Goal: Task Accomplishment & Management: Use online tool/utility

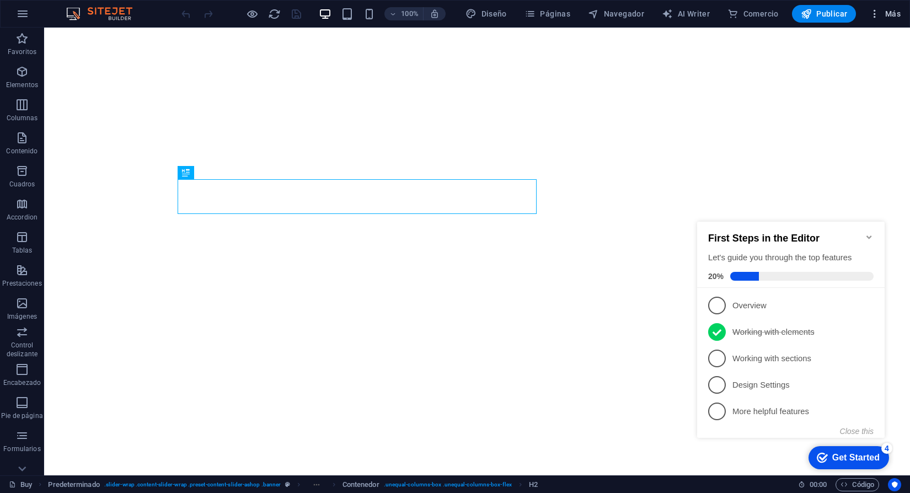
click at [883, 15] on span "Más" at bounding box center [884, 13] width 31 height 11
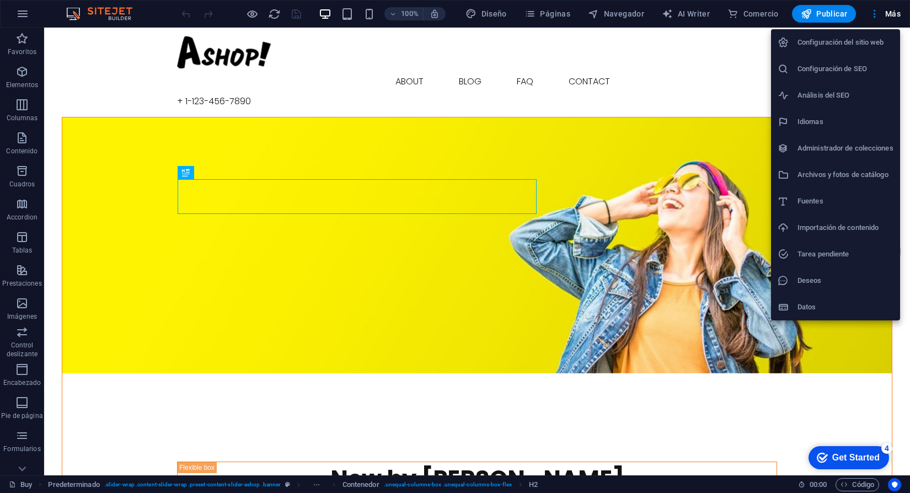
click at [890, 17] on div at bounding box center [455, 246] width 910 height 493
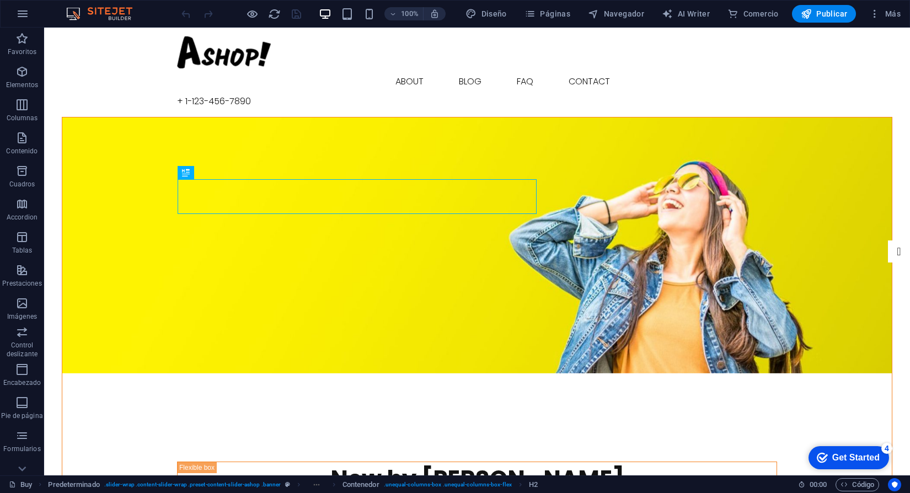
click at [890, 17] on span "Más" at bounding box center [884, 13] width 31 height 11
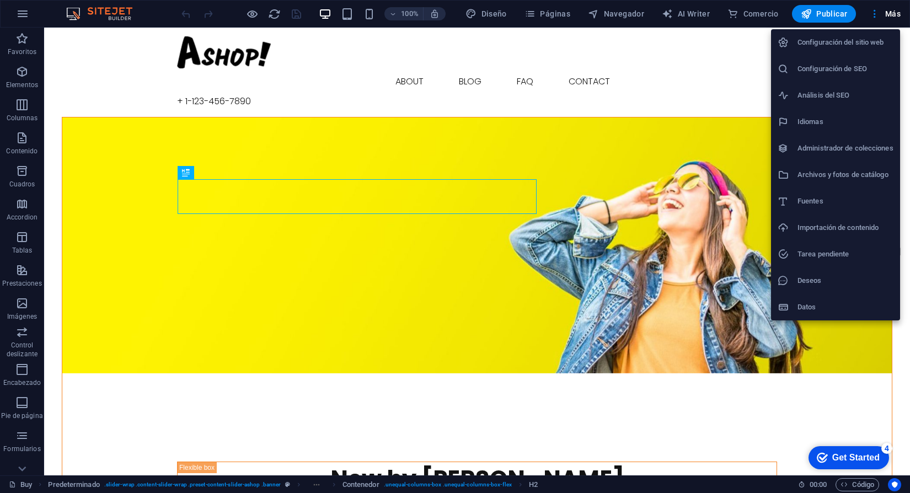
click at [871, 16] on div at bounding box center [455, 246] width 910 height 493
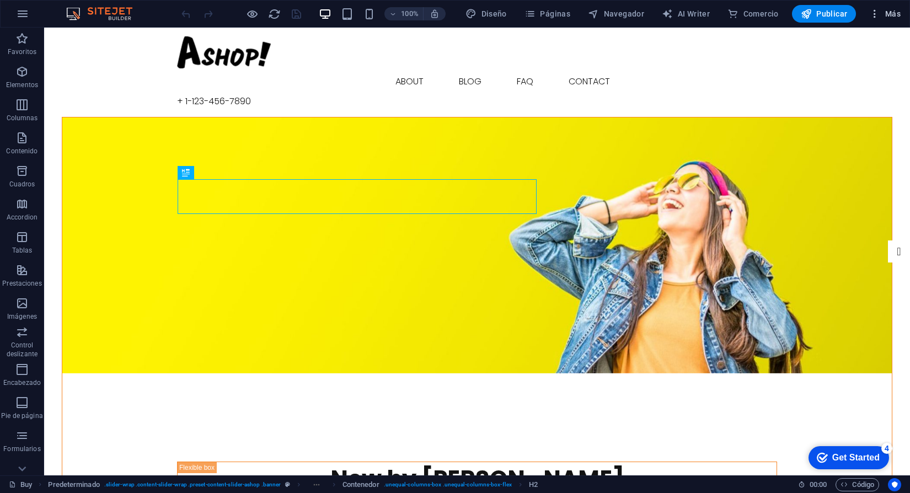
click at [877, 14] on icon "button" at bounding box center [874, 13] width 11 height 11
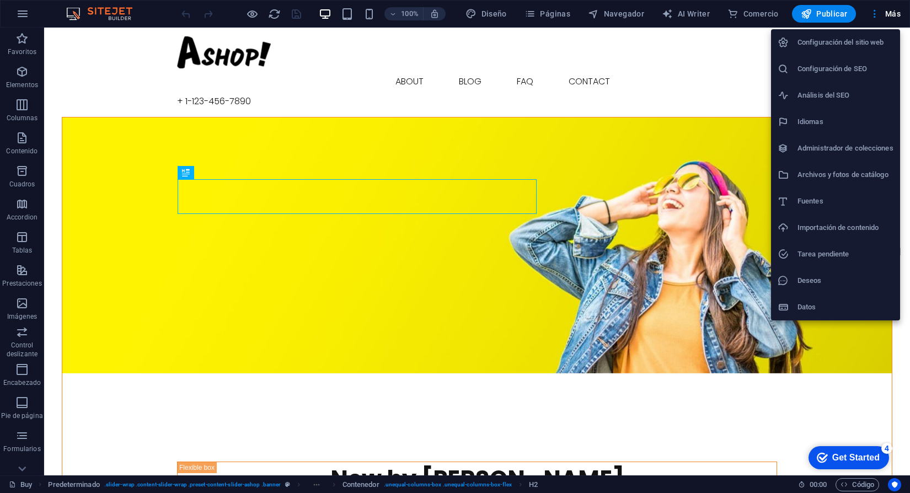
click at [821, 123] on h6 "Idiomas" at bounding box center [846, 121] width 96 height 13
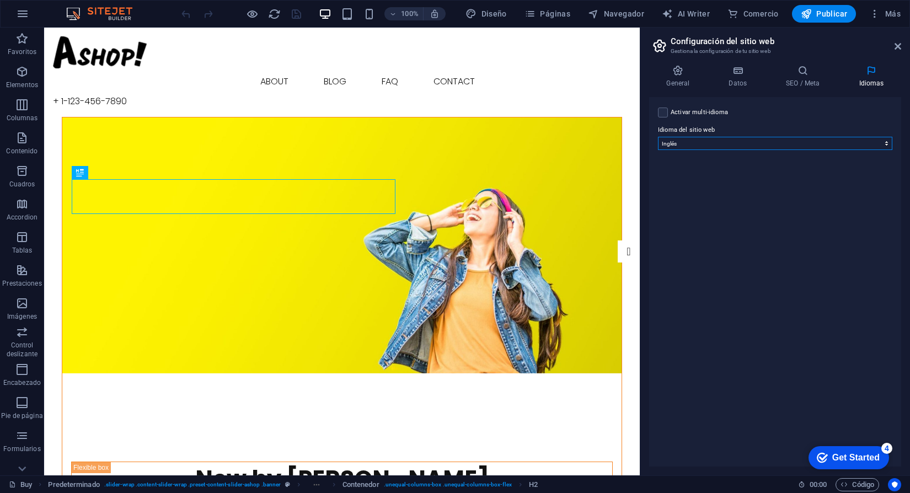
click at [789, 142] on select "Abkhazian Afar Afrikaans Akan Albanés Alemán Amharic Árabe Aragonese Armenian A…" at bounding box center [775, 143] width 234 height 13
select select "44"
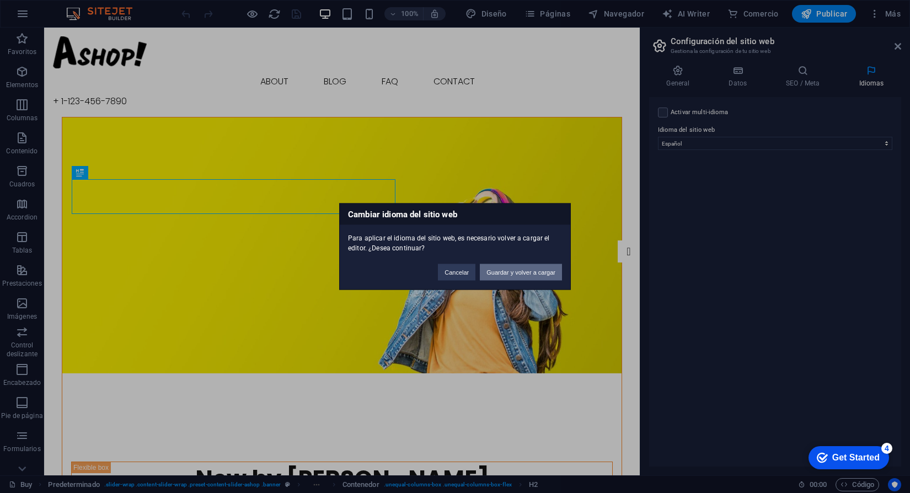
click at [509, 273] on button "Guardar y volver a cargar" at bounding box center [521, 272] width 82 height 17
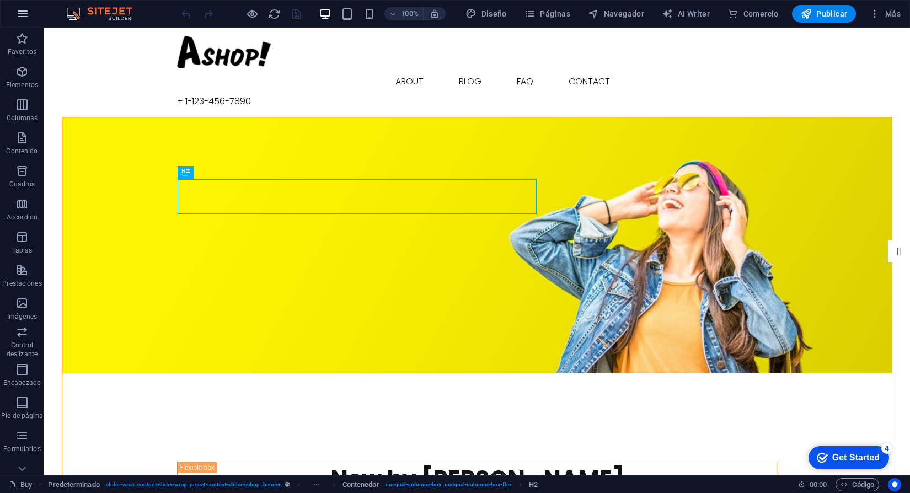
click at [28, 16] on icon "button" at bounding box center [22, 13] width 13 height 13
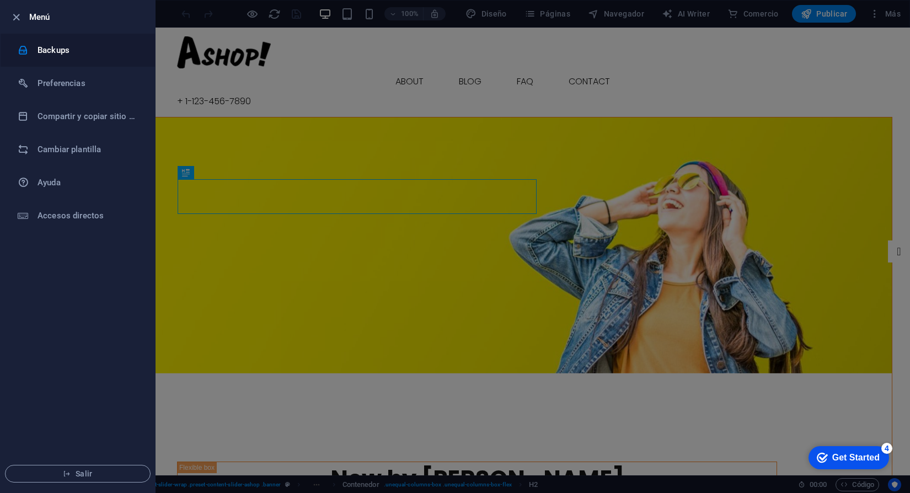
click at [73, 56] on h6 "Backups" at bounding box center [89, 50] width 102 height 13
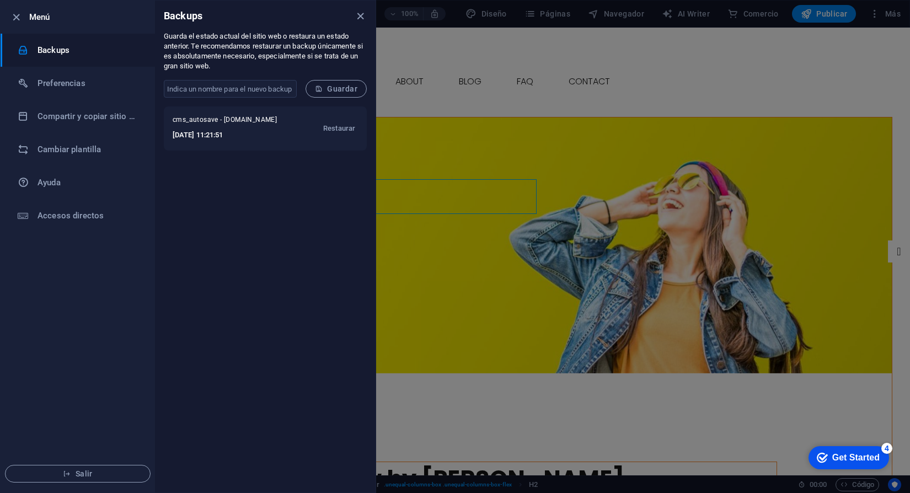
click at [513, 91] on div at bounding box center [455, 246] width 910 height 493
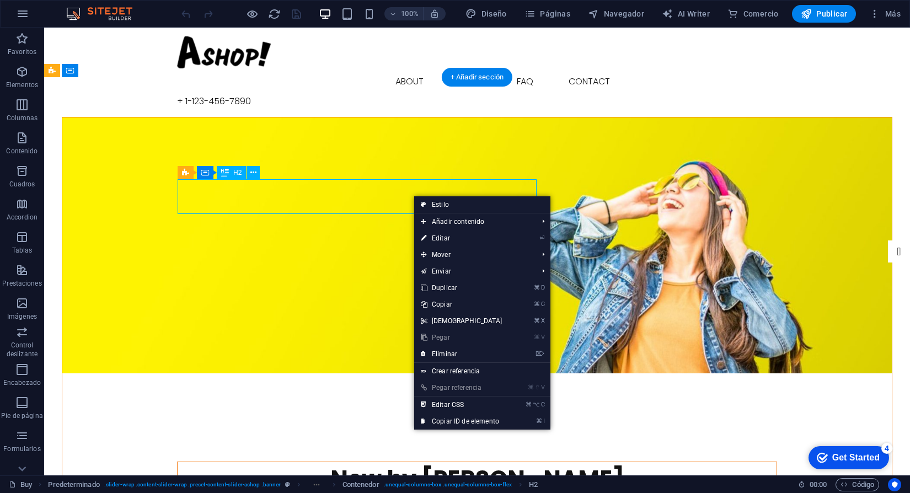
drag, startPoint x: 413, startPoint y: 195, endPoint x: 411, endPoint y: 206, distance: 10.7
click at [377, 462] on div "New by [PERSON_NAME]" at bounding box center [477, 479] width 599 height 34
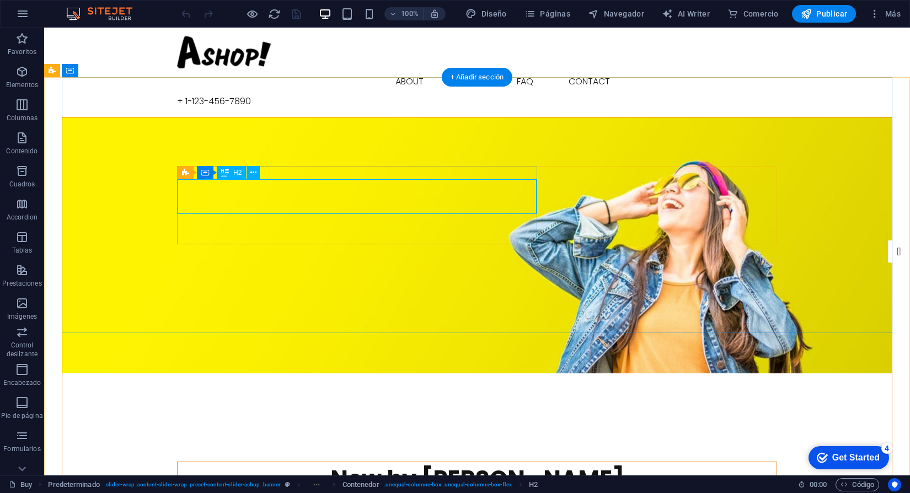
click at [395, 462] on div "New by [PERSON_NAME]" at bounding box center [477, 479] width 599 height 34
click at [366, 462] on div "New by [PERSON_NAME]" at bounding box center [477, 479] width 599 height 34
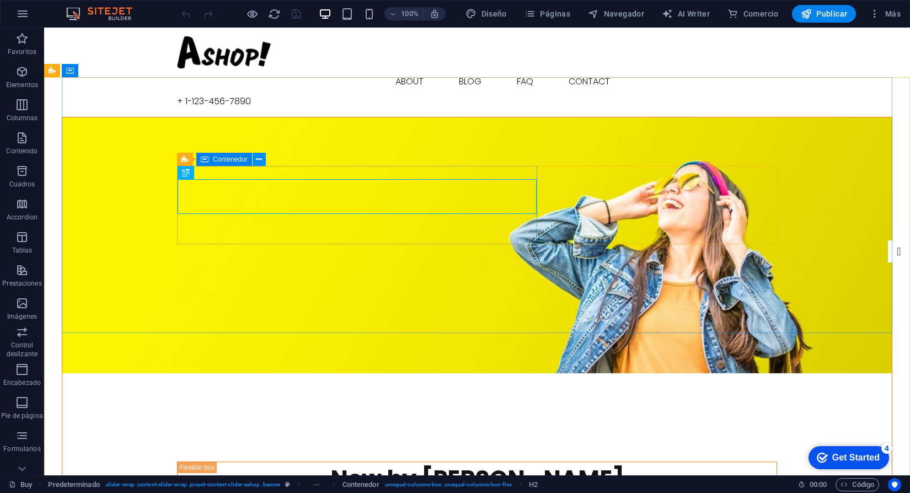
click at [261, 159] on icon at bounding box center [259, 160] width 6 height 12
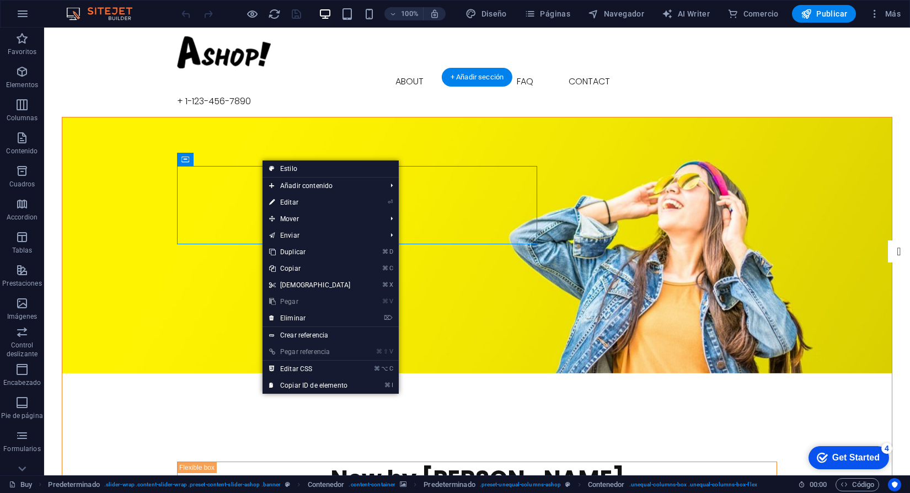
click at [335, 118] on figure at bounding box center [477, 246] width 830 height 256
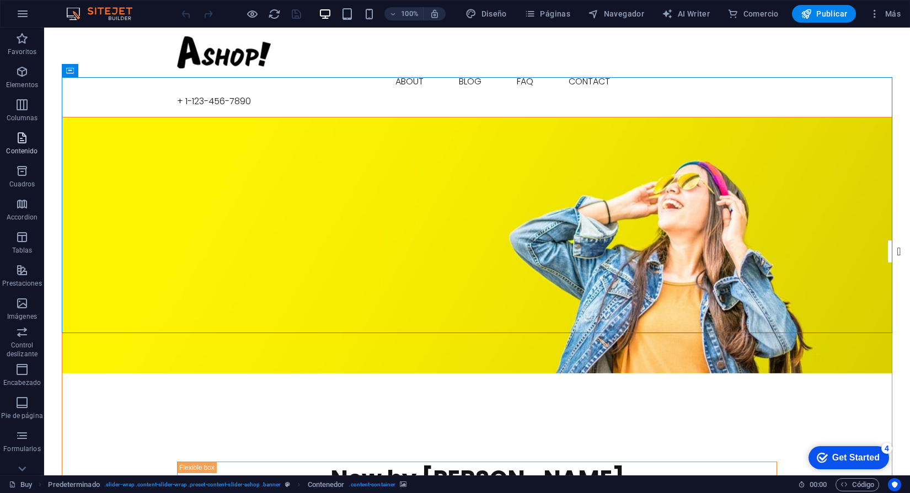
click at [24, 148] on p "Contenido" at bounding box center [21, 151] width 31 height 9
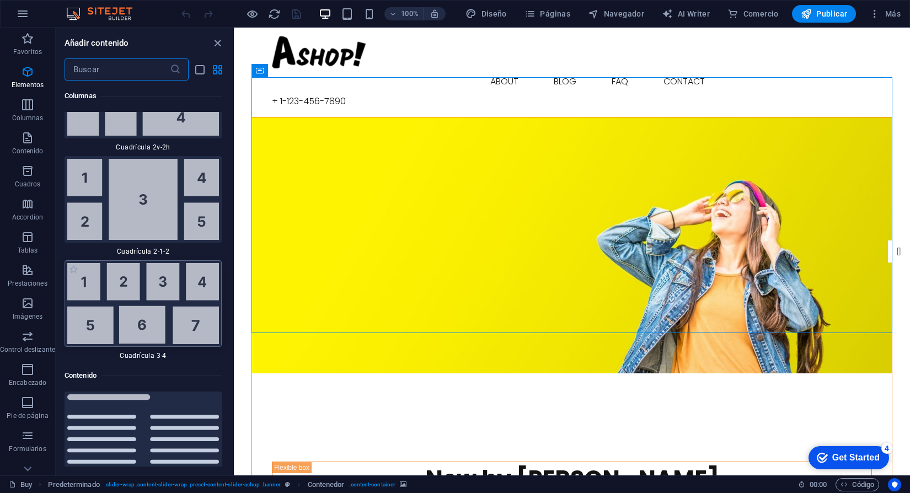
scroll to position [3585, 0]
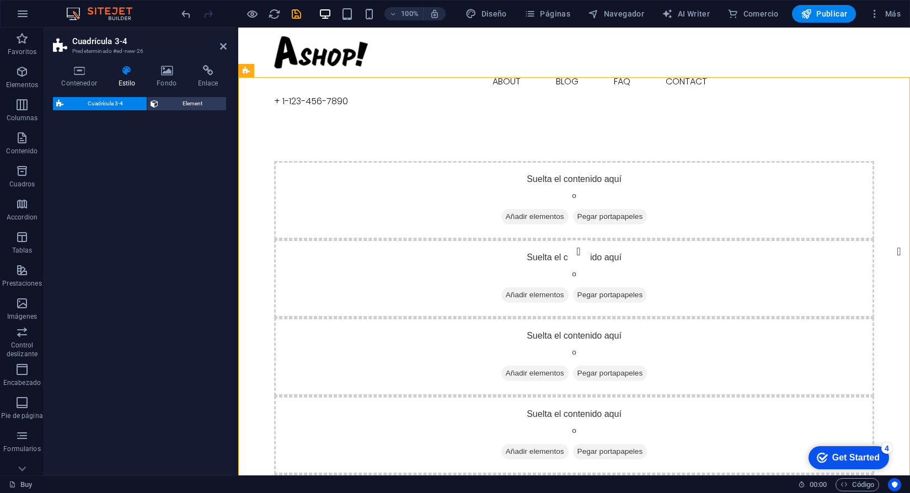
select select "rem"
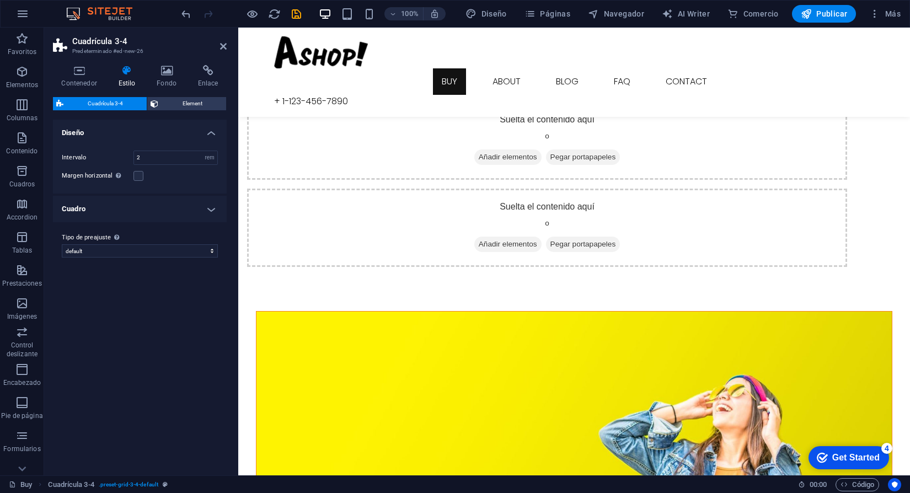
scroll to position [0, 0]
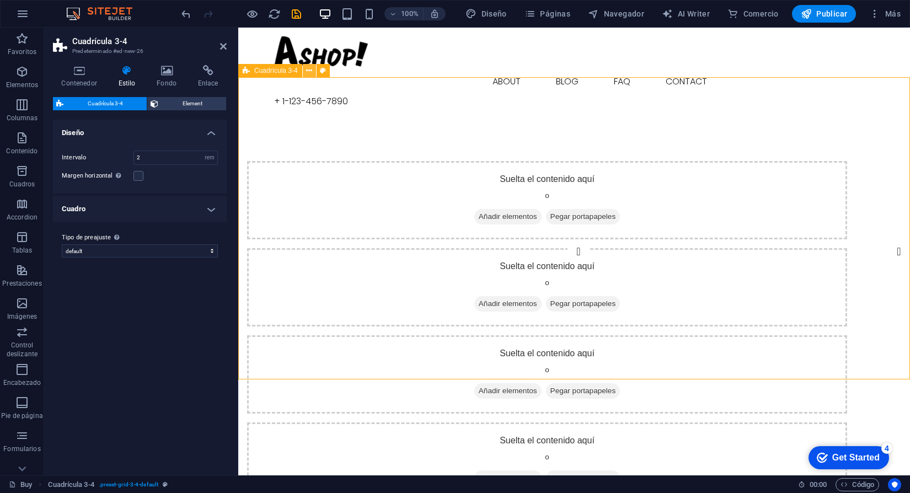
click at [313, 73] on button at bounding box center [309, 70] width 13 height 13
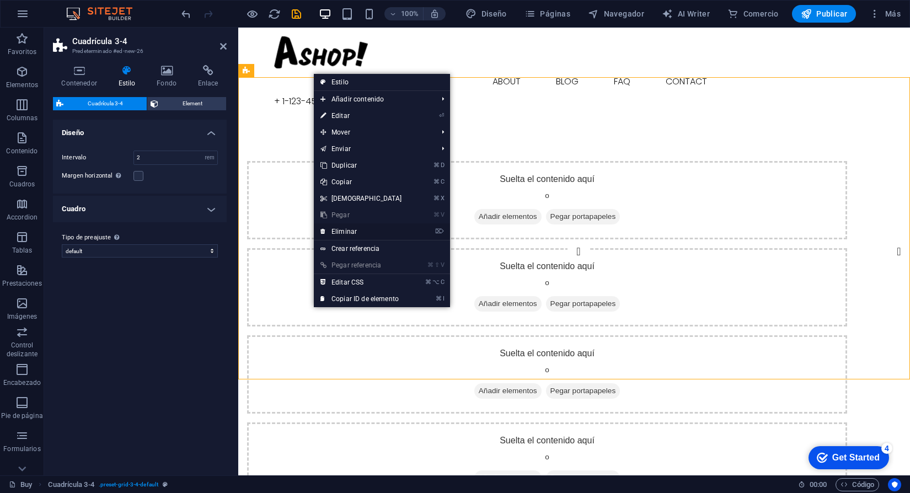
click at [359, 239] on link "⌦ Eliminar" at bounding box center [361, 231] width 95 height 17
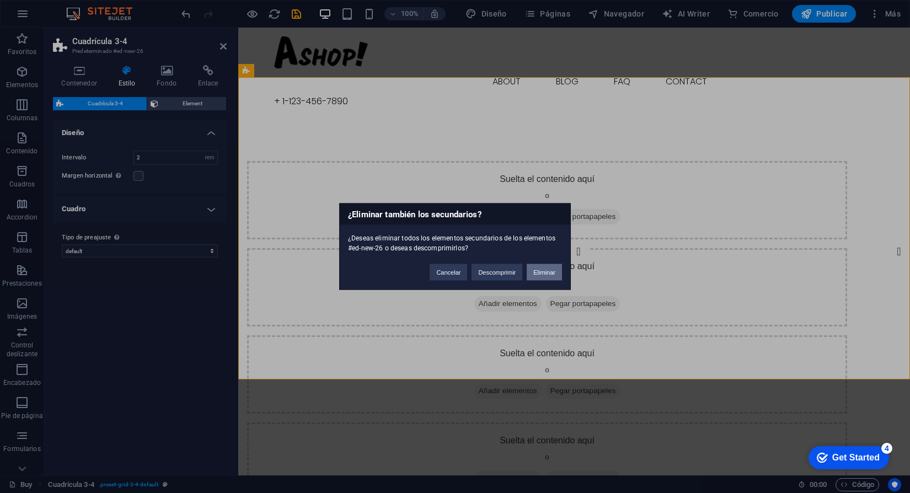
click at [544, 275] on button "Eliminar" at bounding box center [544, 272] width 35 height 17
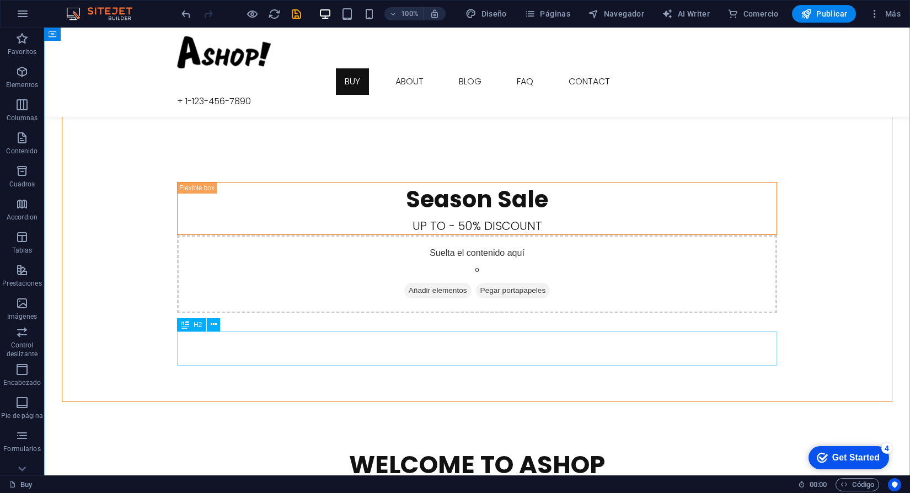
scroll to position [1495, 0]
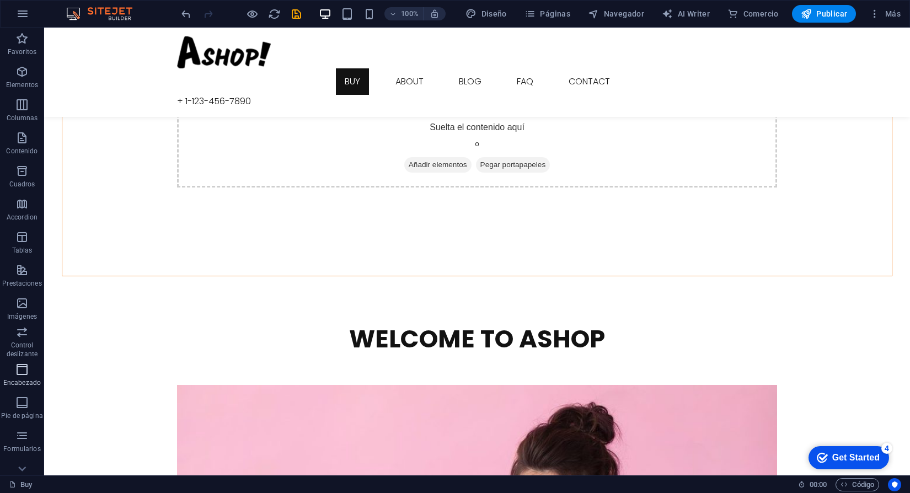
click at [17, 382] on p "Encabezado" at bounding box center [22, 382] width 38 height 9
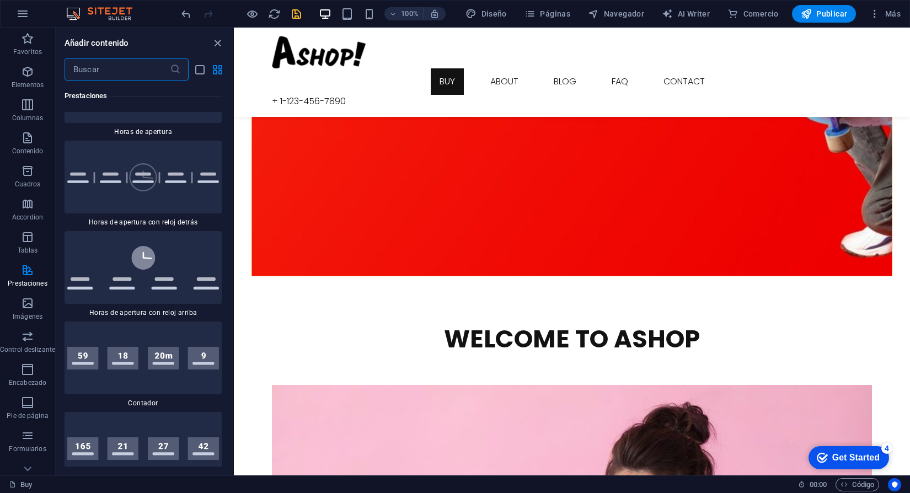
scroll to position [9577, 0]
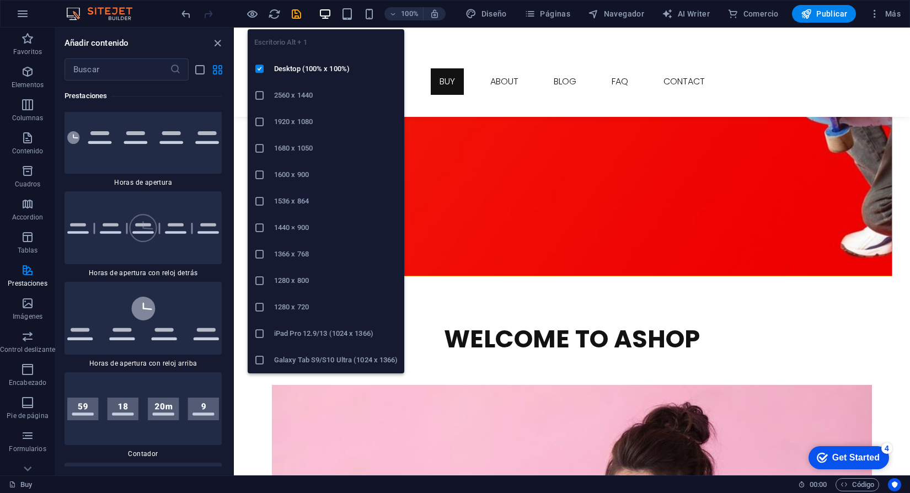
click at [332, 40] on ul "Escritorio Alt + 1 Desktop (100% x 100%) 2560 x 1440 1920 x 1080 1680 x 1050 16…" at bounding box center [326, 201] width 157 height 344
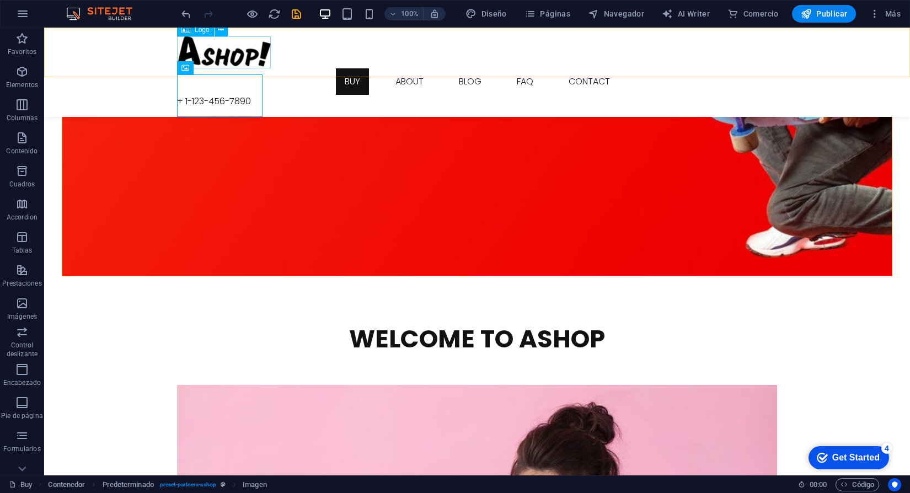
click at [235, 66] on div at bounding box center [477, 52] width 600 height 32
select select "px"
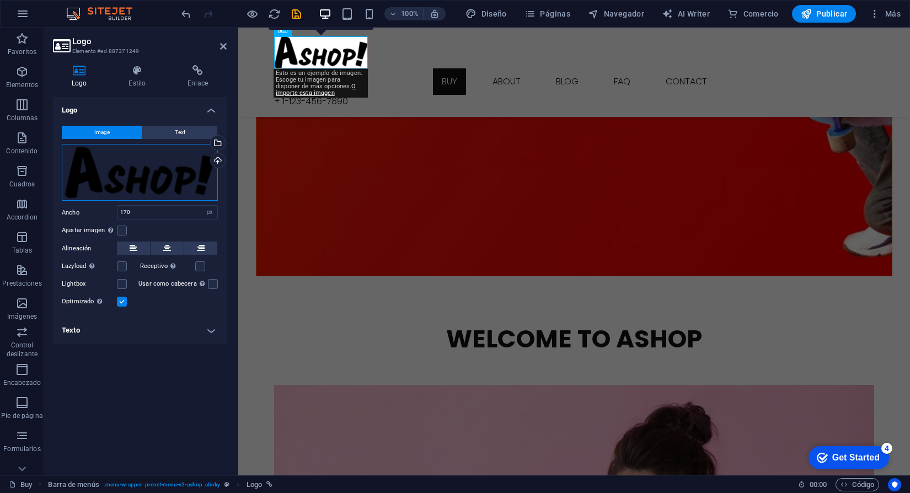
click at [157, 162] on div "Arrastra archivos aquí, haz clic para escoger archivos o selecciona archivos de…" at bounding box center [140, 172] width 156 height 57
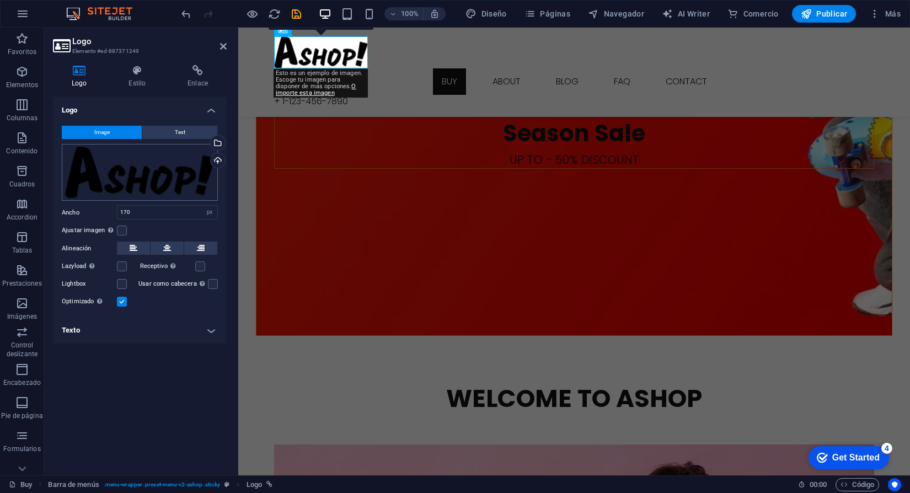
scroll to position [1411, 0]
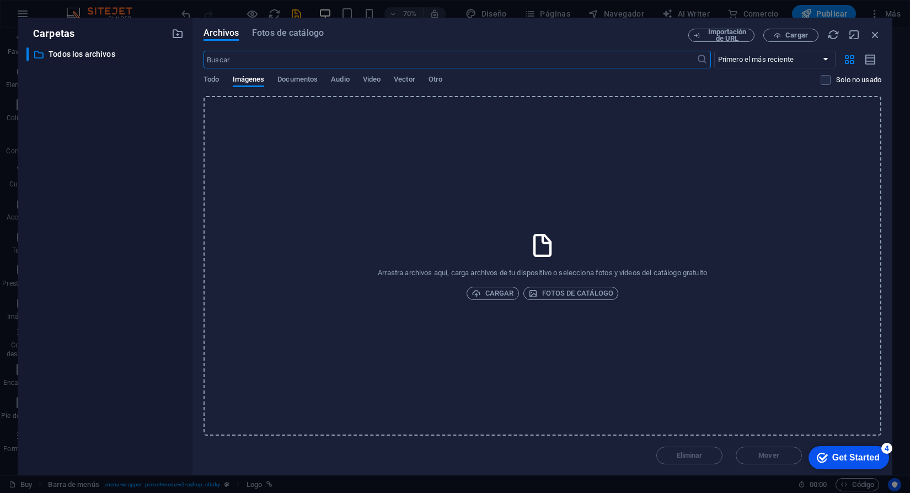
click at [157, 162] on div "​ Todos los archivos Todos los archivos" at bounding box center [104, 256] width 157 height 419
click at [312, 77] on span "Documentos" at bounding box center [297, 80] width 40 height 15
click at [219, 74] on span "Todo" at bounding box center [211, 80] width 15 height 15
click at [772, 247] on div "Arrastra archivos aquí, carga archivos de tu dispositivo o selecciona fotos y v…" at bounding box center [543, 266] width 678 height 340
click at [872, 39] on icon "button" at bounding box center [875, 35] width 12 height 12
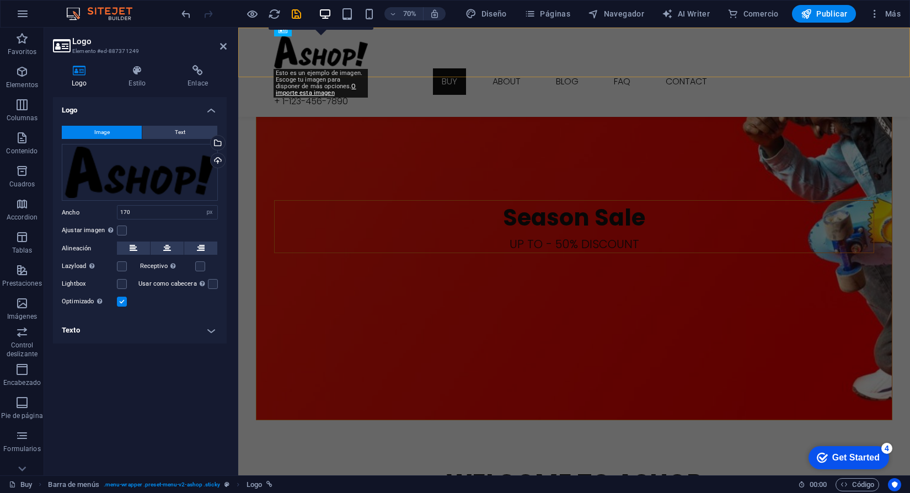
scroll to position [1495, 0]
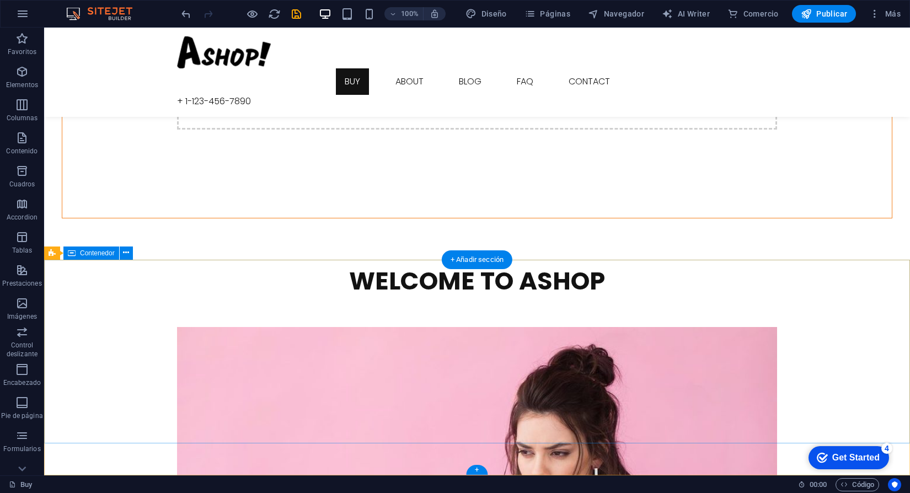
scroll to position [616, 0]
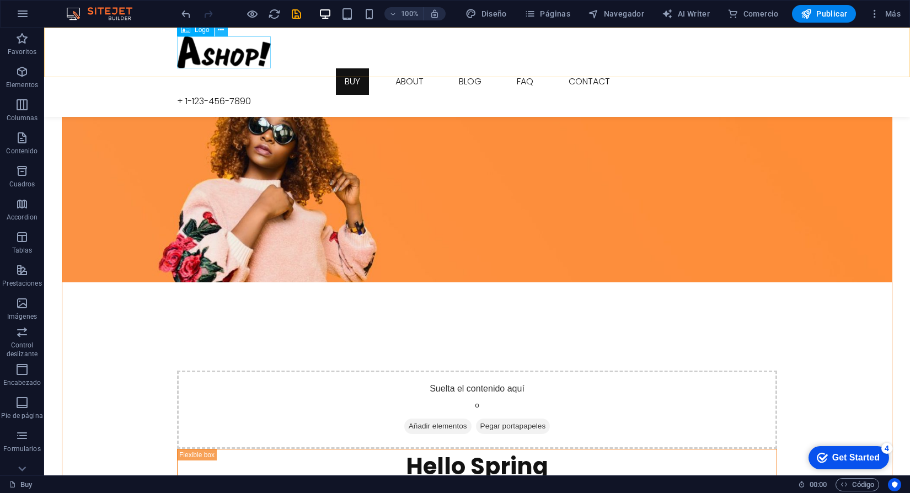
click at [221, 33] on icon at bounding box center [221, 30] width 6 height 12
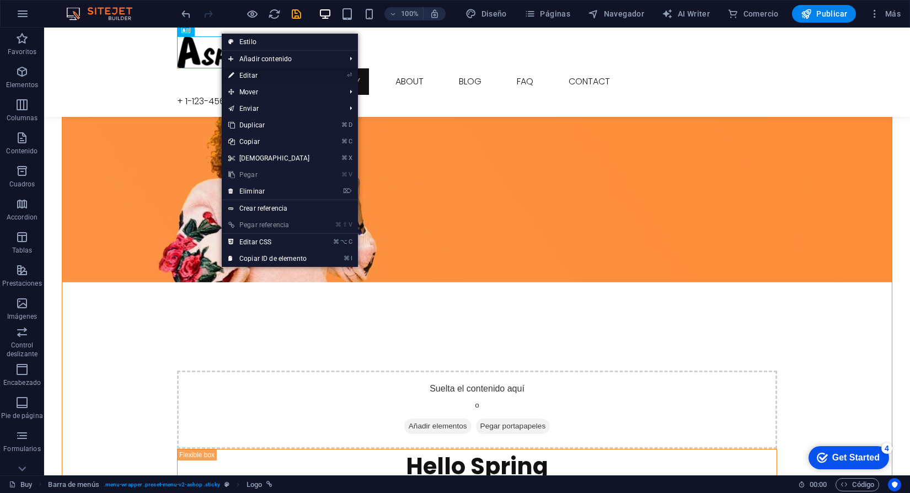
click at [278, 75] on link "⏎ Editar" at bounding box center [269, 75] width 95 height 17
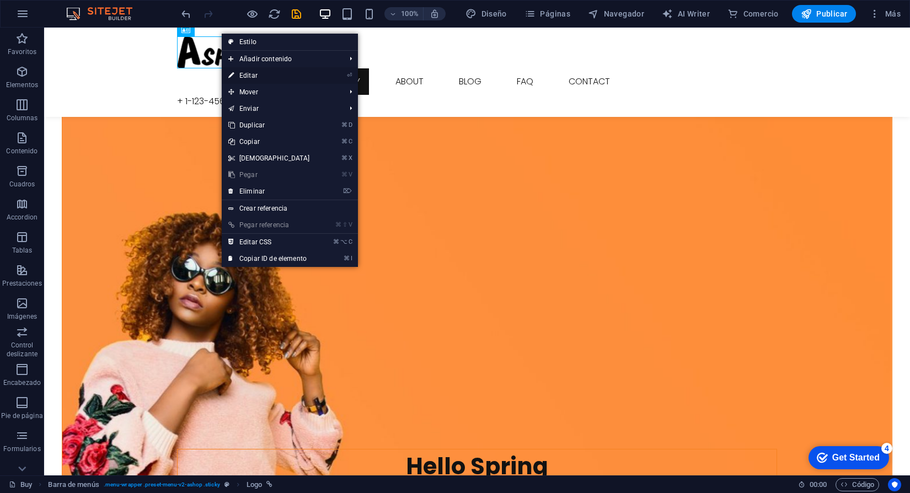
select select "px"
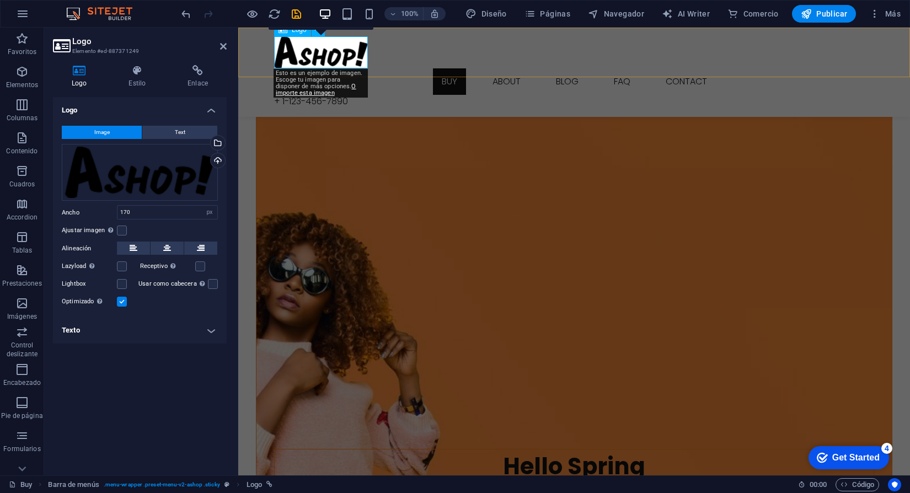
click at [312, 56] on div at bounding box center [574, 52] width 600 height 32
click at [136, 75] on icon at bounding box center [137, 70] width 55 height 11
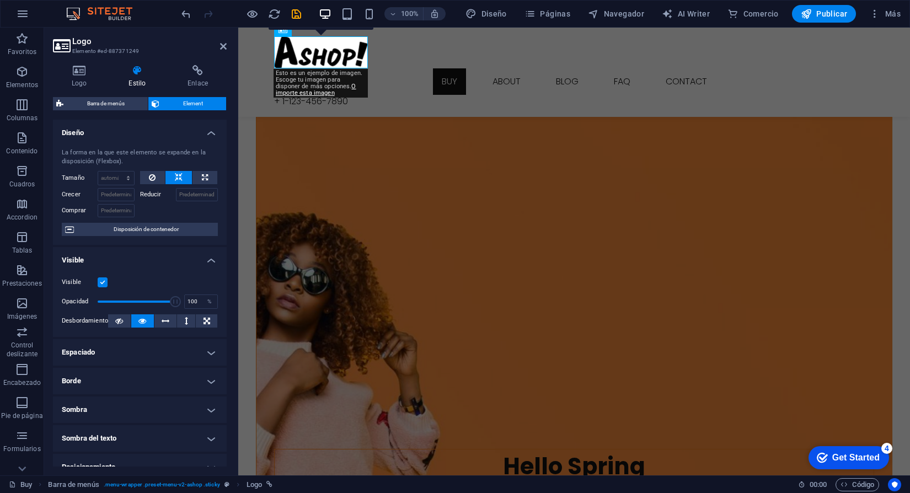
click at [188, 92] on div "Logo Estilo Enlace Logo Image Text Arrastra archivos aquí, haz clic para escoge…" at bounding box center [140, 266] width 174 height 402
click at [198, 84] on h4 "Enlace" at bounding box center [198, 76] width 58 height 23
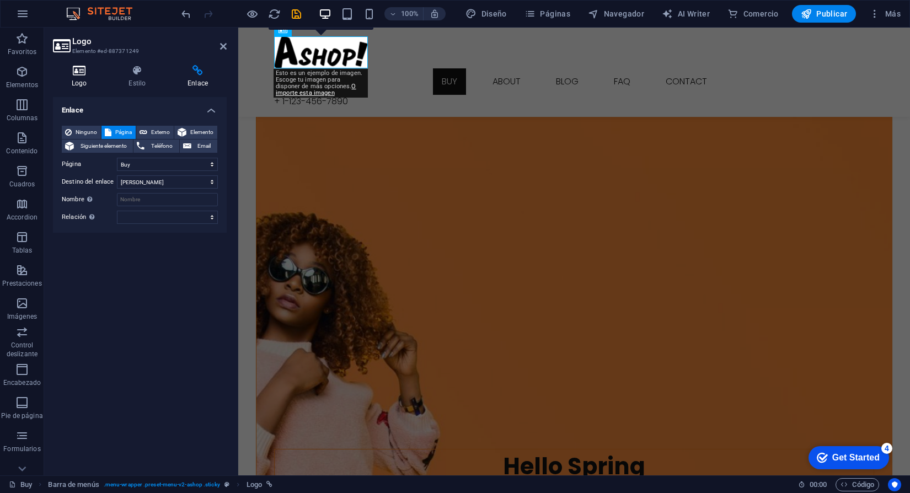
click at [86, 82] on h4 "Logo" at bounding box center [81, 76] width 57 height 23
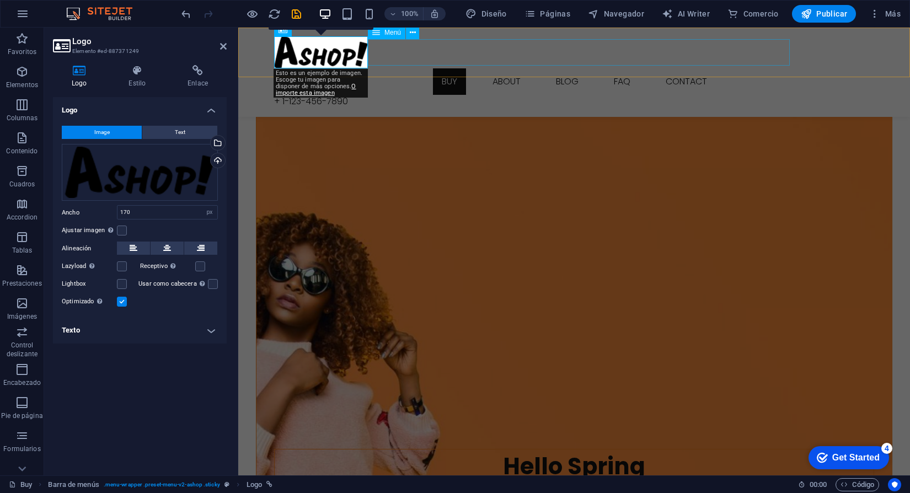
click at [372, 68] on nav "Buy About Blog FAQ Contact" at bounding box center [574, 81] width 600 height 26
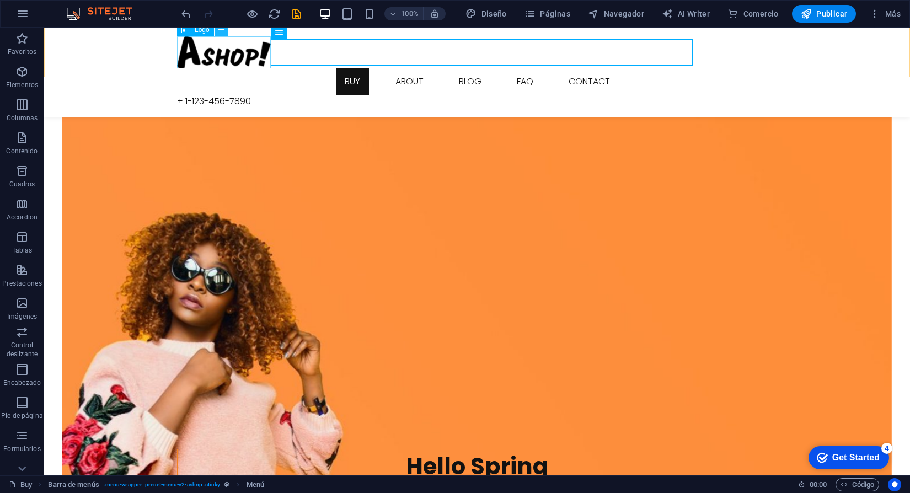
click at [220, 31] on icon at bounding box center [221, 30] width 6 height 12
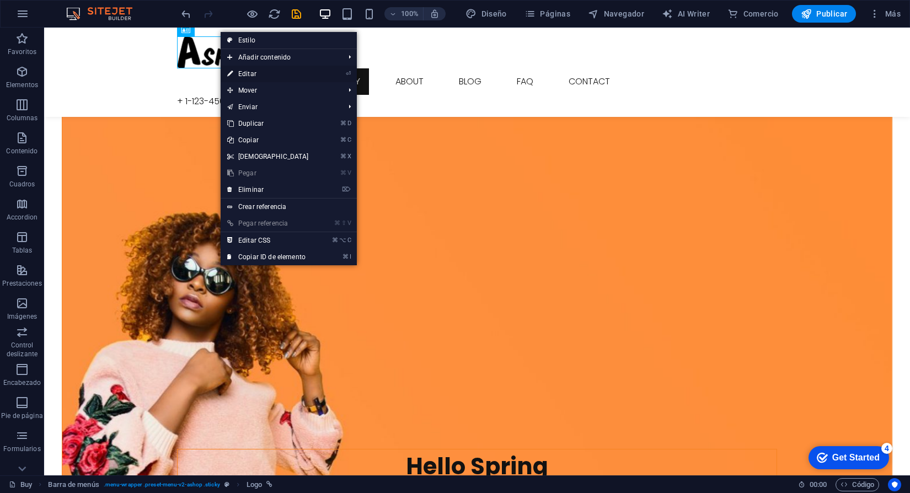
click at [281, 77] on link "⏎ Editar" at bounding box center [268, 74] width 95 height 17
select select "px"
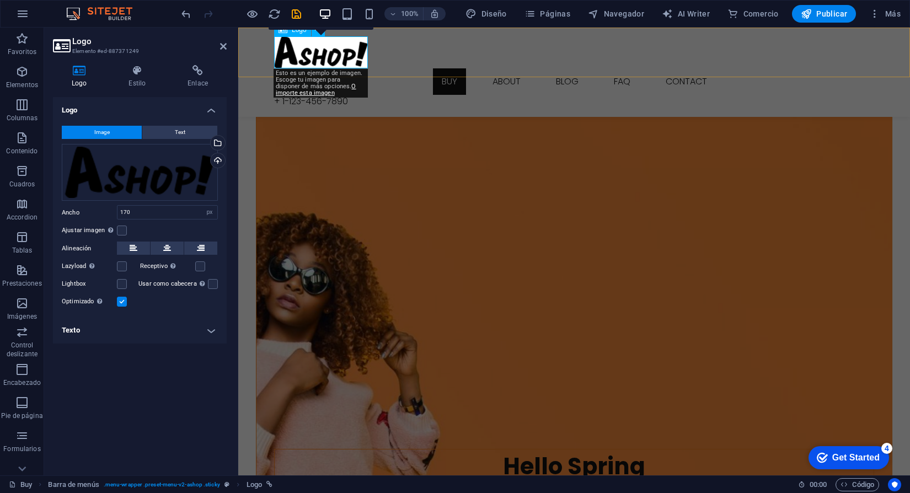
click at [341, 65] on div at bounding box center [574, 52] width 600 height 32
click at [189, 171] on div "Arrastra archivos aquí, haz clic para escoger archivos o selecciona archivos de…" at bounding box center [140, 172] width 156 height 57
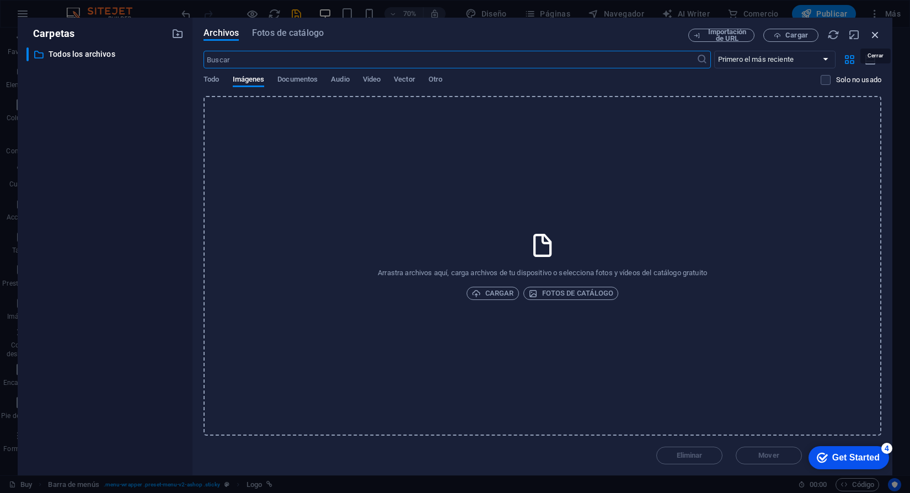
click at [879, 35] on icon "button" at bounding box center [875, 35] width 12 height 12
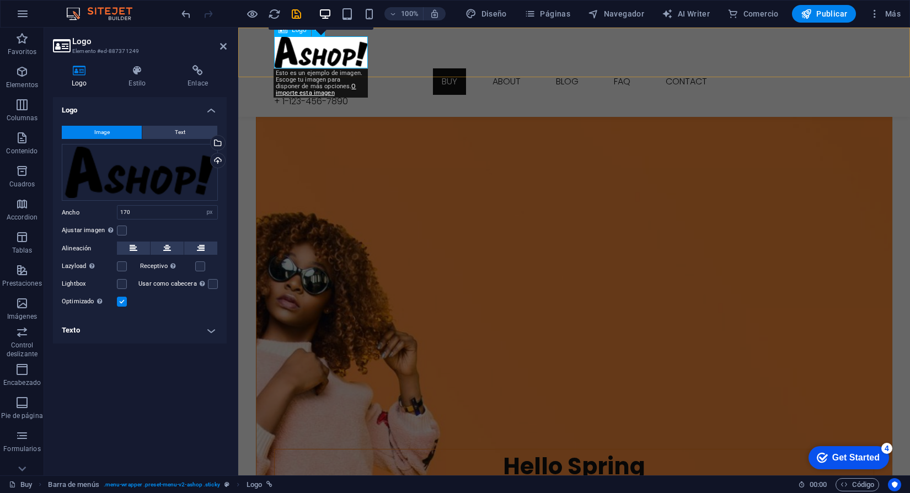
click at [337, 61] on div at bounding box center [574, 52] width 600 height 32
click at [337, 60] on div at bounding box center [574, 52] width 600 height 32
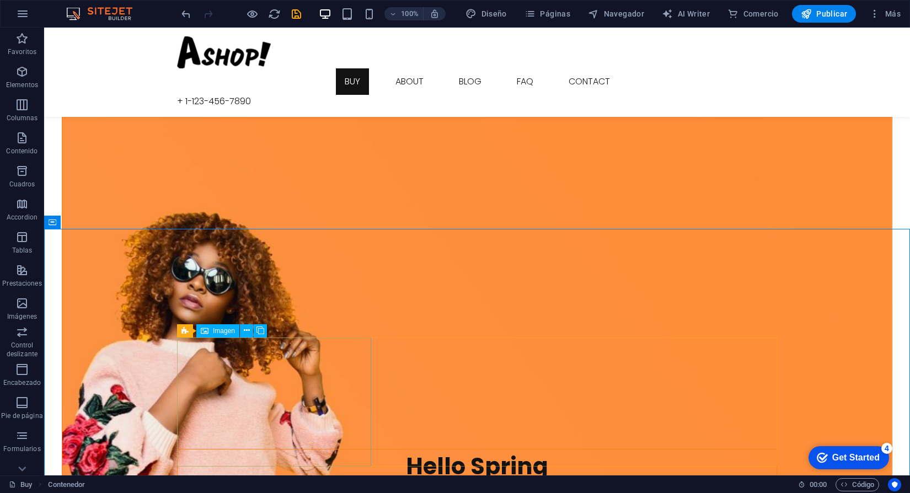
select select "%"
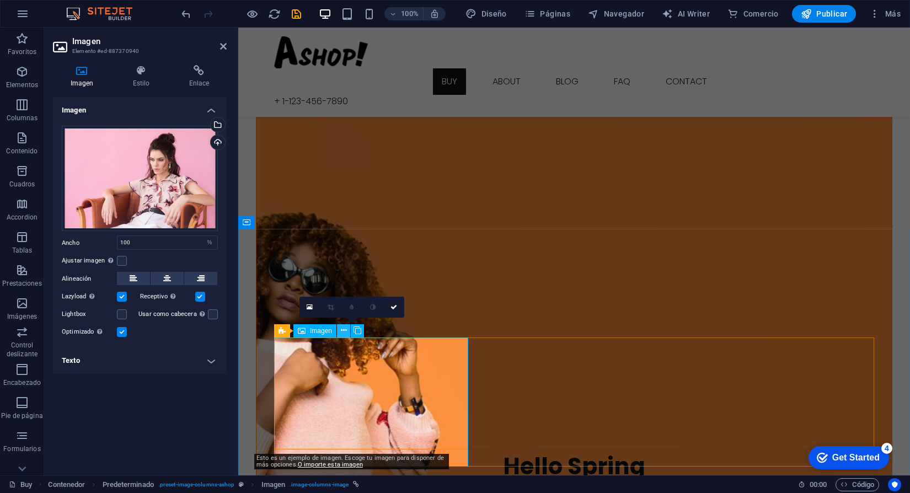
click at [349, 328] on button at bounding box center [343, 330] width 13 height 13
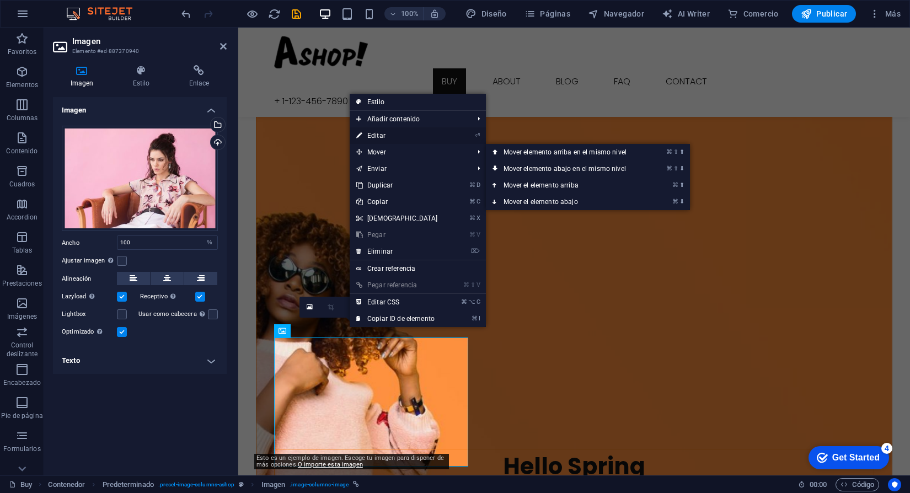
click at [400, 140] on link "⏎ Editar" at bounding box center [397, 135] width 95 height 17
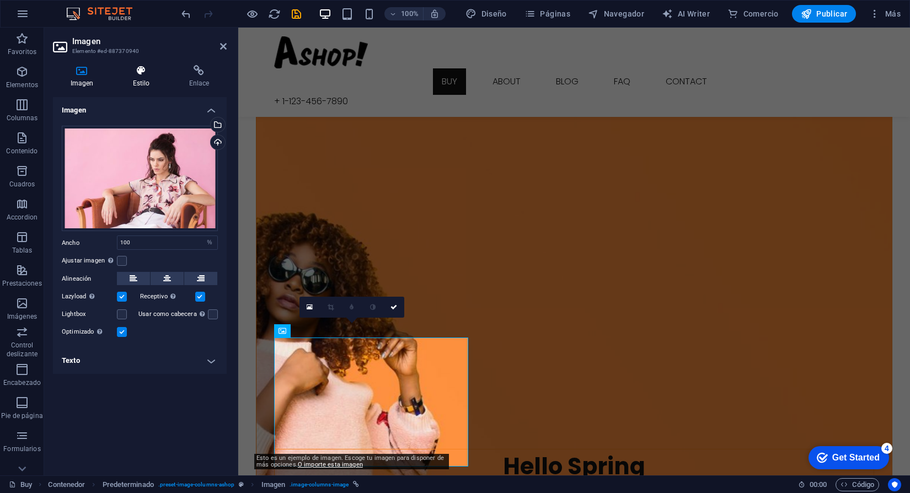
click at [146, 88] on h4 "Estilo" at bounding box center [143, 76] width 56 height 23
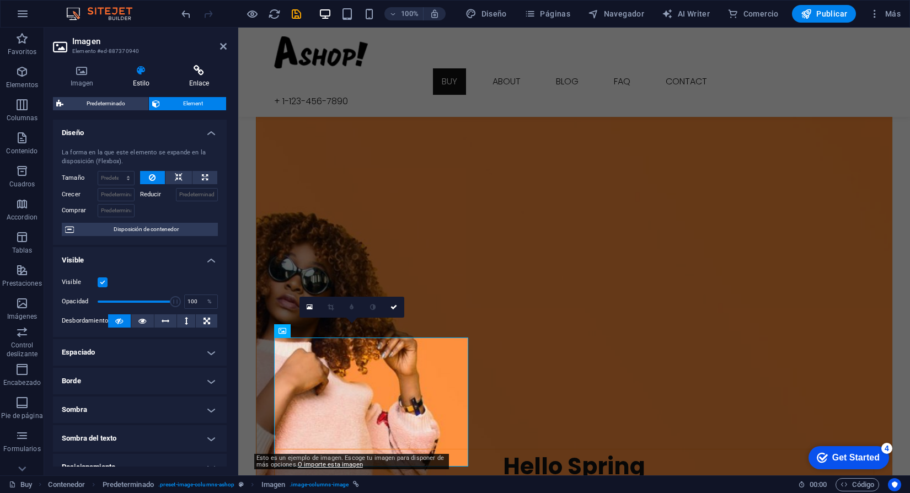
click at [195, 75] on icon at bounding box center [199, 70] width 55 height 11
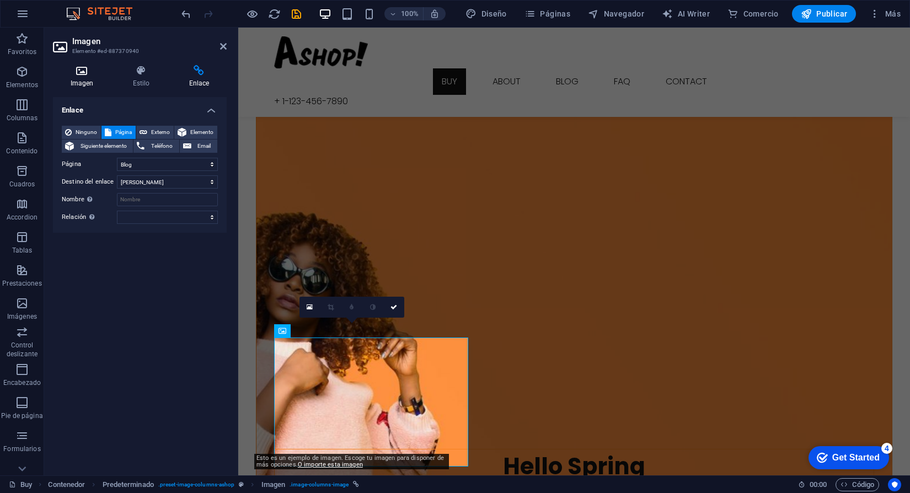
click at [84, 87] on h4 "Imagen" at bounding box center [84, 76] width 62 height 23
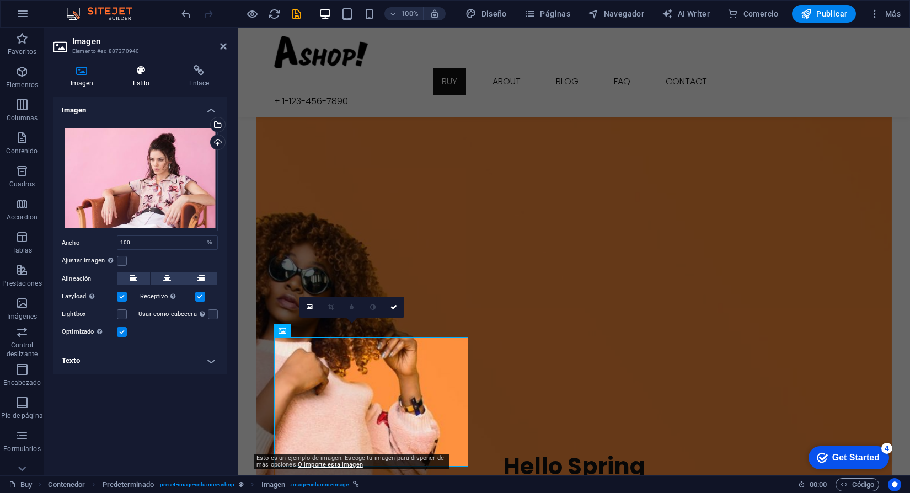
click at [148, 85] on h4 "Estilo" at bounding box center [143, 76] width 56 height 23
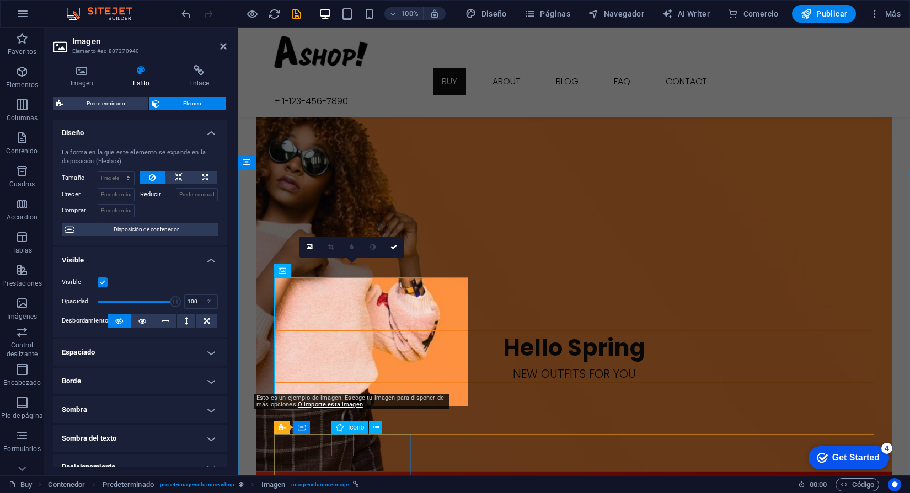
scroll to position [786, 0]
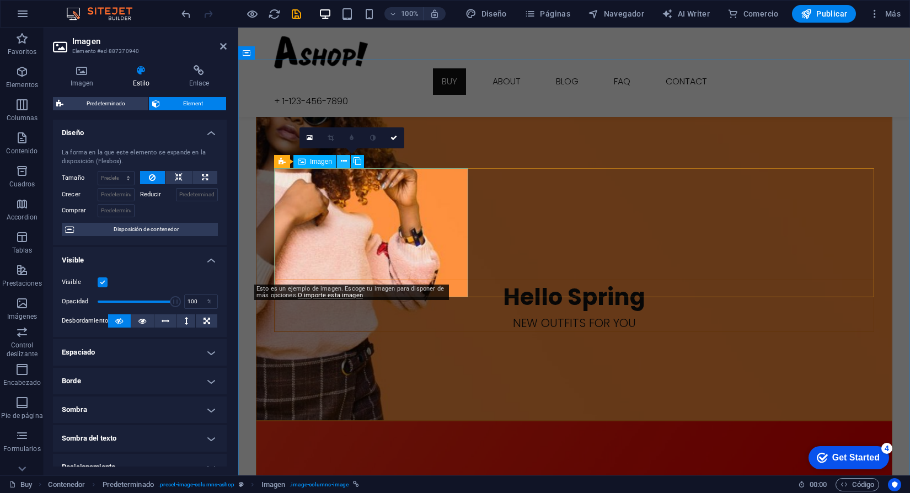
click at [343, 159] on icon at bounding box center [344, 162] width 6 height 12
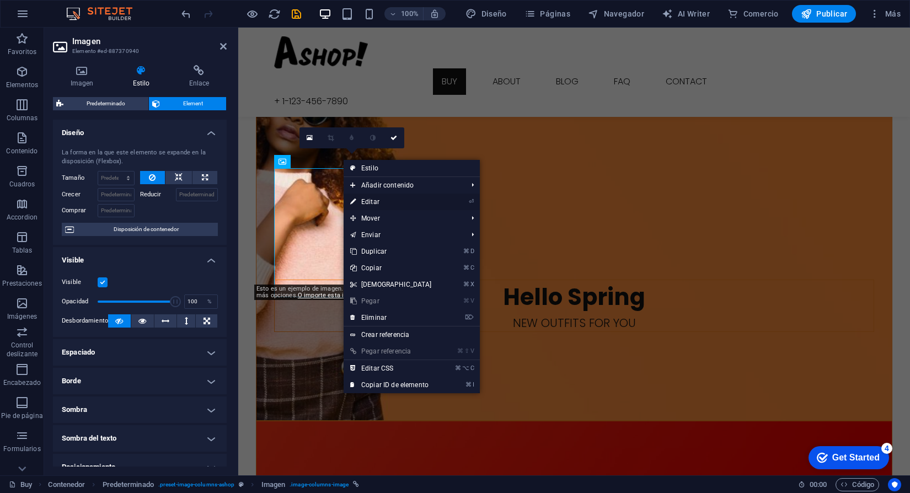
drag, startPoint x: 375, startPoint y: 197, endPoint x: 136, endPoint y: 167, distance: 240.3
click at [375, 197] on link "⏎ Editar" at bounding box center [391, 202] width 95 height 17
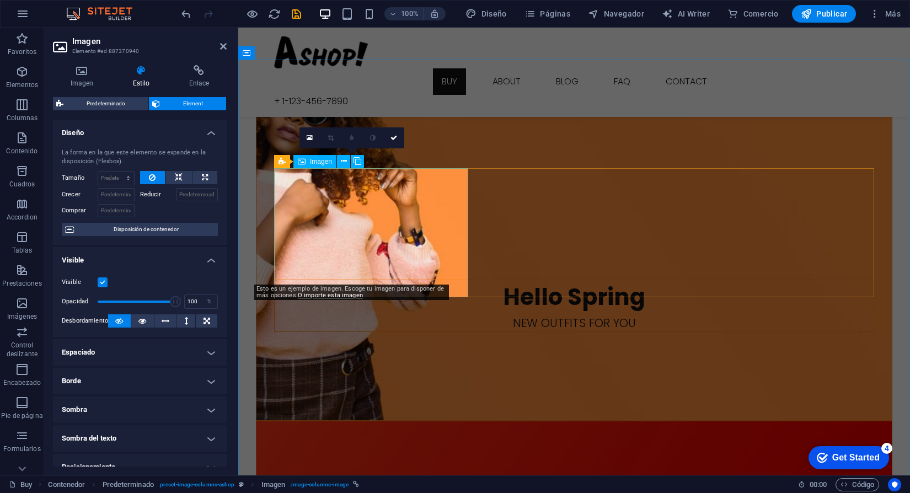
click at [86, 83] on h4 "Imagen" at bounding box center [84, 76] width 62 height 23
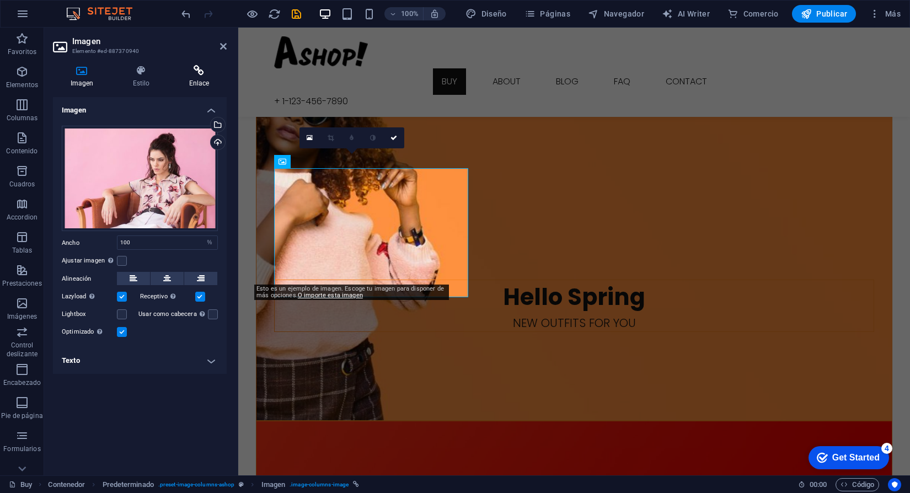
click at [193, 83] on h4 "Enlace" at bounding box center [199, 76] width 55 height 23
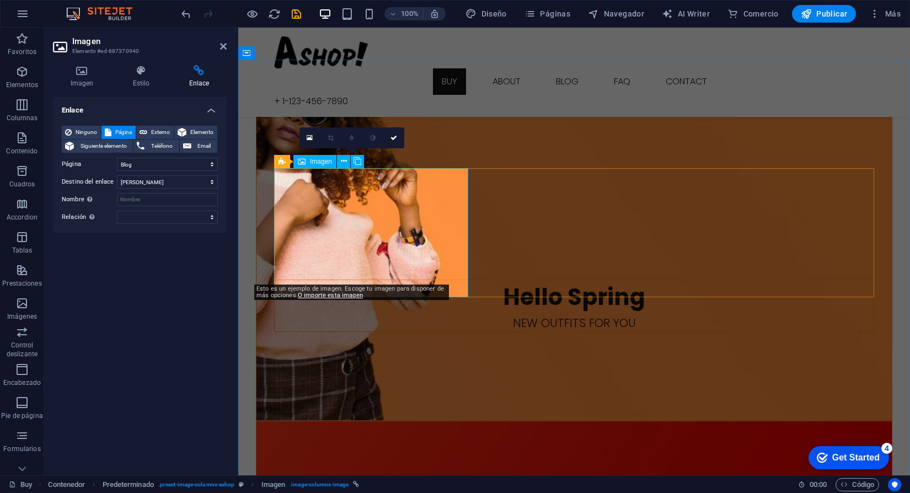
drag, startPoint x: 223, startPoint y: 45, endPoint x: 179, endPoint y: 17, distance: 52.6
click at [223, 45] on icon at bounding box center [223, 46] width 7 height 9
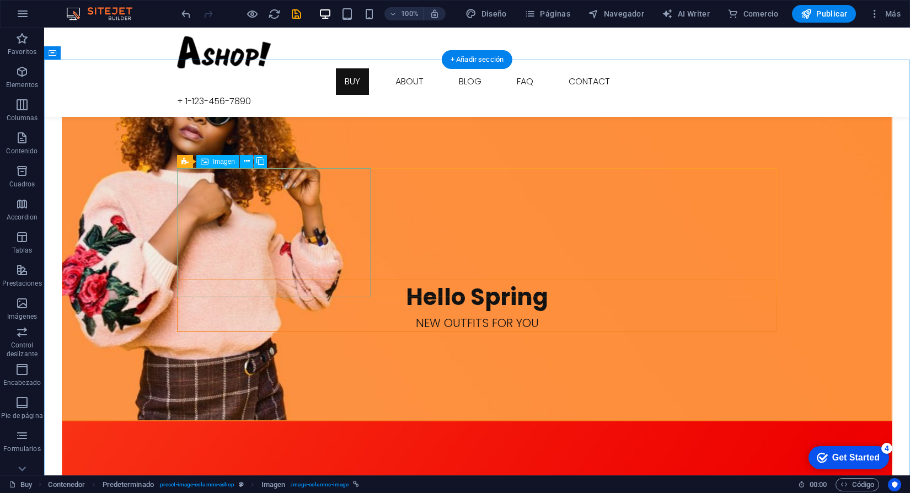
select select "2"
select select
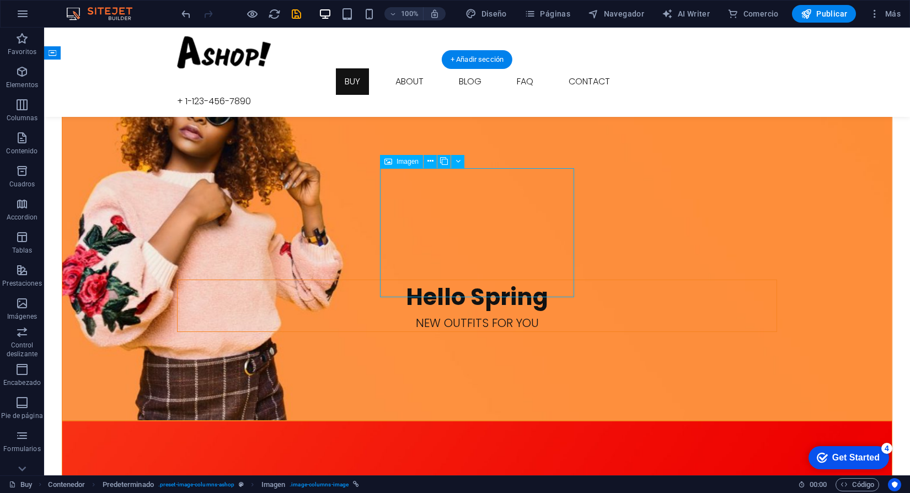
select select "%"
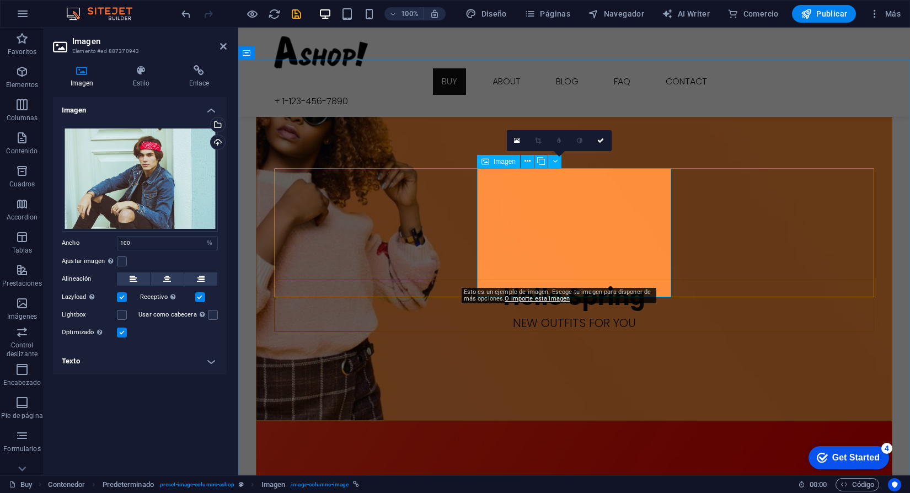
click at [193, 78] on h4 "Enlace" at bounding box center [199, 76] width 55 height 23
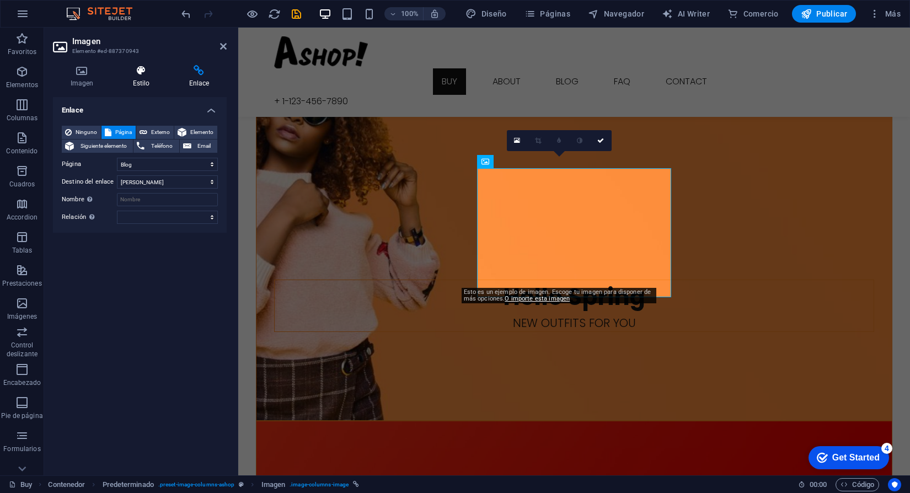
click at [156, 73] on icon at bounding box center [141, 70] width 52 height 11
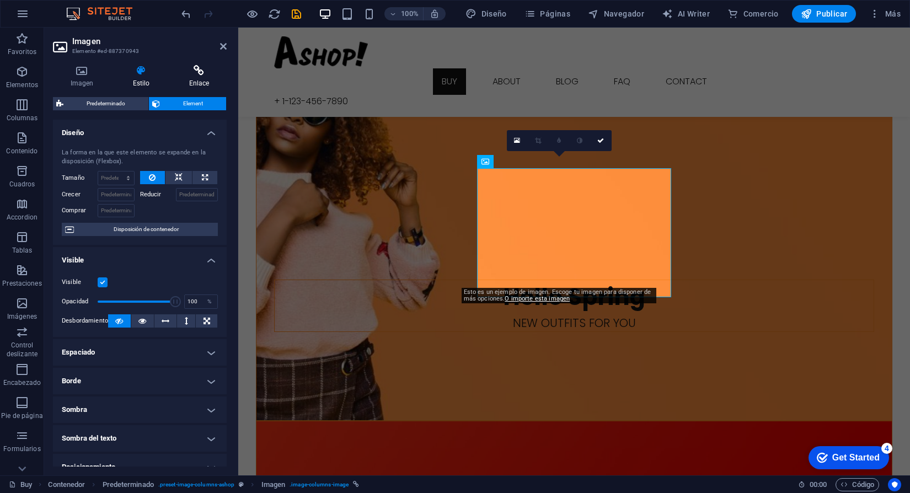
click at [195, 72] on icon at bounding box center [199, 70] width 55 height 11
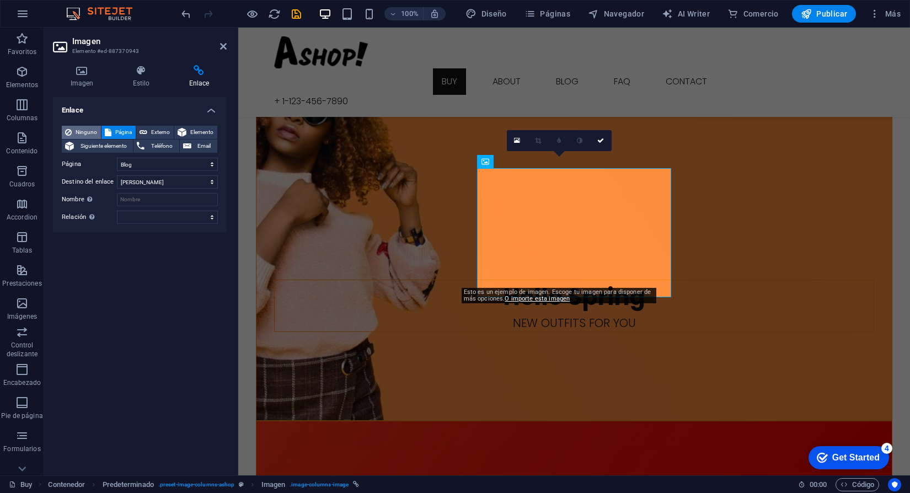
click at [90, 135] on span "Ninguno" at bounding box center [86, 132] width 23 height 13
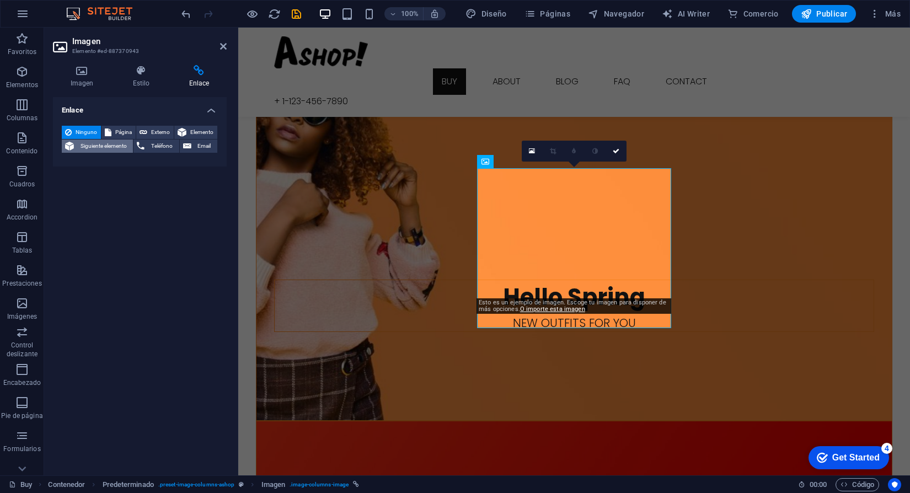
click at [94, 148] on span "Siguiente elemento" at bounding box center [103, 146] width 52 height 13
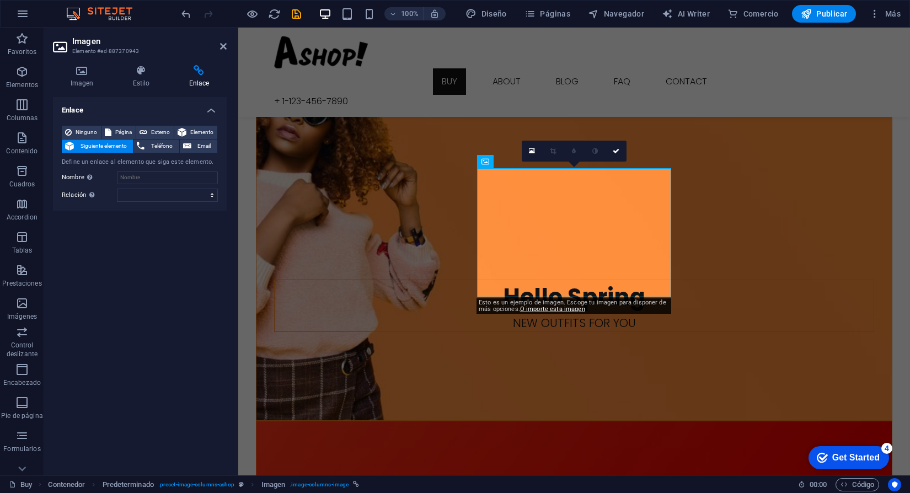
click at [134, 151] on div "Ninguno Página Externo Elemento Siguiente elemento Teléfono Email" at bounding box center [140, 140] width 156 height 28
click at [154, 145] on span "Teléfono" at bounding box center [162, 146] width 28 height 13
click at [195, 144] on span "Email" at bounding box center [204, 146] width 19 height 13
click at [195, 129] on span "Elemento" at bounding box center [202, 132] width 24 height 13
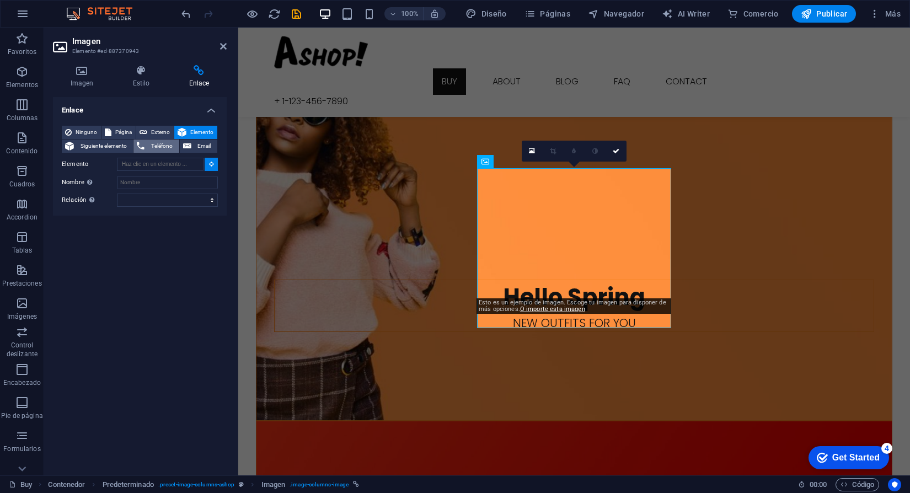
click at [156, 142] on span "Teléfono" at bounding box center [162, 146] width 28 height 13
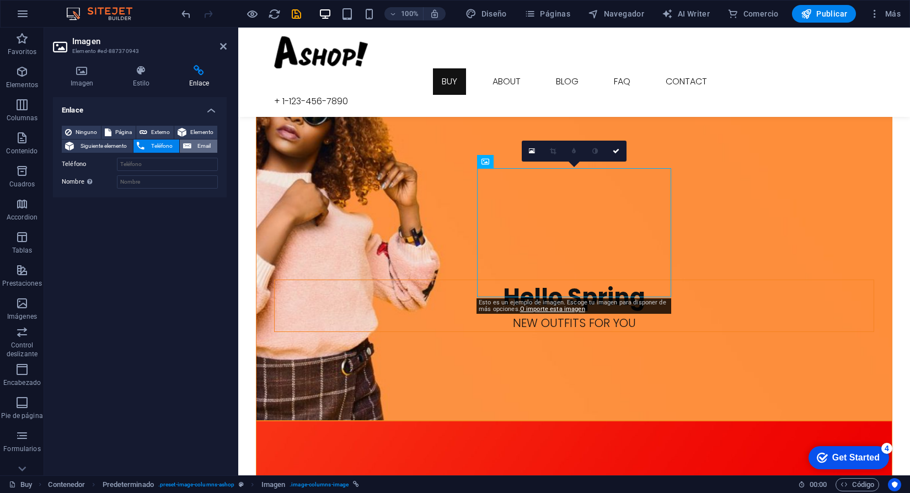
click at [202, 146] on span "Email" at bounding box center [204, 146] width 19 height 13
click at [92, 129] on span "Ninguno" at bounding box center [86, 132] width 23 height 13
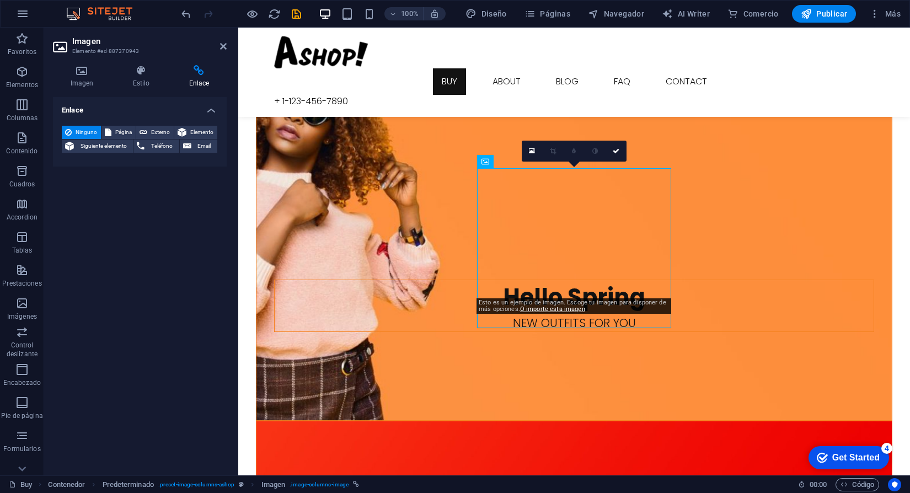
click at [589, 303] on div "Esto es un ejemplo de imagen. Escoge tu imagen para disponer de más opciones. O…" at bounding box center [574, 305] width 195 height 15
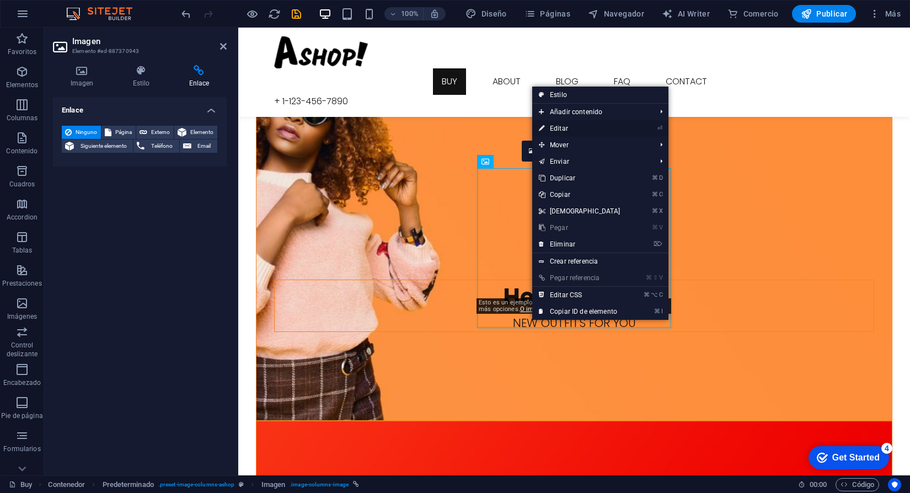
click at [590, 123] on link "⏎ Editar" at bounding box center [579, 128] width 95 height 17
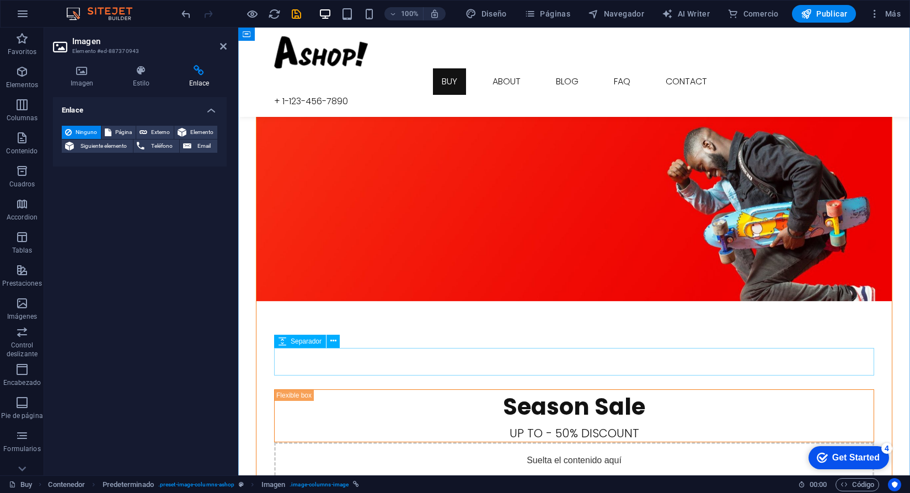
scroll to position [1171, 0]
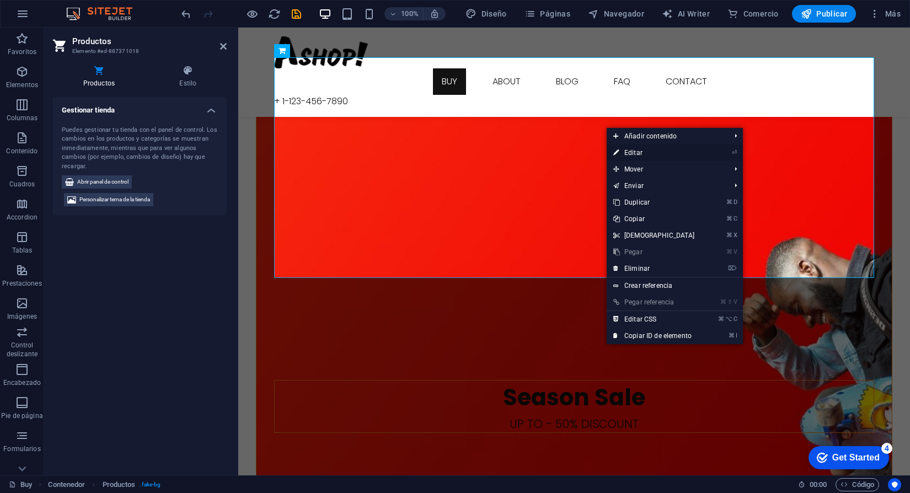
click at [632, 154] on link "⏎ Editar" at bounding box center [654, 153] width 95 height 17
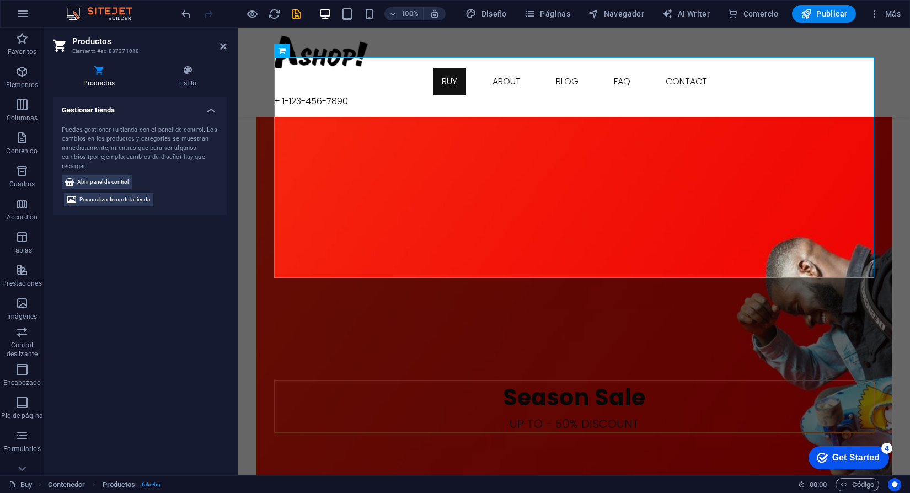
click at [153, 141] on div "Puedes gestionar tu tienda con el panel de control. Los cambios en los producto…" at bounding box center [140, 149] width 156 height 46
click at [313, 56] on div at bounding box center [574, 52] width 600 height 32
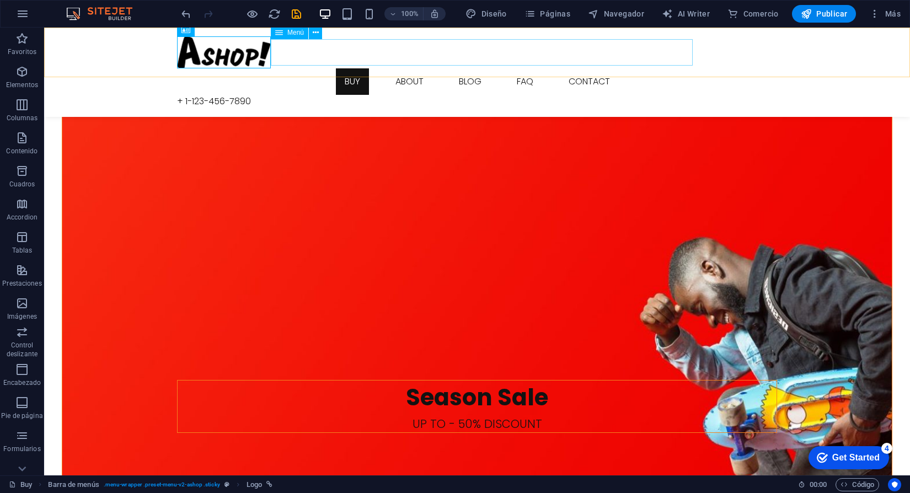
click at [335, 68] on nav "Buy About Blog FAQ Contact" at bounding box center [477, 81] width 600 height 26
click at [233, 42] on div at bounding box center [477, 52] width 600 height 32
click at [252, 62] on div at bounding box center [477, 52] width 600 height 32
click at [223, 33] on icon at bounding box center [221, 30] width 6 height 12
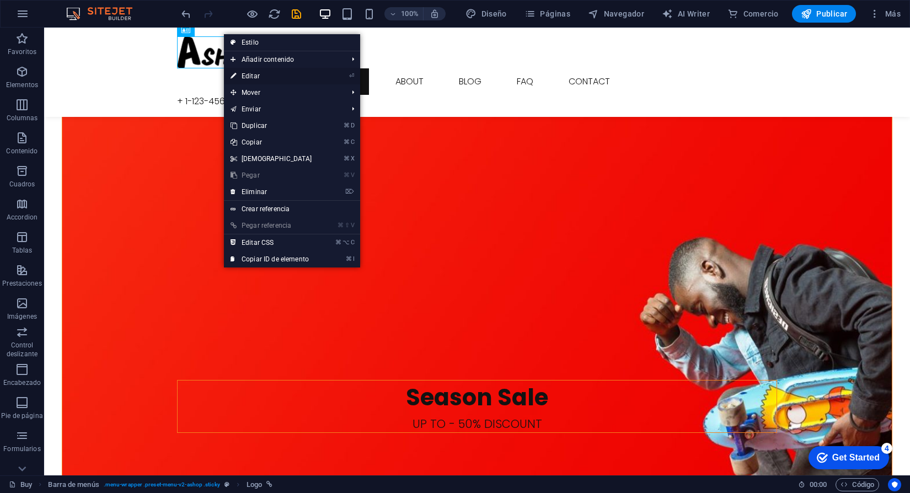
click at [261, 77] on link "⏎ Editar" at bounding box center [271, 76] width 95 height 17
select select "px"
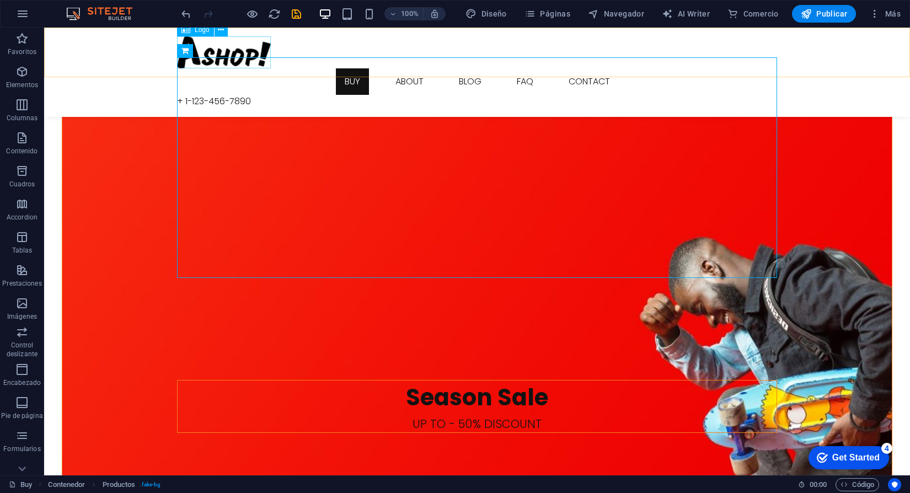
click at [250, 47] on div at bounding box center [477, 52] width 600 height 32
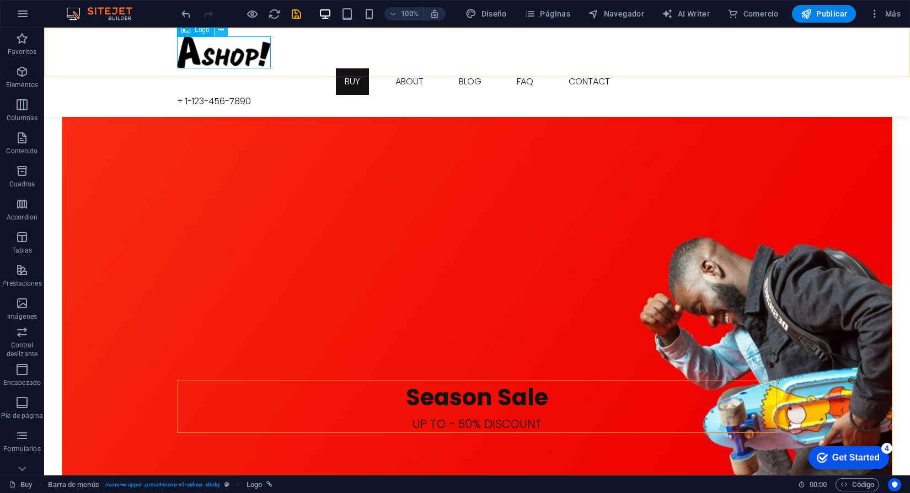
click at [217, 31] on button at bounding box center [221, 29] width 13 height 13
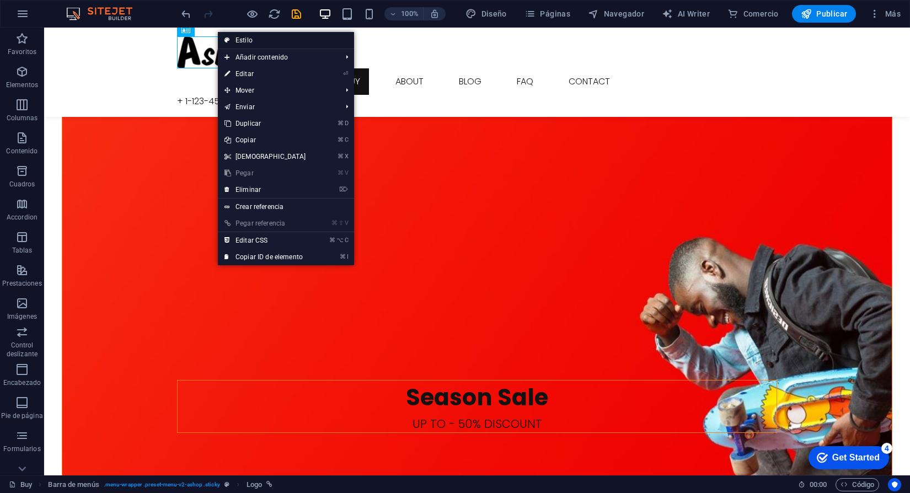
click at [249, 36] on link "Estilo" at bounding box center [286, 40] width 136 height 17
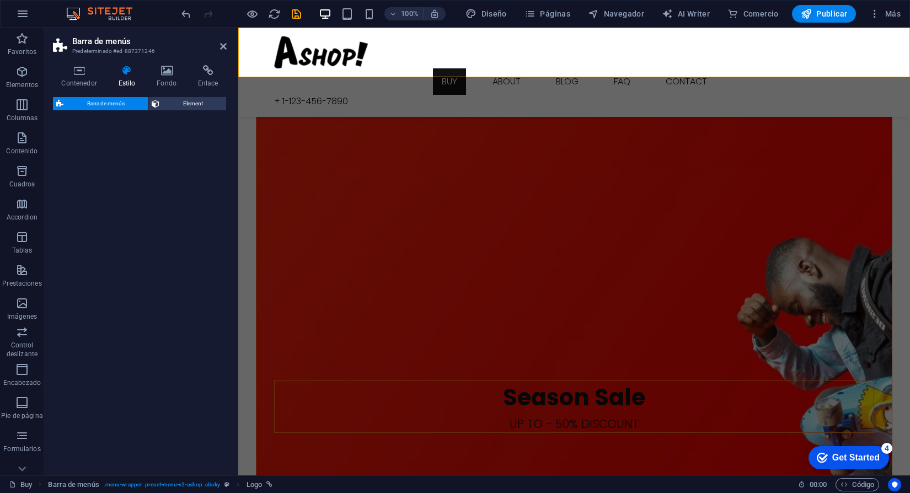
select select "rem"
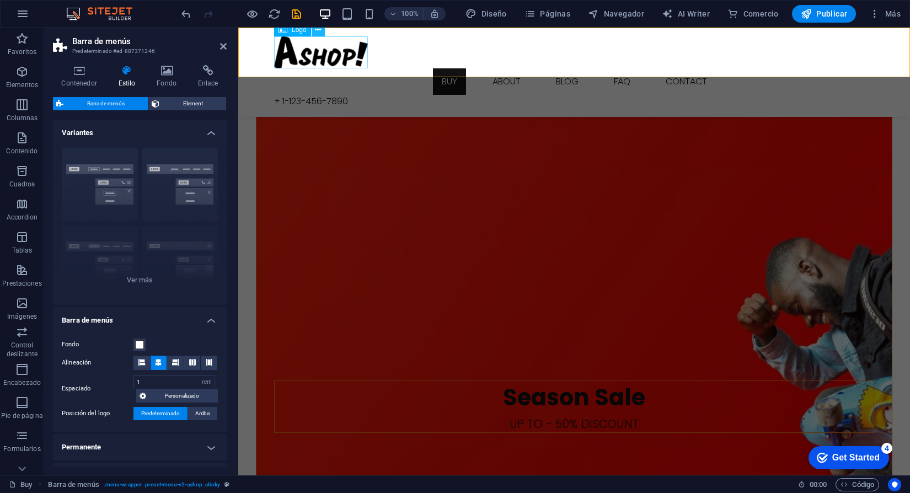
click at [320, 30] on icon at bounding box center [318, 30] width 6 height 12
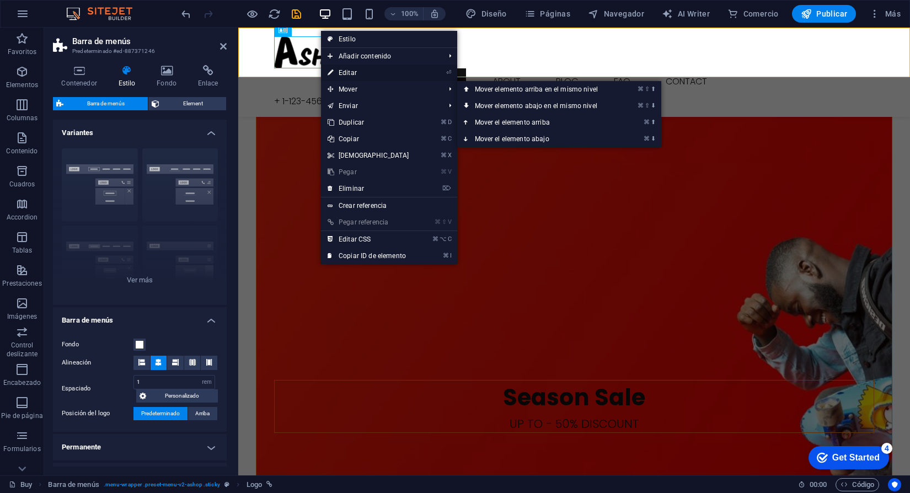
click at [379, 78] on link "⏎ Editar" at bounding box center [368, 73] width 95 height 17
select select "px"
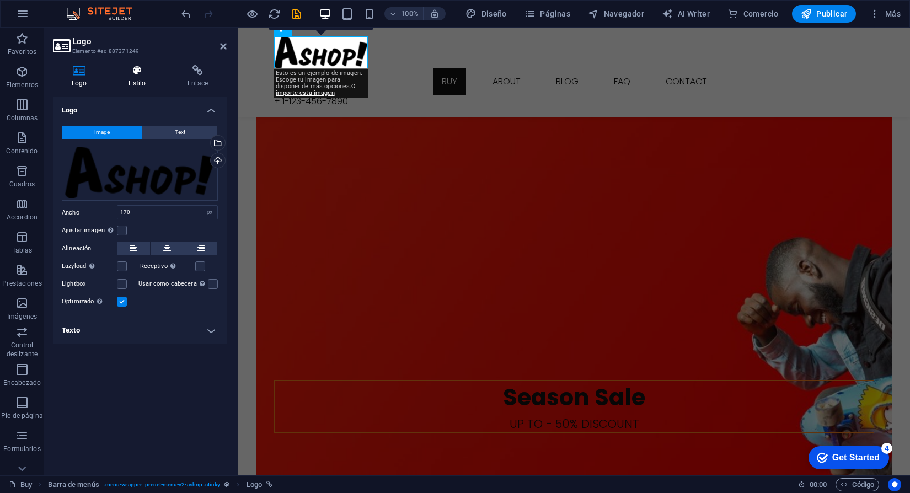
click at [133, 88] on h4 "Estilo" at bounding box center [139, 76] width 59 height 23
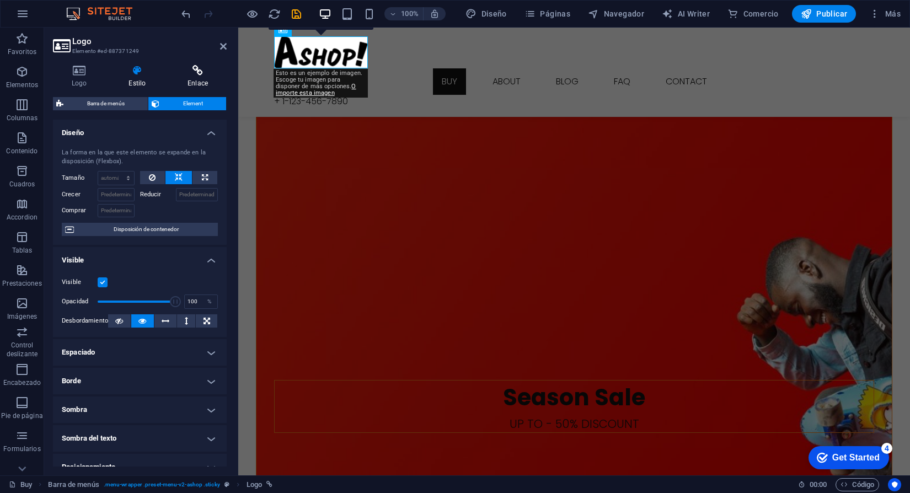
click at [178, 70] on icon at bounding box center [198, 70] width 58 height 11
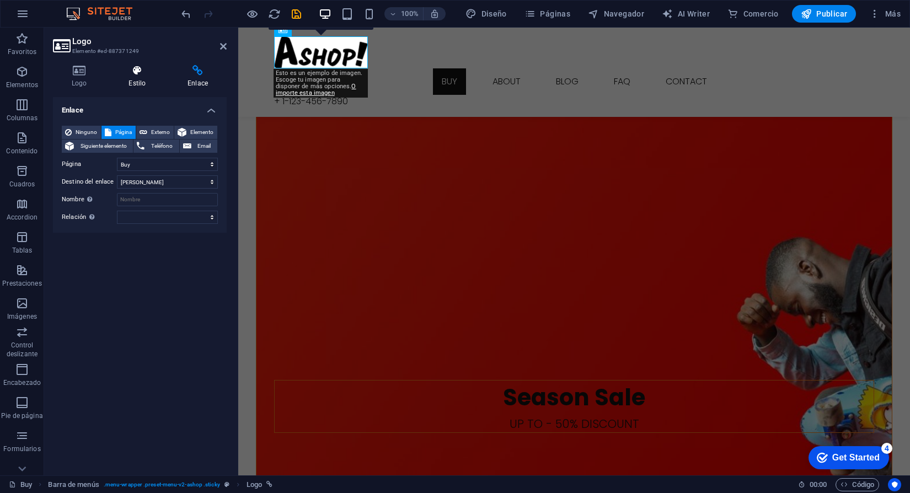
click at [138, 71] on icon at bounding box center [137, 70] width 55 height 11
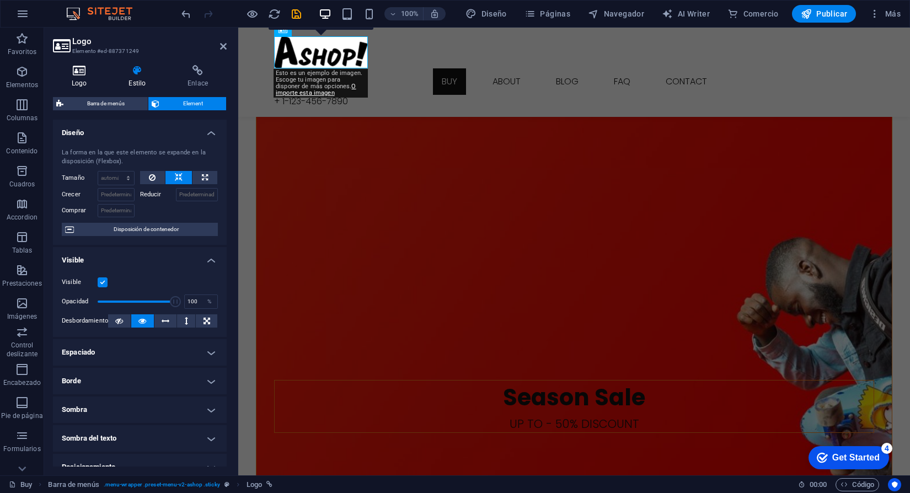
click at [89, 66] on icon at bounding box center [79, 70] width 52 height 11
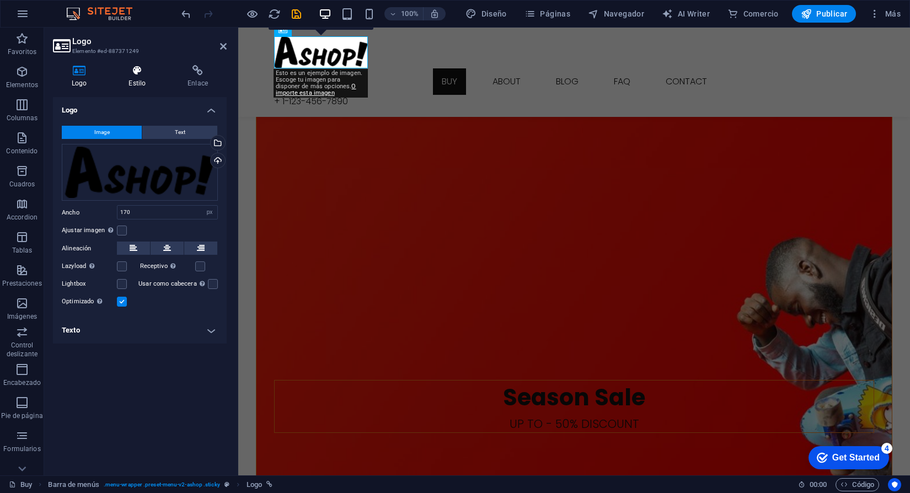
click at [138, 73] on icon at bounding box center [137, 70] width 55 height 11
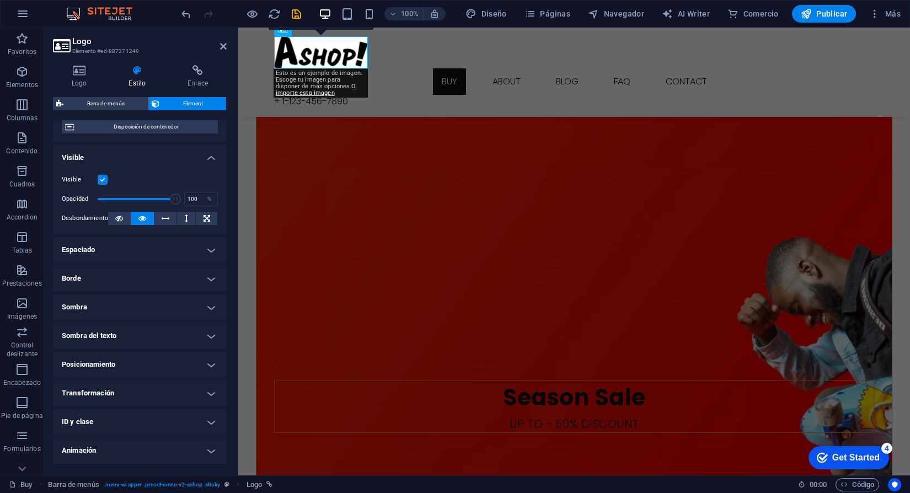
scroll to position [128, 0]
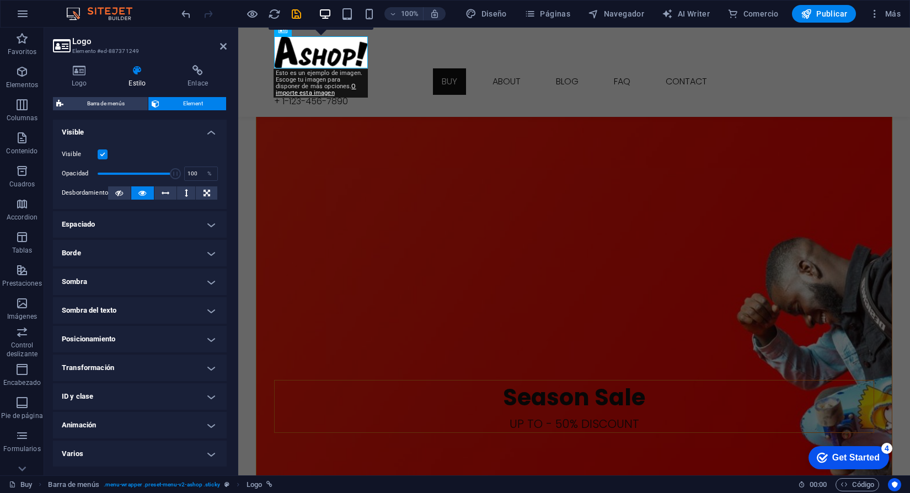
click at [105, 370] on h4 "Transformación" at bounding box center [140, 368] width 174 height 26
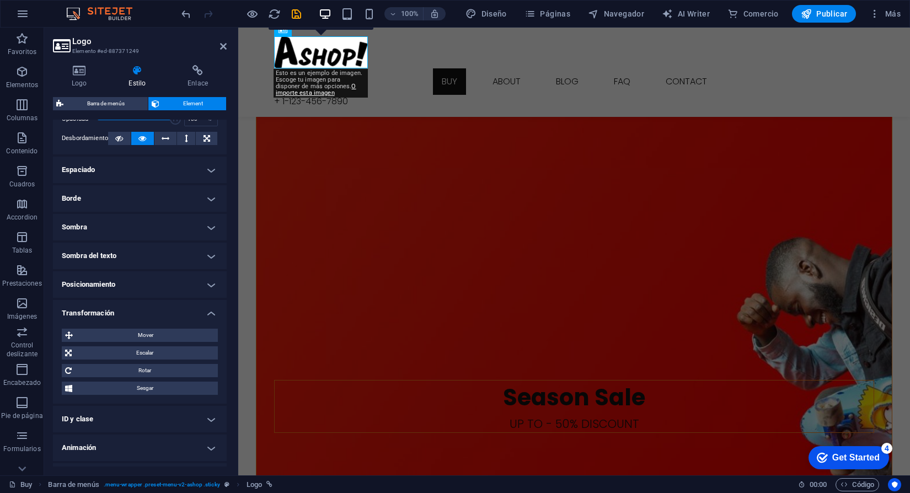
scroll to position [195, 0]
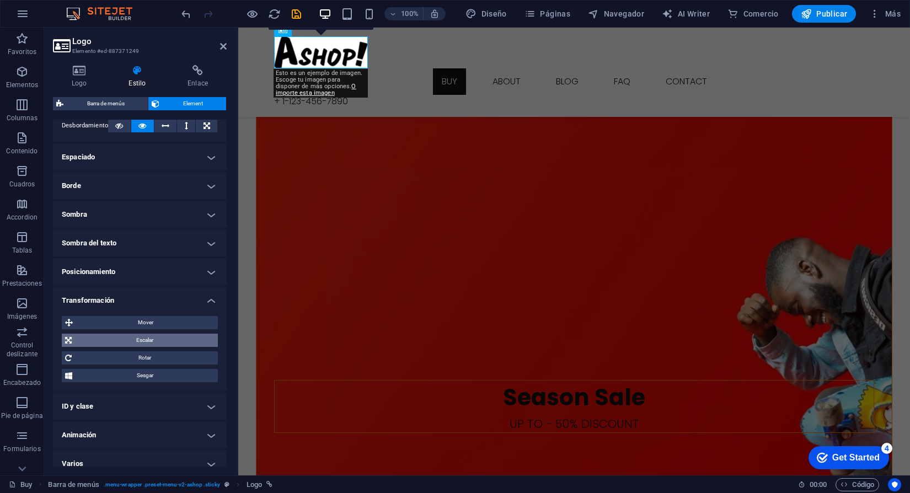
click at [150, 336] on span "Escalar" at bounding box center [145, 340] width 140 height 13
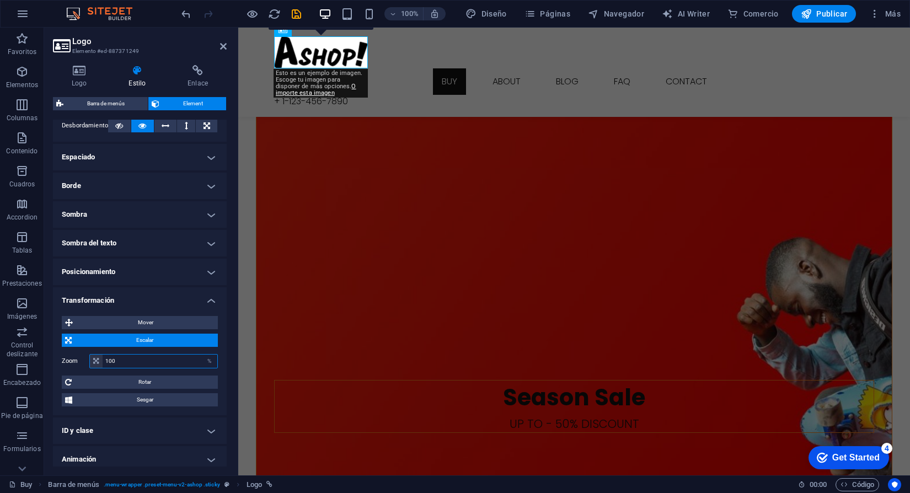
click at [137, 359] on input "100" at bounding box center [160, 361] width 115 height 13
type input "1"
type input "1000"
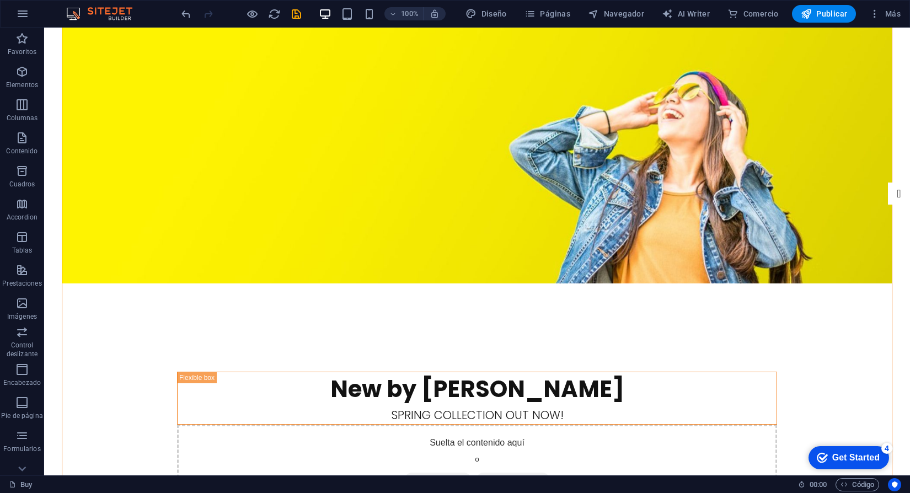
scroll to position [0, 0]
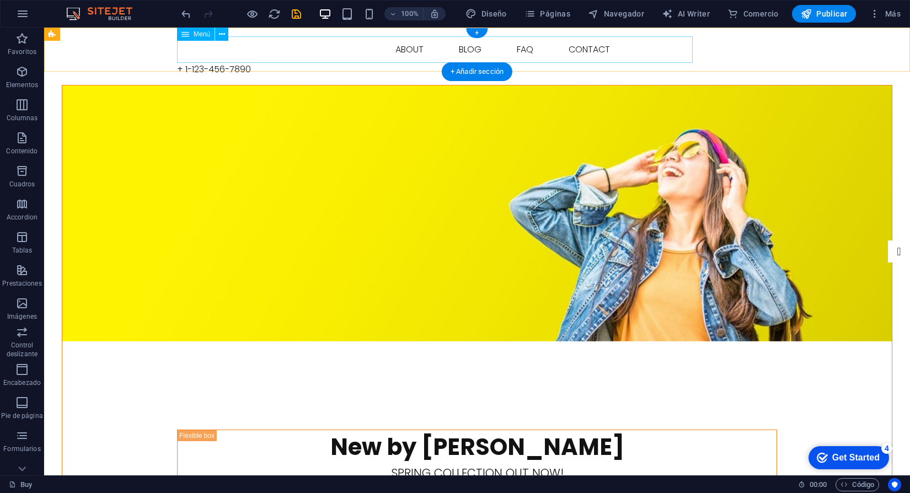
click at [230, 58] on nav "Buy About Blog FAQ Contact" at bounding box center [477, 49] width 600 height 26
click at [223, 38] on icon at bounding box center [222, 35] width 6 height 12
click at [210, 109] on figure at bounding box center [477, 214] width 830 height 256
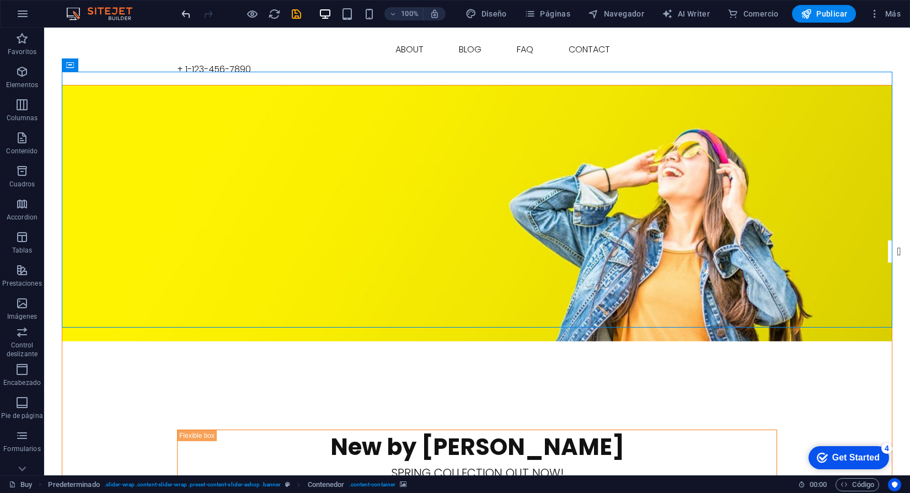
click at [184, 11] on icon "undo" at bounding box center [186, 14] width 13 height 13
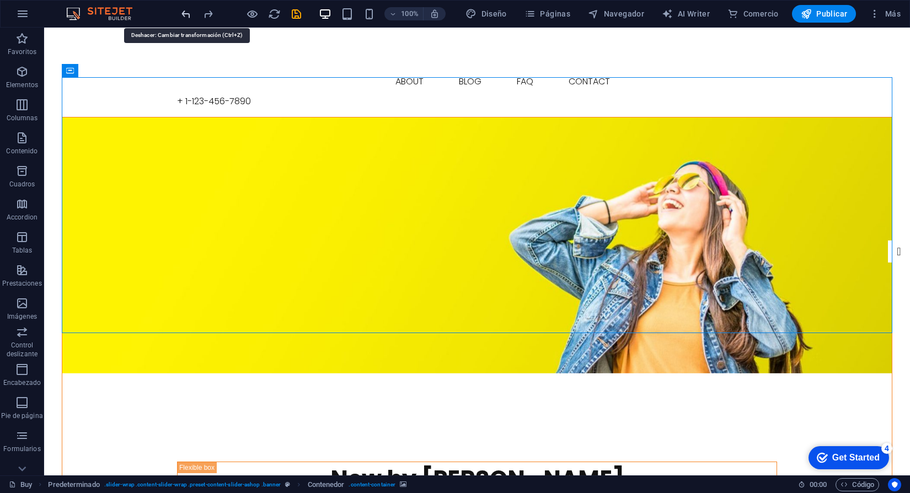
click at [187, 13] on icon "undo" at bounding box center [186, 14] width 13 height 13
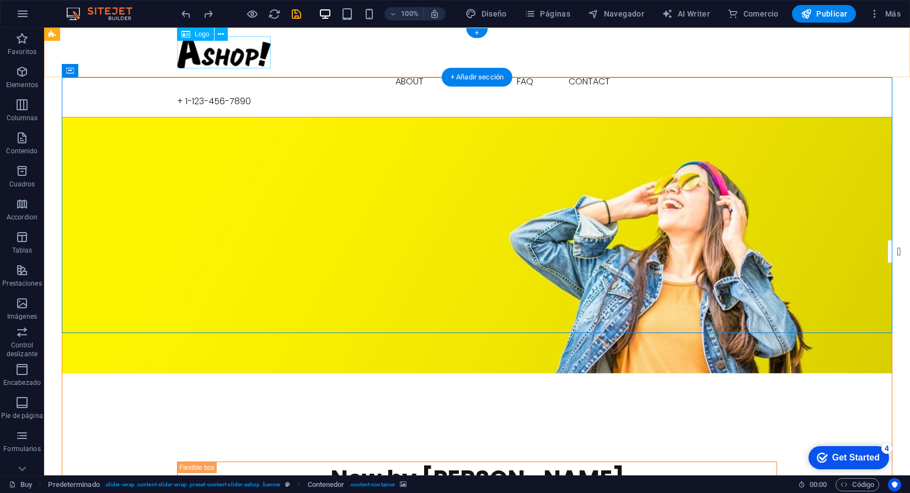
click at [230, 61] on div at bounding box center [477, 52] width 600 height 32
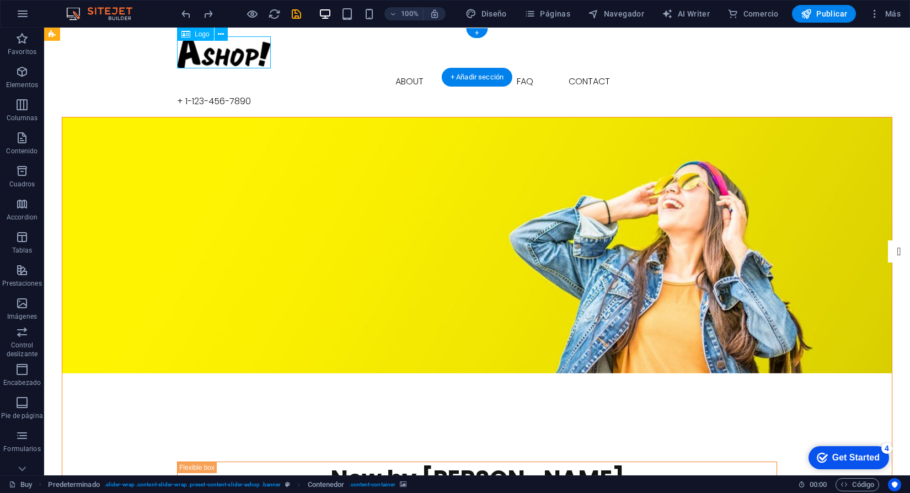
click at [230, 61] on div at bounding box center [477, 52] width 600 height 32
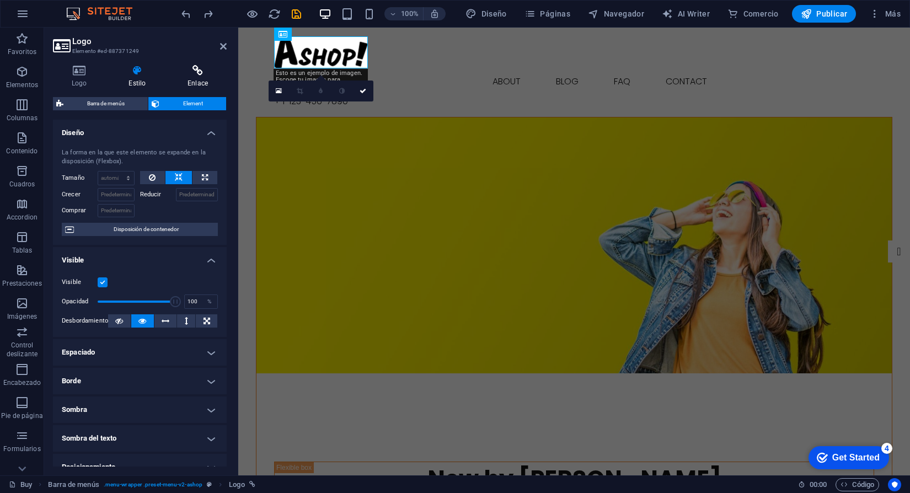
click at [193, 71] on icon at bounding box center [198, 70] width 58 height 11
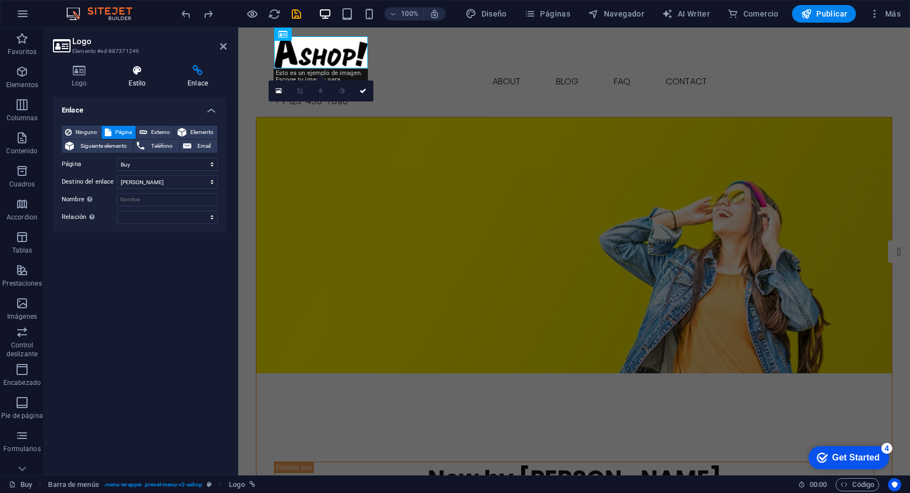
click at [154, 74] on icon at bounding box center [137, 70] width 55 height 11
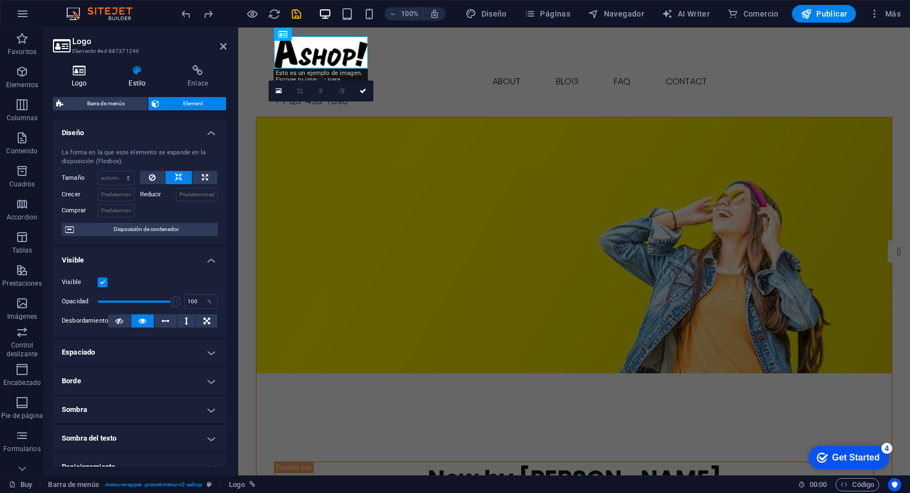
click at [82, 70] on icon at bounding box center [79, 70] width 52 height 11
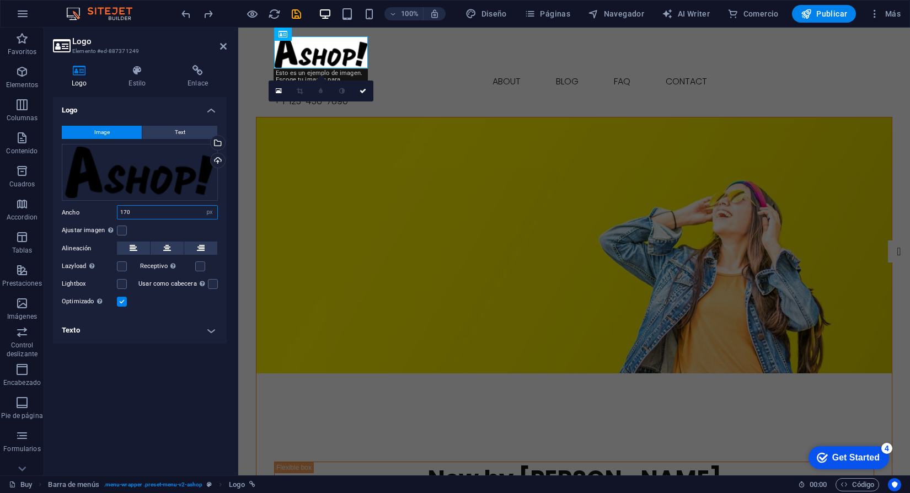
click at [162, 215] on input "170" at bounding box center [168, 212] width 100 height 13
click at [140, 73] on icon at bounding box center [137, 70] width 55 height 11
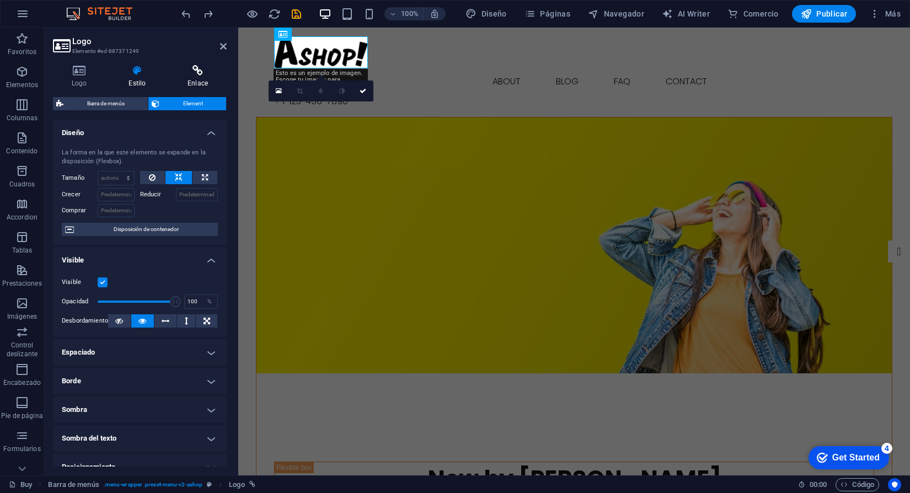
click at [184, 81] on h4 "Enlace" at bounding box center [198, 76] width 58 height 23
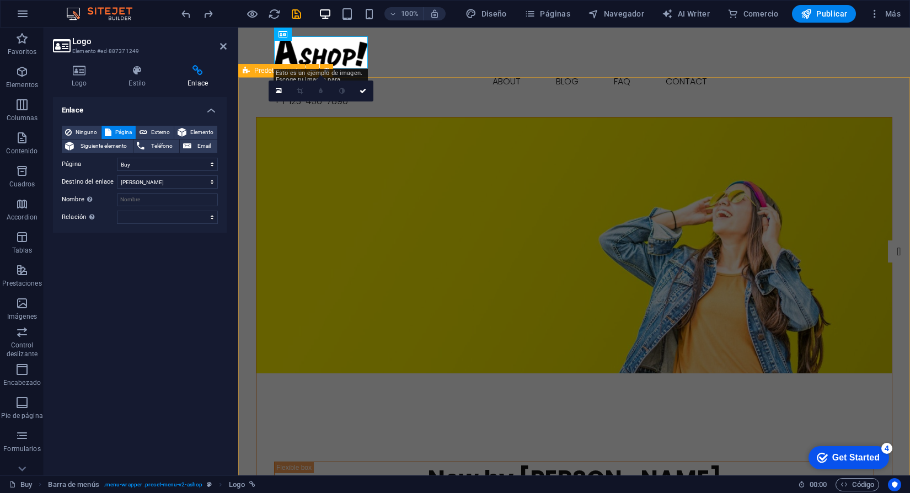
click at [317, 147] on figure at bounding box center [575, 246] width 636 height 256
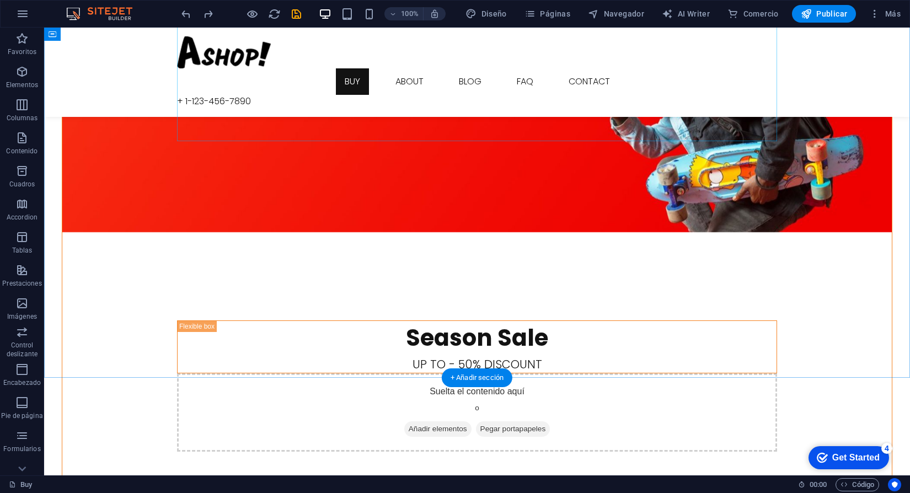
scroll to position [1583, 0]
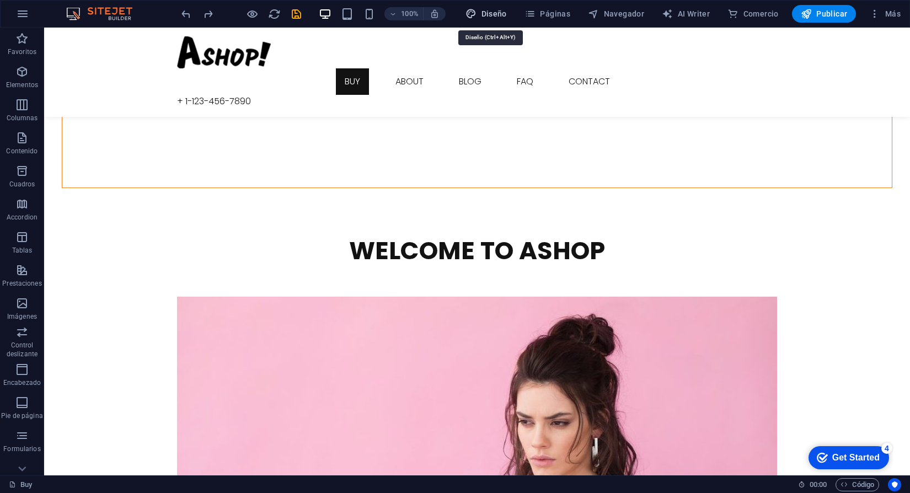
click at [494, 14] on span "Diseño" at bounding box center [486, 13] width 41 height 11
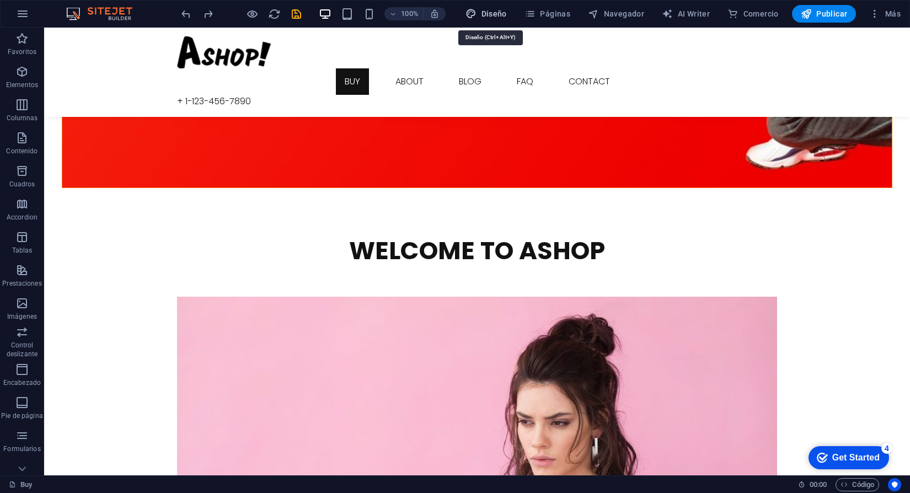
select select "px"
select select "300"
select select "px"
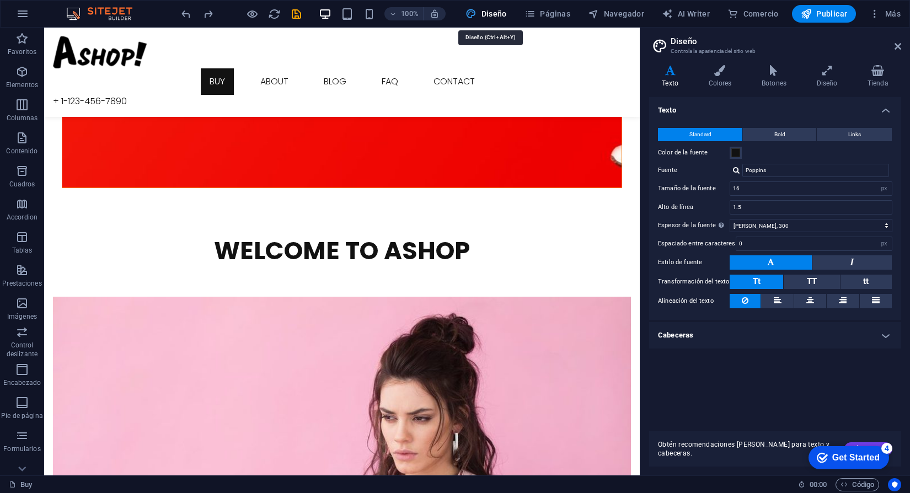
scroll to position [1575, 0]
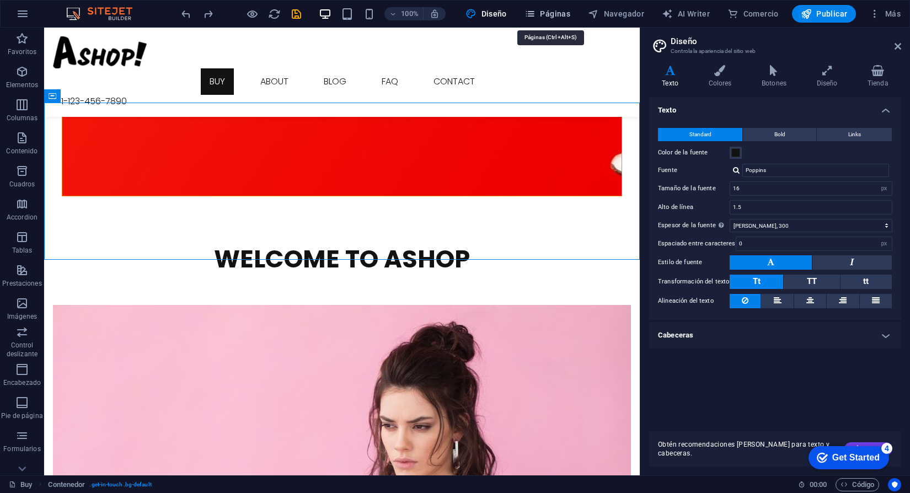
click at [553, 13] on span "Páginas" at bounding box center [548, 13] width 46 height 11
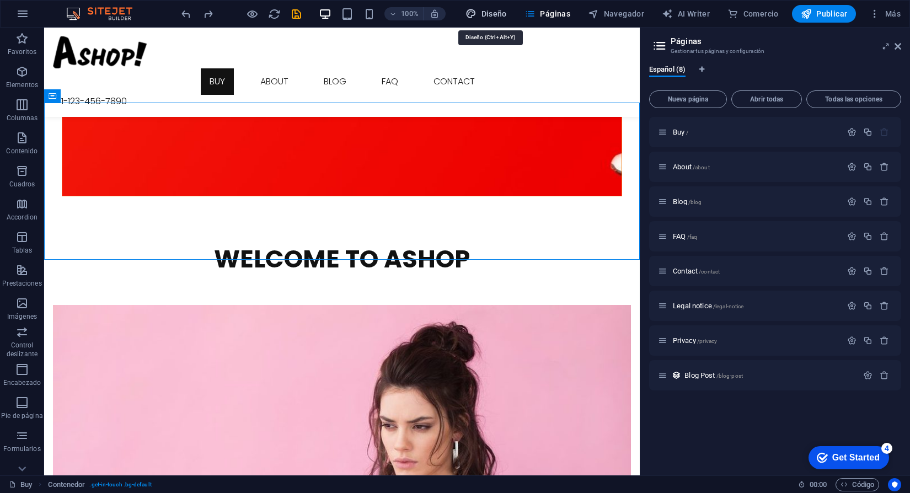
click at [503, 17] on span "Diseño" at bounding box center [486, 13] width 41 height 11
select select "px"
select select "300"
select select "px"
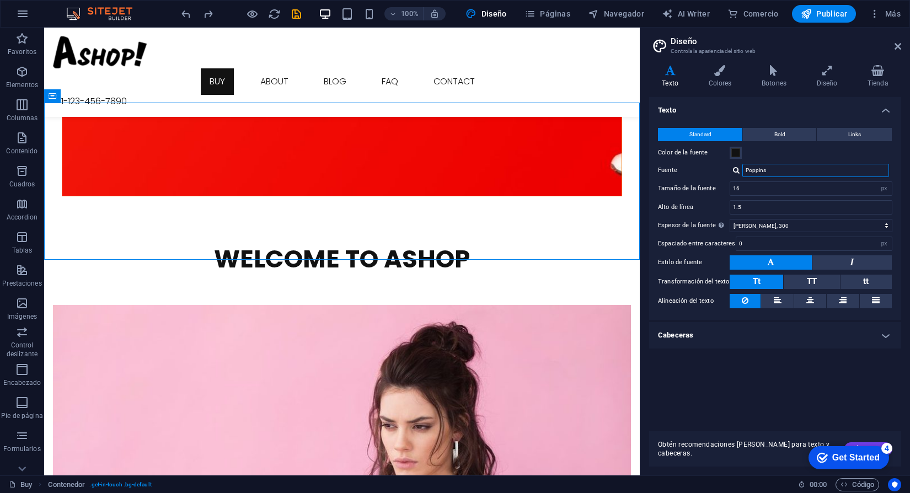
click at [785, 167] on input "Poppins" at bounding box center [816, 170] width 147 height 13
click at [774, 191] on input "16" at bounding box center [811, 188] width 162 height 13
click at [783, 185] on input "10" at bounding box center [811, 188] width 162 height 13
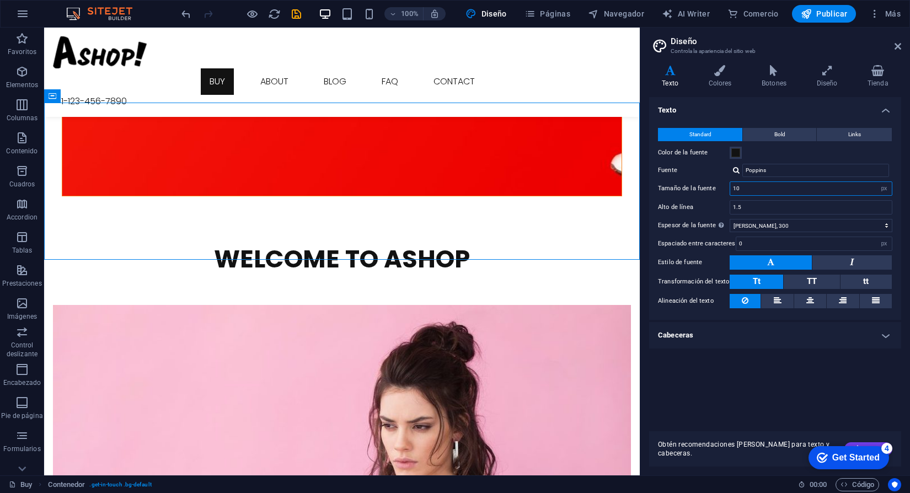
click at [783, 185] on input "10" at bounding box center [811, 188] width 162 height 13
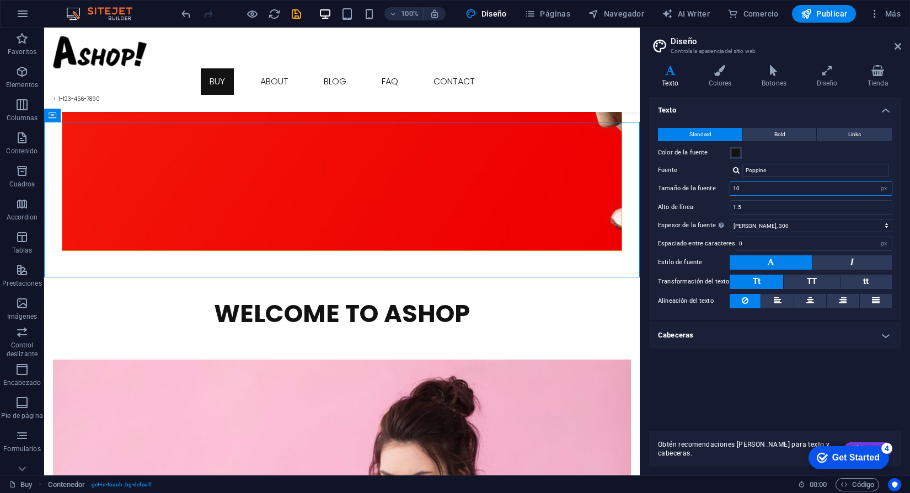
scroll to position [1516, 0]
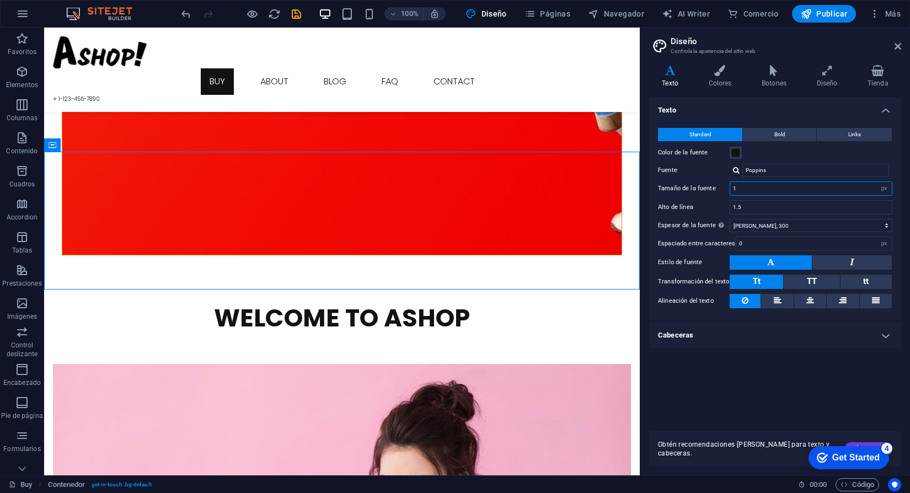
type input "16"
click at [777, 210] on input "1.5" at bounding box center [811, 207] width 162 height 13
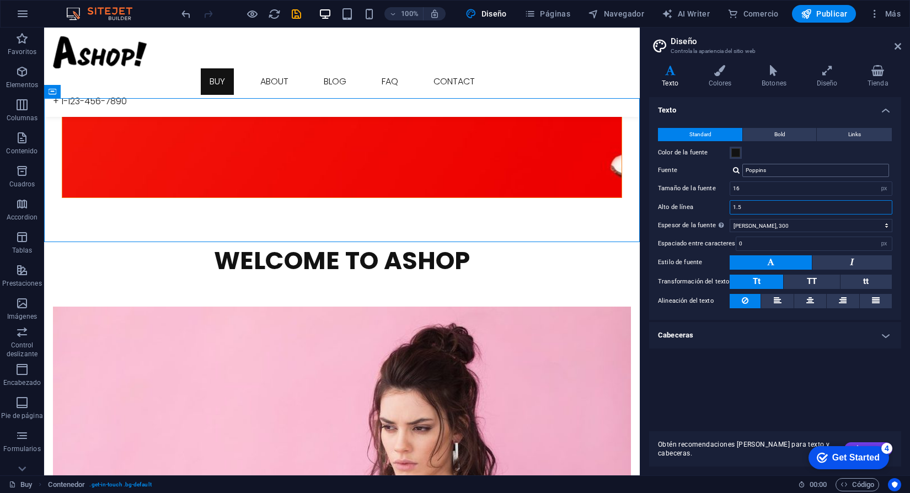
scroll to position [1575, 0]
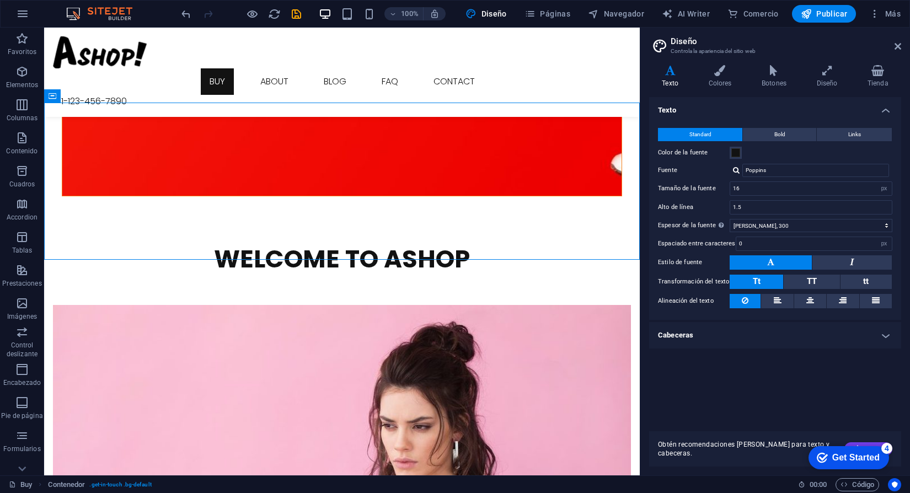
click at [772, 61] on div "Variantes Texto Colores Botones Diseño Tienda Texto Standard Bold Links Color d…" at bounding box center [775, 265] width 270 height 419
click at [776, 73] on icon at bounding box center [774, 70] width 51 height 11
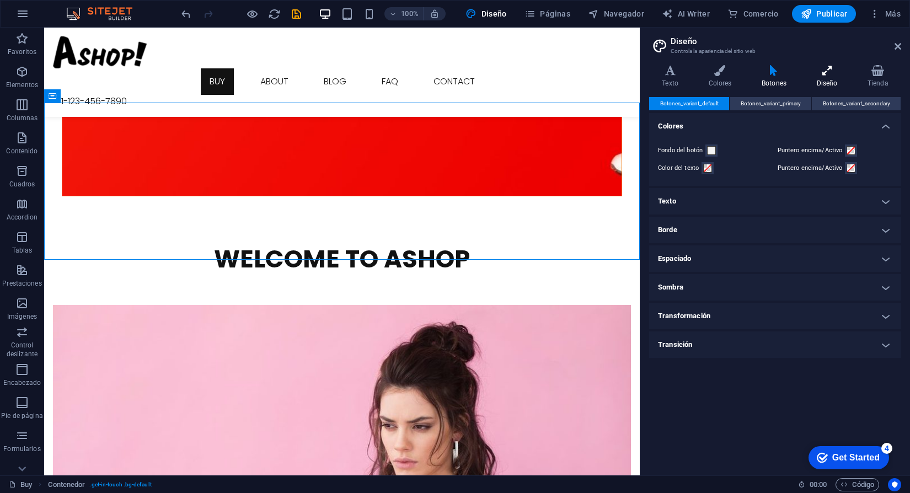
click at [832, 78] on h4 "Diseño" at bounding box center [829, 76] width 51 height 23
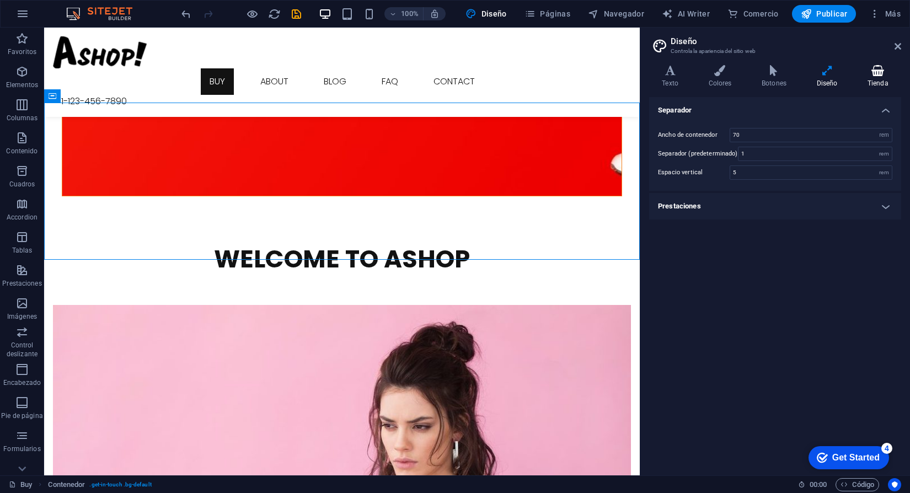
click at [879, 66] on icon at bounding box center [878, 70] width 46 height 11
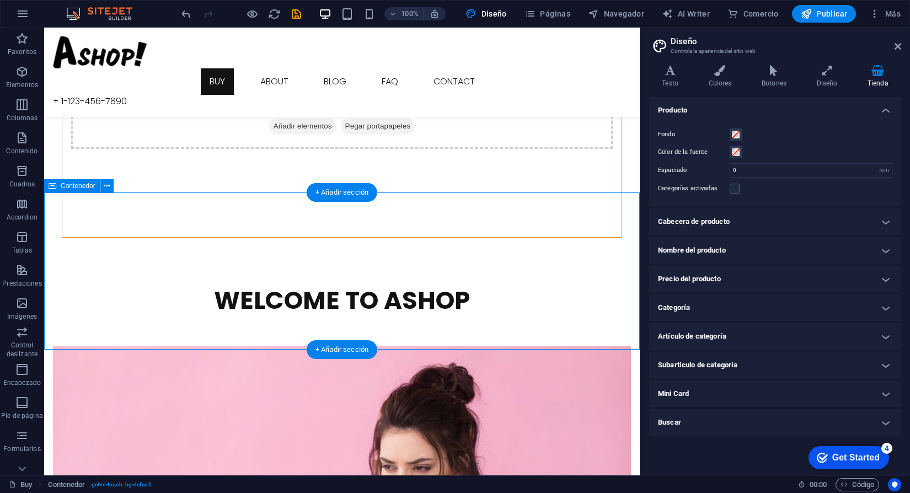
scroll to position [1559, 0]
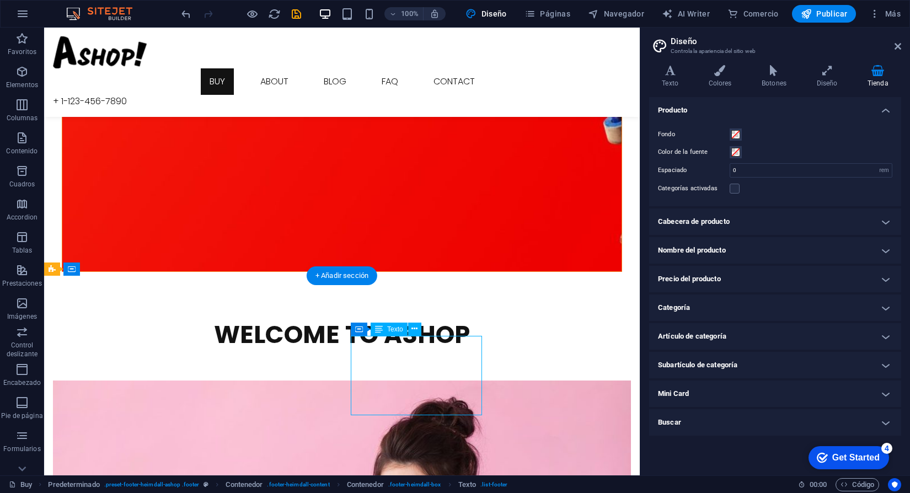
scroll to position [1441, 0]
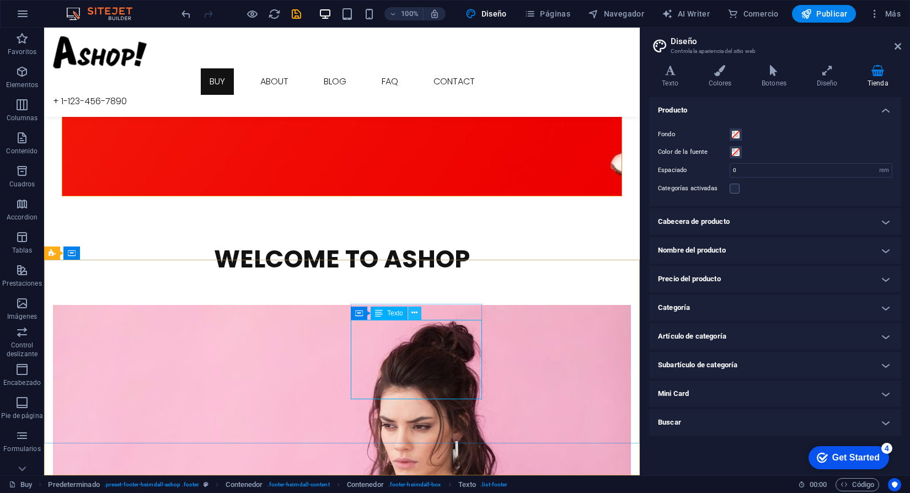
click at [414, 316] on icon at bounding box center [415, 313] width 6 height 12
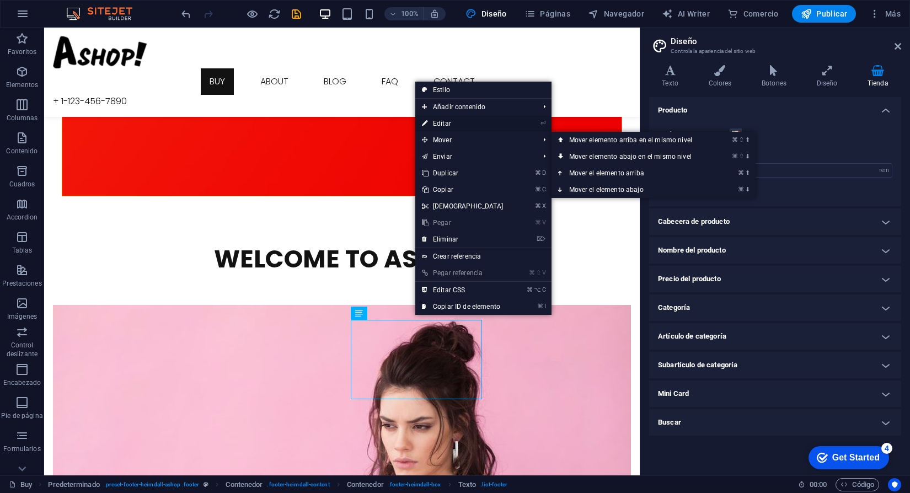
click at [481, 122] on link "⏎ Editar" at bounding box center [462, 123] width 95 height 17
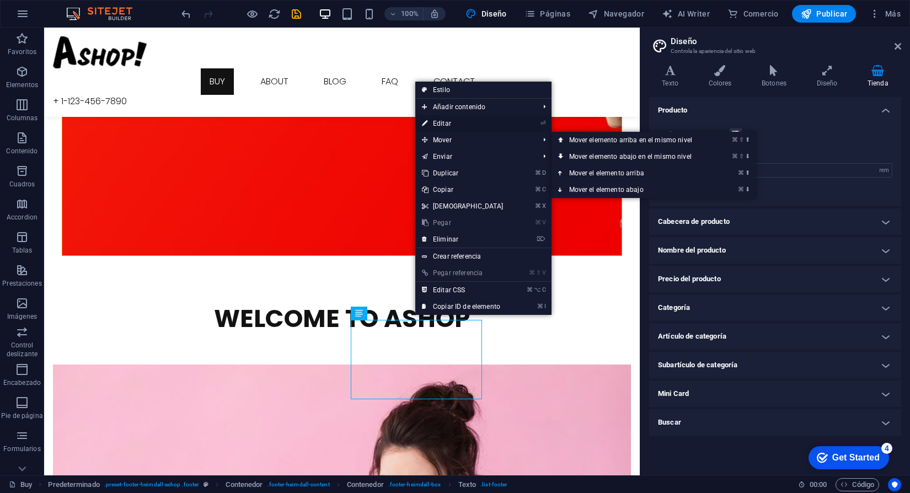
scroll to position [1441, 0]
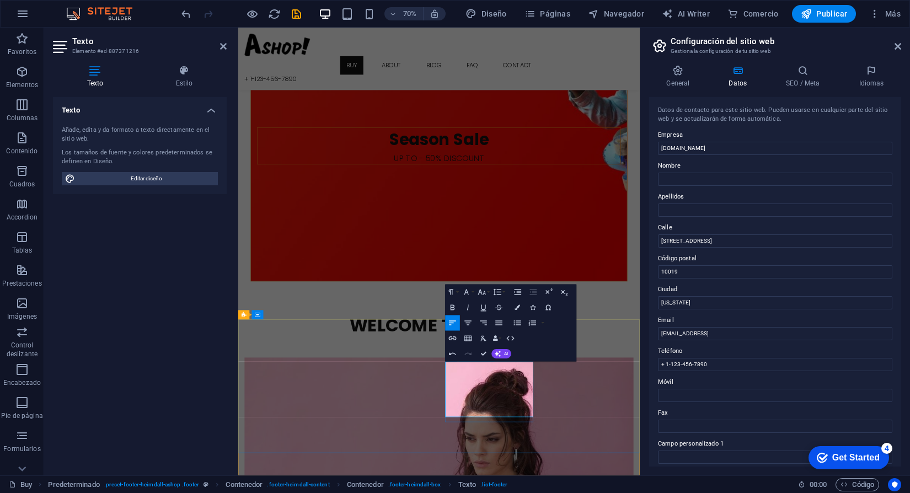
click at [503, 351] on button "AI" at bounding box center [502, 353] width 20 height 9
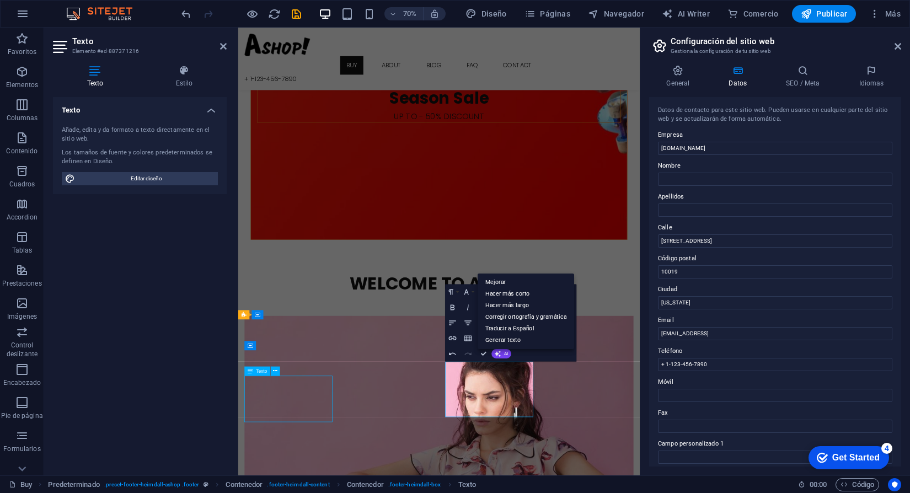
scroll to position [1575, 0]
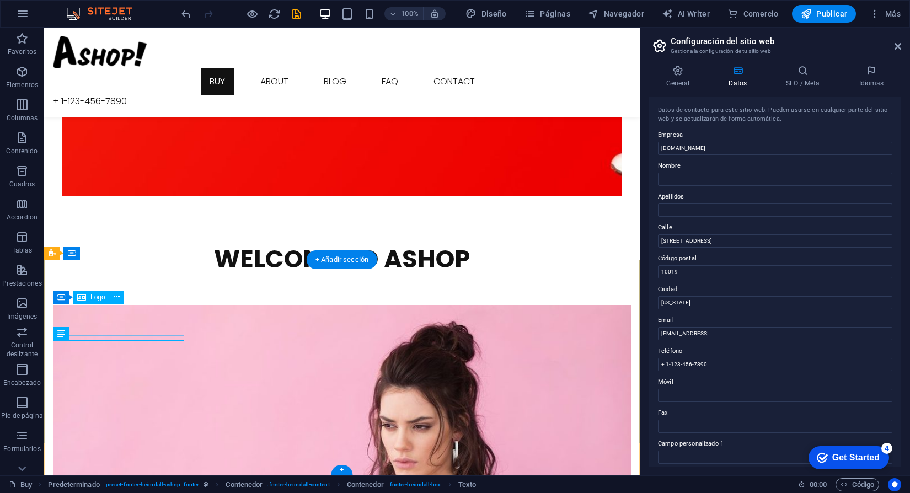
click at [96, 334] on icon at bounding box center [97, 334] width 6 height 12
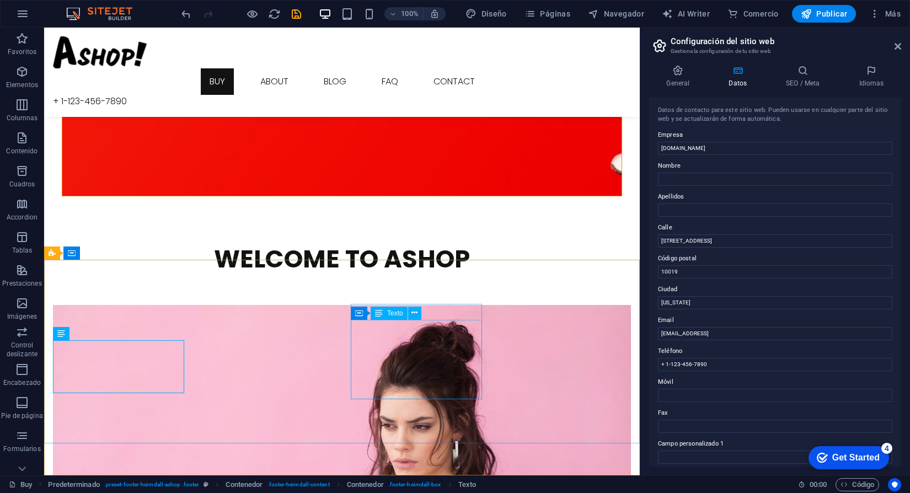
click at [423, 309] on div "Contenedor Texto" at bounding box center [390, 314] width 78 height 14
click at [420, 315] on button at bounding box center [414, 313] width 13 height 13
click at [386, 317] on div "Texto" at bounding box center [389, 313] width 37 height 13
click at [418, 312] on icon at bounding box center [415, 313] width 6 height 12
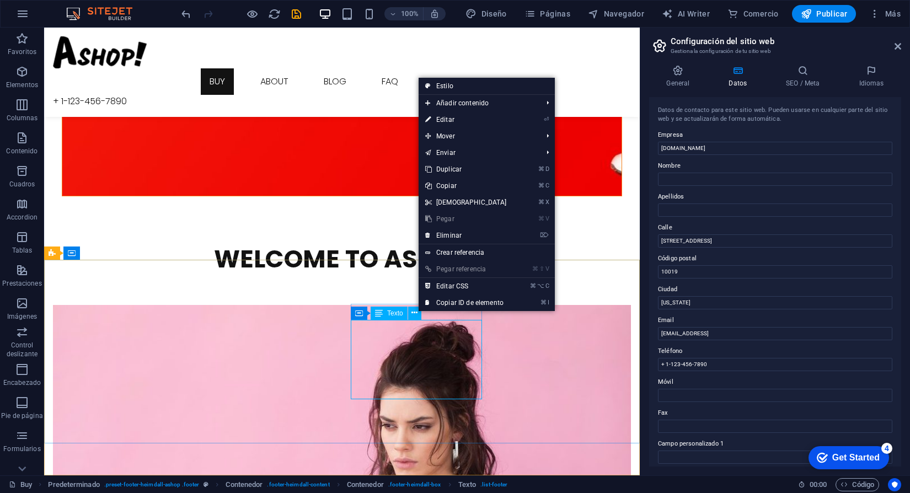
click at [393, 310] on span "Texto" at bounding box center [395, 313] width 16 height 7
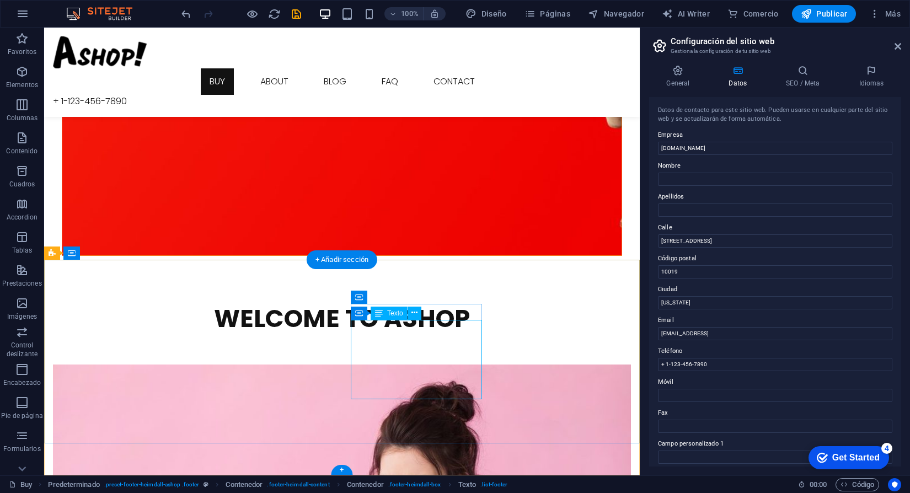
scroll to position [1441, 0]
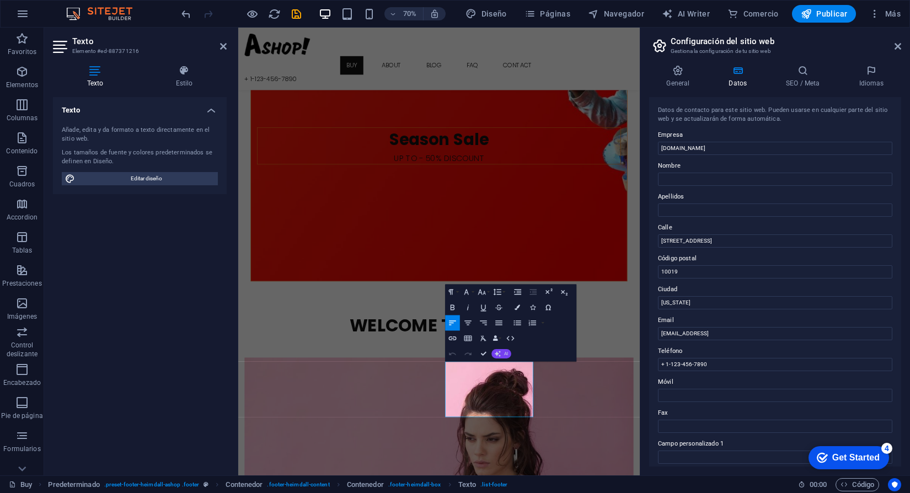
click at [506, 356] on span "AI" at bounding box center [506, 353] width 4 height 4
click at [520, 333] on link "Traducir a Español" at bounding box center [526, 329] width 97 height 12
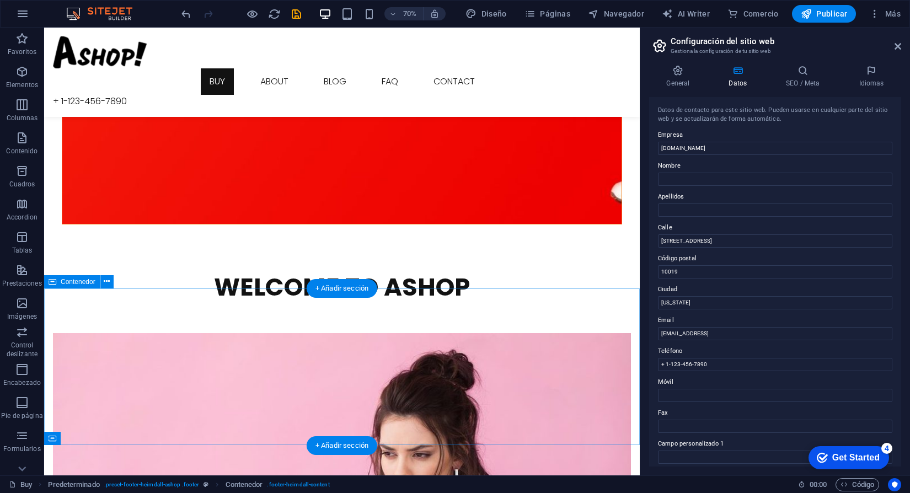
scroll to position [1575, 0]
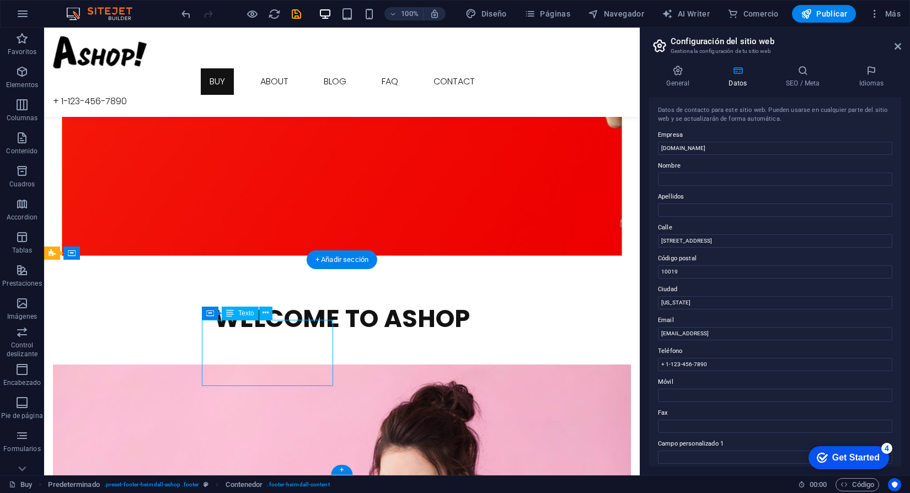
scroll to position [1441, 0]
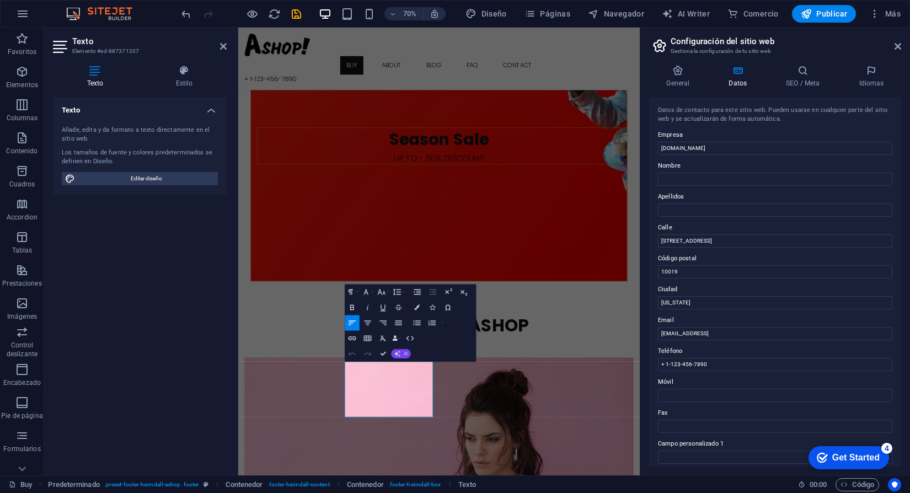
click at [403, 353] on button "AI" at bounding box center [401, 353] width 20 height 9
click at [430, 332] on link "Traducir a Español" at bounding box center [425, 329] width 97 height 12
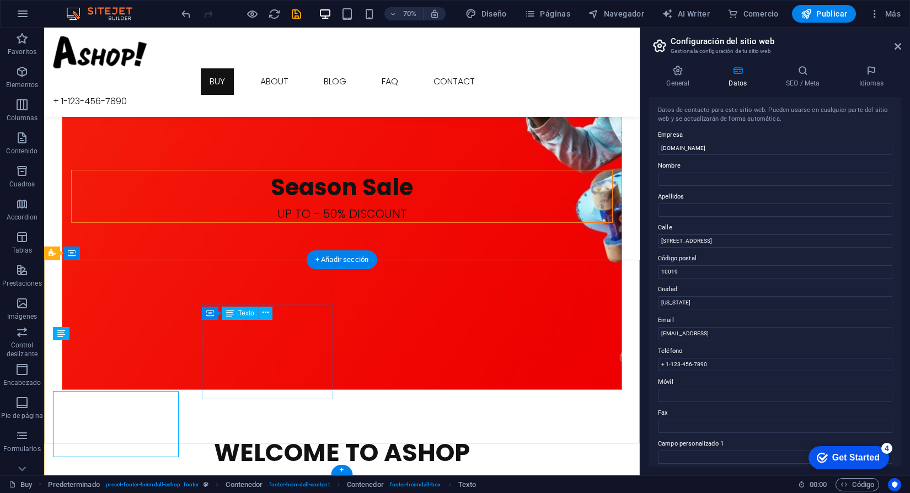
scroll to position [1575, 0]
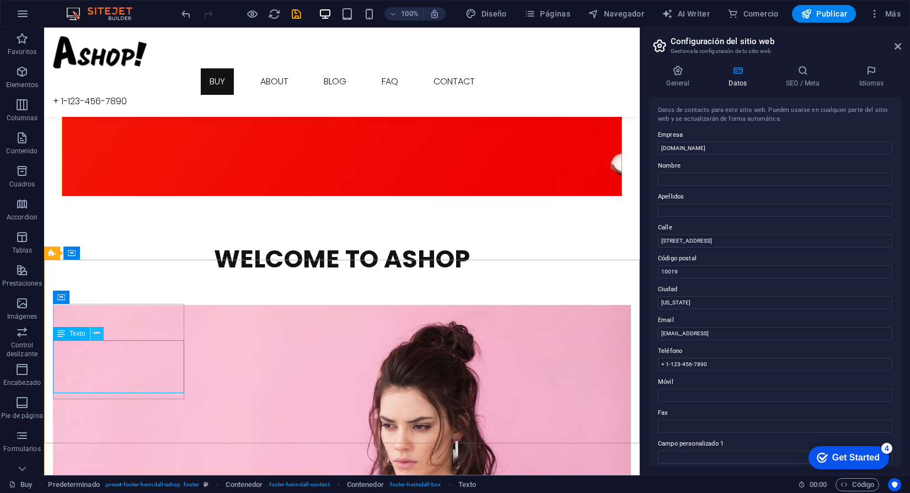
click at [97, 332] on icon at bounding box center [97, 334] width 6 height 12
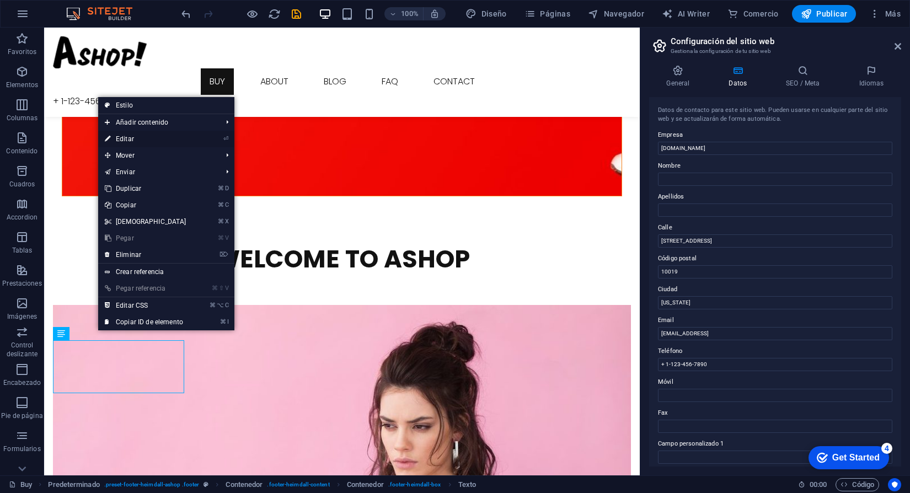
click at [186, 143] on link "⏎ Editar" at bounding box center [145, 139] width 95 height 17
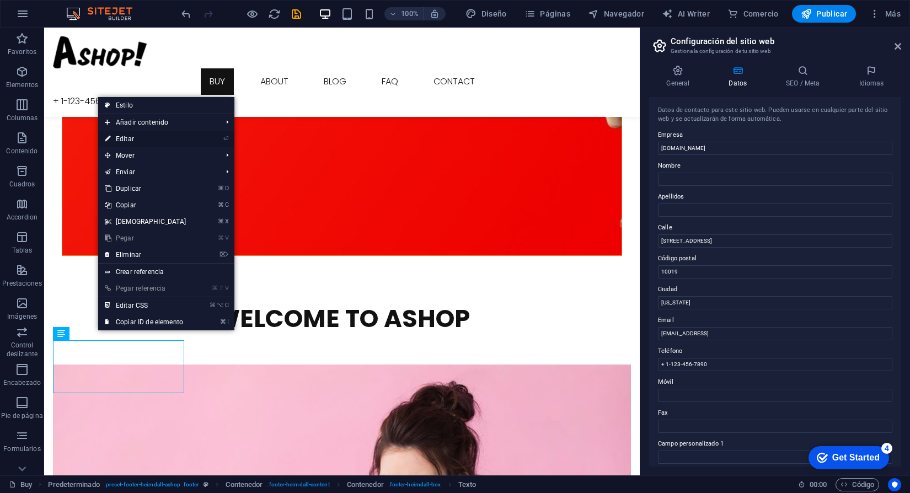
scroll to position [1441, 0]
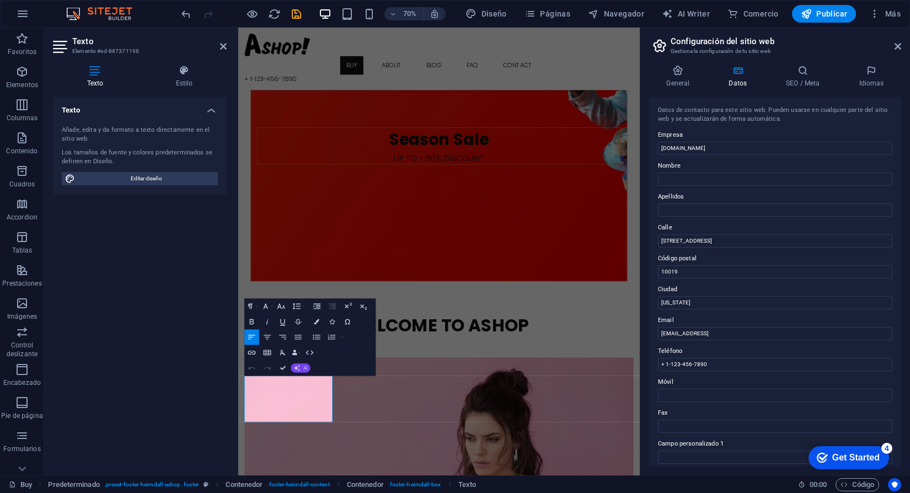
click at [299, 367] on icon "button" at bounding box center [297, 368] width 6 height 6
click at [316, 343] on link "Traducir a Español" at bounding box center [325, 343] width 97 height 12
click at [309, 365] on div "Undo Redo Confirm (⌘+⏎) AI Mejorar Hacer más corto Hacer más largo Corregir ort…" at bounding box center [277, 367] width 66 height 15
click at [307, 367] on span "AI" at bounding box center [305, 368] width 4 height 4
click at [323, 338] on link "Traducir a Español" at bounding box center [325, 343] width 97 height 12
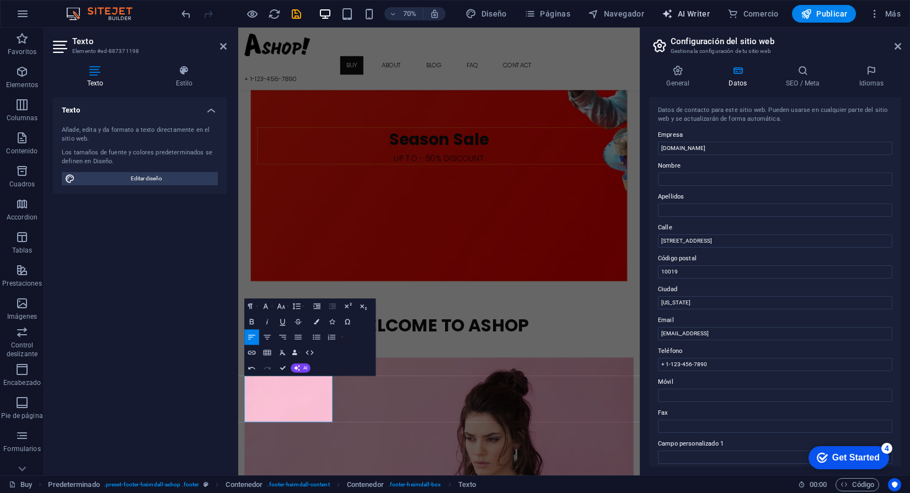
click at [700, 18] on span "AI Writer" at bounding box center [686, 13] width 48 height 11
select select "English"
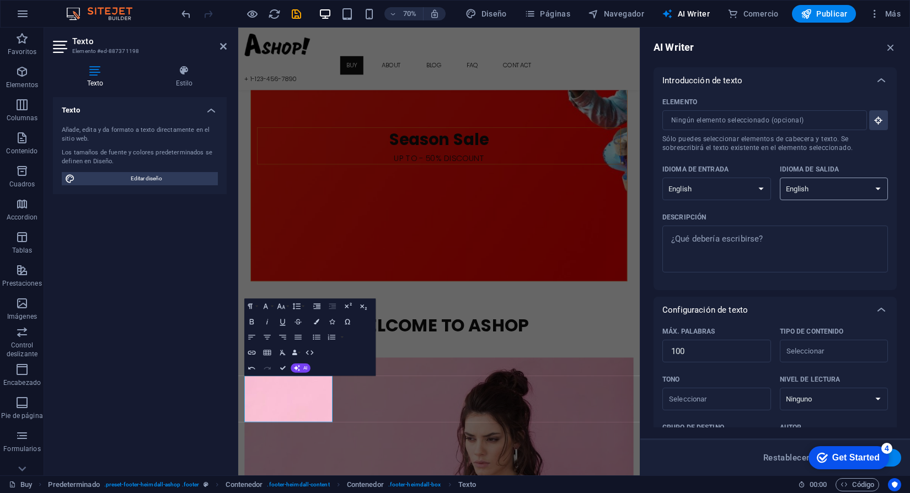
click at [798, 190] on select "Albanian Arabic Armenian Awadhi Azerbaijani Bashkir Basque Belarusian Bengali B…" at bounding box center [834, 189] width 109 height 23
select select "Spanish"
click at [756, 397] on div "​" at bounding box center [717, 399] width 109 height 23
click at [750, 397] on input "Tono ​" at bounding box center [708, 399] width 84 height 16
click at [757, 405] on div "​" at bounding box center [717, 399] width 109 height 23
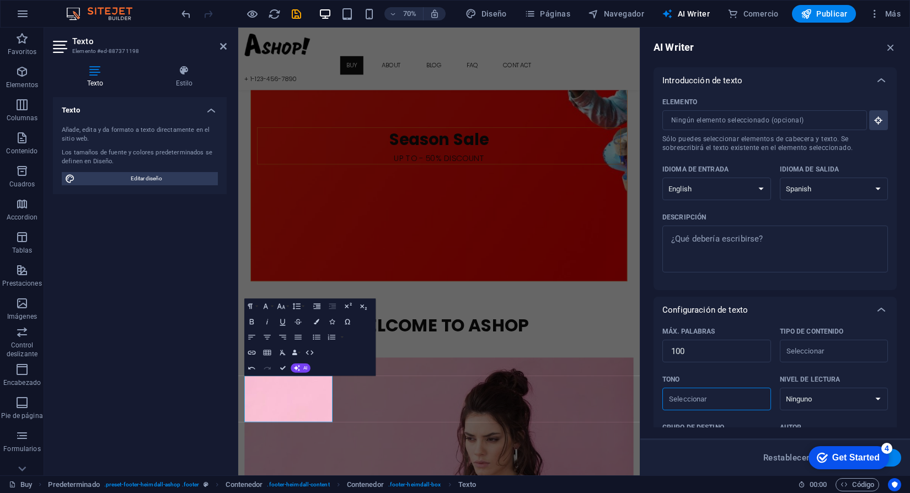
click at [750, 405] on input "Tono ​" at bounding box center [708, 399] width 84 height 16
click at [803, 405] on select "Ninguno Académico Adulto Adolescente Infantil" at bounding box center [834, 399] width 109 height 23
click at [804, 405] on select "Ninguno Académico Adulto Adolescente Infantil" at bounding box center [834, 399] width 109 height 23
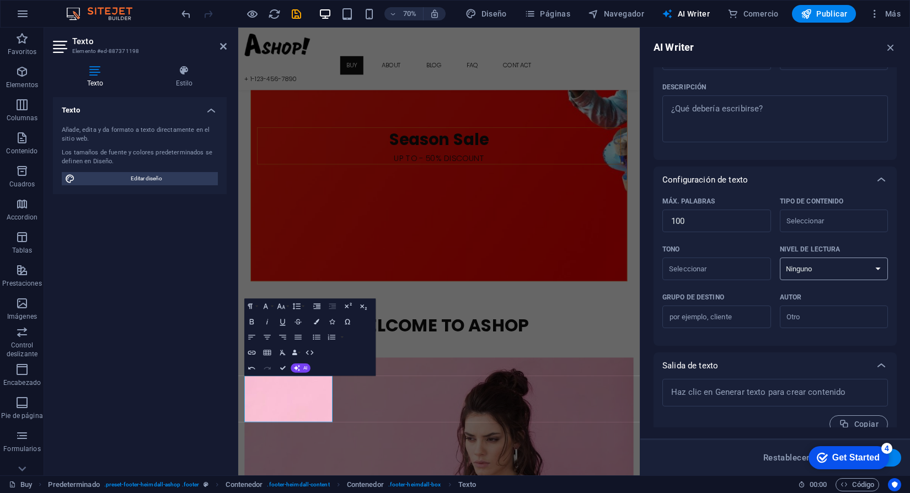
scroll to position [145, 0]
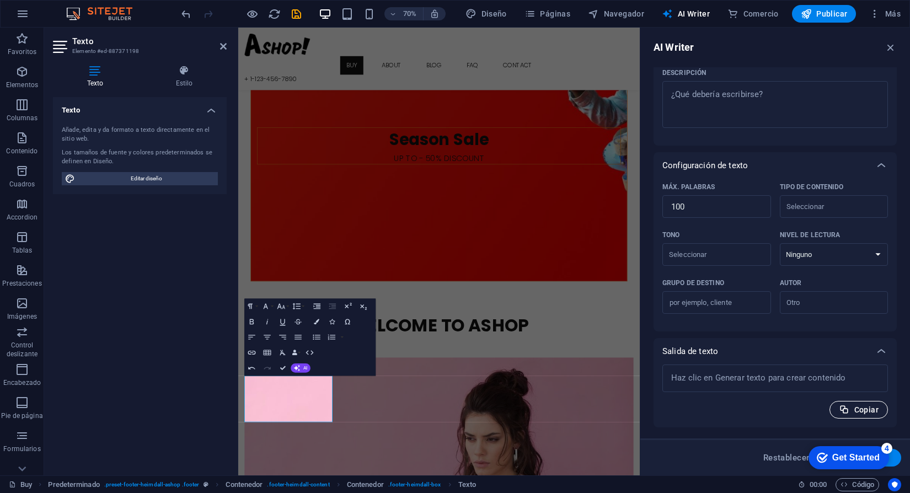
click at [852, 415] on button "Copiar" at bounding box center [859, 410] width 58 height 18
type textarea "x"
click at [714, 303] on input "Grupo de destino ​" at bounding box center [717, 303] width 109 height 18
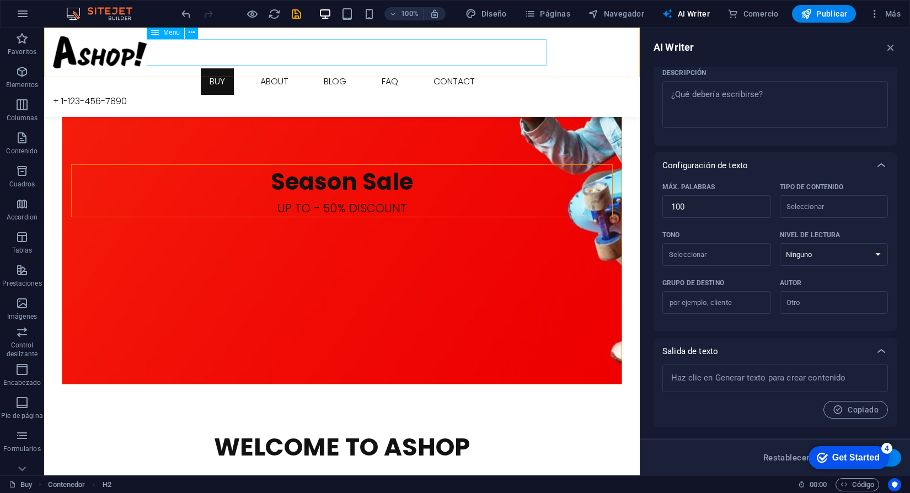
scroll to position [1575, 0]
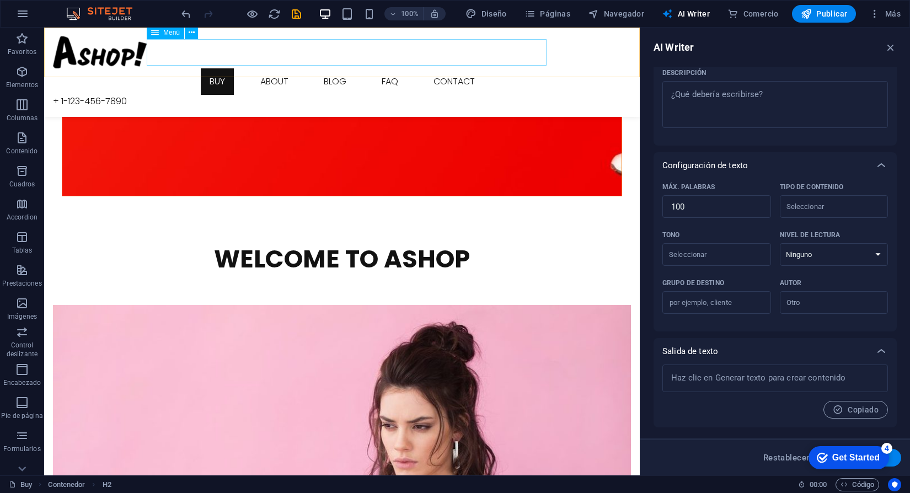
click at [528, 68] on nav "Buy About Blog FAQ Contact" at bounding box center [342, 81] width 578 height 26
click at [469, 68] on nav "Buy About Blog FAQ Contact" at bounding box center [342, 81] width 578 height 26
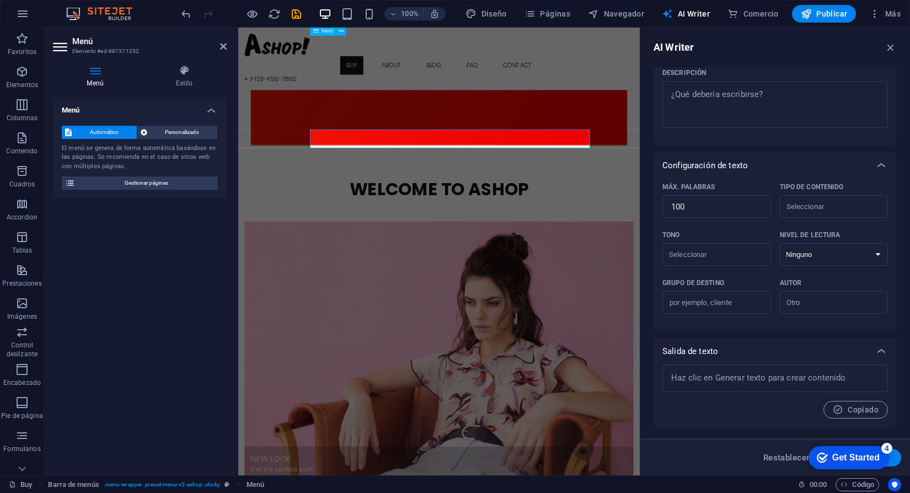
scroll to position [1441, 0]
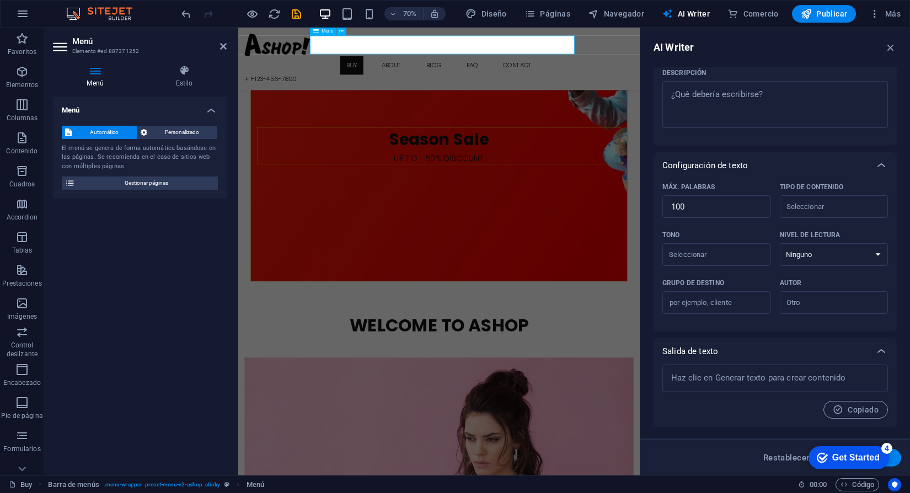
click at [585, 68] on nav "Buy About Blog FAQ Contact" at bounding box center [525, 81] width 556 height 26
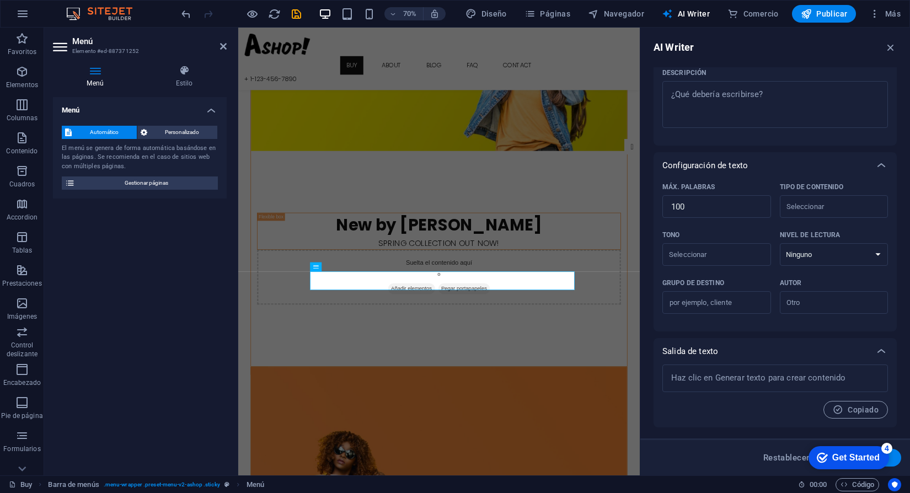
scroll to position [0, 0]
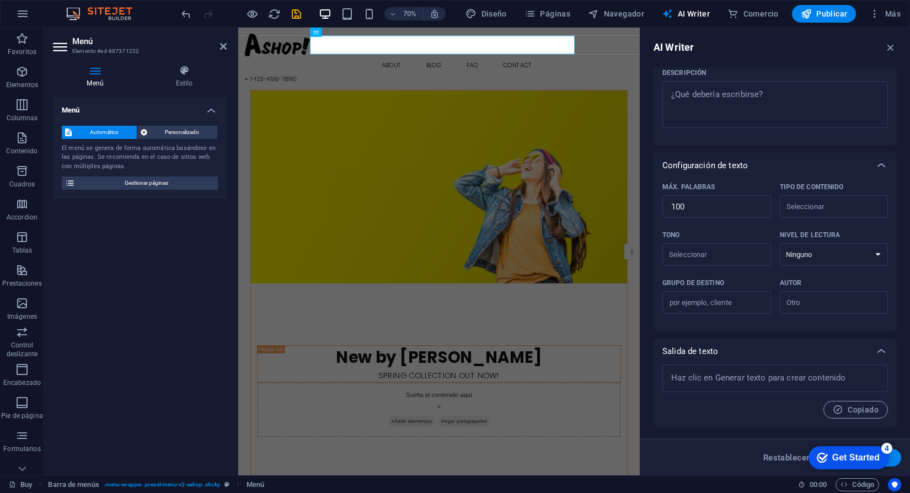
click at [739, 124] on figure at bounding box center [525, 256] width 537 height 276
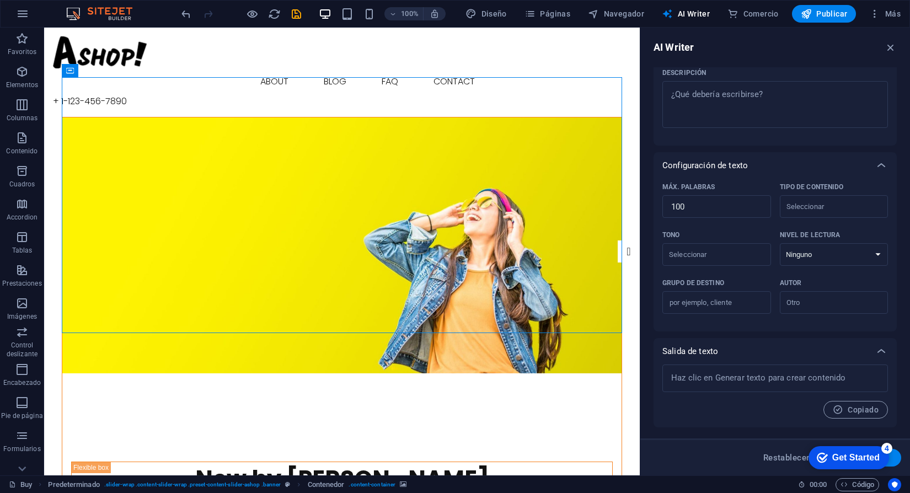
click at [580, 118] on figure at bounding box center [341, 246] width 559 height 256
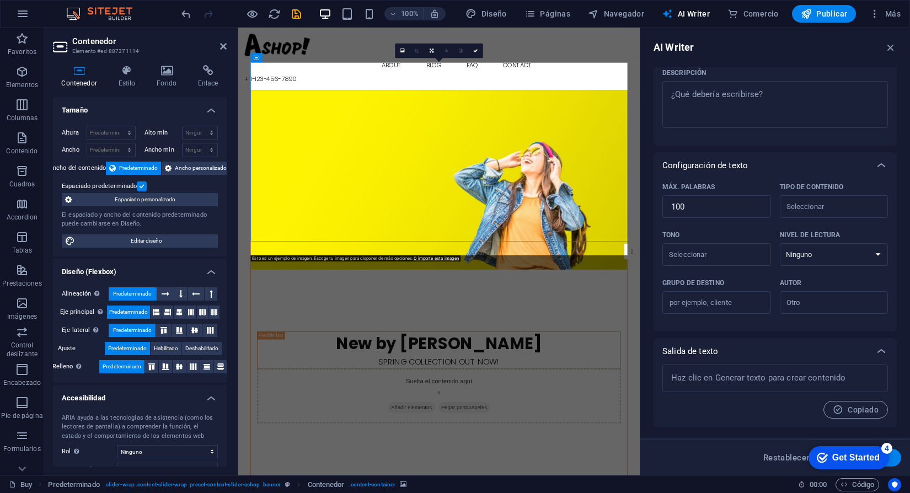
click at [727, 126] on figure at bounding box center [525, 246] width 537 height 256
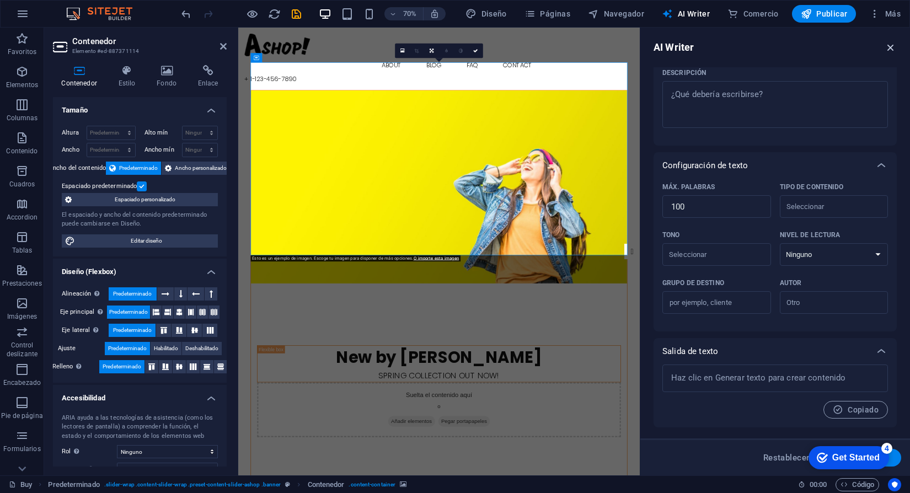
click at [895, 45] on icon "button" at bounding box center [891, 47] width 12 height 12
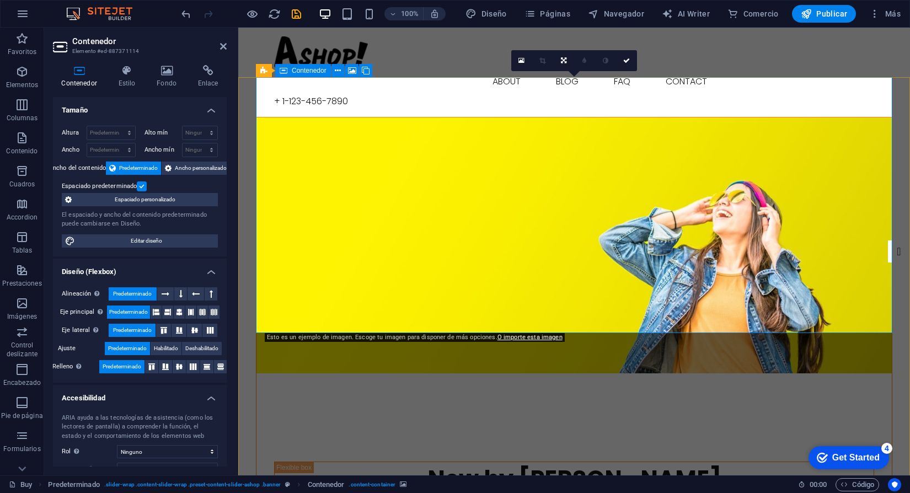
click at [629, 118] on figure at bounding box center [575, 246] width 636 height 256
click at [313, 70] on icon at bounding box center [313, 71] width 6 height 12
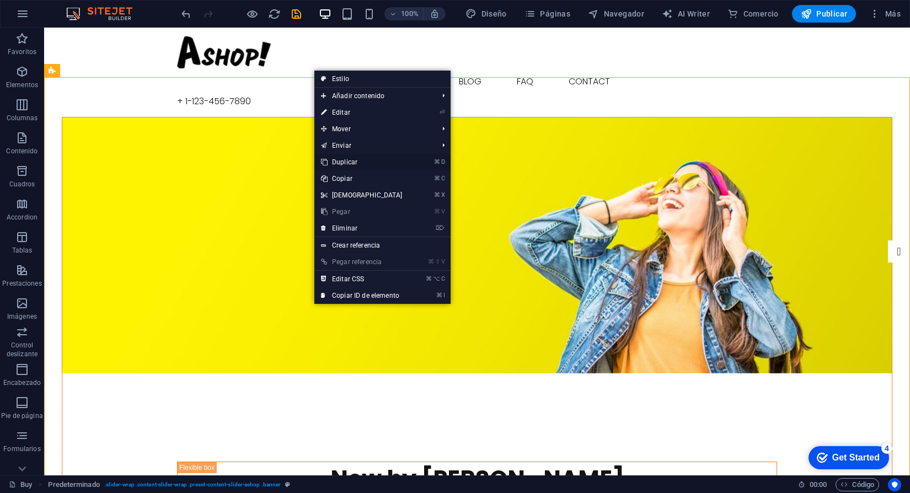
click at [401, 169] on link "⌘ D Duplicar" at bounding box center [361, 162] width 95 height 17
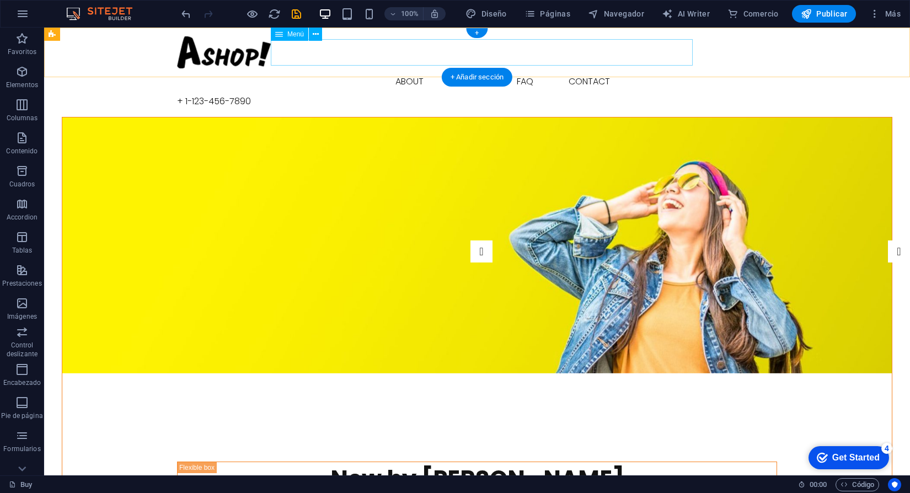
click at [413, 68] on nav "Buy About Blog FAQ Contact" at bounding box center [477, 81] width 600 height 26
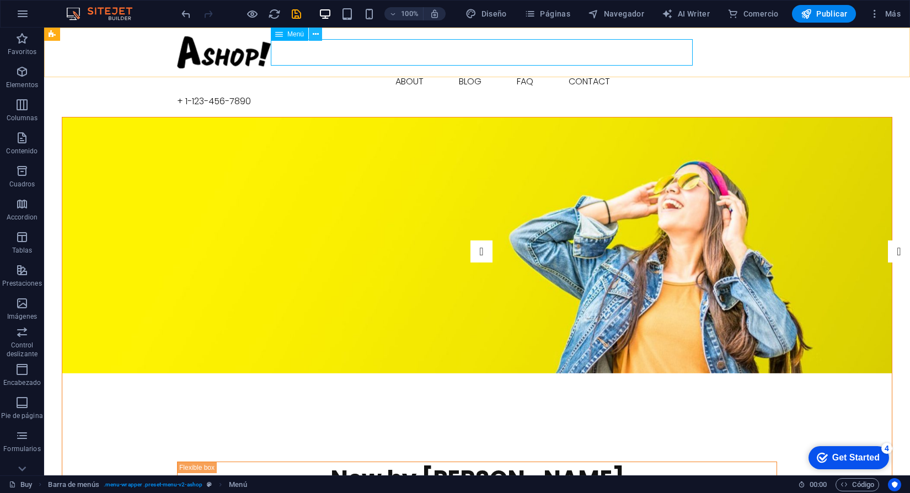
click at [313, 36] on icon at bounding box center [316, 35] width 6 height 12
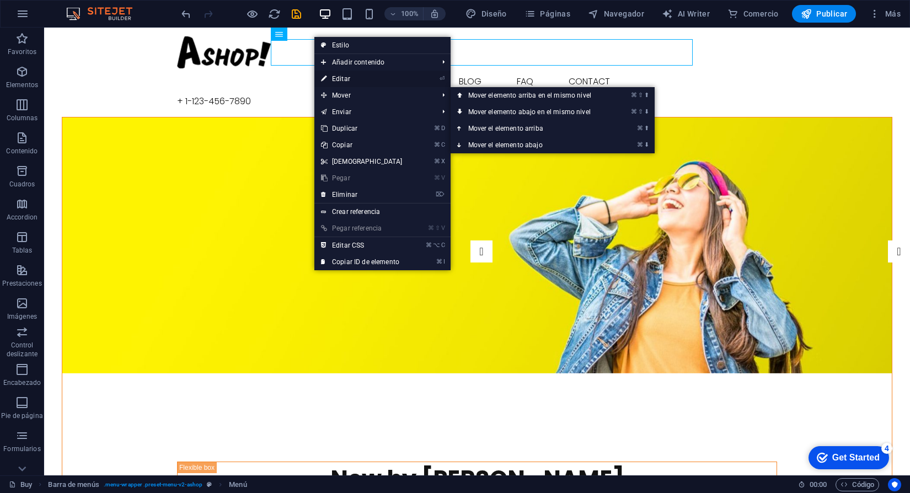
click at [376, 83] on link "⏎ Editar" at bounding box center [361, 79] width 95 height 17
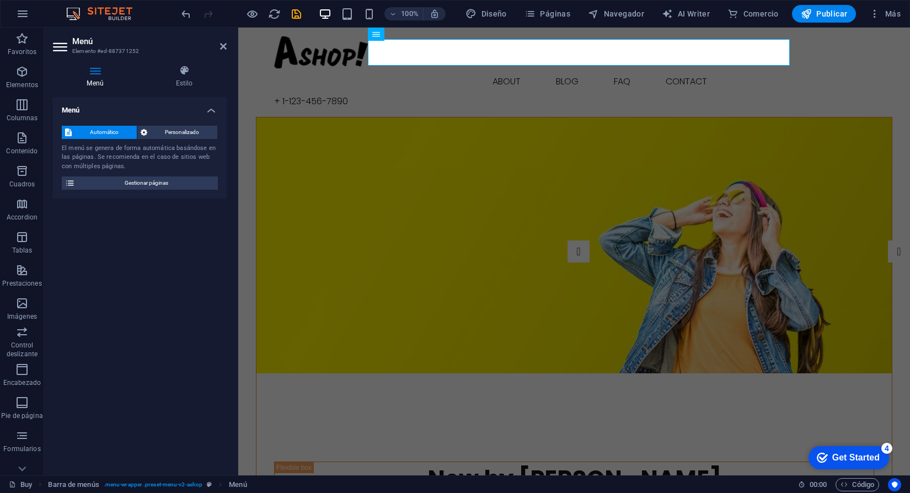
click at [90, 67] on icon at bounding box center [95, 70] width 84 height 11
click at [177, 70] on icon at bounding box center [184, 70] width 85 height 11
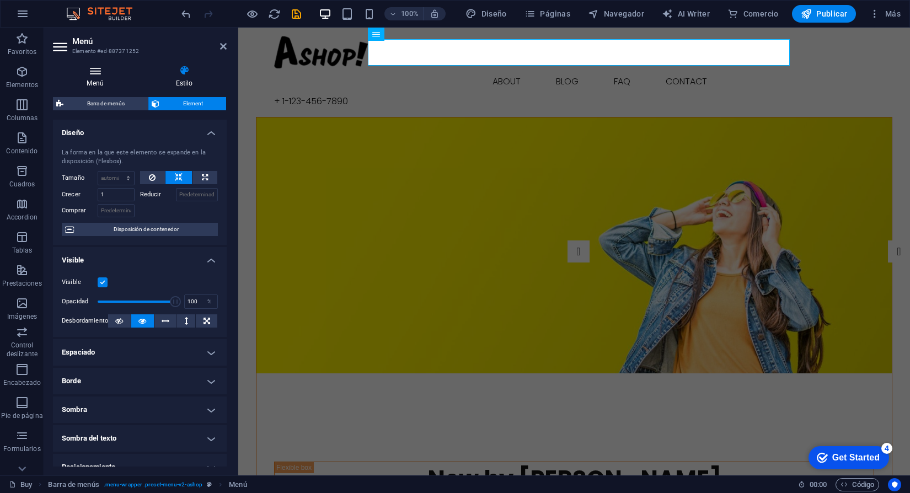
click at [96, 76] on icon at bounding box center [95, 70] width 84 height 11
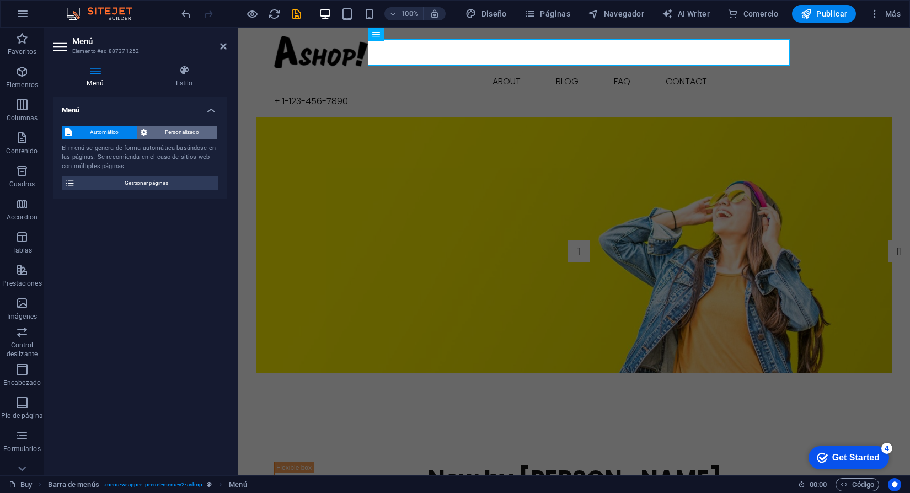
click at [169, 137] on span "Personalizado" at bounding box center [183, 132] width 64 height 13
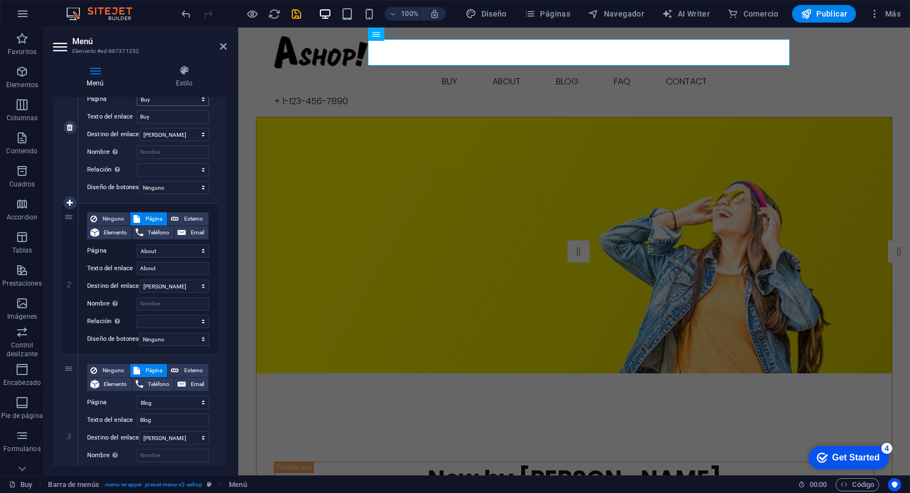
scroll to position [161, 0]
click at [185, 134] on select "Nueva pestaña Misma pestaña Superposición" at bounding box center [175, 132] width 70 height 13
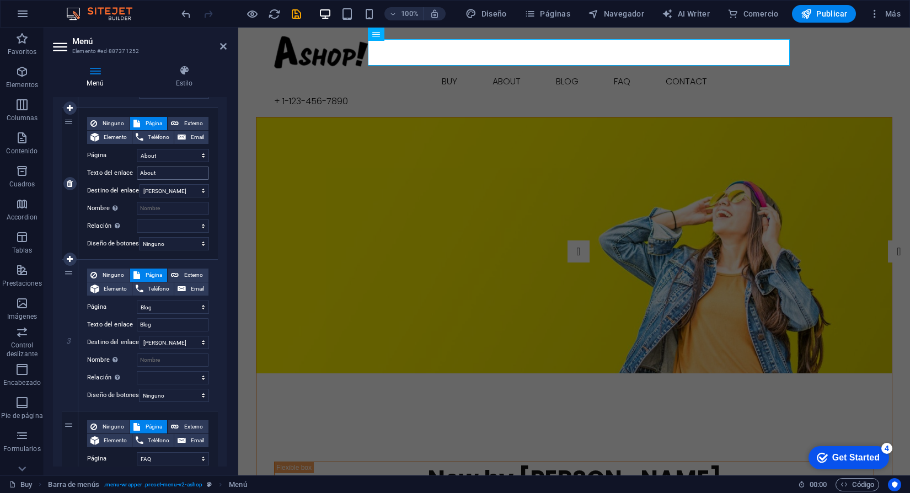
scroll to position [259, 0]
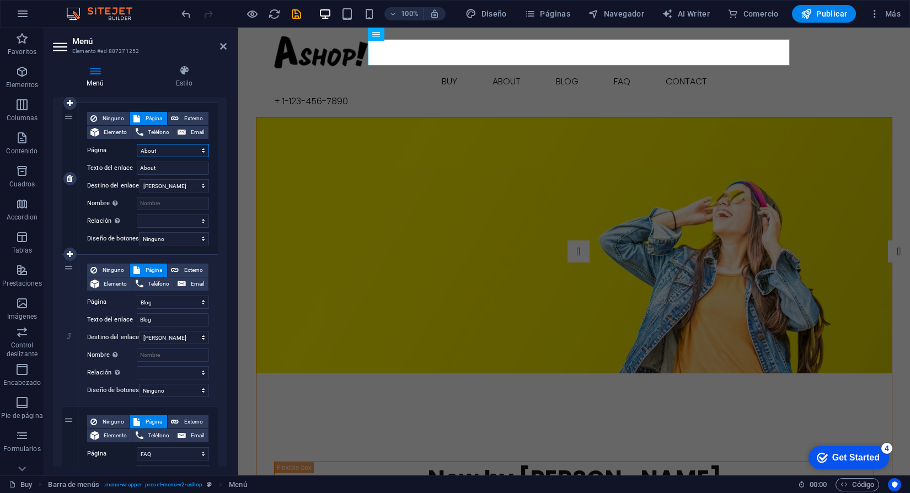
click at [186, 148] on select "Buy About Blog FAQ Contact Legal notice Privacy" at bounding box center [173, 150] width 72 height 13
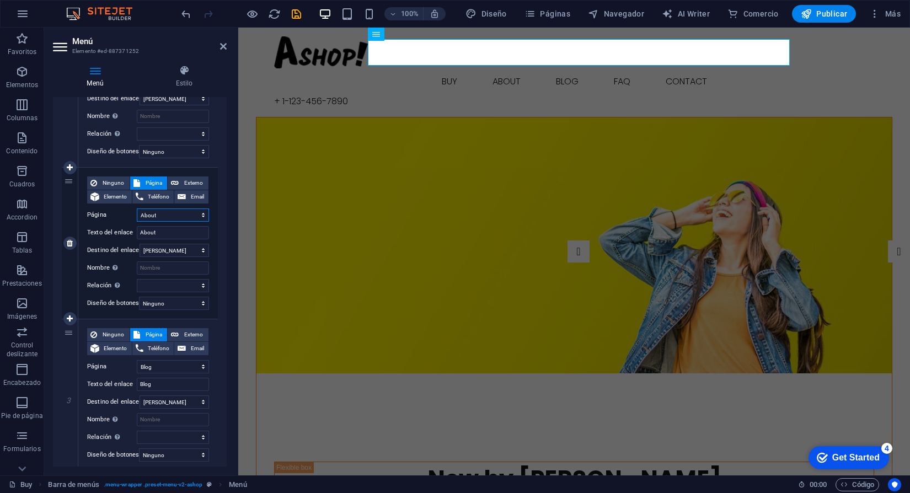
scroll to position [191, 0]
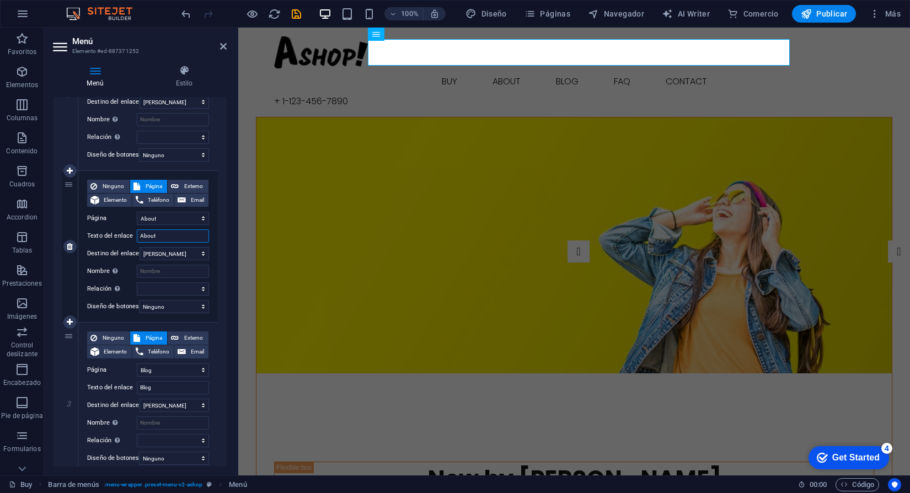
click at [177, 239] on input "About" at bounding box center [173, 235] width 72 height 13
type input "S"
select select
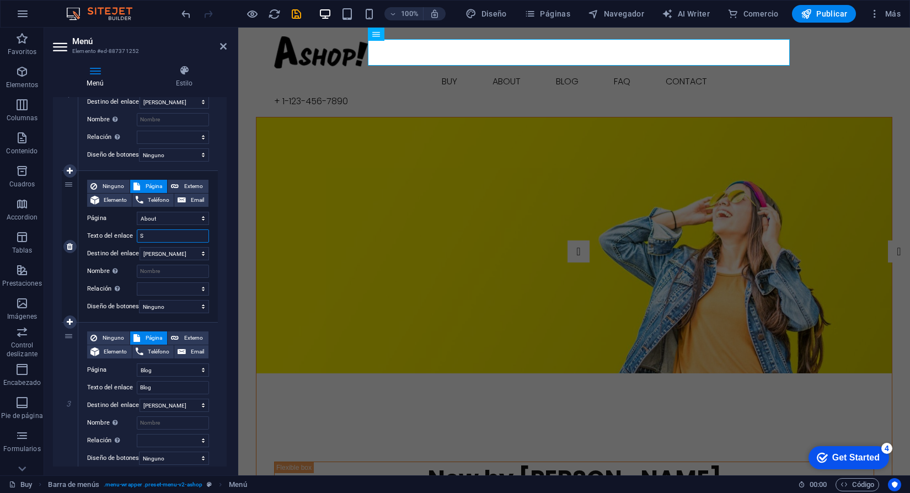
select select
type input "Sobre nos"
select select
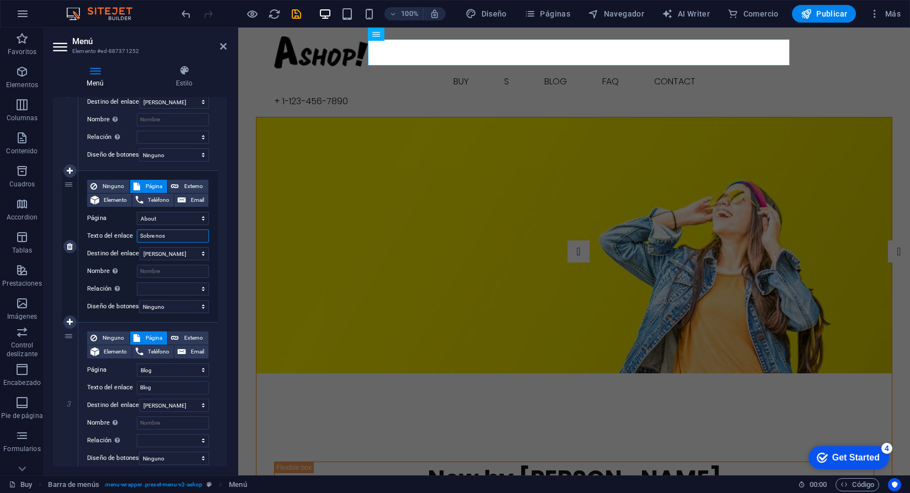
select select
type input "Sobre nosotros"
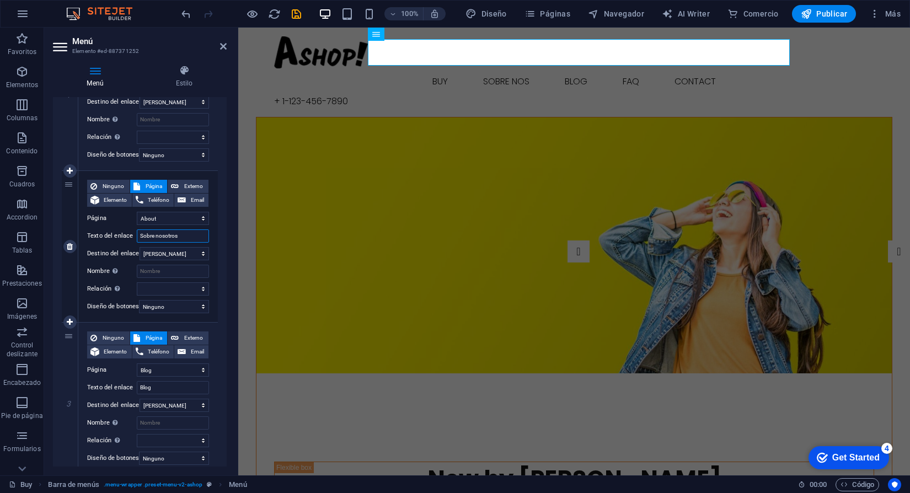
select select
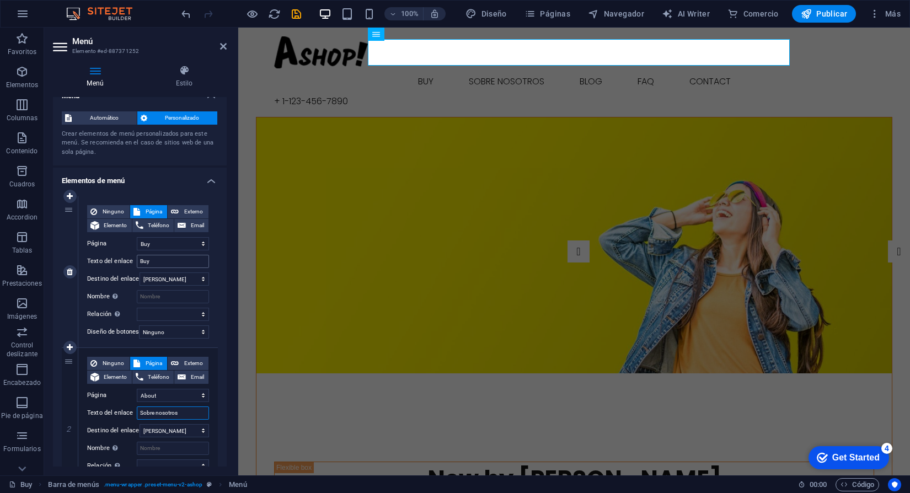
scroll to position [0, 0]
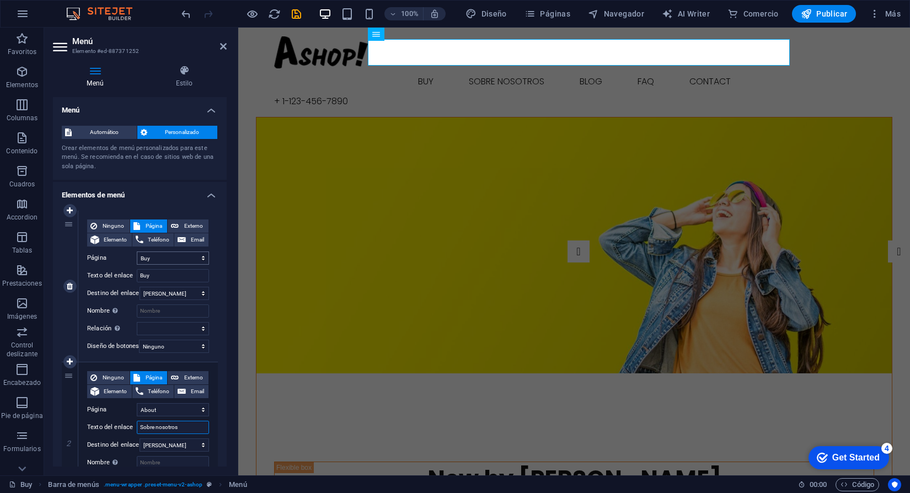
type input "Sobre nosotros"
click at [168, 258] on select "Buy About Blog FAQ Contact Legal notice Privacy" at bounding box center [173, 258] width 72 height 13
click at [168, 257] on select "Buy About Blog FAQ Contact Legal notice Privacy" at bounding box center [173, 258] width 72 height 13
click at [165, 280] on input "Buy" at bounding box center [173, 275] width 72 height 13
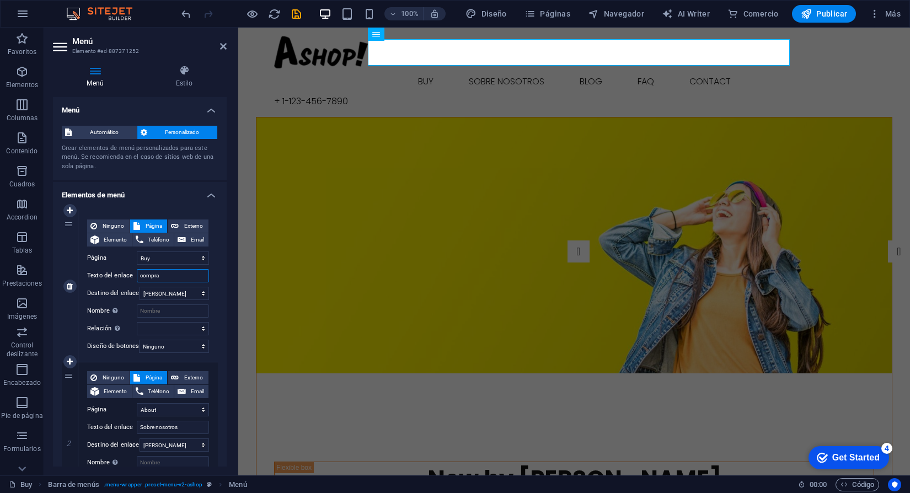
type input "comprar"
select select
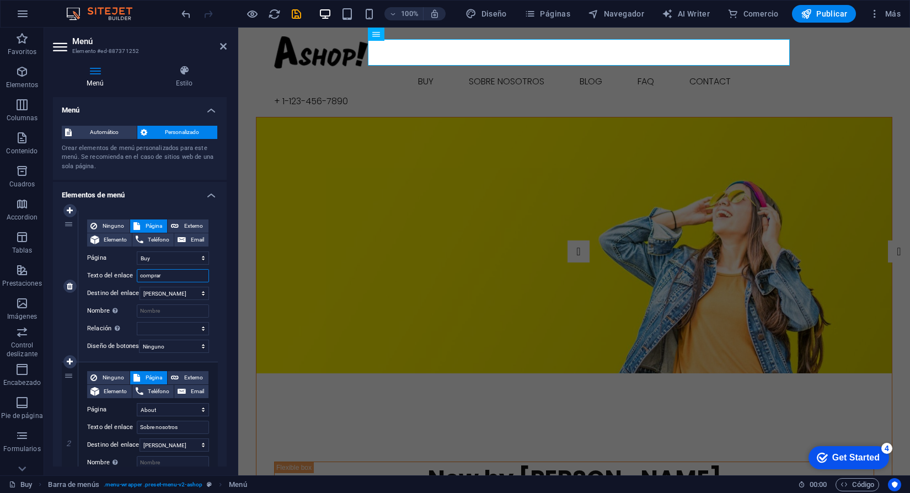
select select
click at [167, 275] on input "comprar" at bounding box center [173, 275] width 72 height 13
type input "Com"
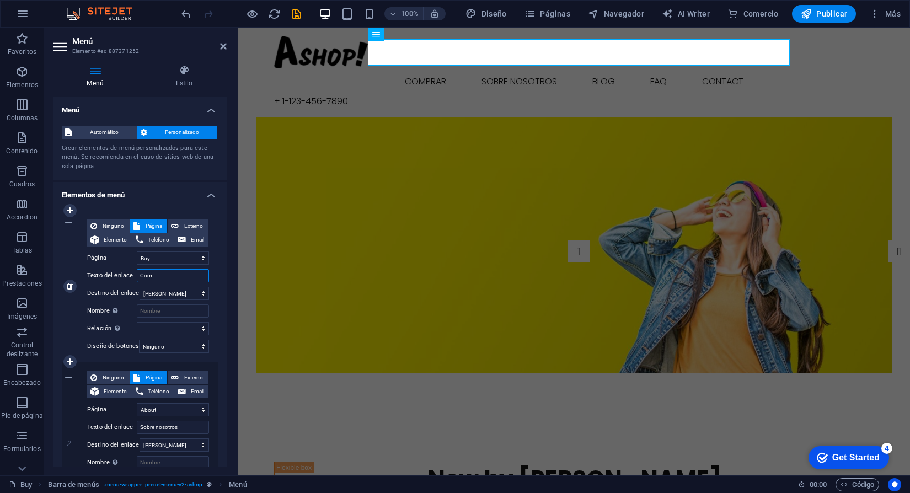
select select
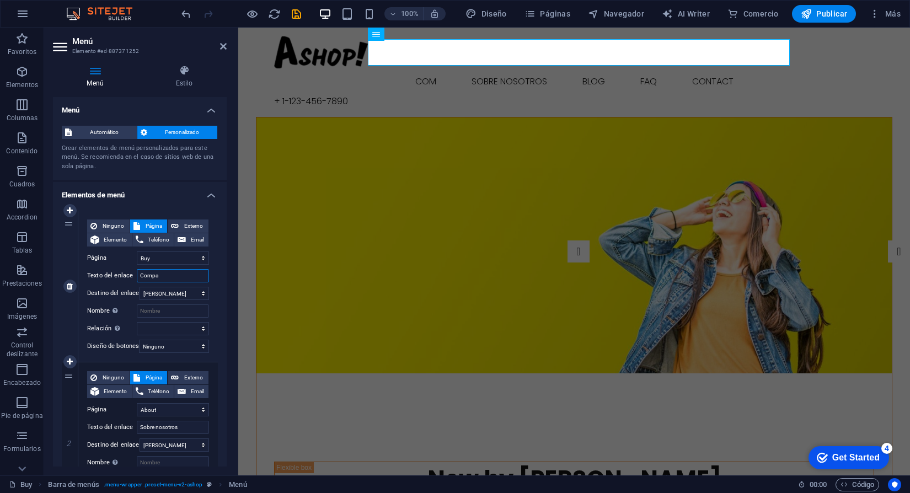
type input "Compar"
select select
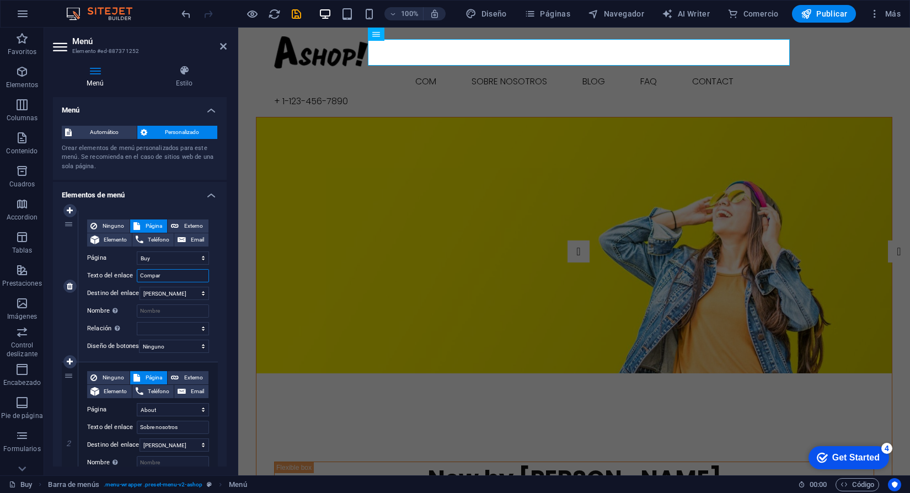
select select
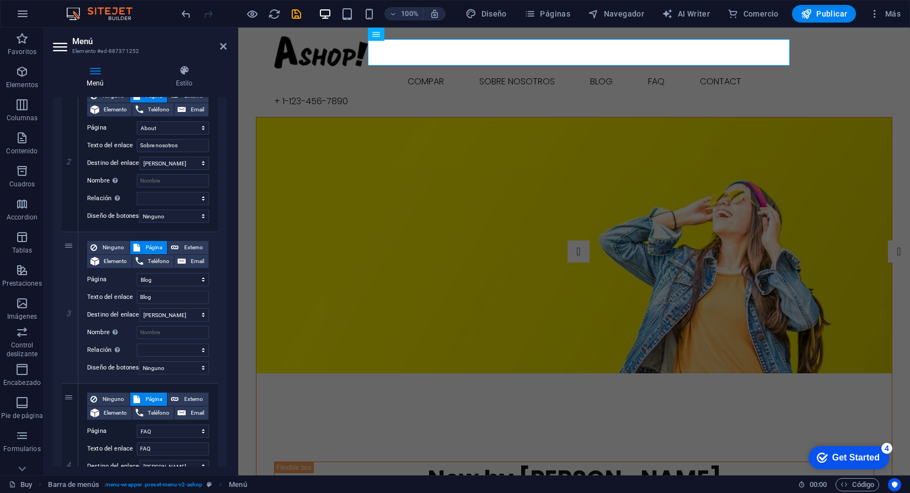
scroll to position [291, 0]
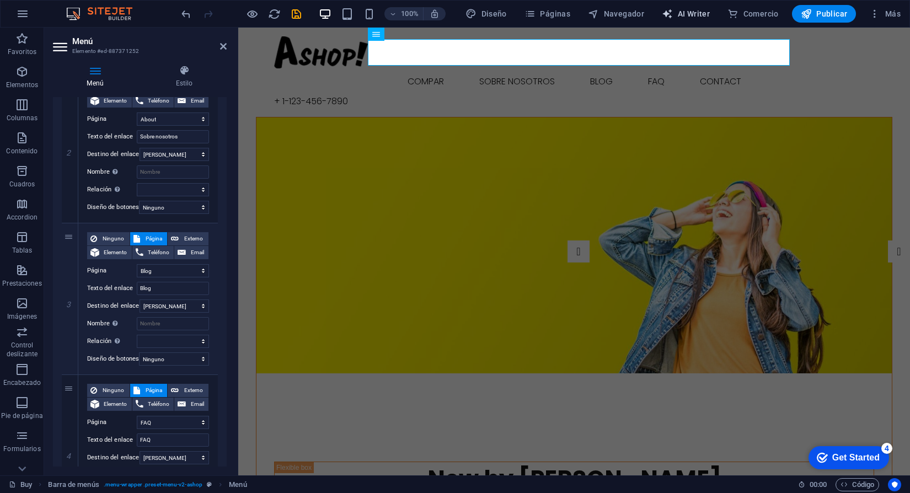
type input "Compar"
click at [691, 12] on span "AI Writer" at bounding box center [686, 13] width 48 height 11
select select "English"
select select "Spanish"
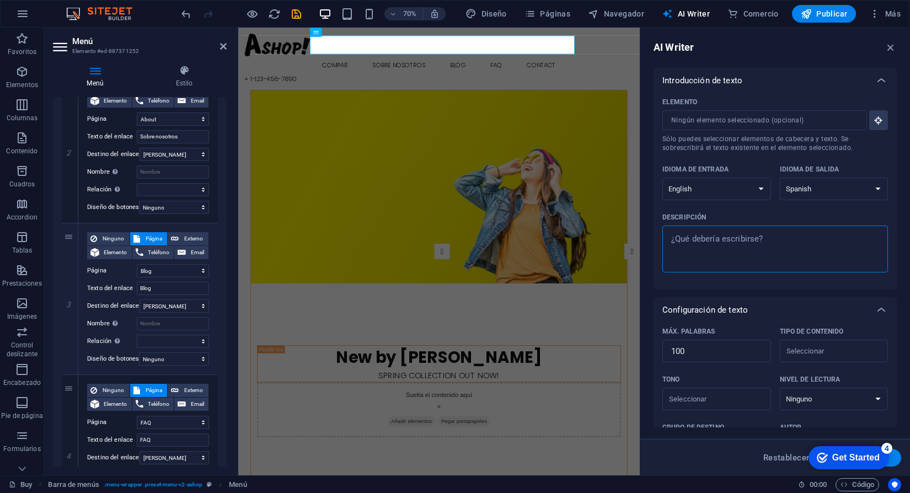
click at [743, 241] on textarea "Descripción x ​" at bounding box center [775, 249] width 215 height 36
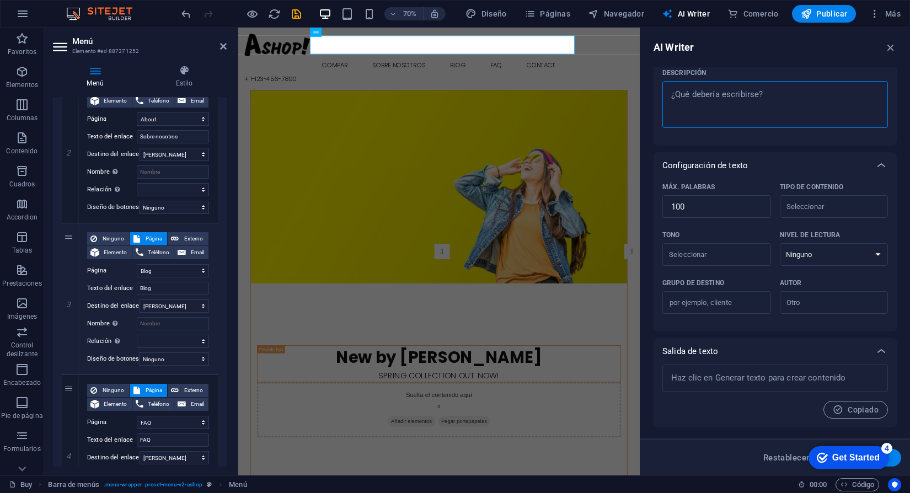
scroll to position [0, 0]
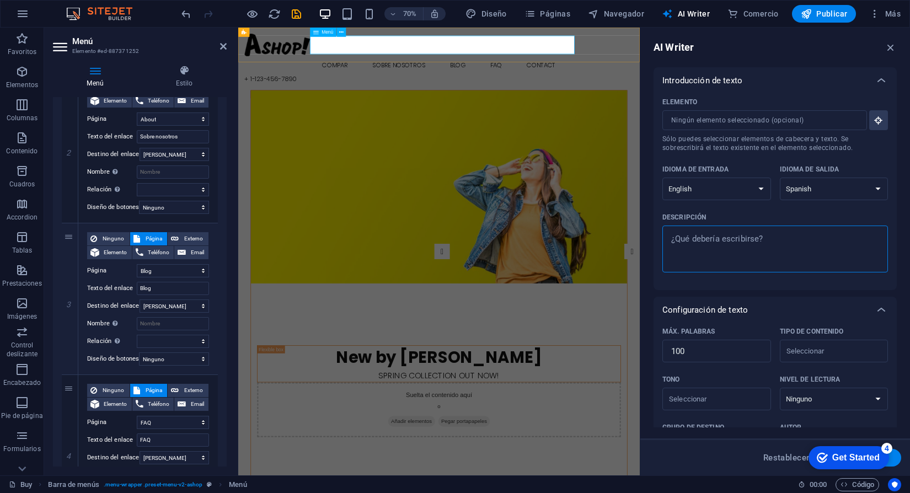
type textarea "x"
click at [701, 68] on nav "Compar Sobre nosotros Blog FAQ Contact" at bounding box center [525, 81] width 556 height 26
click at [676, 68] on nav "Compar Sobre nosotros Blog FAQ Contact" at bounding box center [525, 81] width 556 height 26
click at [846, 118] on input "Elemento ​ Sólo puedes seleccionar elementos de cabecera y texto. Se sobrescrib…" at bounding box center [761, 120] width 197 height 20
click at [882, 129] on button "Elemento ​ Sólo puedes seleccionar elementos de cabecera y texto. Se sobrescrib…" at bounding box center [878, 120] width 19 height 20
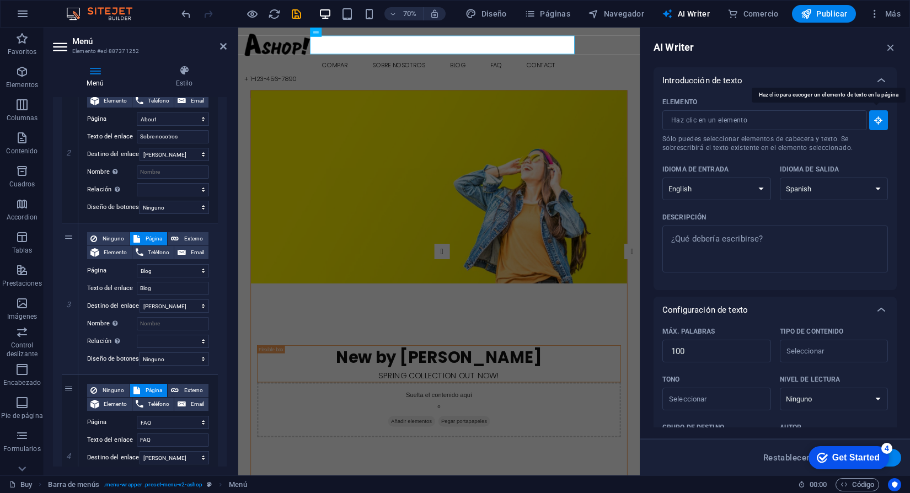
click at [880, 125] on button "Elemento ​ Sólo puedes seleccionar elementos de cabecera y texto. Se sobrescrib…" at bounding box center [878, 120] width 19 height 20
click at [804, 122] on input "Elemento ​ Sólo puedes seleccionar elementos de cabecera y texto. Se sobrescrib…" at bounding box center [761, 120] width 197 height 20
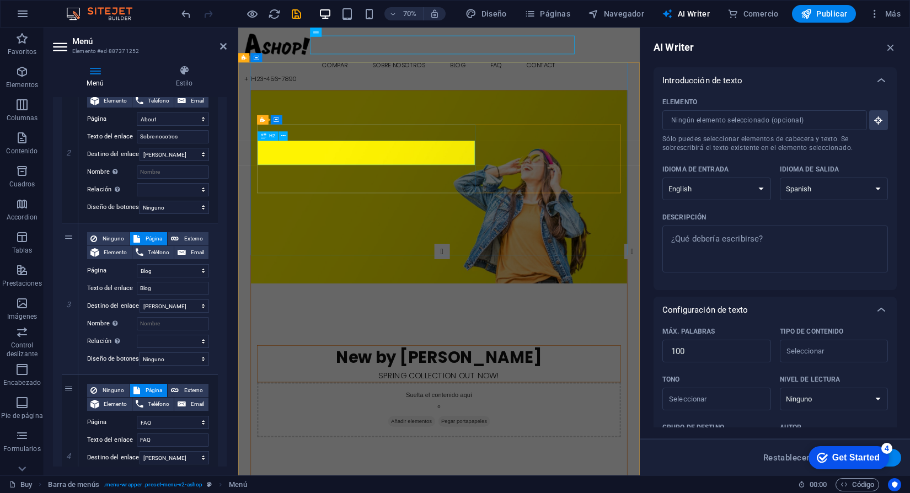
click at [434, 482] on div "New by [PERSON_NAME]" at bounding box center [525, 499] width 519 height 34
type input "#ed-887371126"
type textarea "x"
type input "10"
type textarea "x"
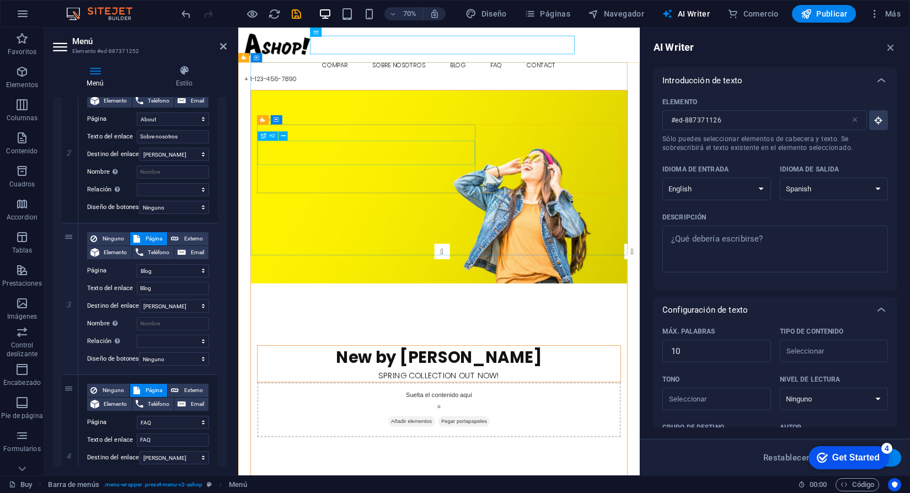
click at [434, 482] on div "New by [PERSON_NAME]" at bounding box center [525, 499] width 519 height 34
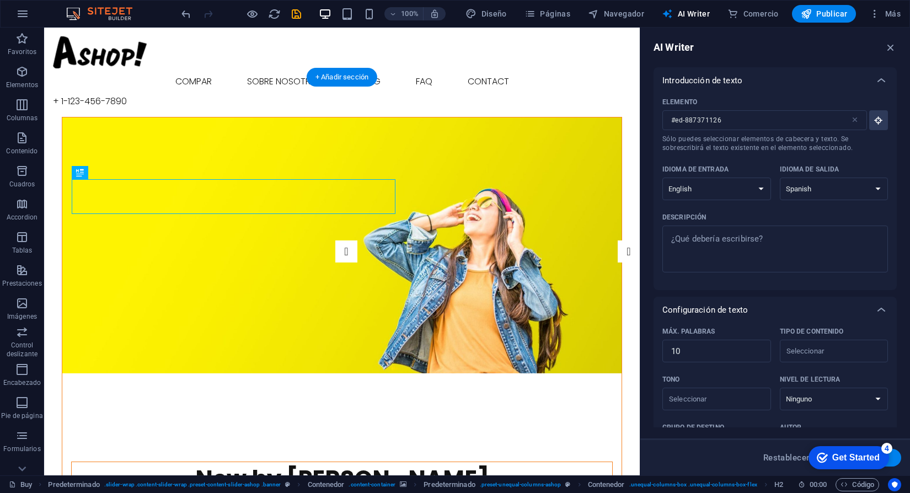
click at [376, 146] on figure at bounding box center [341, 246] width 559 height 256
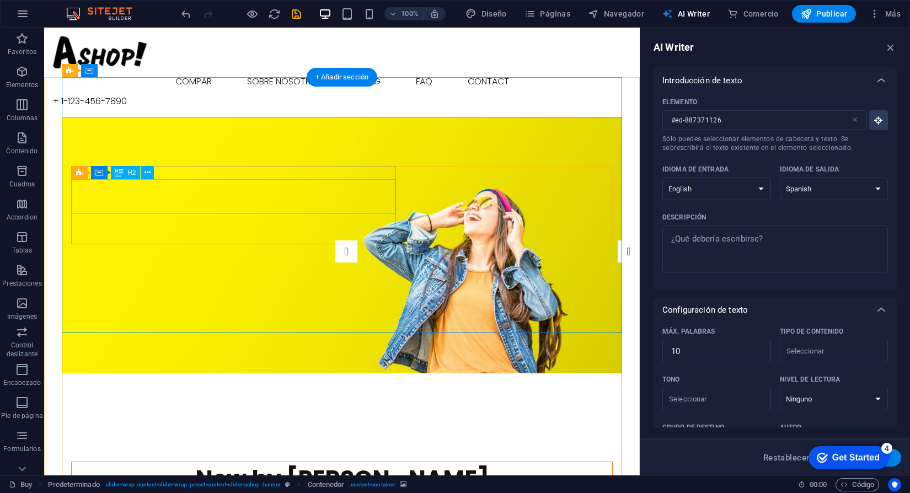
click at [330, 462] on div "New by [PERSON_NAME]" at bounding box center [342, 479] width 541 height 34
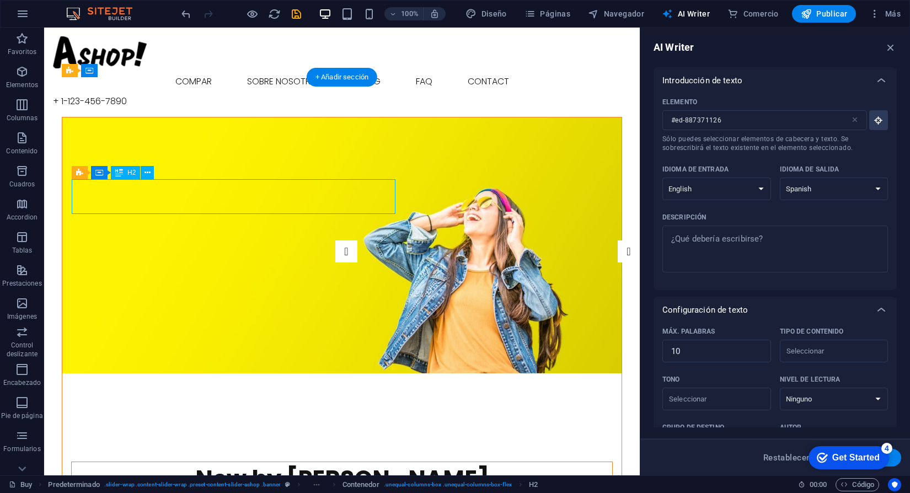
click at [317, 462] on div "New by [PERSON_NAME]" at bounding box center [342, 479] width 541 height 34
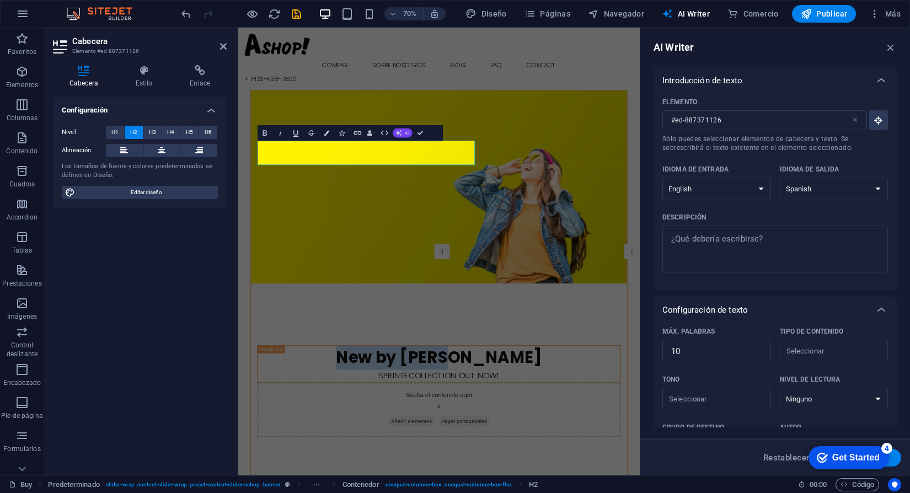
click at [400, 131] on icon "button" at bounding box center [399, 133] width 6 height 6
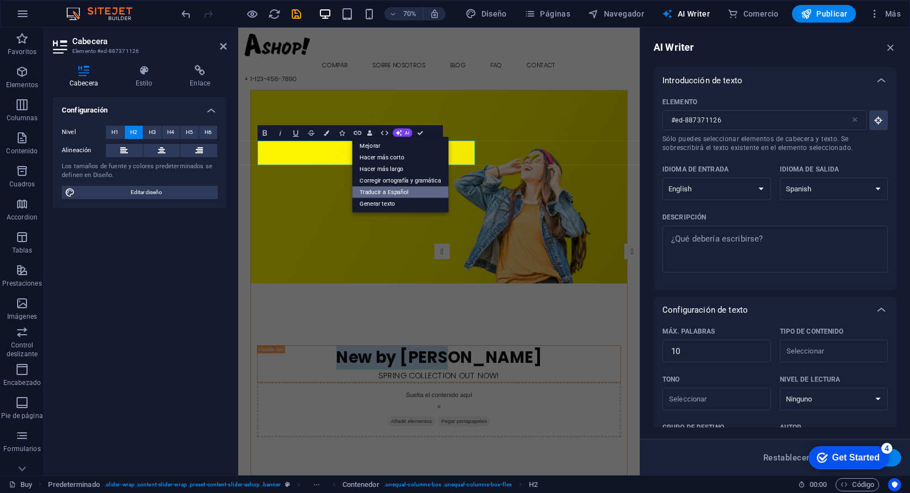
click at [397, 190] on link "Traducir a Español" at bounding box center [401, 192] width 97 height 12
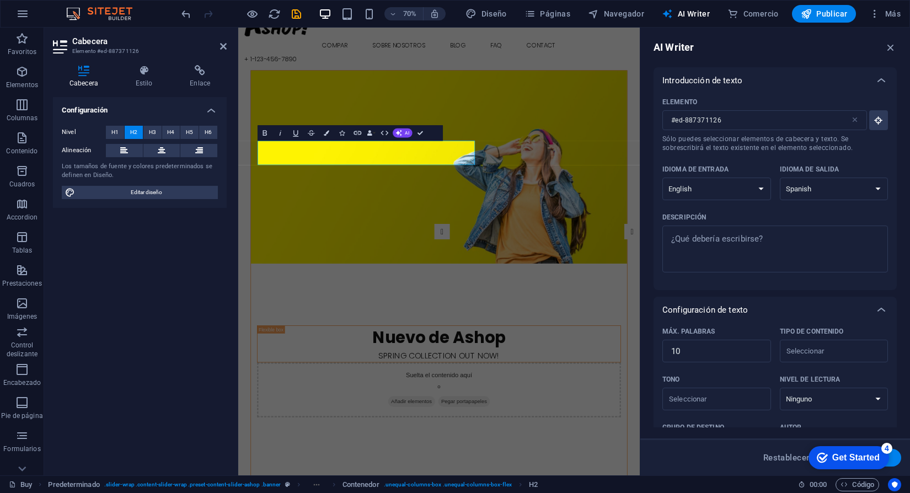
scroll to position [31, 0]
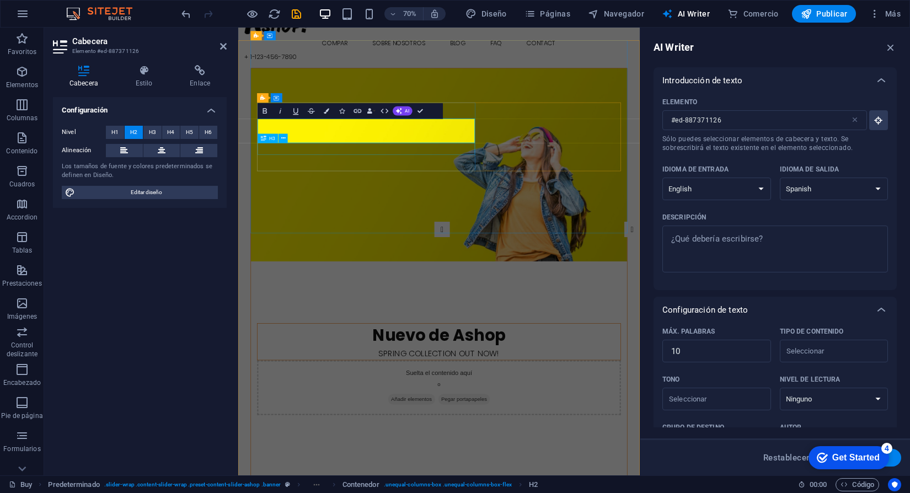
click at [475, 485] on div "Spring collection out now!" at bounding box center [525, 493] width 519 height 17
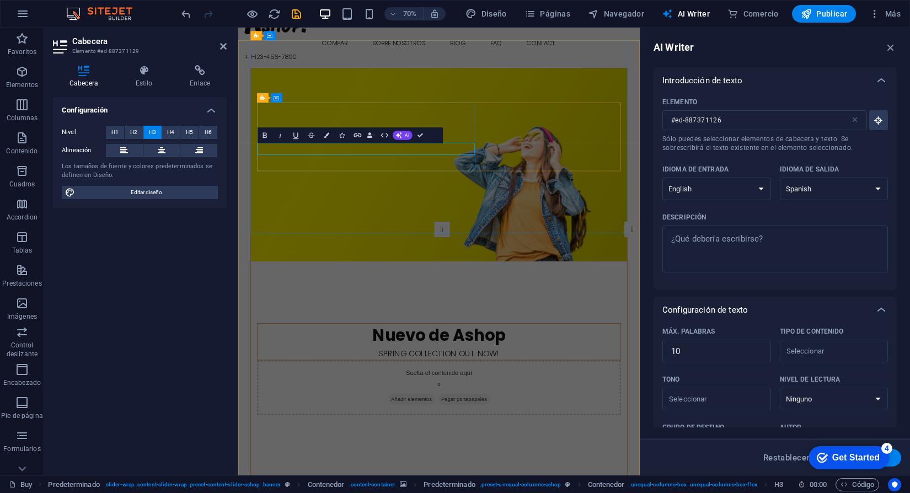
type input "#ed-887371129"
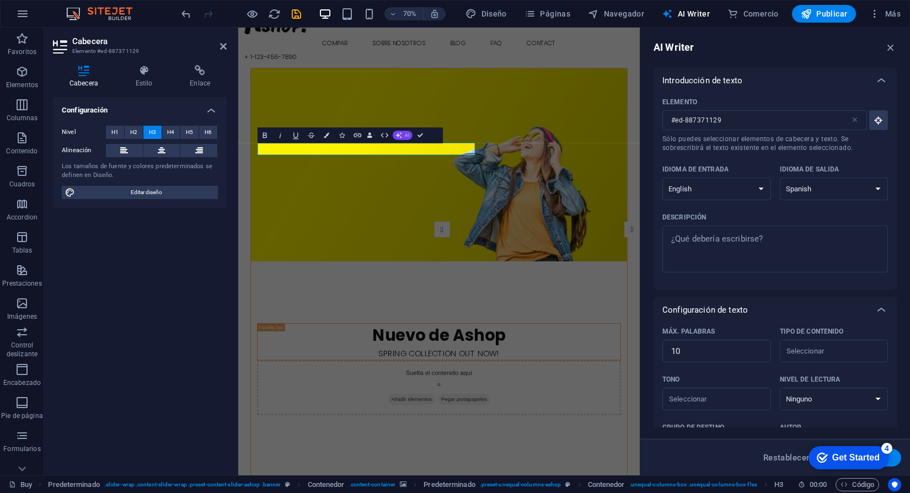
click at [404, 137] on button "AI" at bounding box center [403, 135] width 20 height 9
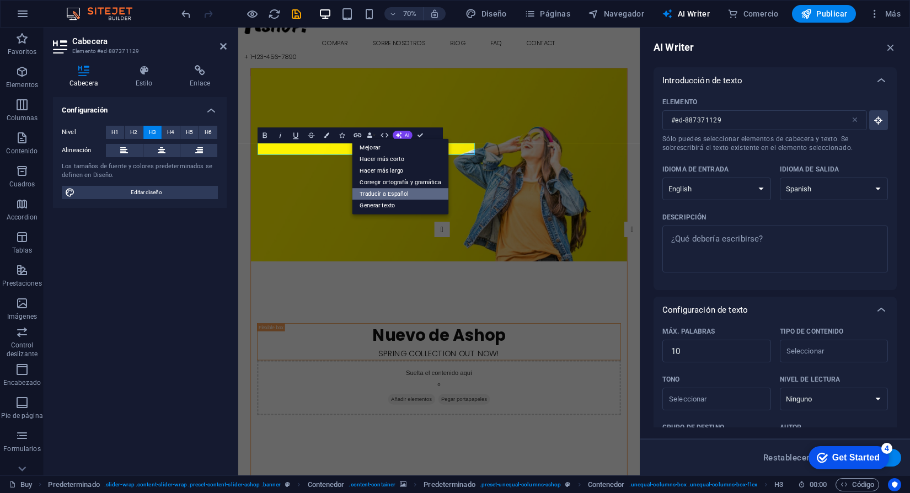
click at [408, 195] on link "Traducir a Español" at bounding box center [401, 194] width 97 height 12
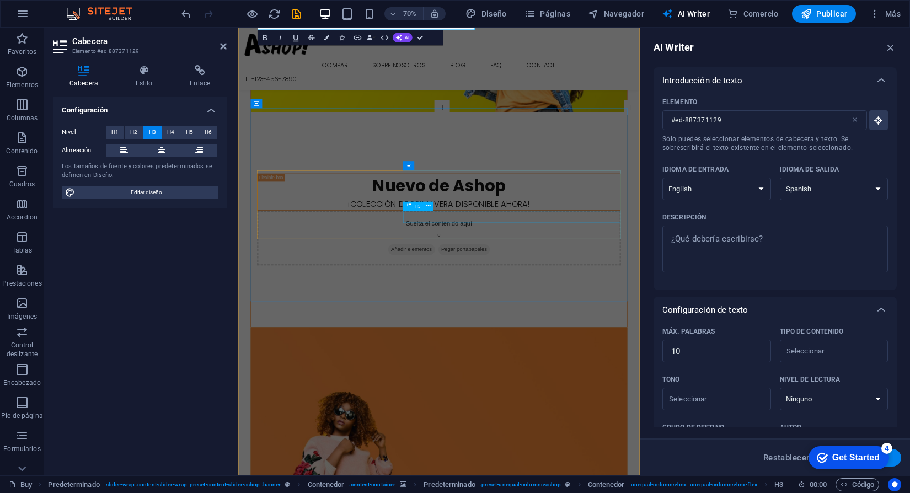
scroll to position [210, 0]
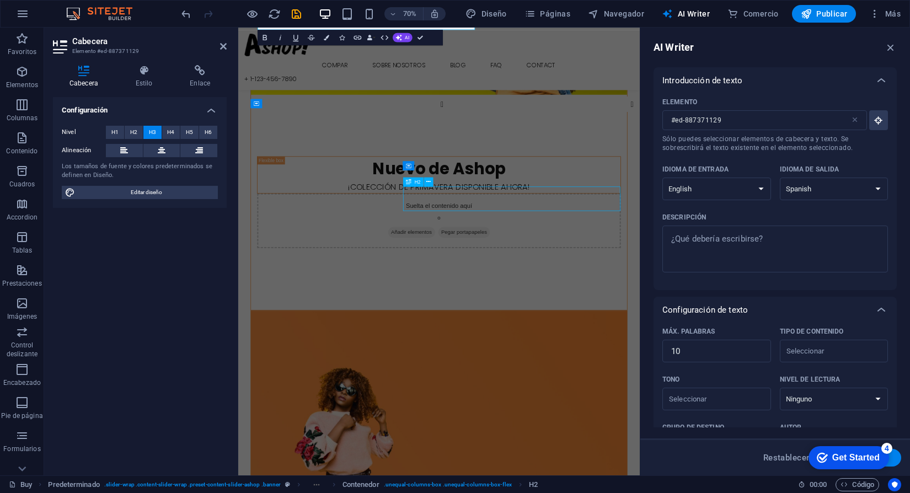
scroll to position [180, 0]
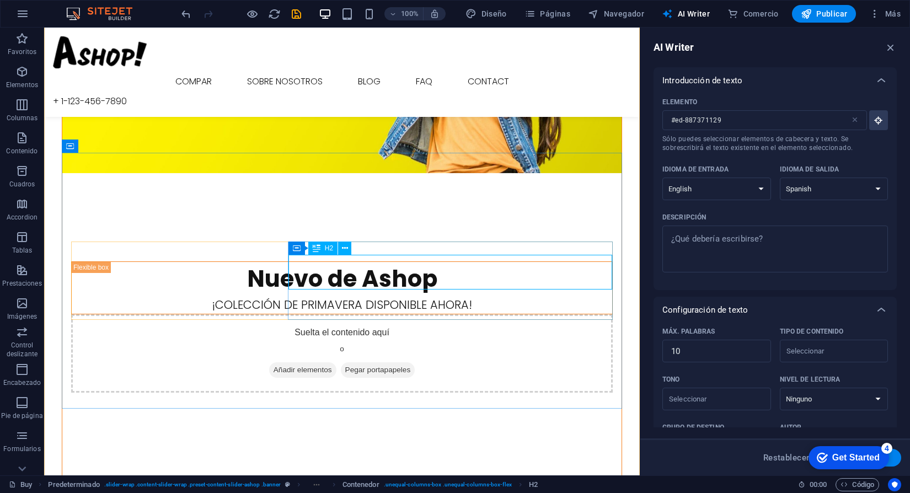
scroll to position [210, 0]
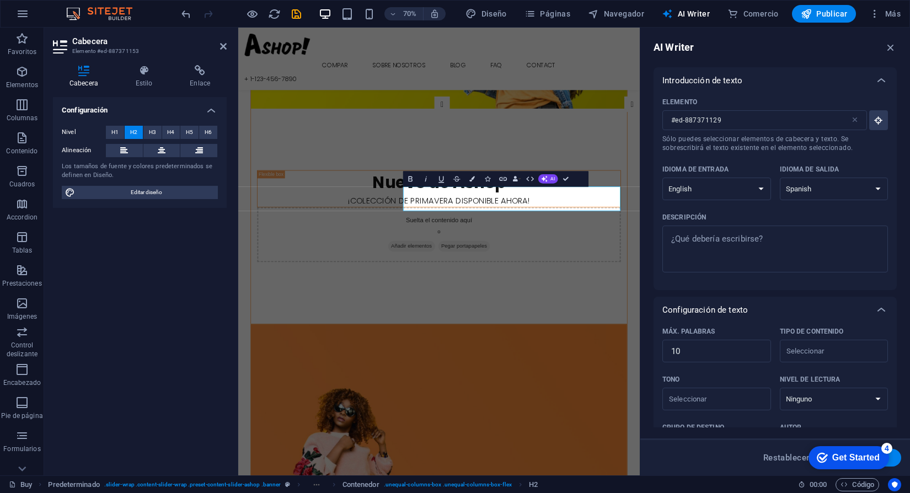
type input "#ed-887371153"
click at [554, 179] on span "AI" at bounding box center [553, 179] width 4 height 4
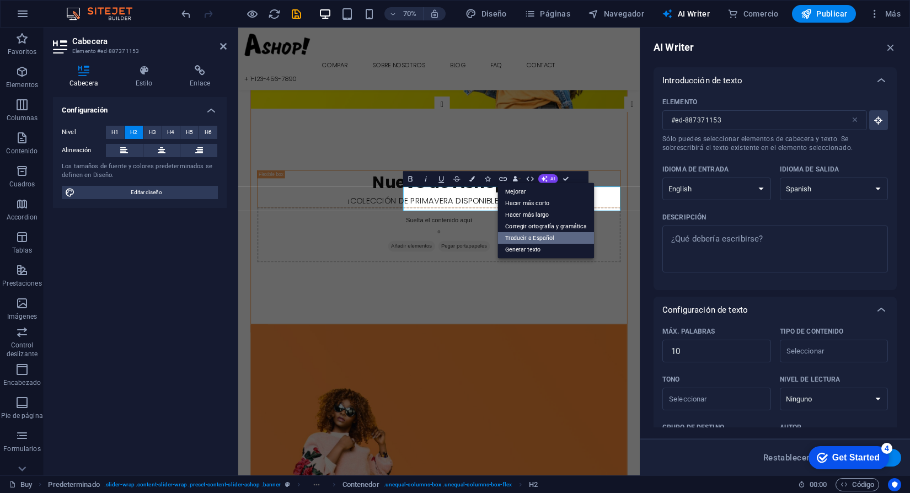
click at [549, 242] on link "Traducir a Español" at bounding box center [546, 238] width 97 height 12
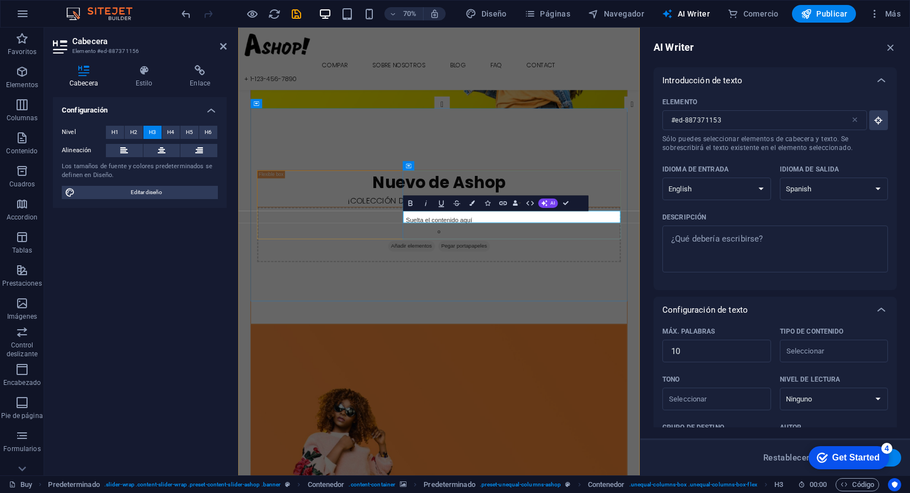
type input "#ed-887371156"
click at [546, 203] on icon "button" at bounding box center [544, 203] width 6 height 6
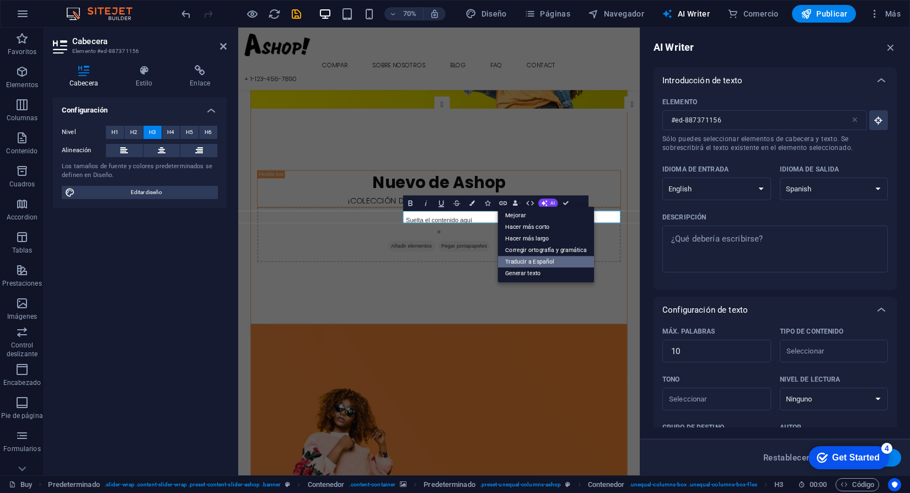
click at [535, 258] on link "Traducir a Español" at bounding box center [546, 263] width 97 height 12
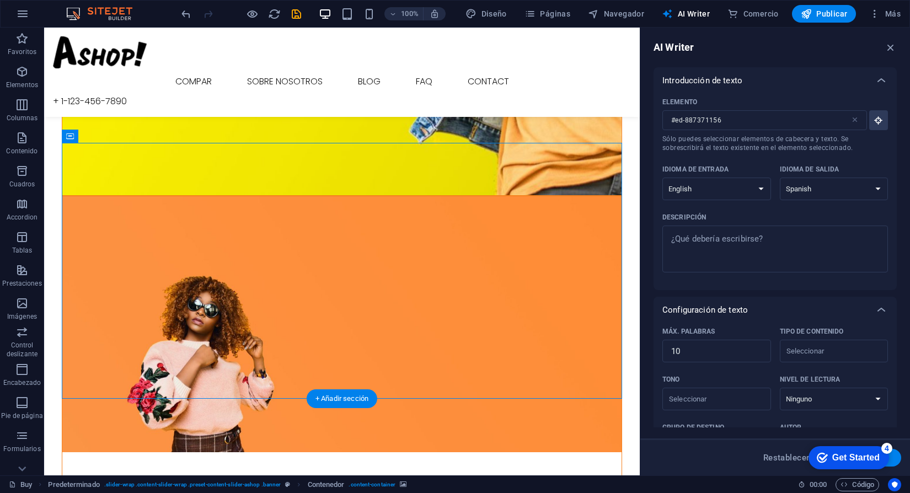
scroll to position [506, 0]
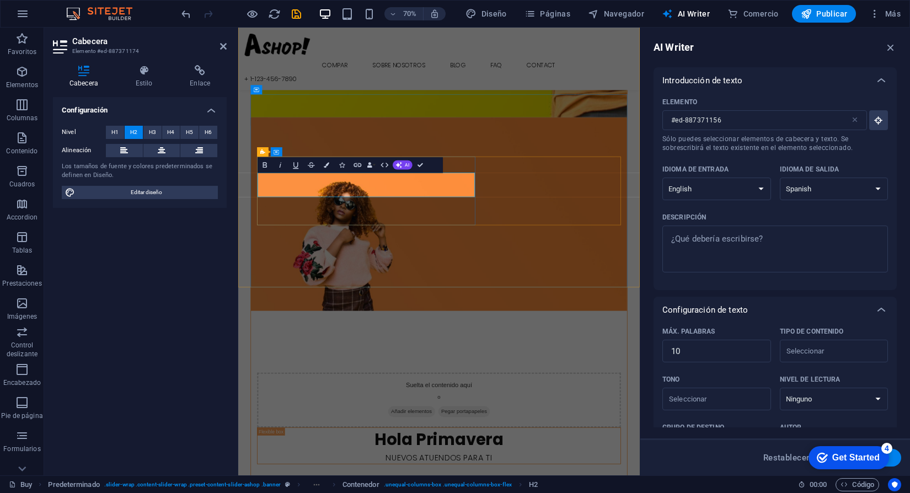
type input "#ed-887371174"
click at [407, 172] on div "Bold Italic Underline Strikethrough Colors Icons Link Data Bindings Empresa Nom…" at bounding box center [343, 164] width 170 height 15
click at [407, 163] on span "AI" at bounding box center [407, 165] width 4 height 4
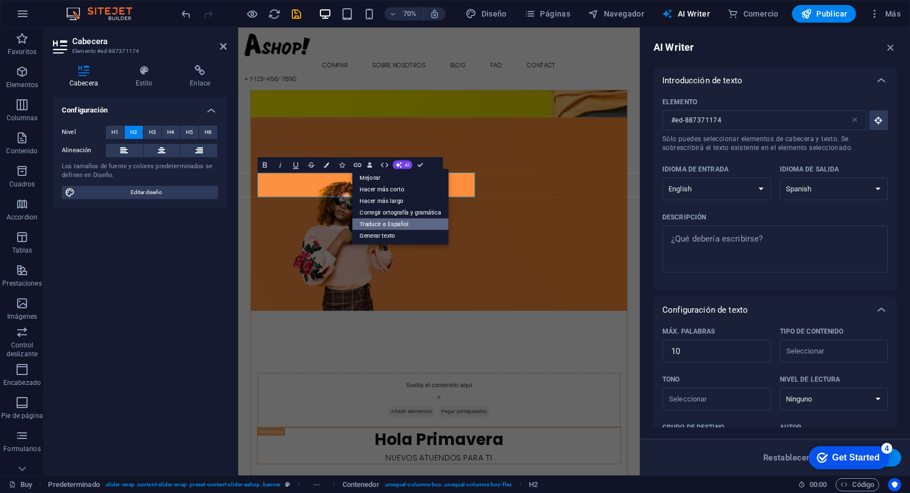
click at [402, 226] on link "Traducir a Español" at bounding box center [401, 224] width 97 height 12
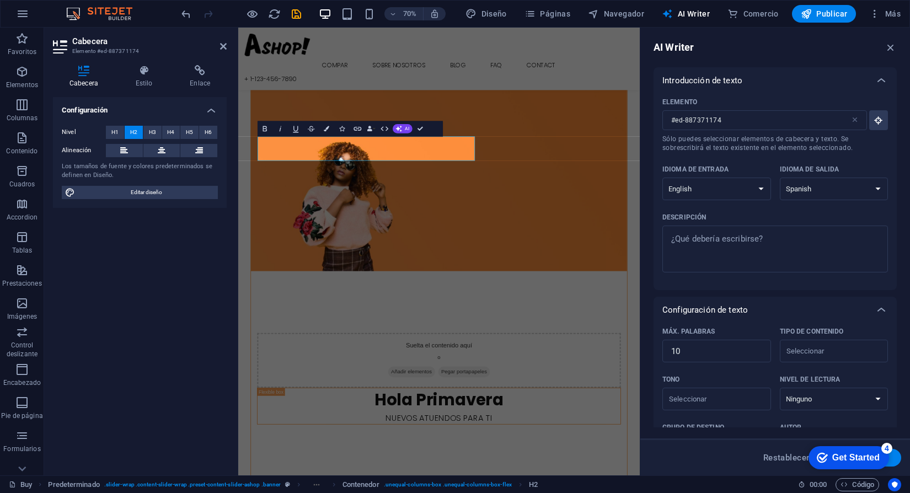
scroll to position [665, 0]
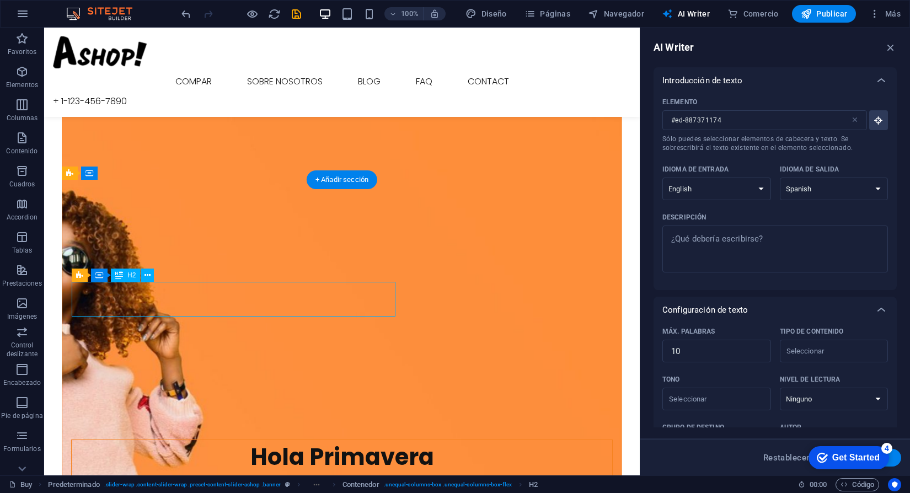
type input "#ed-new-2755"
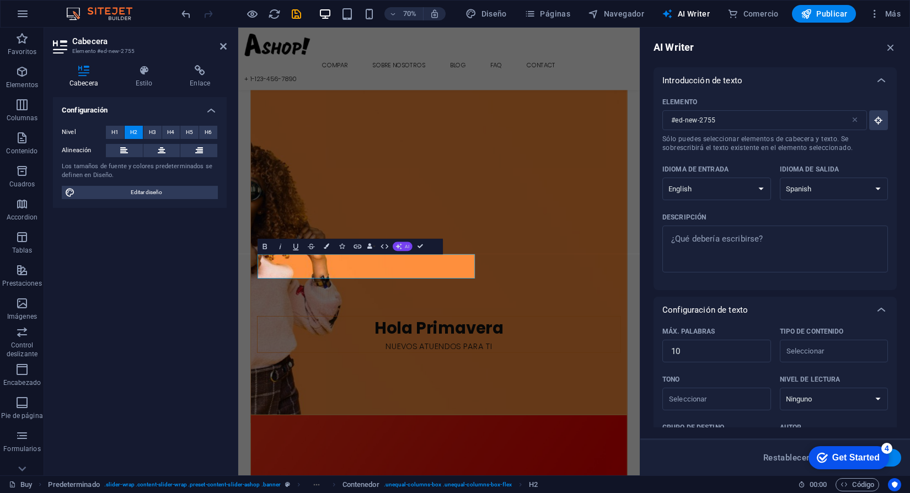
click at [404, 249] on button "AI" at bounding box center [403, 246] width 20 height 9
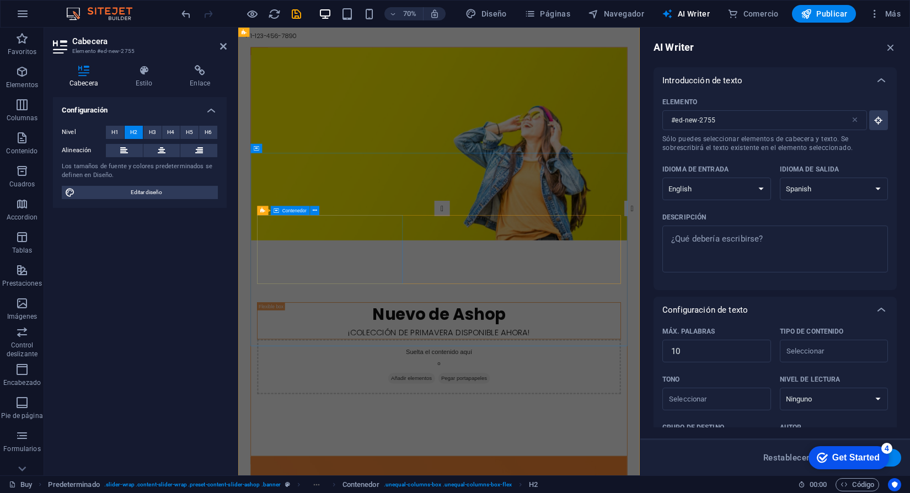
scroll to position [0, 0]
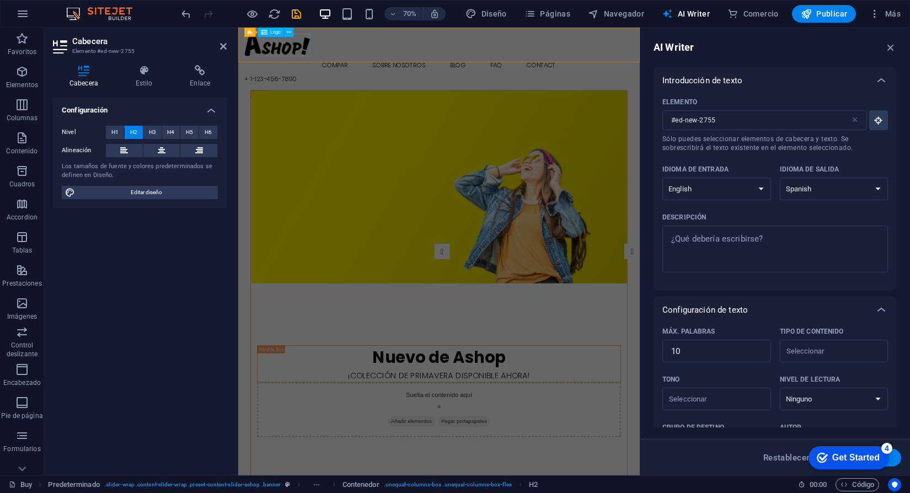
click at [302, 63] on div at bounding box center [525, 52] width 556 height 32
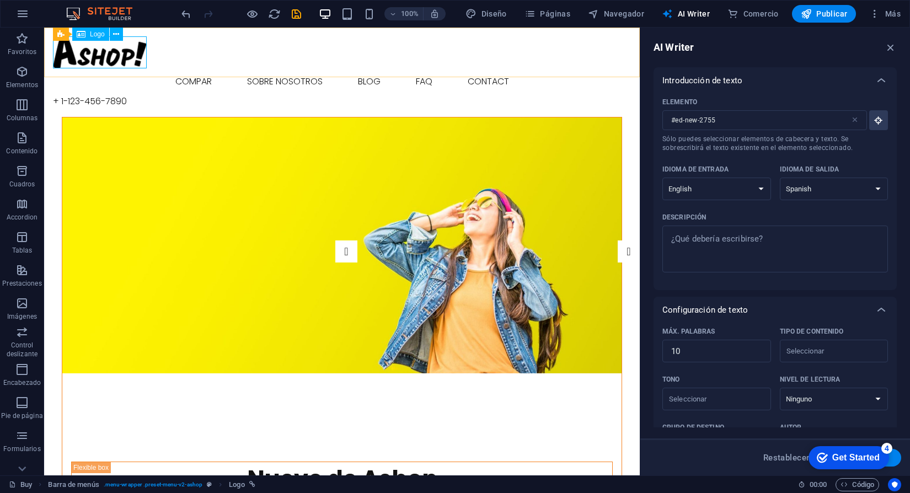
click at [96, 36] on span "Logo" at bounding box center [97, 34] width 15 height 7
click at [105, 56] on div at bounding box center [342, 52] width 578 height 32
click at [111, 56] on div at bounding box center [342, 52] width 578 height 32
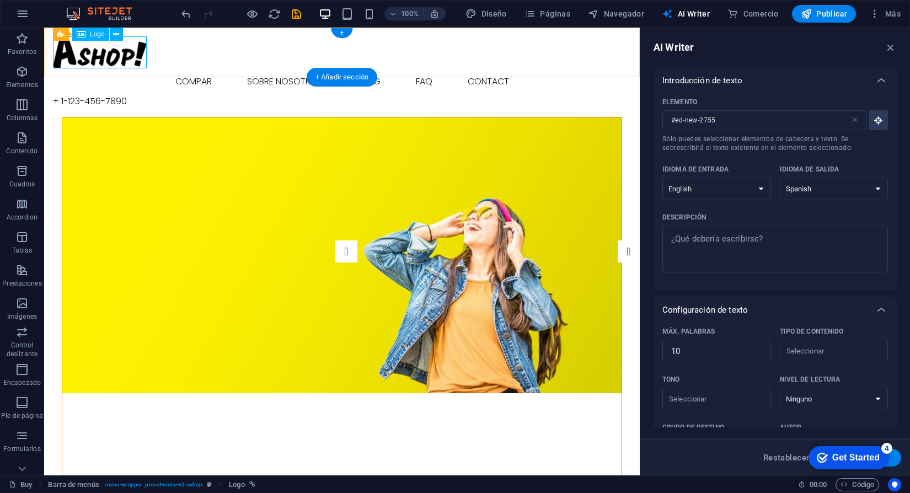
select select
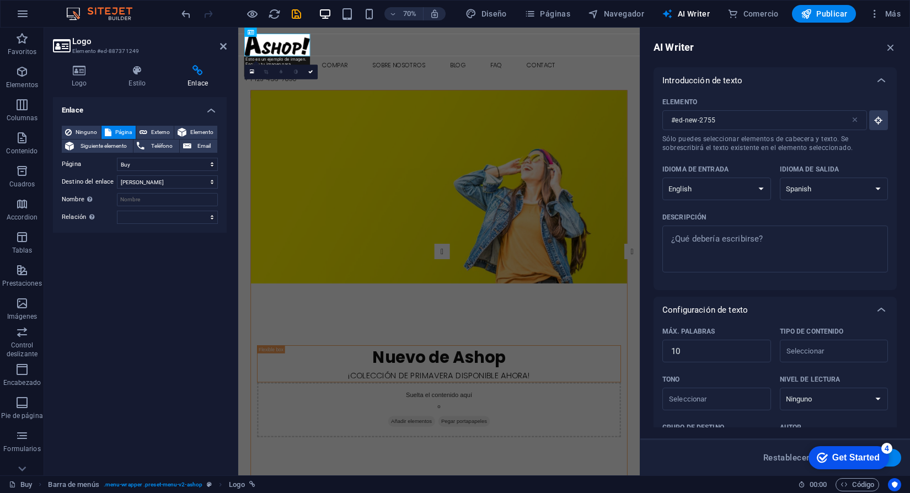
click at [69, 63] on div "Logo Estilo Enlace Logo Image Text Arrastra archivos aquí, haz clic para escoge…" at bounding box center [139, 265] width 191 height 419
click at [76, 72] on icon at bounding box center [79, 70] width 52 height 11
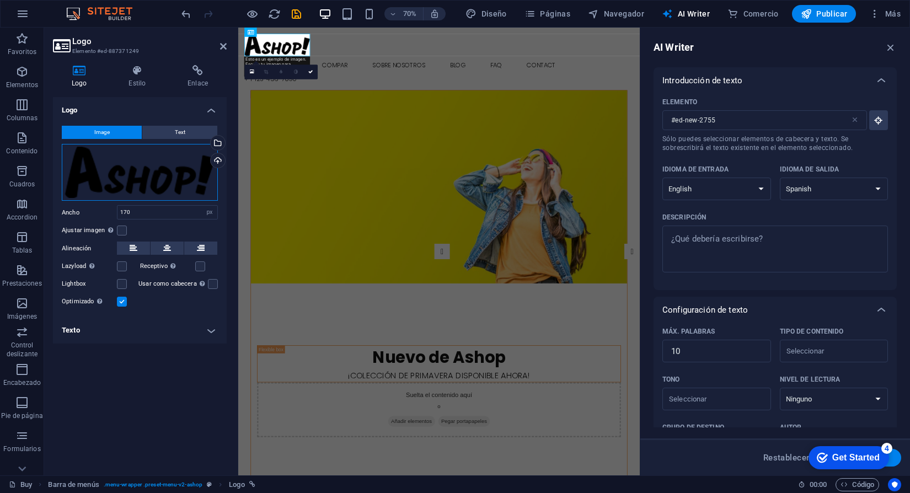
click at [204, 177] on div "Arrastra archivos aquí, haz clic para escoger archivos o selecciona archivos de…" at bounding box center [140, 172] width 156 height 57
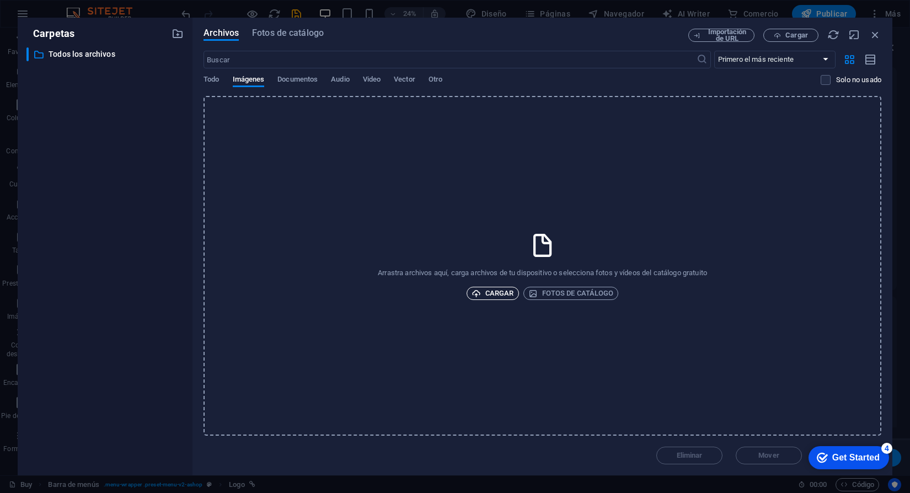
click at [508, 294] on span "Cargar" at bounding box center [493, 293] width 42 height 13
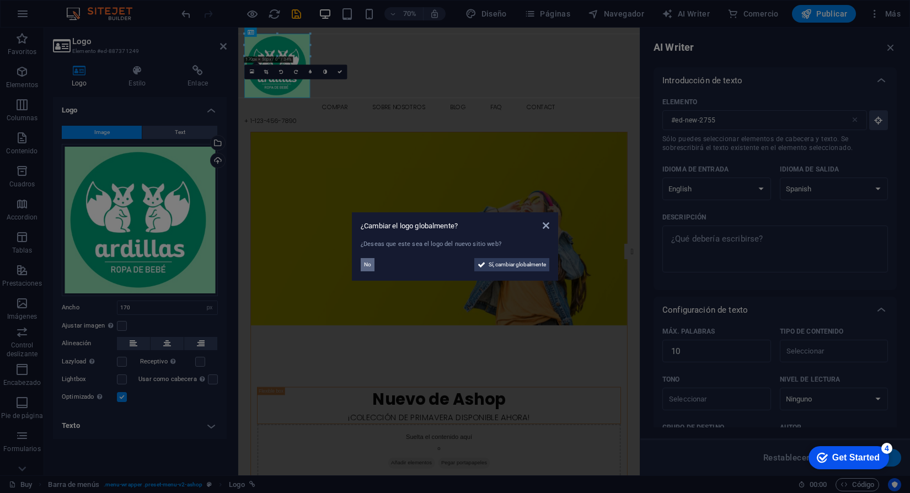
click at [368, 264] on span "No" at bounding box center [367, 264] width 7 height 13
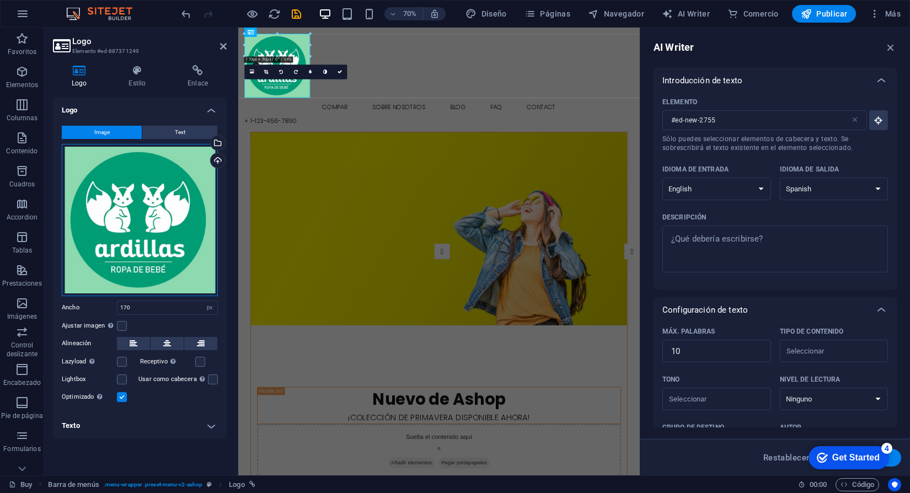
click at [175, 169] on div "Arrastra archivos aquí, haz clic para escoger archivos o selecciona archivos de…" at bounding box center [140, 220] width 156 height 152
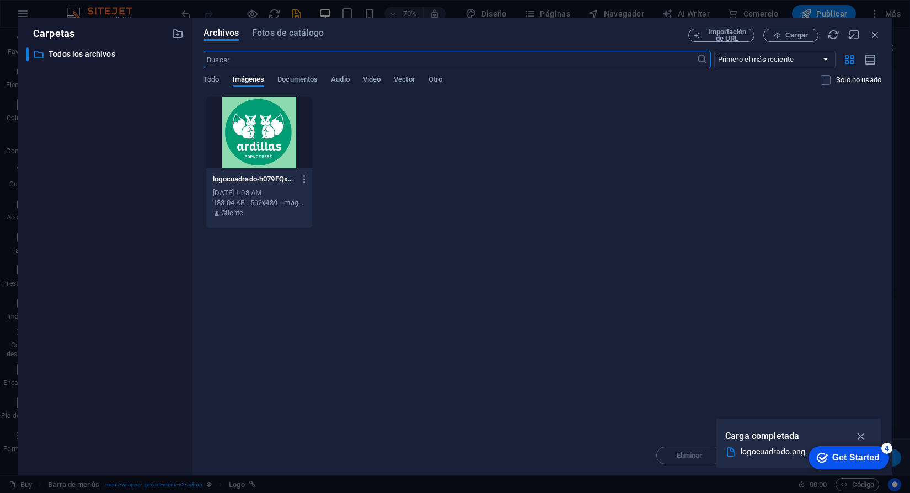
click at [175, 169] on div "​ Todos los archivos Todos los archivos" at bounding box center [104, 256] width 157 height 419
click at [858, 434] on icon "button" at bounding box center [861, 436] width 13 height 12
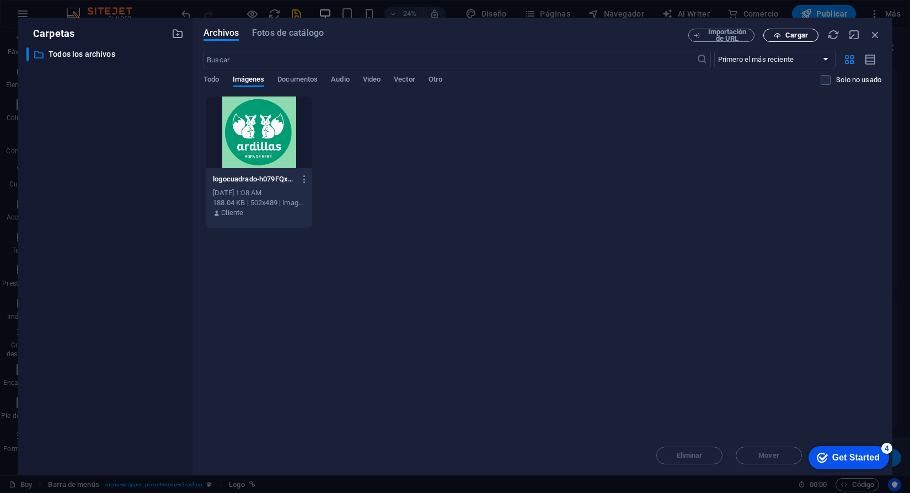
click at [777, 35] on icon "button" at bounding box center [777, 35] width 7 height 7
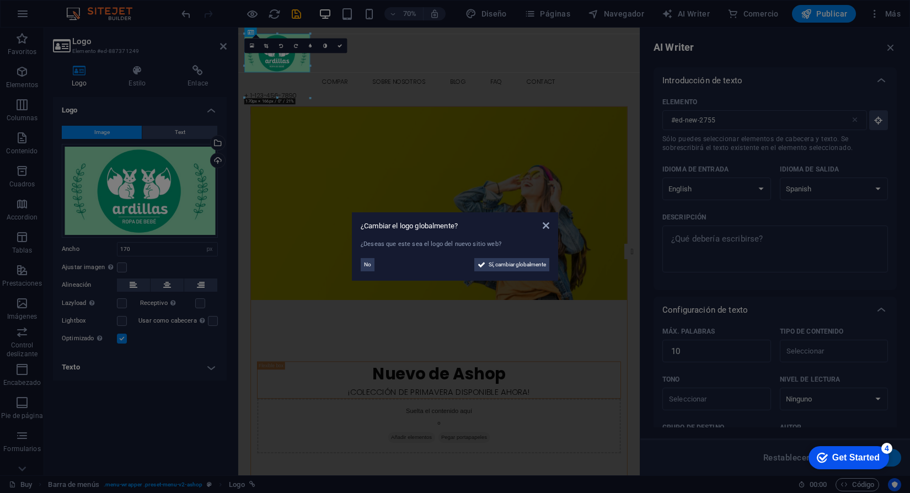
click at [451, 129] on aside "¿Cambiar el logo globalmente? ¿Deseas que este sea el logo del nuevo sitio web?…" at bounding box center [455, 246] width 910 height 493
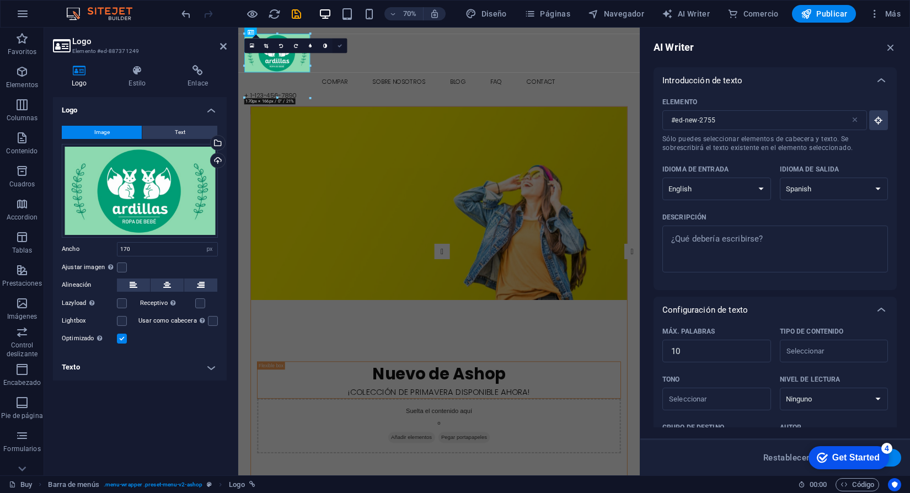
click at [344, 46] on link at bounding box center [340, 46] width 15 height 15
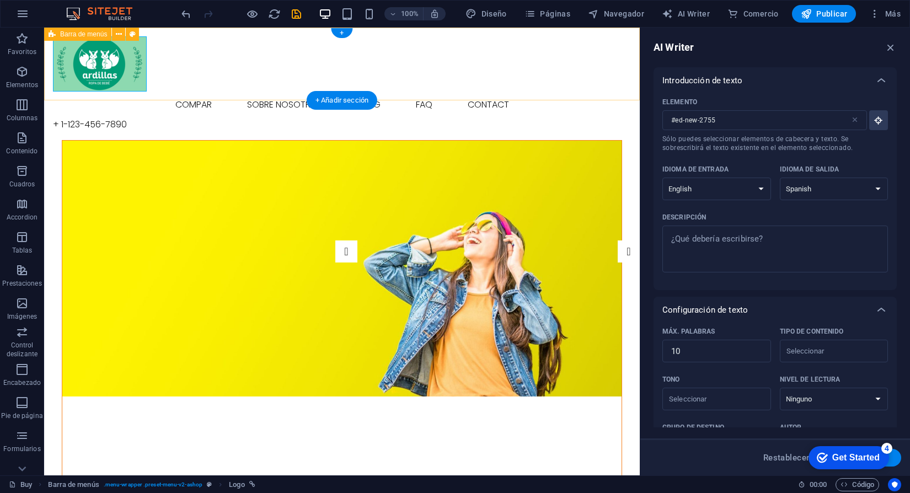
click at [209, 88] on div "Compar Sobre nosotros Blog FAQ Contact + 1-123-456-7890" at bounding box center [342, 84] width 596 height 113
click at [119, 54] on div at bounding box center [342, 63] width 578 height 55
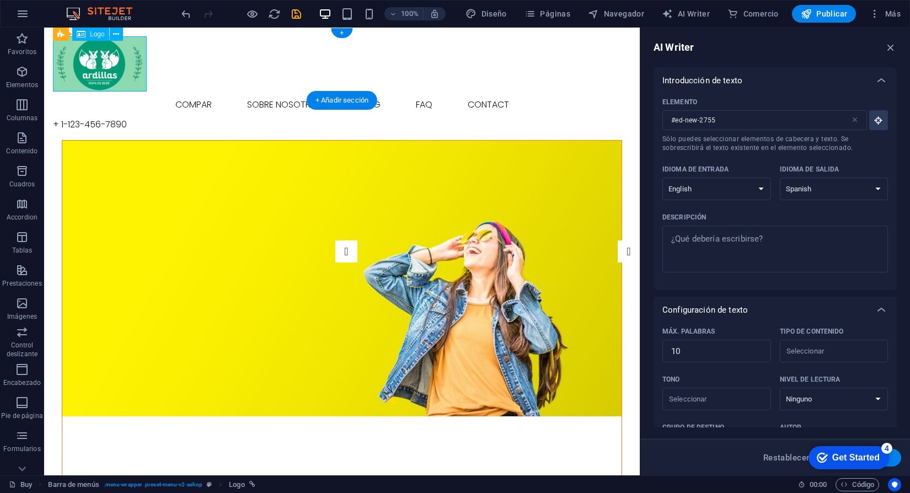
select select "px"
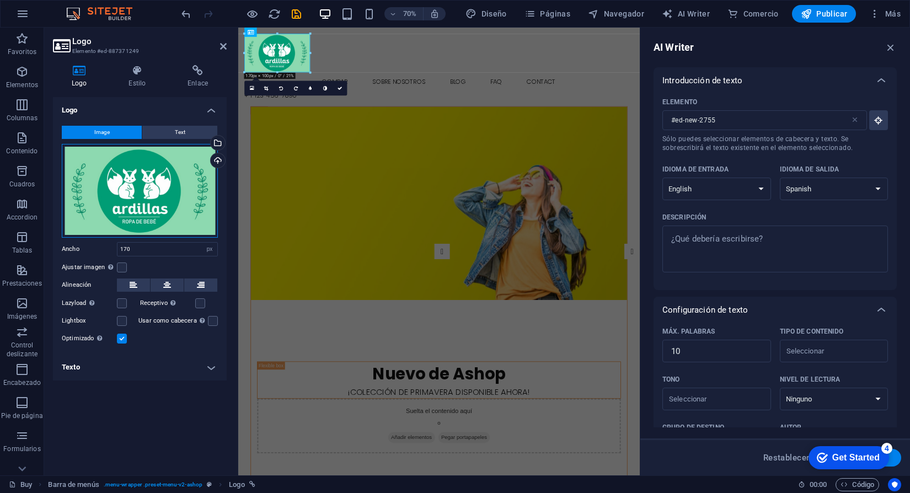
click at [180, 178] on div "Arrastra archivos aquí, haz clic para escoger archivos o selecciona archivos de…" at bounding box center [140, 191] width 156 height 94
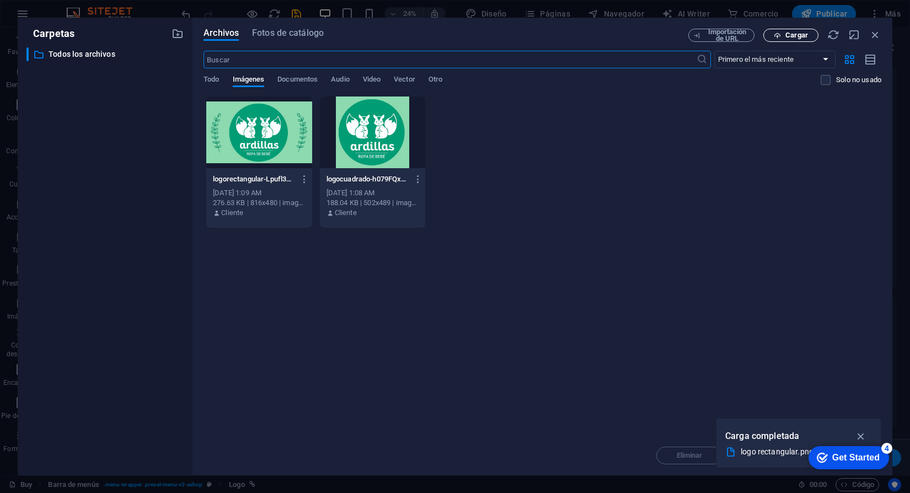
click at [792, 38] on span "Cargar" at bounding box center [797, 35] width 23 height 7
click at [298, 75] on span "Documentos" at bounding box center [297, 80] width 40 height 15
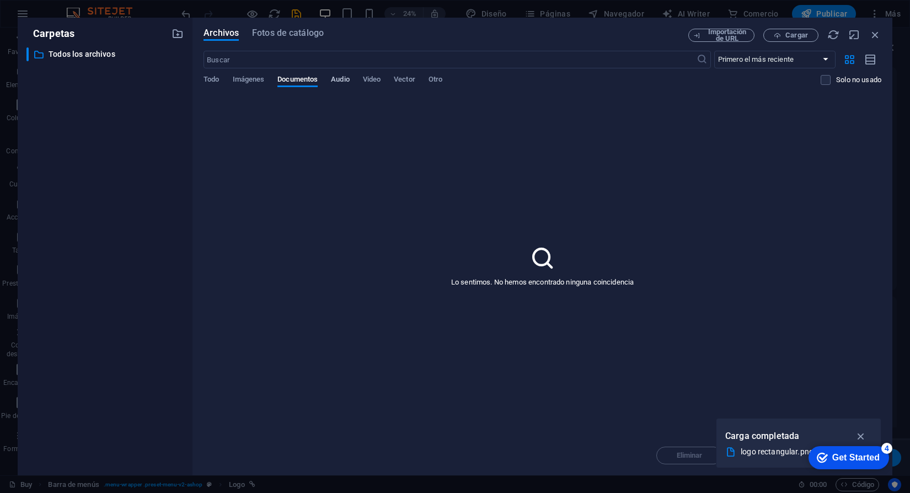
click at [338, 80] on span "Audio" at bounding box center [340, 80] width 18 height 15
click at [381, 80] on span "Video" at bounding box center [372, 80] width 18 height 15
click at [412, 78] on span "Vector" at bounding box center [405, 80] width 22 height 15
click at [465, 83] on div "Todo Imágenes Documentos Audio Video Vector Otro" at bounding box center [512, 85] width 617 height 21
click at [242, 79] on span "Imágenes" at bounding box center [249, 80] width 32 height 15
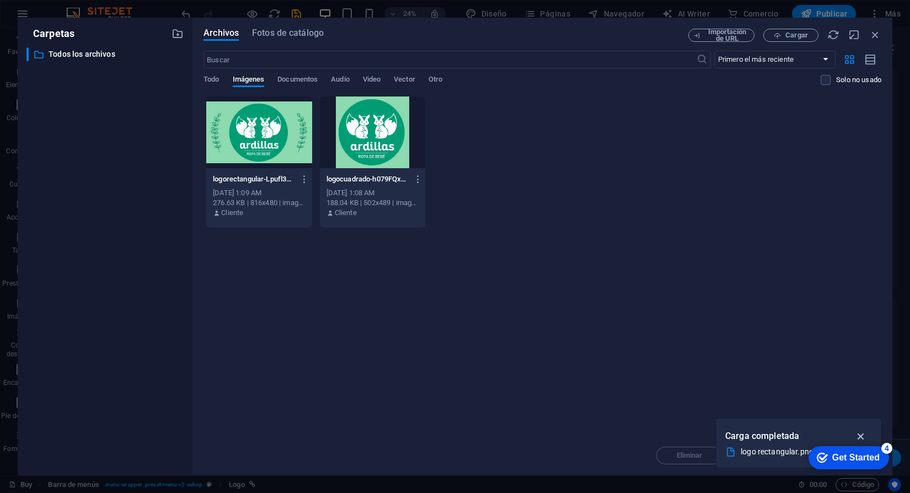
click at [862, 433] on icon "button" at bounding box center [861, 436] width 13 height 12
click at [242, 124] on div at bounding box center [258, 133] width 105 height 72
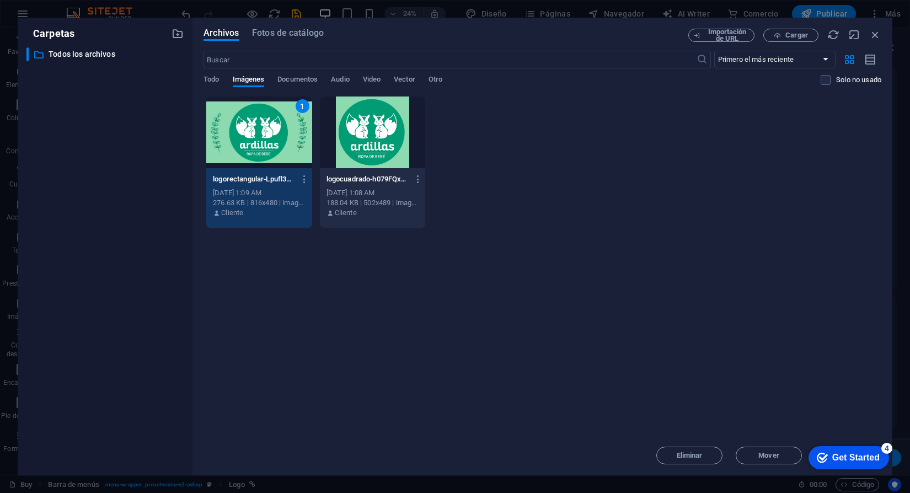
click at [242, 124] on div "1" at bounding box center [258, 133] width 105 height 72
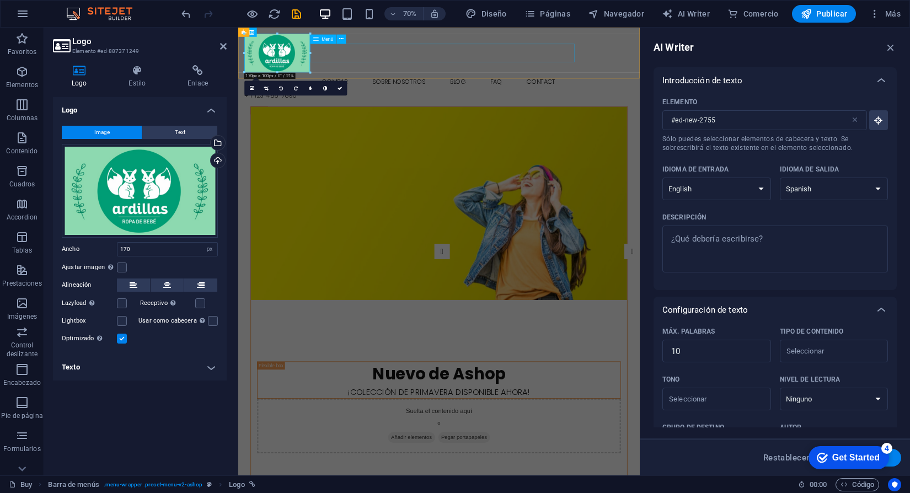
click at [393, 92] on nav "Compar Sobre nosotros Blog FAQ Contact" at bounding box center [525, 105] width 556 height 26
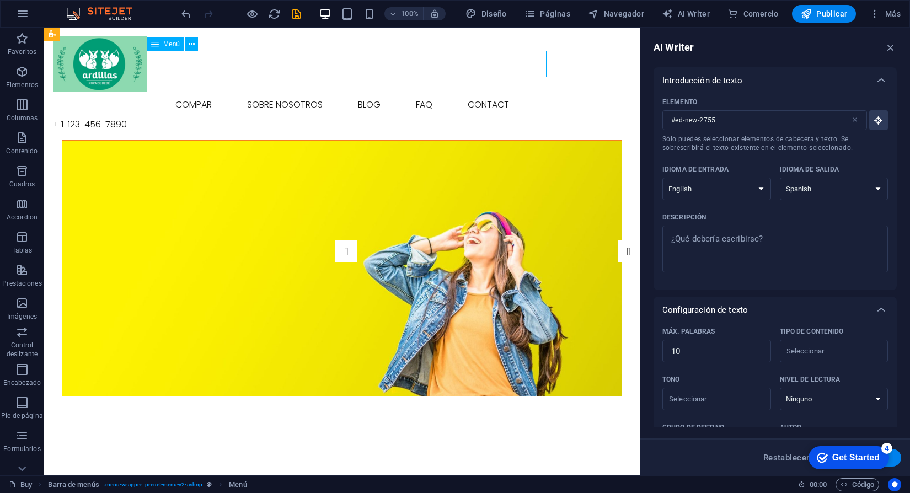
click at [343, 92] on nav "Compar Sobre nosotros Blog FAQ Contact" at bounding box center [342, 105] width 578 height 26
click at [184, 92] on nav "Compar Sobre nosotros Blog FAQ Contact" at bounding box center [342, 105] width 578 height 26
click at [189, 46] on icon at bounding box center [192, 45] width 6 height 12
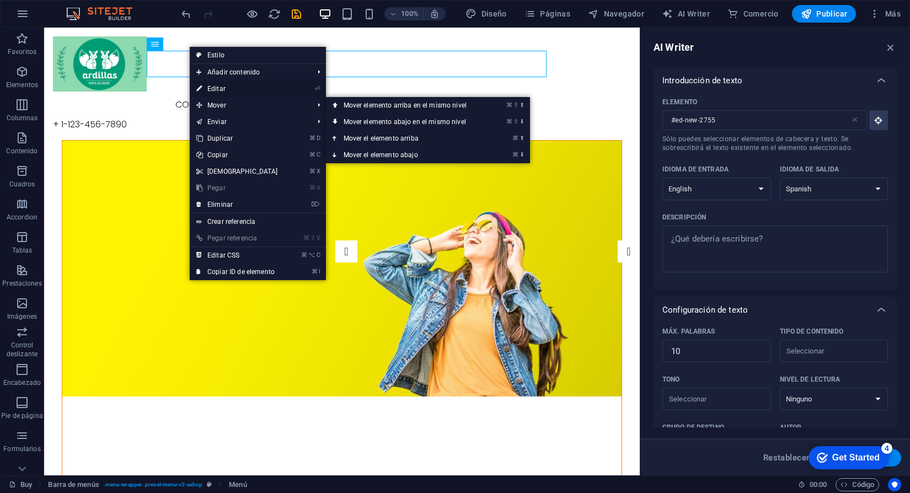
drag, startPoint x: 222, startPoint y: 103, endPoint x: 231, endPoint y: 88, distance: 17.6
click at [231, 88] on ul "Estilo Añadir contenido ⌘ 1 Cabecera ⌘ 2 Texto ⌘ 3 Imagen ⌘ 4 Contenedor ⌘ 5 Se…" at bounding box center [258, 163] width 136 height 233
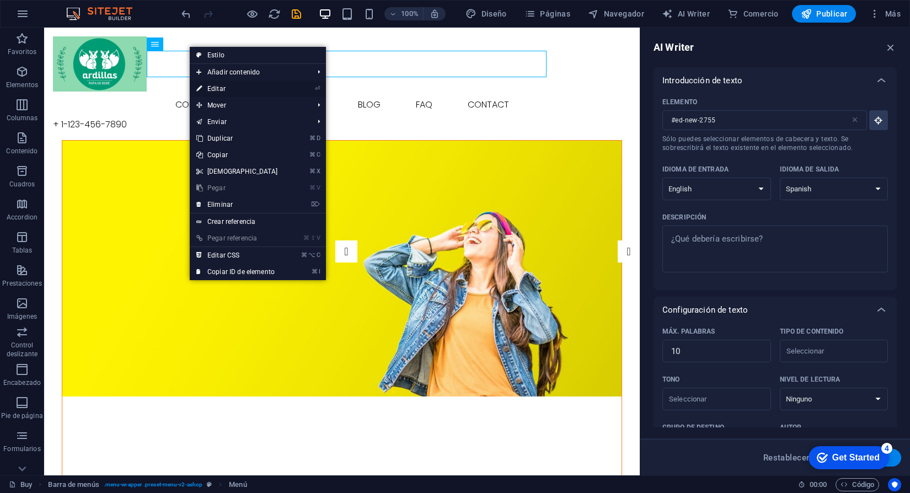
click at [221, 89] on link "⏎ Editar" at bounding box center [237, 89] width 95 height 17
select select
select select "1"
select select
select select "2"
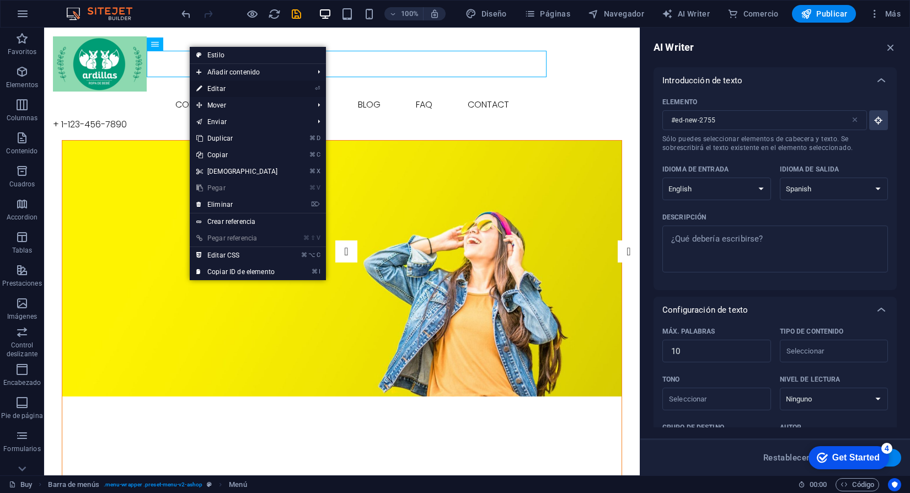
select select
select select "3"
select select
select select "4"
select select
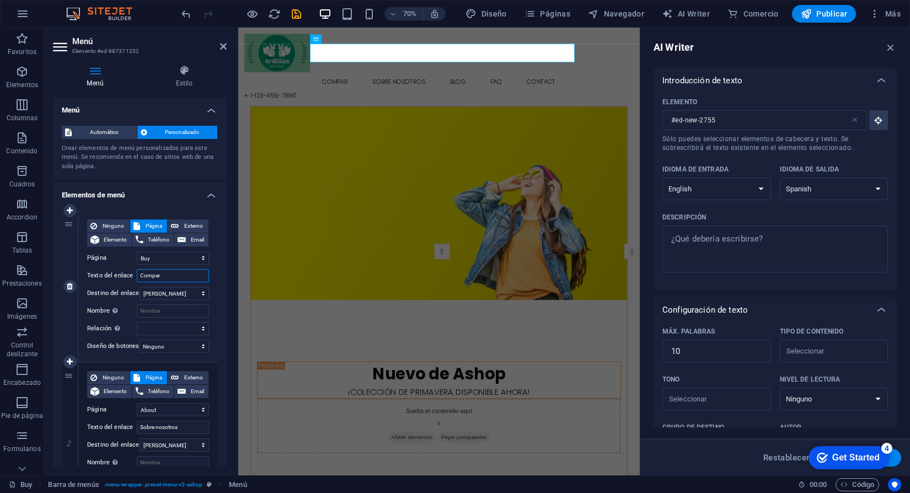
click at [168, 276] on input "Compar" at bounding box center [173, 275] width 72 height 13
click at [155, 277] on input "Compar" at bounding box center [173, 275] width 72 height 13
type input "Comprar"
select select
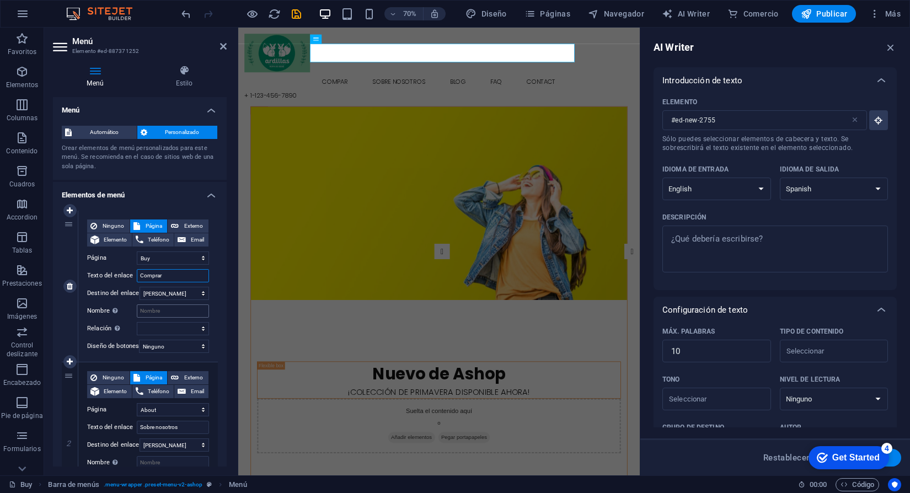
select select
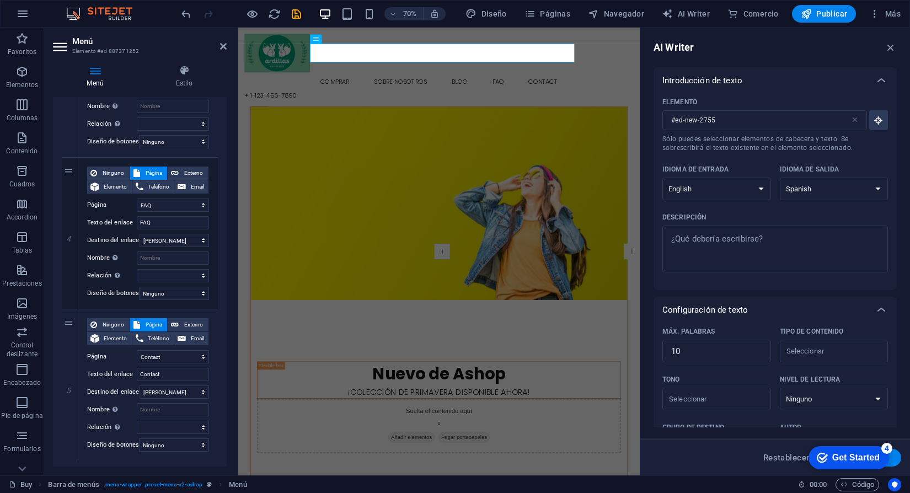
scroll to position [528, 0]
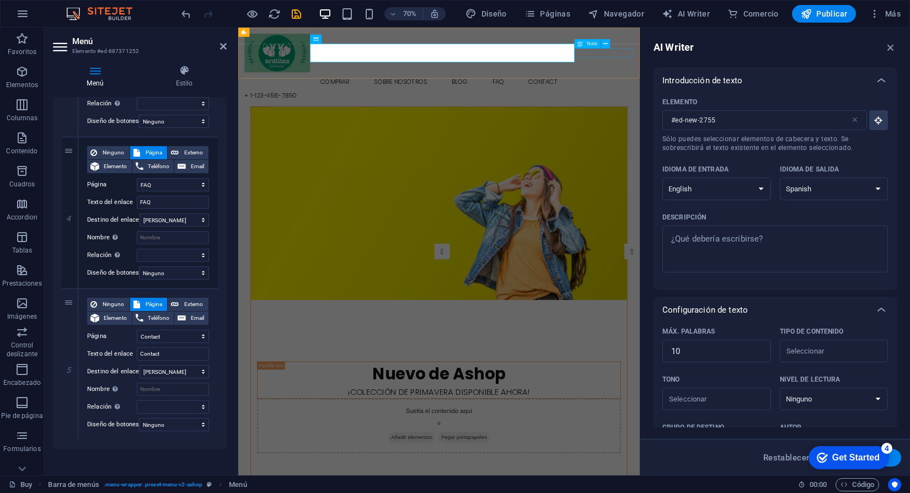
type input "Comprar"
click at [759, 118] on div "+ 1-123-456-7890" at bounding box center [525, 124] width 556 height 13
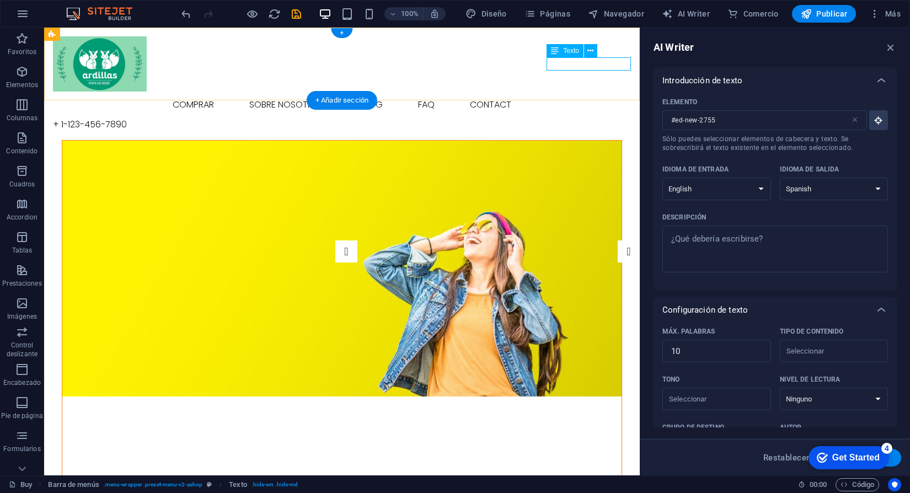
click at [608, 118] on div "+ 1-123-456-7890" at bounding box center [342, 124] width 578 height 13
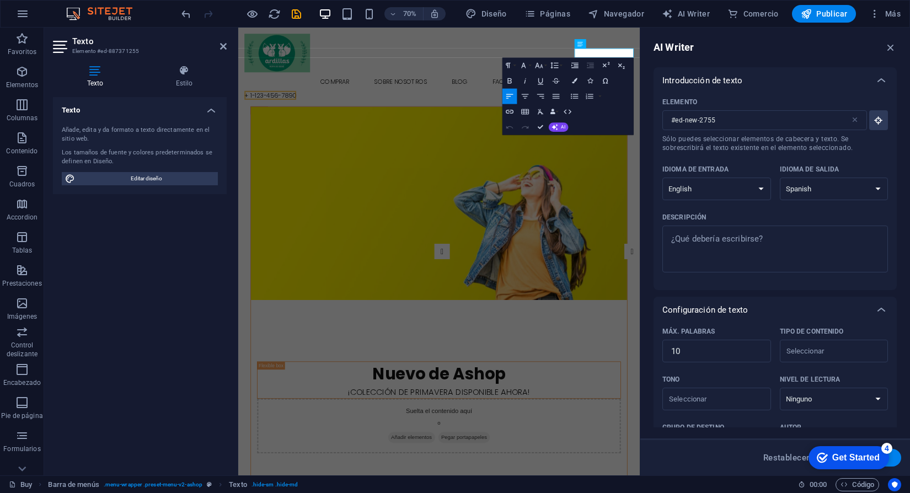
type input "#ed-887371255"
click at [887, 14] on span "Más" at bounding box center [884, 13] width 31 height 11
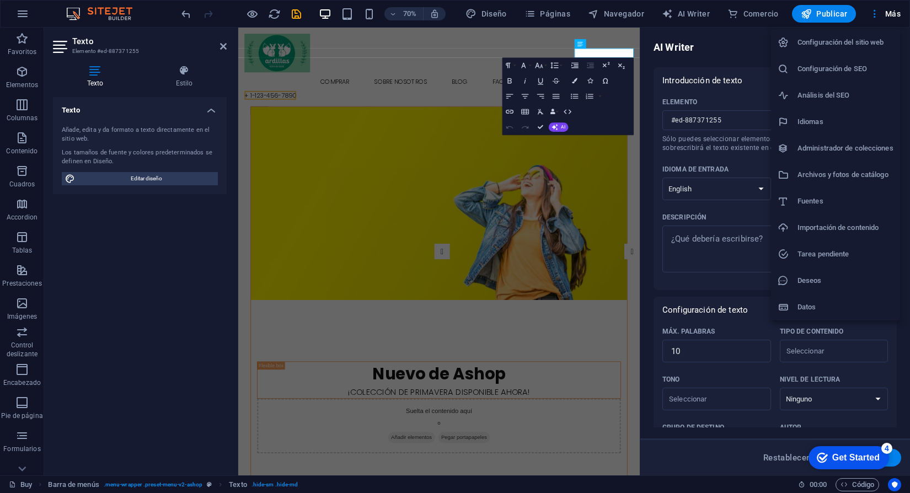
click at [110, 15] on div at bounding box center [455, 246] width 910 height 493
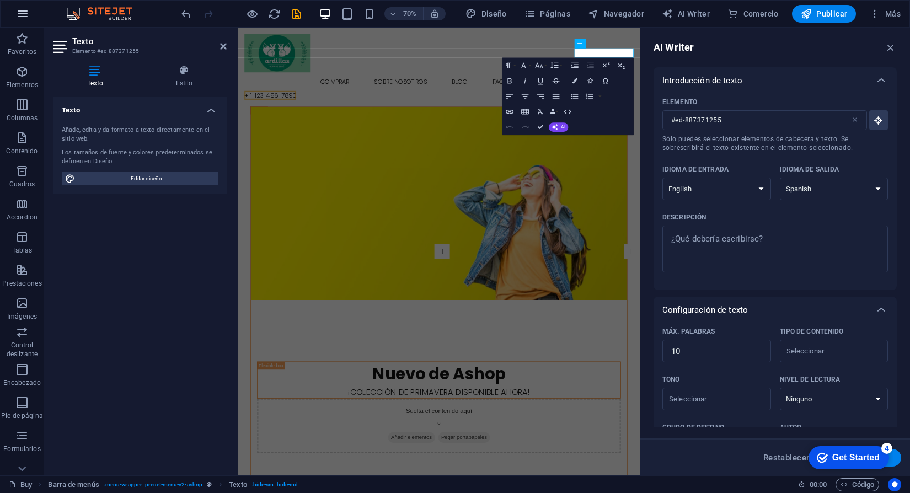
click at [24, 14] on icon "button" at bounding box center [22, 13] width 13 height 13
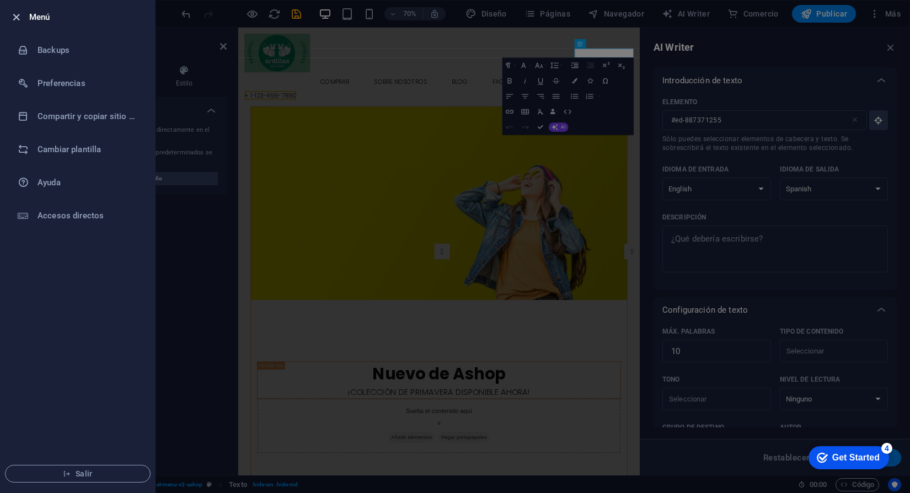
click at [19, 16] on icon "button" at bounding box center [16, 17] width 13 height 13
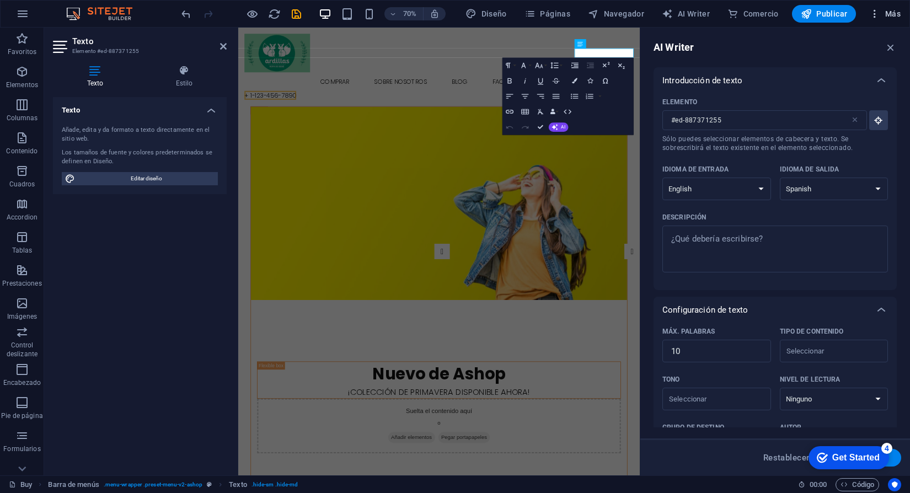
click at [889, 17] on span "Más" at bounding box center [884, 13] width 31 height 11
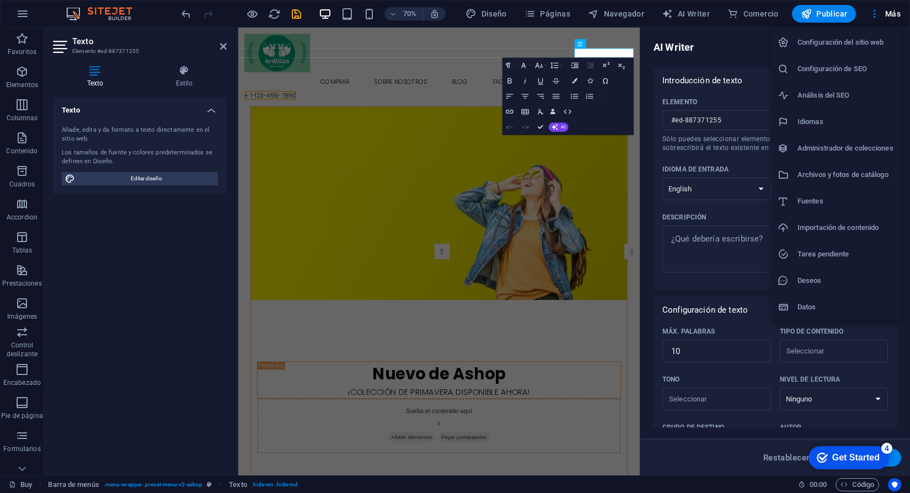
click at [849, 40] on h6 "Configuración del sitio web" at bounding box center [846, 42] width 96 height 13
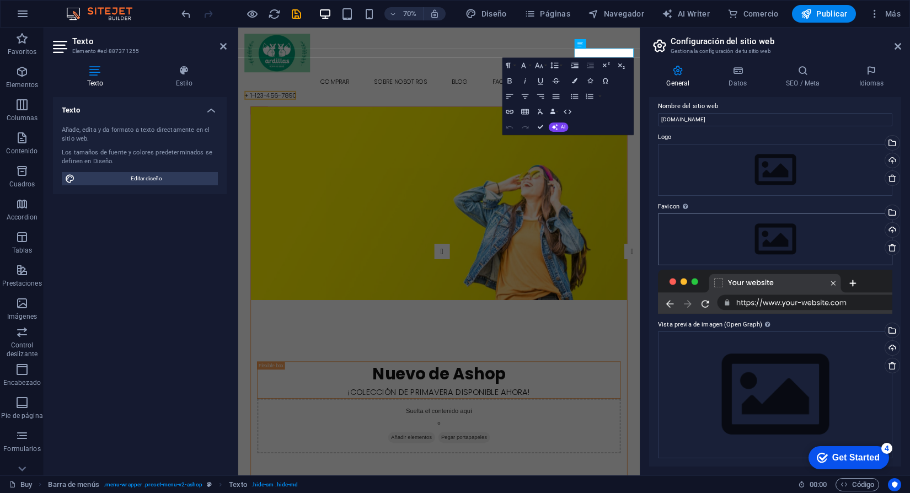
scroll to position [0, 0]
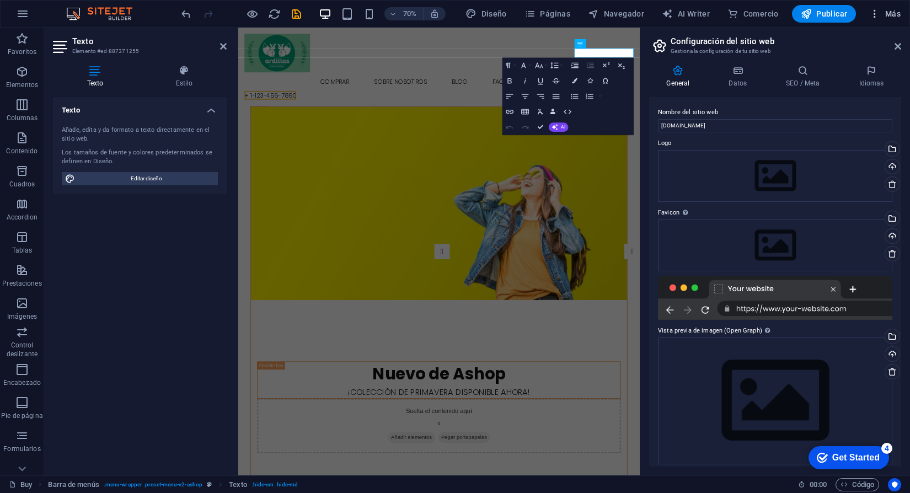
click at [887, 17] on span "Más" at bounding box center [884, 13] width 31 height 11
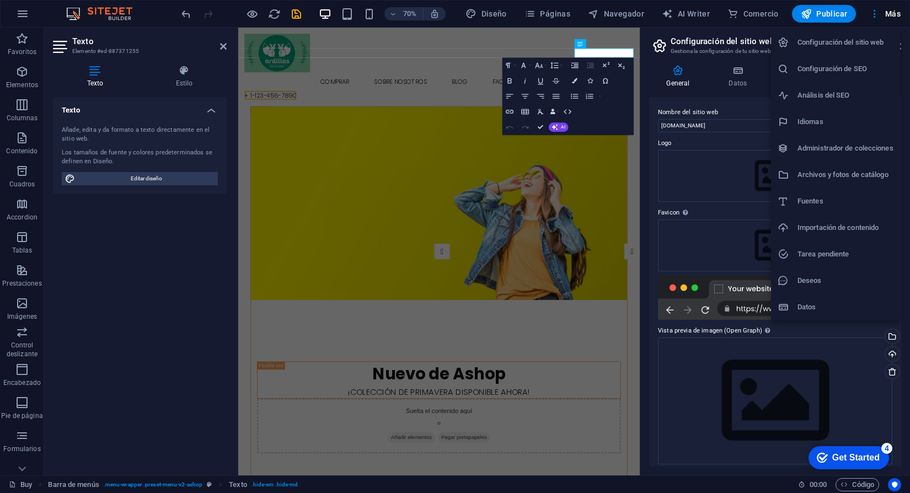
click at [820, 125] on h6 "Idiomas" at bounding box center [846, 121] width 96 height 13
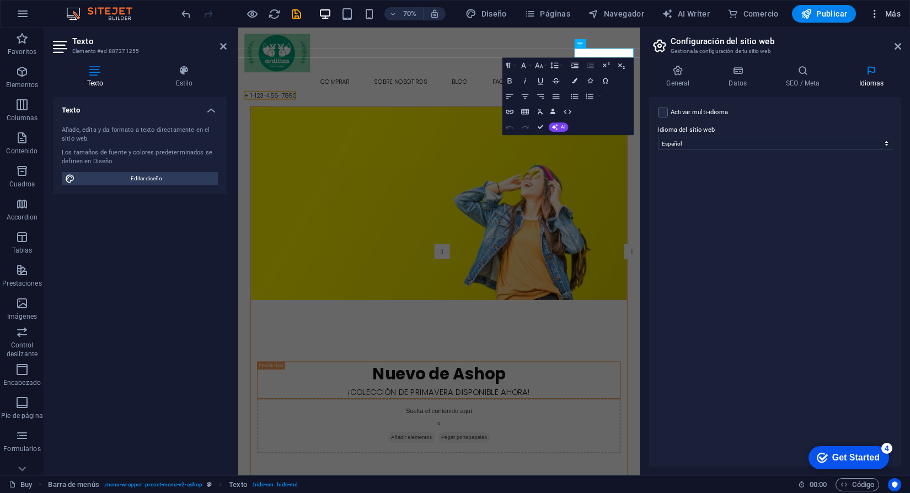
click at [897, 17] on span "Más" at bounding box center [884, 13] width 31 height 11
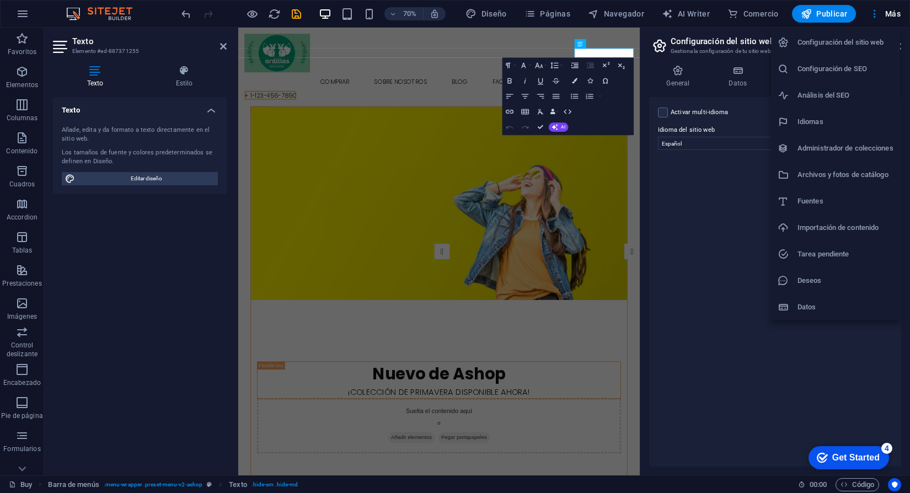
click at [715, 197] on div at bounding box center [455, 246] width 910 height 493
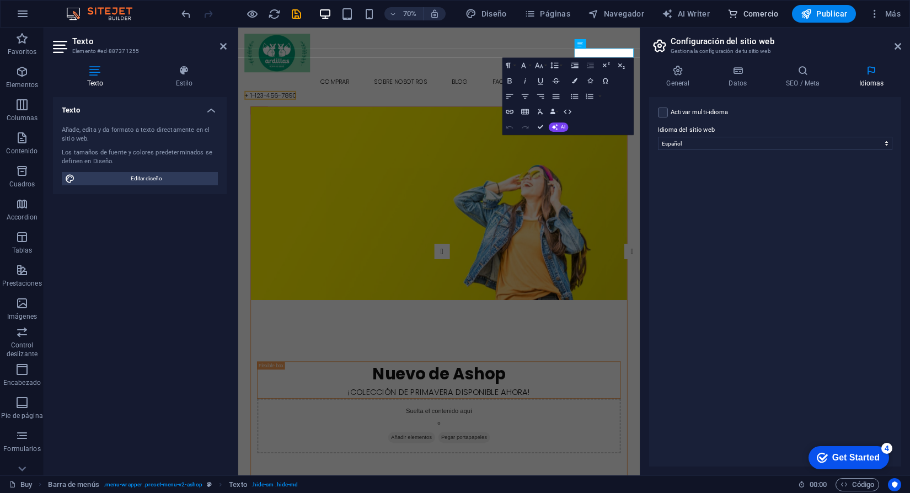
click at [755, 10] on span "Comercio" at bounding box center [753, 13] width 51 height 11
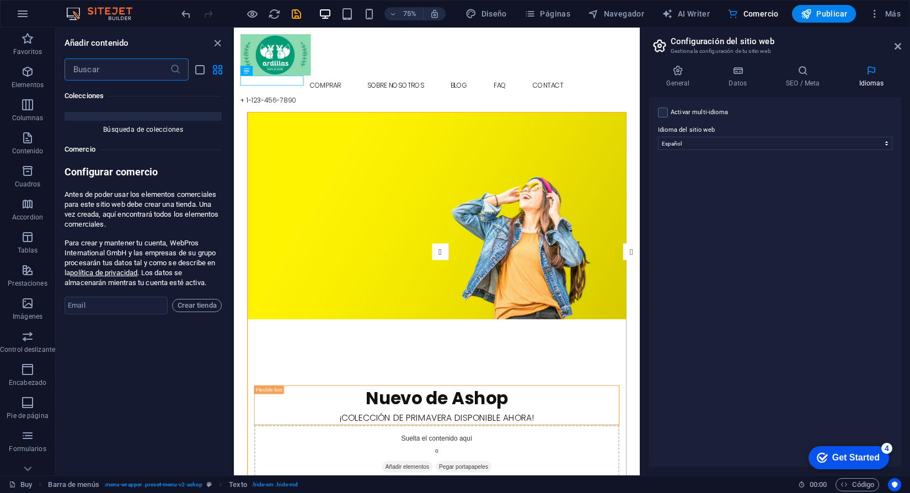
scroll to position [21509, 0]
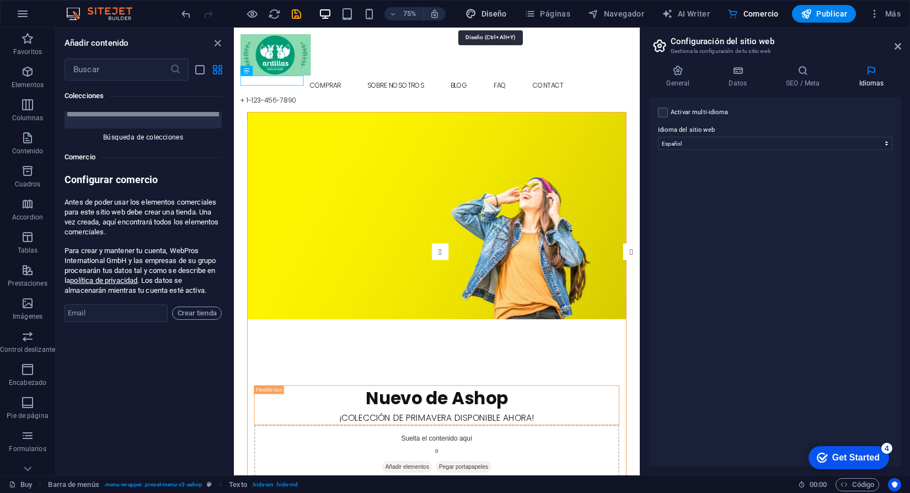
click at [501, 15] on span "Diseño" at bounding box center [486, 13] width 41 height 11
select select "rem"
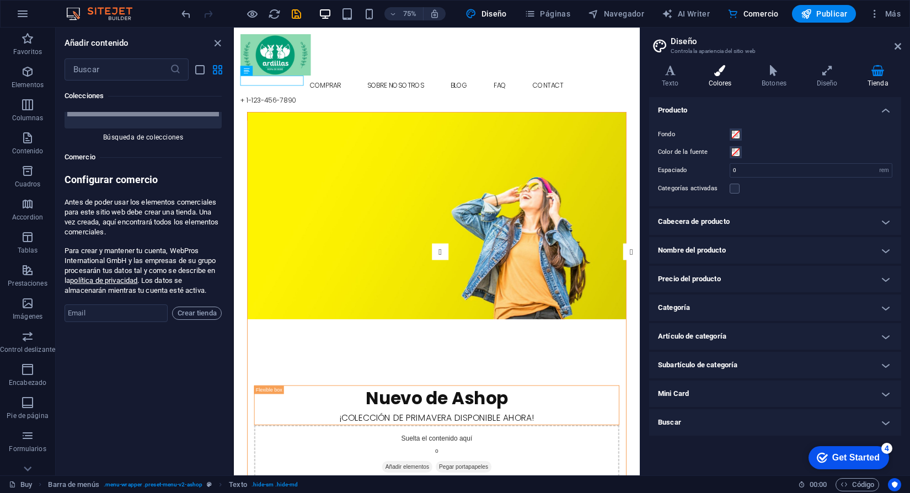
click at [729, 76] on h4 "Colores" at bounding box center [723, 76] width 54 height 23
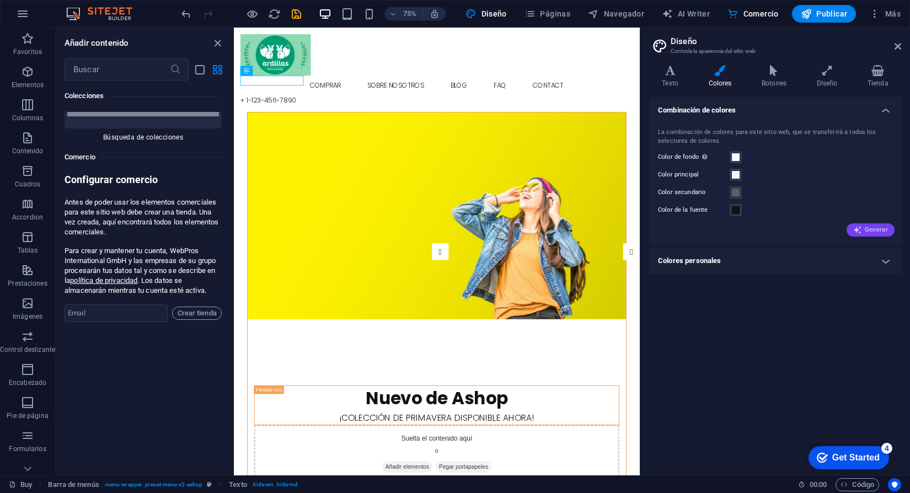
click at [876, 236] on button "Generar" at bounding box center [871, 229] width 48 height 13
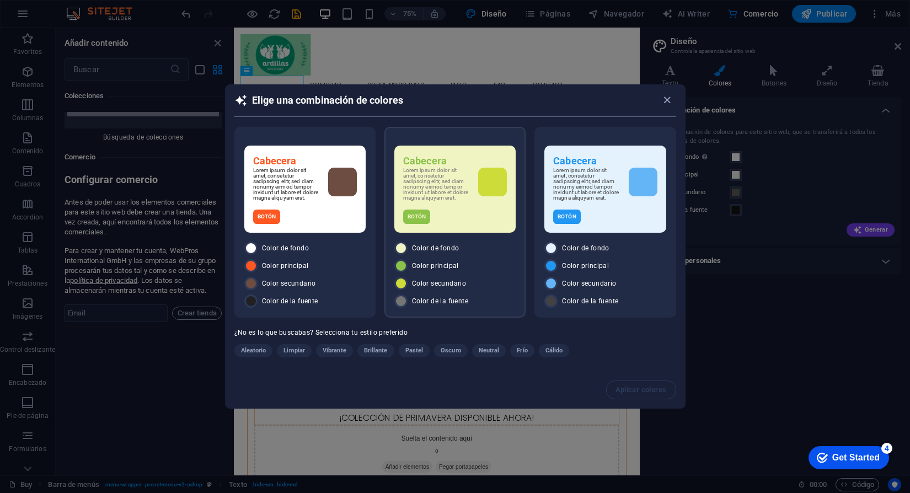
click at [475, 194] on div "Lorem ipsum dolor sit amet, consetetur sadipscing elitr, sed diam nonumy eirmod…" at bounding box center [455, 184] width 104 height 33
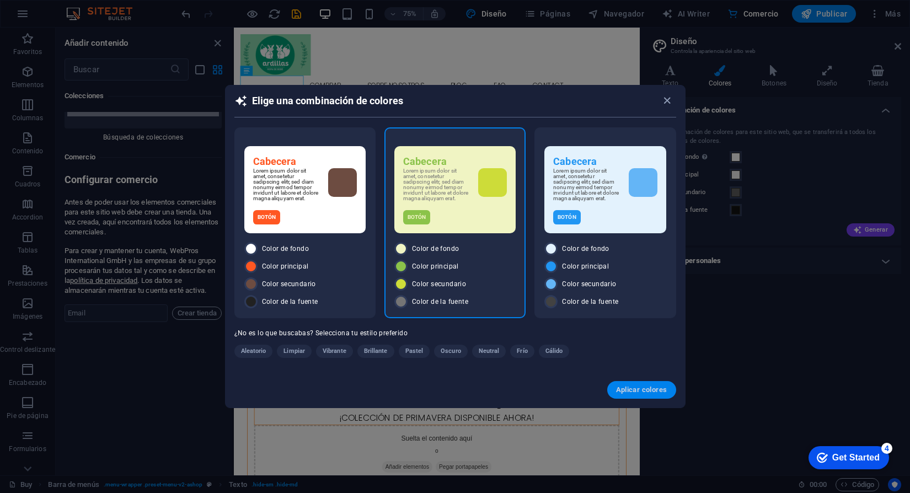
click at [655, 394] on span "Aplicar colores" at bounding box center [641, 390] width 51 height 9
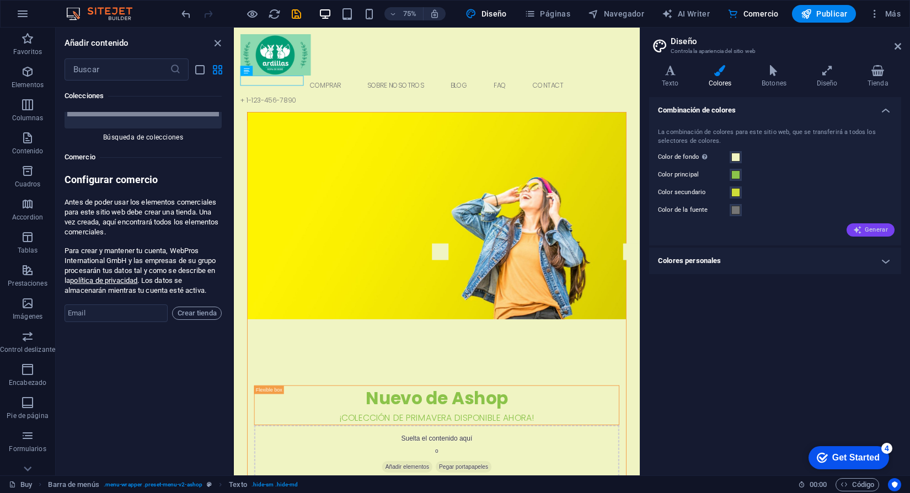
click at [879, 232] on span "Generar" at bounding box center [870, 230] width 35 height 9
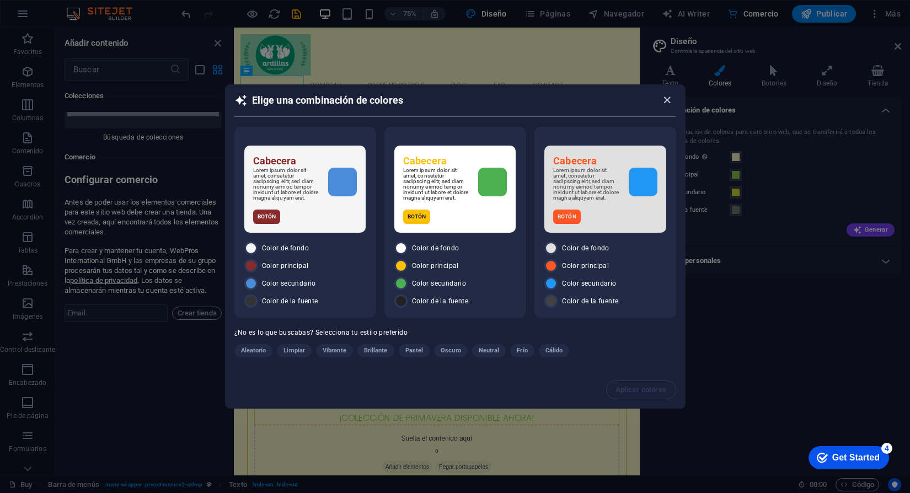
click at [670, 100] on icon "button" at bounding box center [667, 100] width 13 height 13
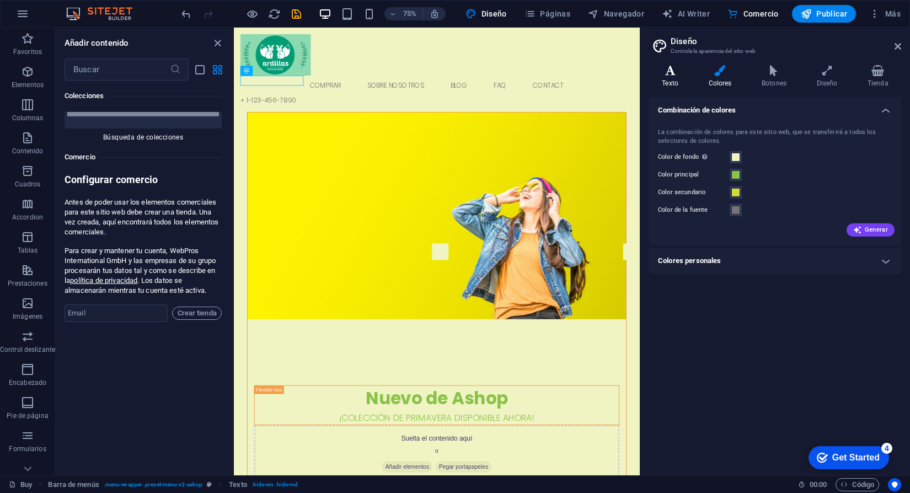
click at [674, 77] on h4 "Texto" at bounding box center [672, 76] width 46 height 23
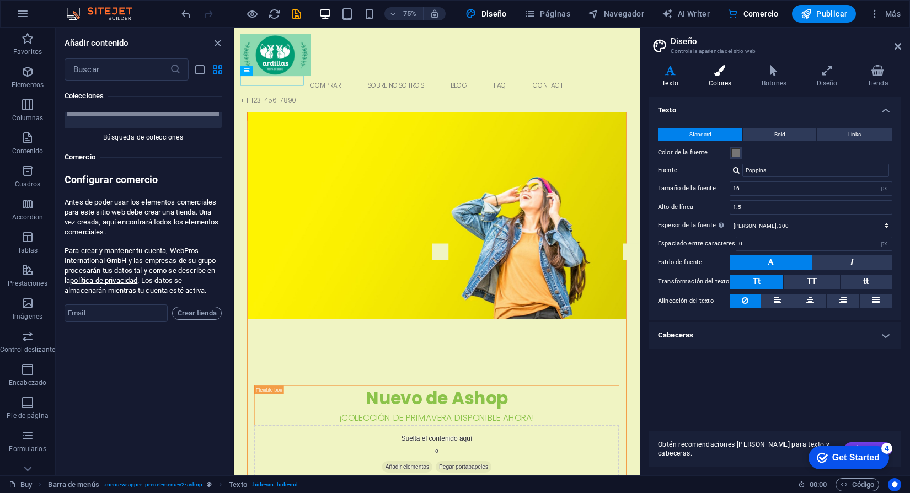
click at [720, 74] on icon at bounding box center [720, 70] width 49 height 11
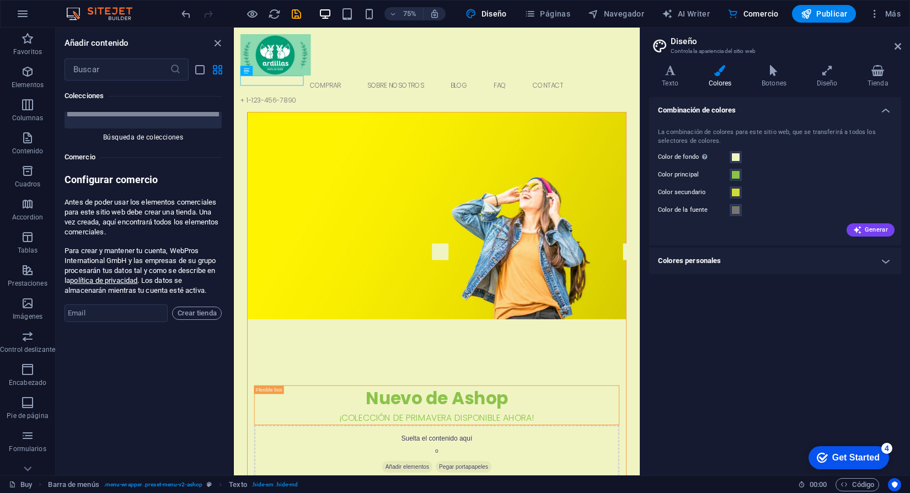
click at [776, 62] on div "Variantes Texto Colores Botones Diseño Tienda Texto Standard Bold Links Color d…" at bounding box center [775, 265] width 270 height 419
click at [776, 70] on icon at bounding box center [774, 70] width 51 height 11
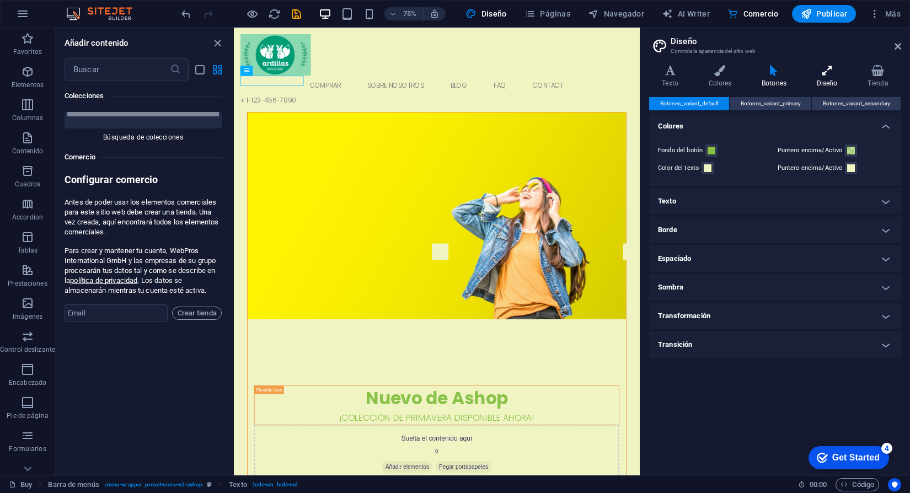
click at [812, 80] on h4 "Diseño" at bounding box center [829, 76] width 51 height 23
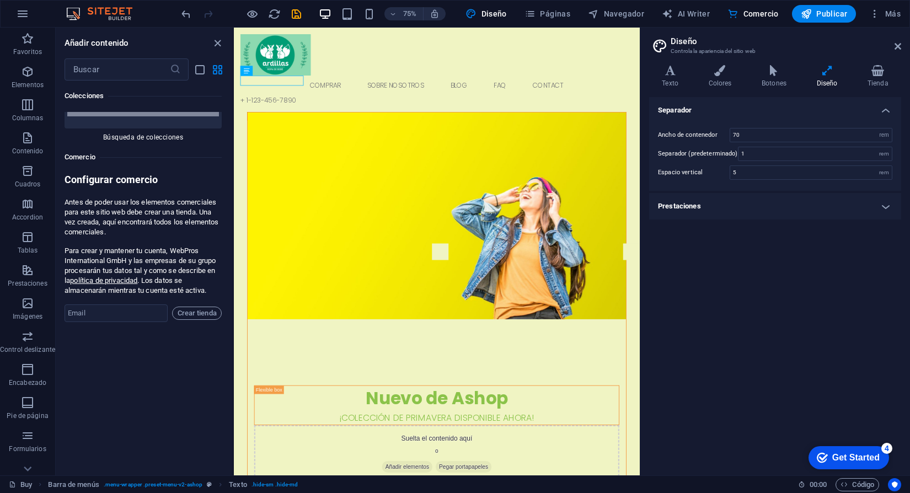
click at [879, 88] on div "Texto Colores Botones Diseño Tienda Texto Standard Bold Links Color de la fuent…" at bounding box center [775, 266] width 252 height 402
click at [880, 71] on icon at bounding box center [878, 70] width 46 height 11
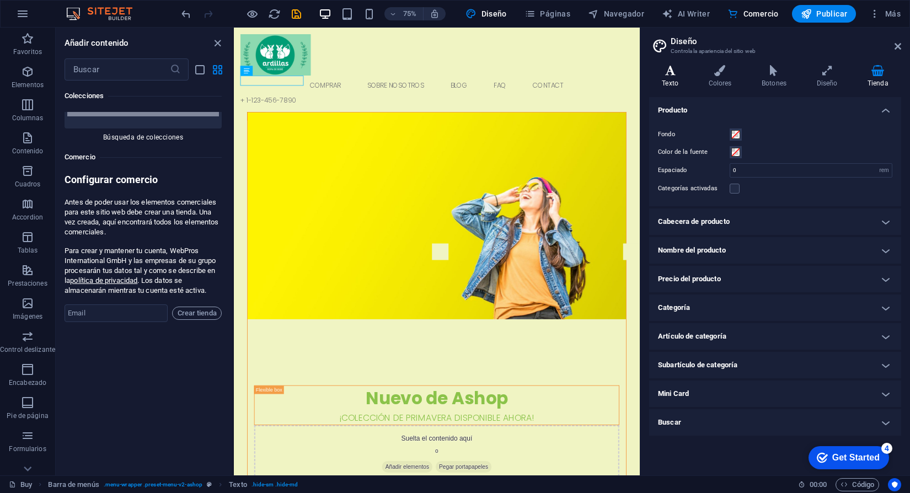
click at [675, 81] on h4 "Texto" at bounding box center [672, 76] width 46 height 23
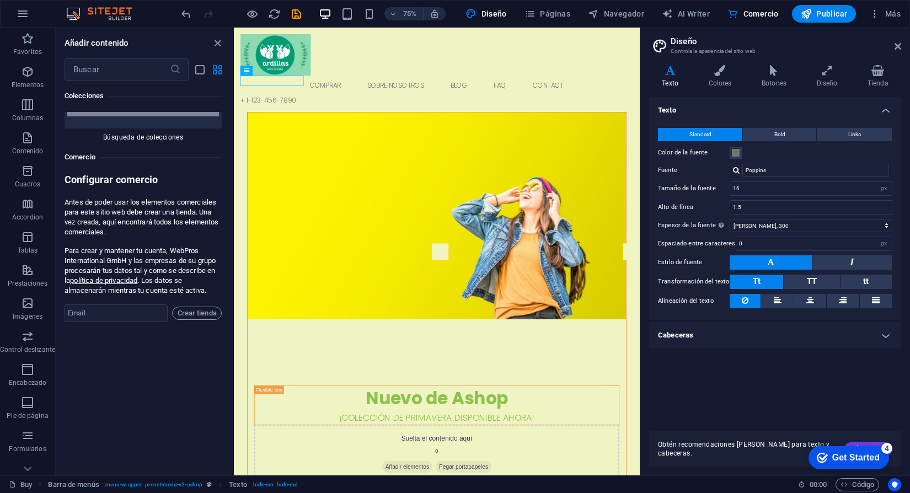
click at [886, 447] on div "4" at bounding box center [887, 448] width 11 height 11
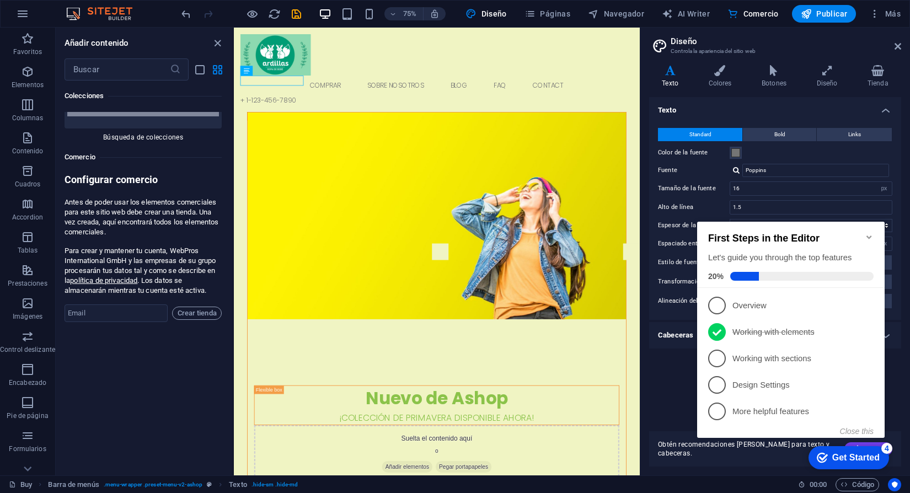
click at [819, 161] on div "Standard Bold Links Color de la fuente Fuente Poppins Tamaño de la fuente 16 re…" at bounding box center [775, 218] width 257 height 203
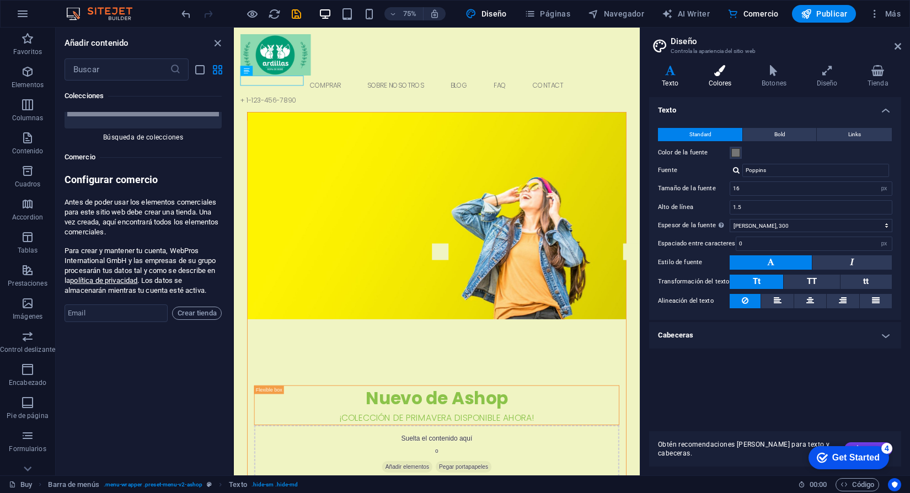
click at [719, 70] on icon at bounding box center [720, 70] width 49 height 11
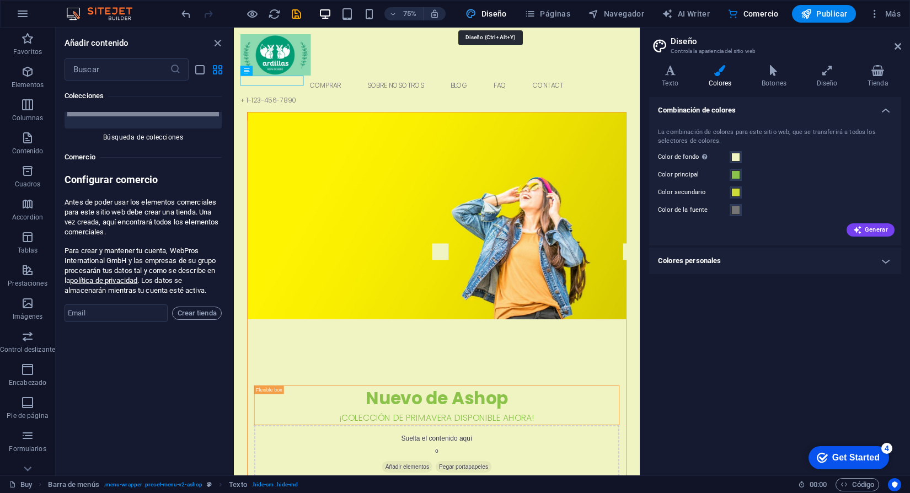
click at [499, 8] on button "Diseño" at bounding box center [486, 14] width 50 height 18
click at [564, 3] on div "75% Diseño Páginas Navegador AI Writer Comercio Publicar Más" at bounding box center [455, 14] width 909 height 26
click at [561, 10] on span "Páginas" at bounding box center [548, 13] width 46 height 11
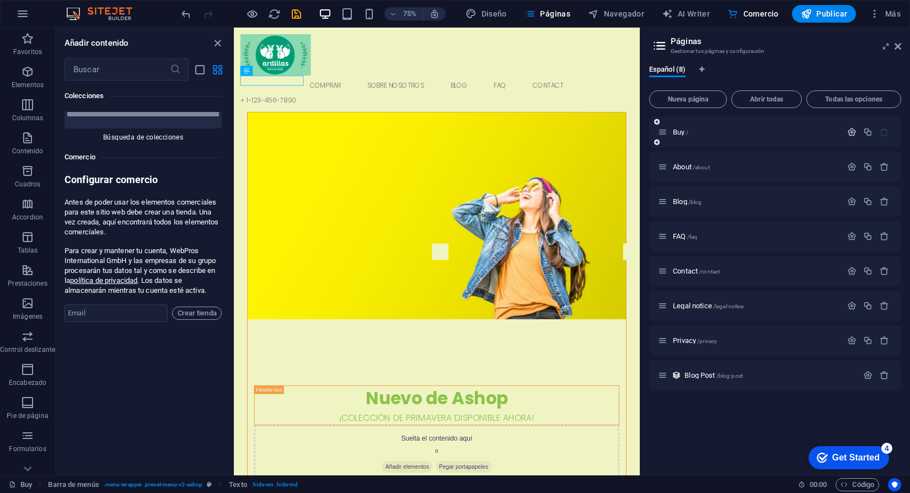
click at [851, 133] on icon "button" at bounding box center [851, 131] width 9 height 9
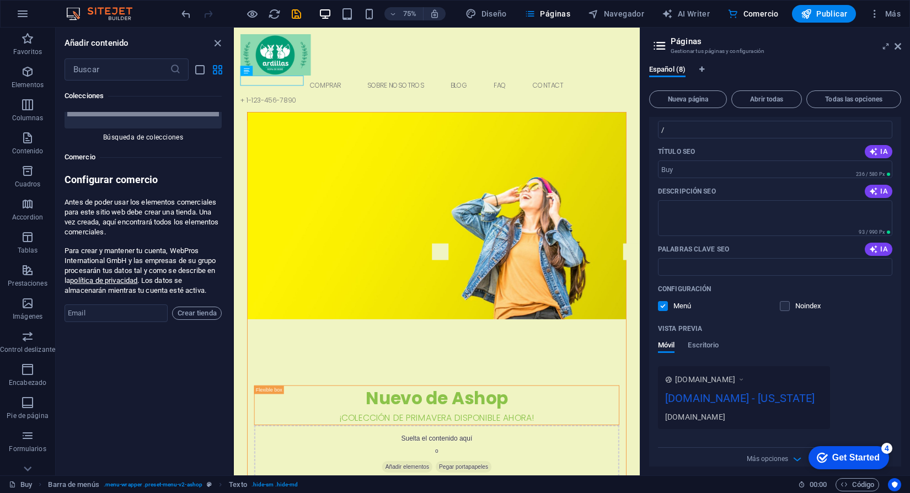
scroll to position [0, 0]
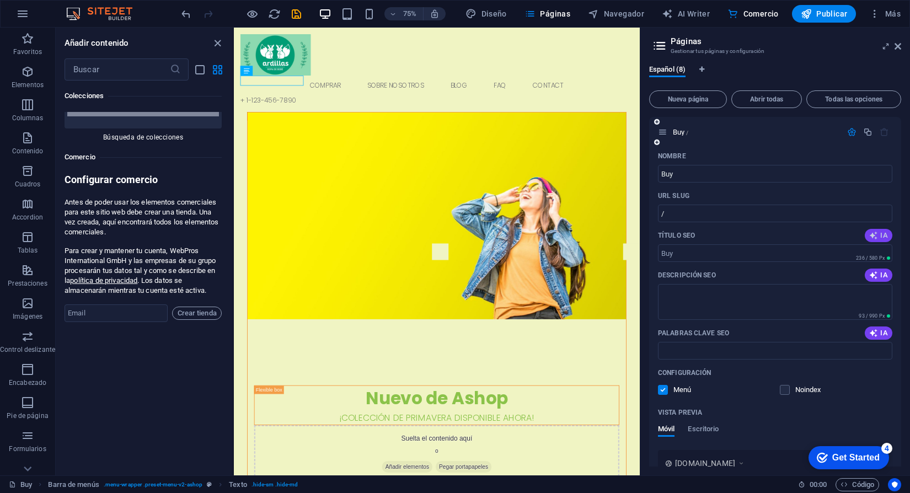
click at [874, 237] on icon "button" at bounding box center [873, 235] width 9 height 9
type input "Descubre Ofertas Primavera -50%"
click at [765, 98] on span "Abrir todas" at bounding box center [766, 99] width 61 height 7
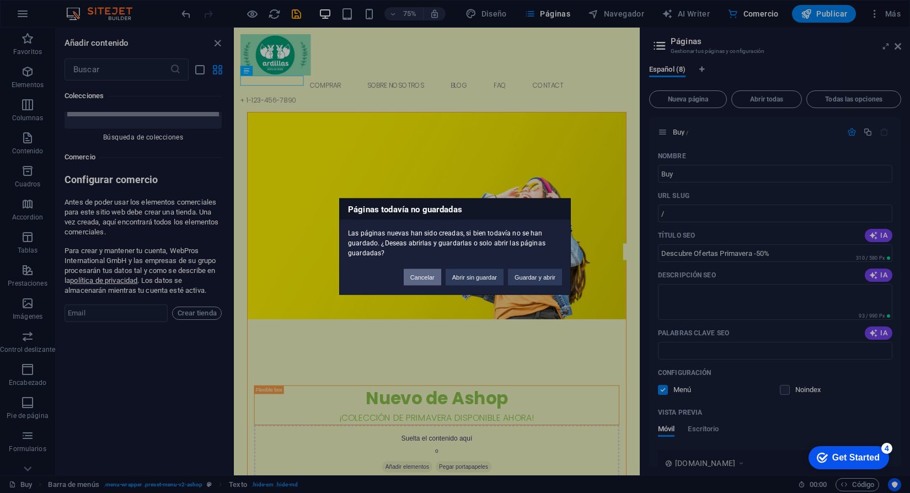
click at [426, 274] on button "Cancelar" at bounding box center [423, 277] width 38 height 17
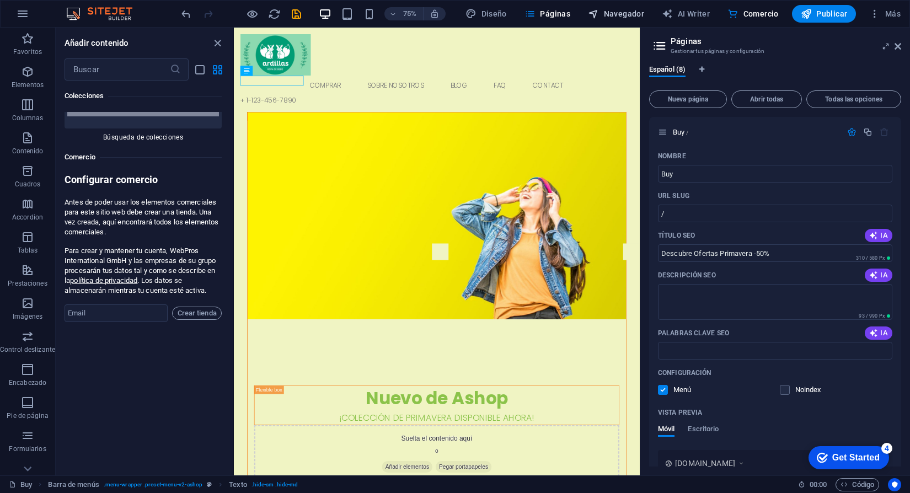
click at [630, 15] on span "Navegador" at bounding box center [616, 13] width 56 height 11
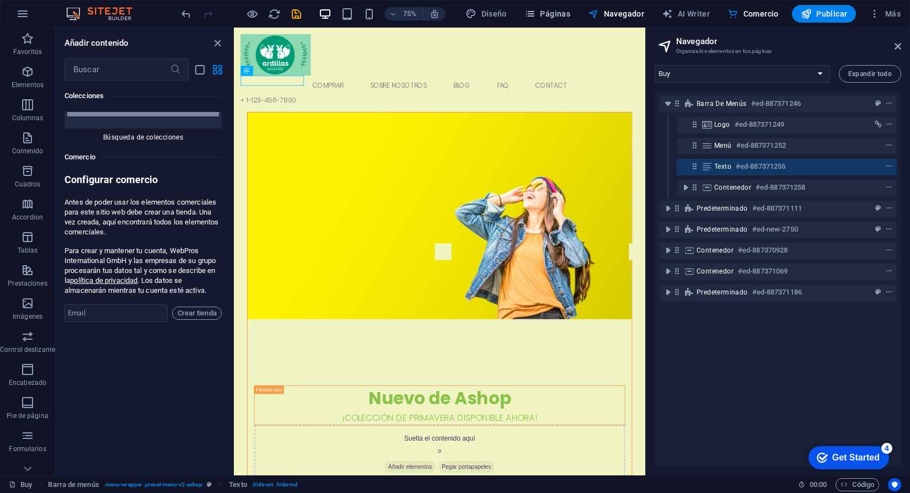
click at [558, 14] on span "Páginas" at bounding box center [548, 13] width 46 height 11
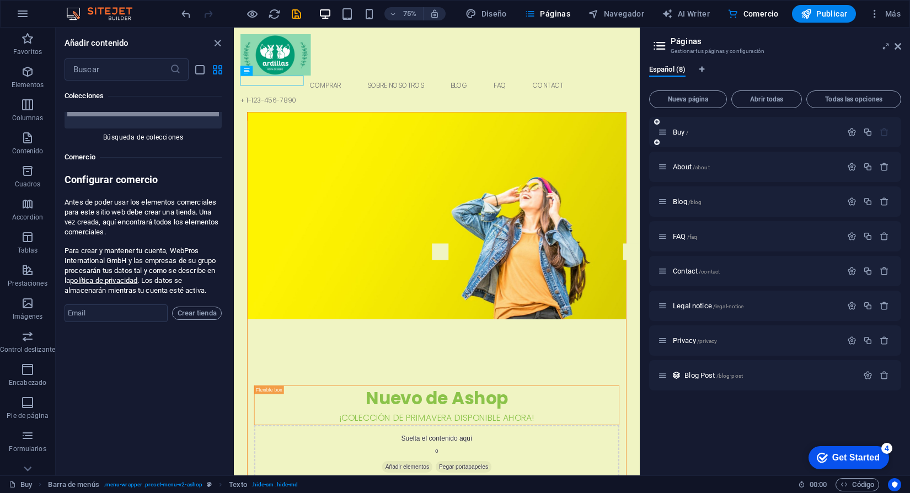
click at [667, 135] on icon at bounding box center [662, 131] width 9 height 9
click at [851, 134] on icon "button" at bounding box center [851, 131] width 9 height 9
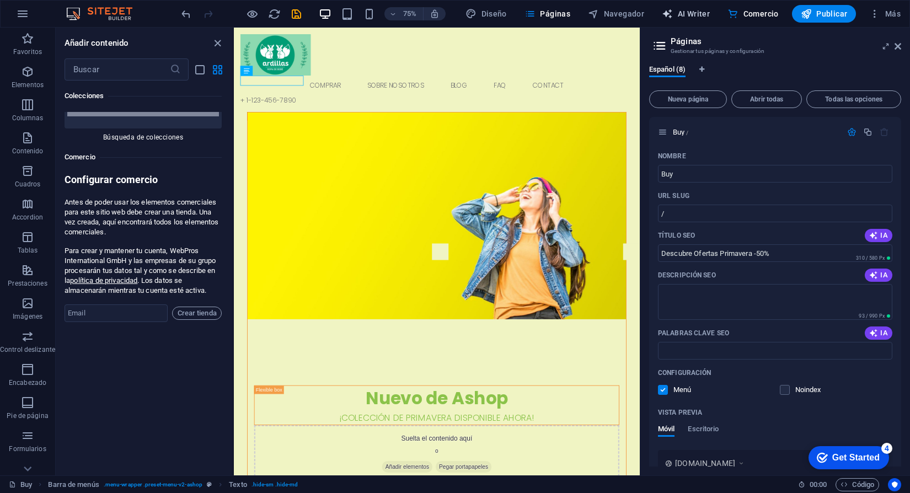
click at [697, 15] on span "AI Writer" at bounding box center [686, 13] width 48 height 11
select select "English"
select select "Spanish"
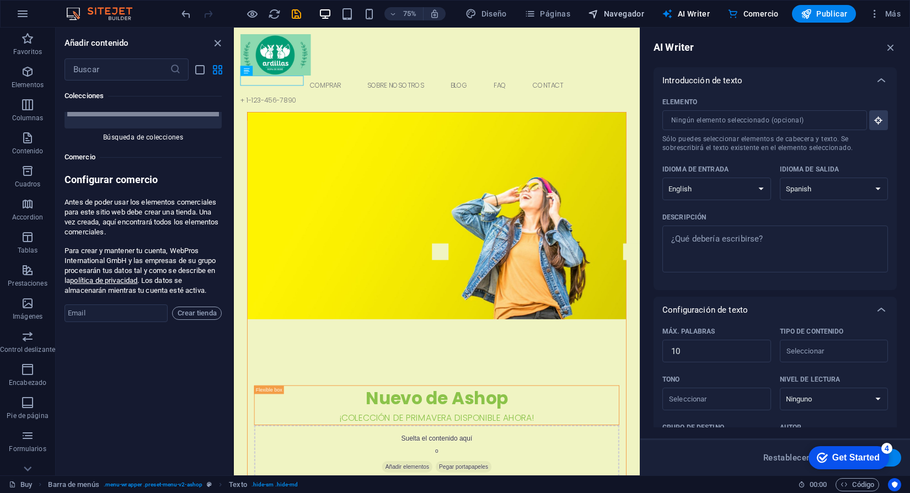
click at [631, 8] on span "Navegador" at bounding box center [616, 13] width 56 height 11
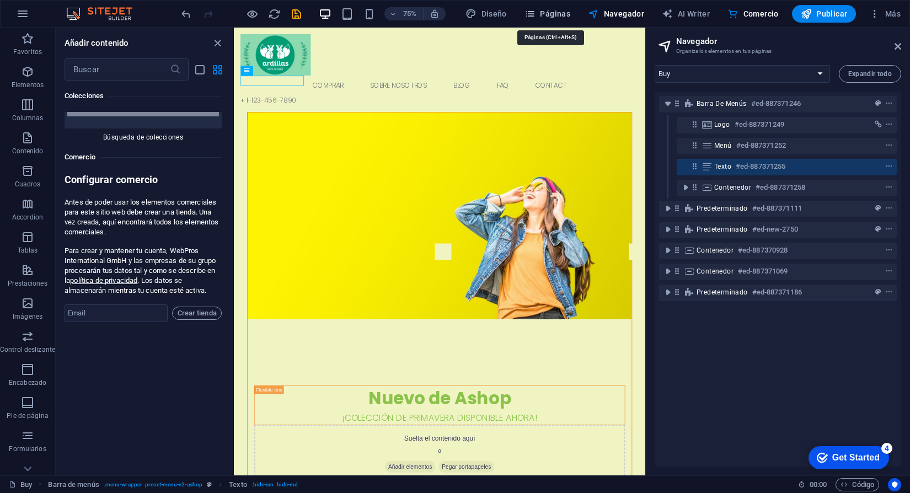
click at [555, 14] on span "Páginas" at bounding box center [548, 13] width 46 height 11
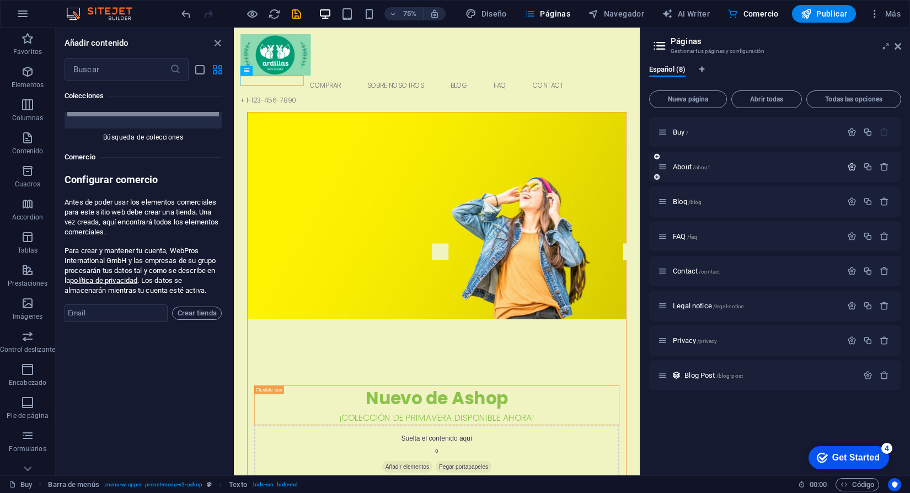
click at [851, 168] on icon "button" at bounding box center [851, 166] width 9 height 9
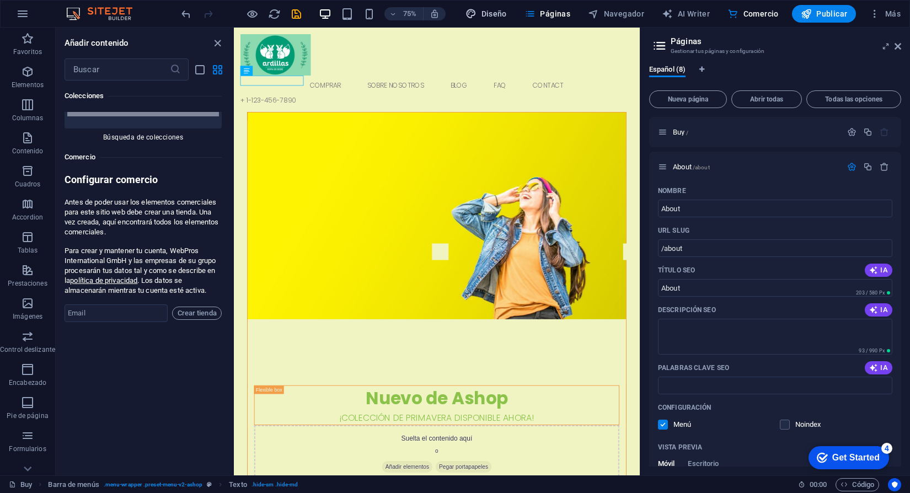
click at [497, 12] on span "Diseño" at bounding box center [486, 13] width 41 height 11
select select "px"
select select "300"
select select "px"
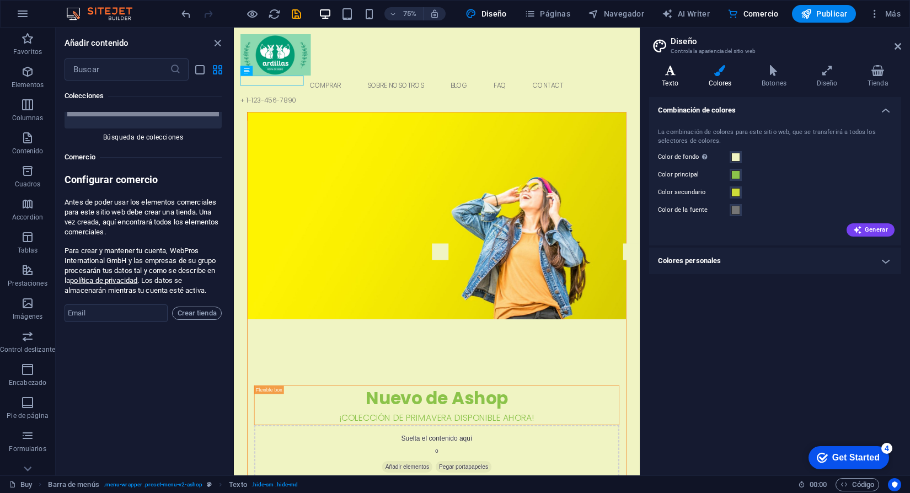
click at [676, 81] on h4 "Texto" at bounding box center [672, 76] width 46 height 23
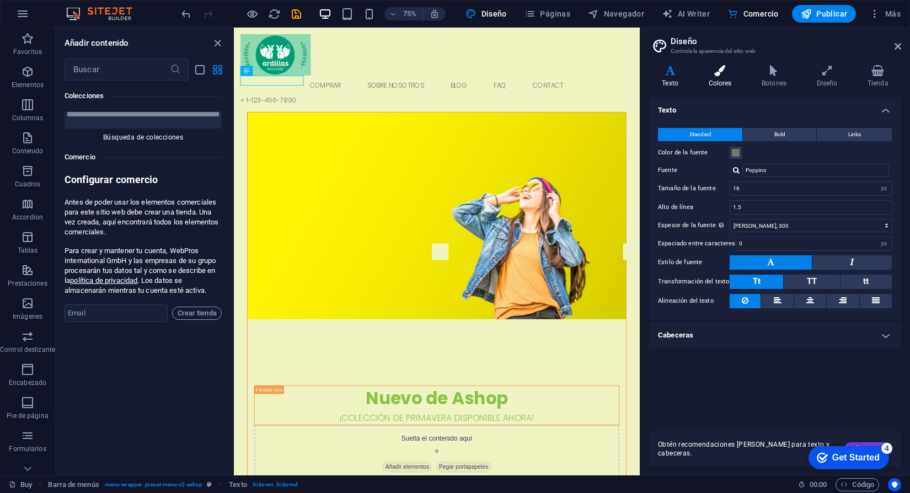
click at [715, 84] on h4 "Colores" at bounding box center [723, 76] width 54 height 23
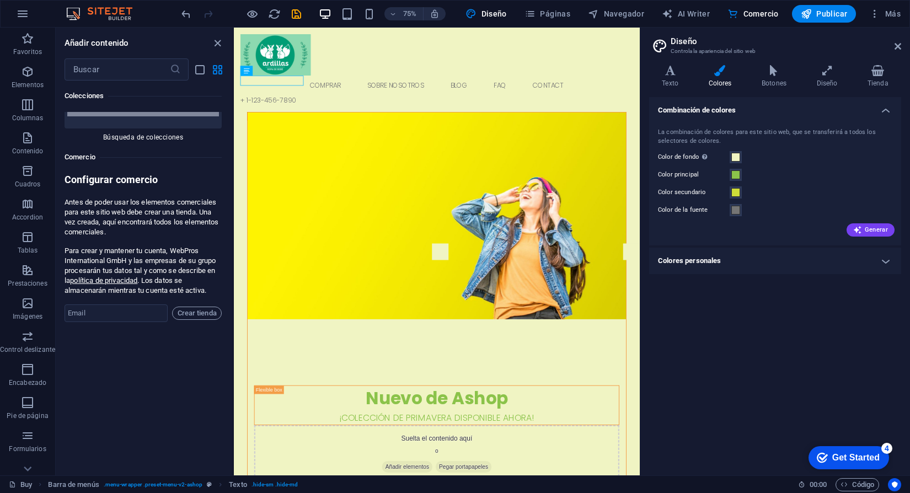
click at [868, 241] on div "La combinación de colores para este sitio web, que se transferirá a todos los s…" at bounding box center [775, 181] width 257 height 129
click at [871, 234] on button "Generar" at bounding box center [871, 229] width 48 height 13
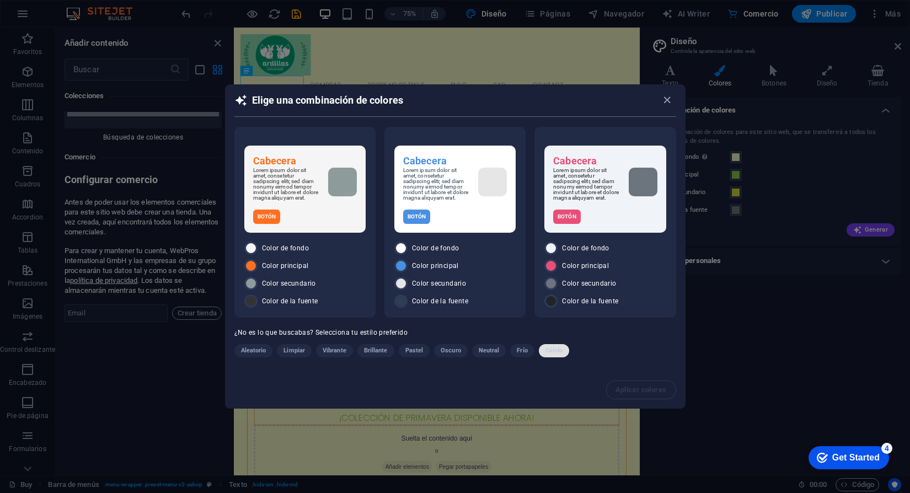
click at [551, 353] on span "Cálido" at bounding box center [555, 350] width 18 height 13
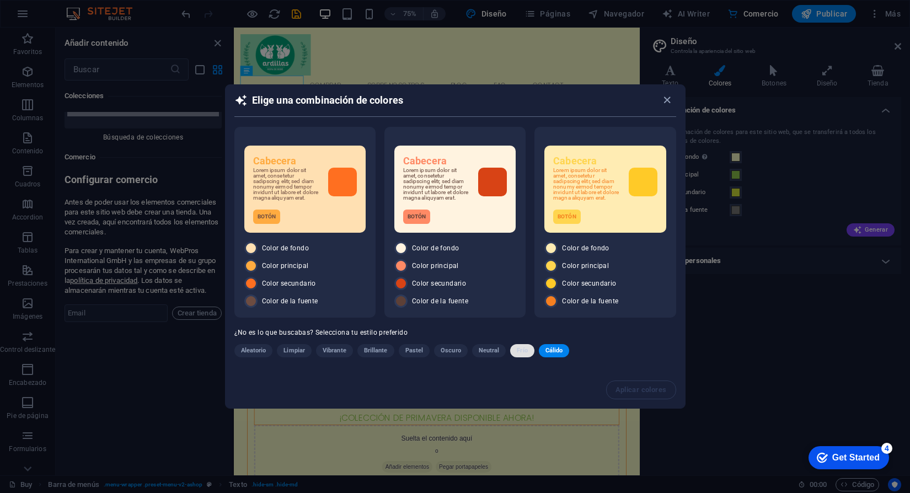
click at [522, 351] on span "Frío" at bounding box center [522, 350] width 10 height 13
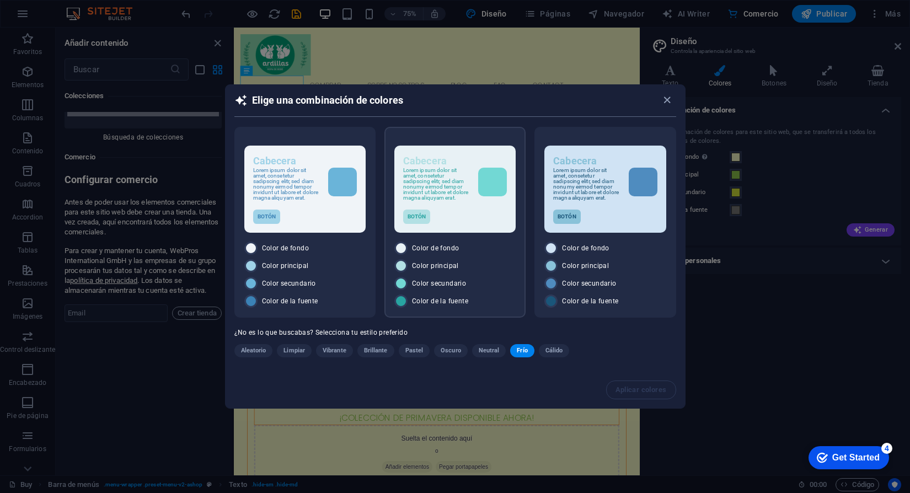
click at [450, 191] on p "Lorem ipsum dolor sit amet, consetetur sadipscing elitr, sed diam nonumy eirmod…" at bounding box center [436, 184] width 66 height 33
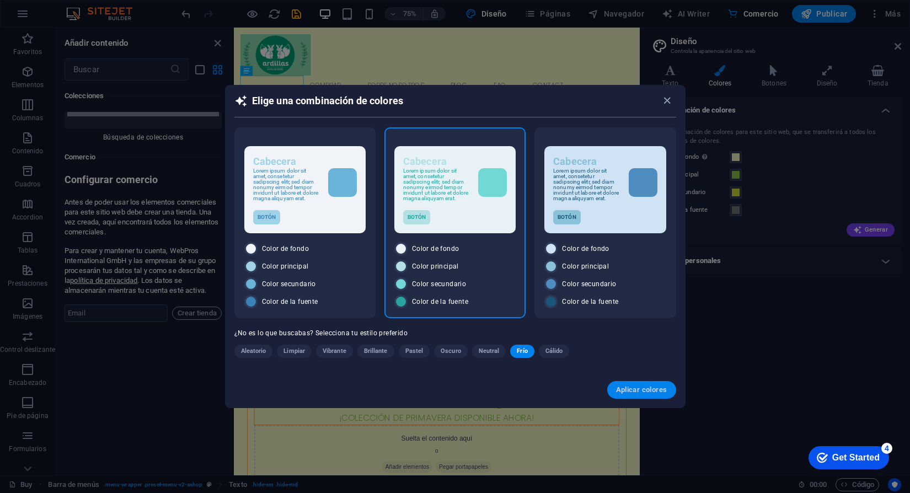
click at [639, 394] on span "Aplicar colores" at bounding box center [641, 390] width 51 height 9
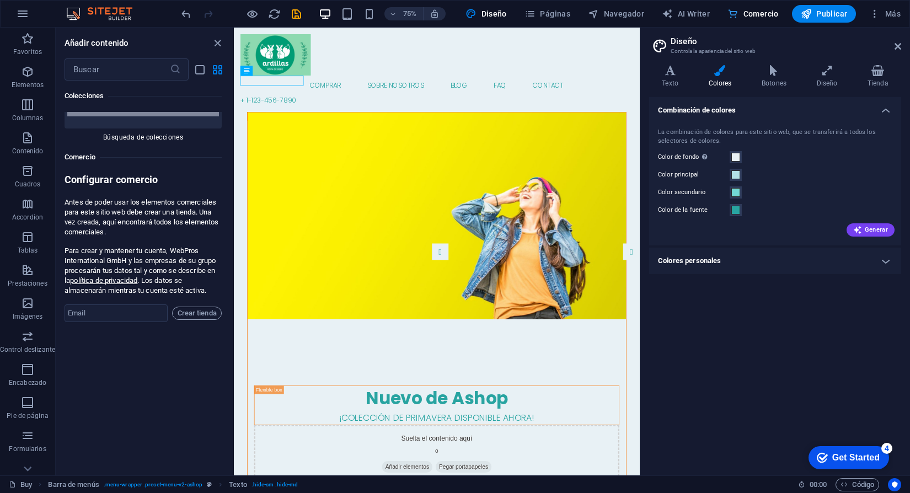
click at [770, 13] on span "Comercio" at bounding box center [753, 13] width 51 height 11
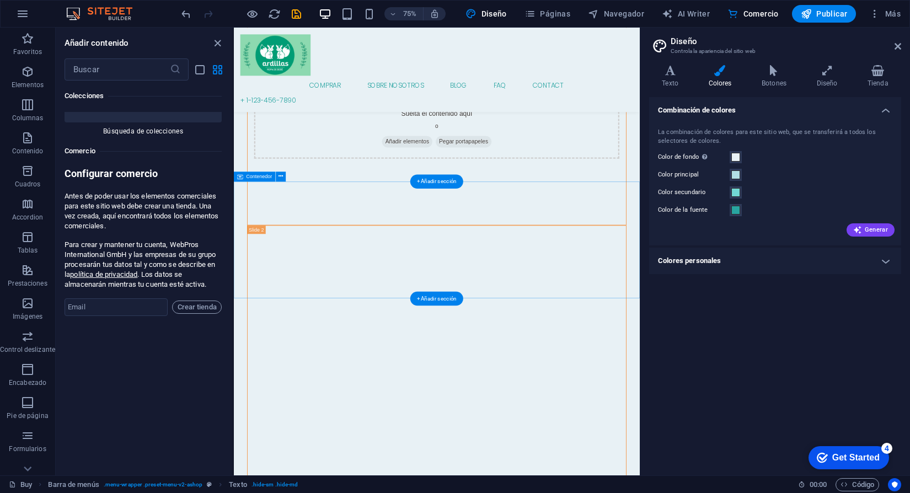
scroll to position [2347, 0]
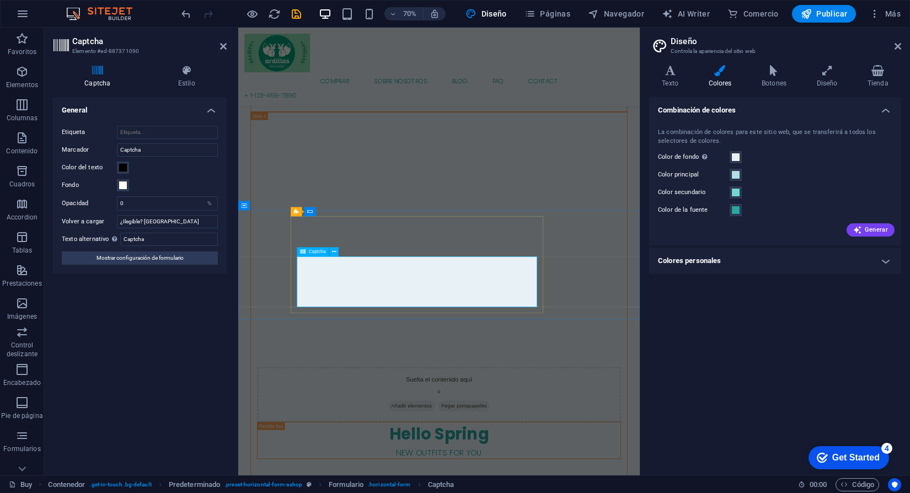
click at [169, 134] on input "Etiqueta" at bounding box center [167, 132] width 101 height 13
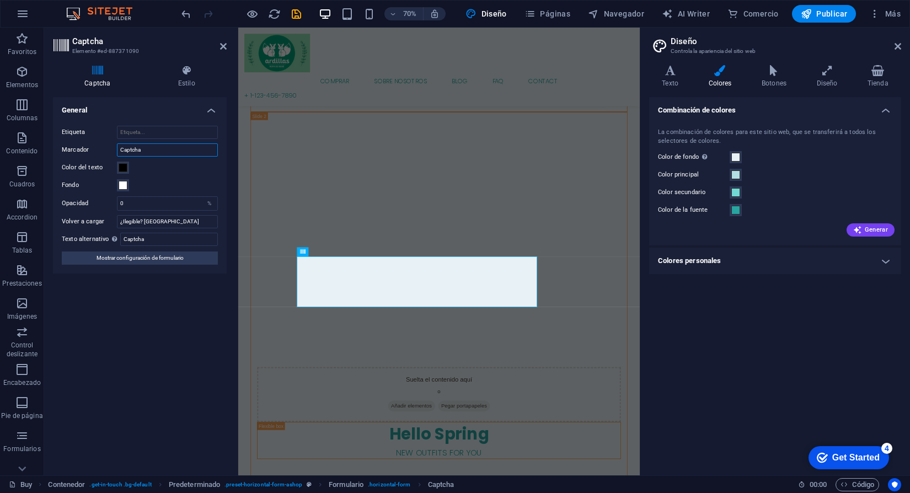
click at [161, 148] on input "Captcha" at bounding box center [167, 149] width 101 height 13
click at [163, 258] on span "Mostrar configuración de formulario" at bounding box center [140, 258] width 87 height 13
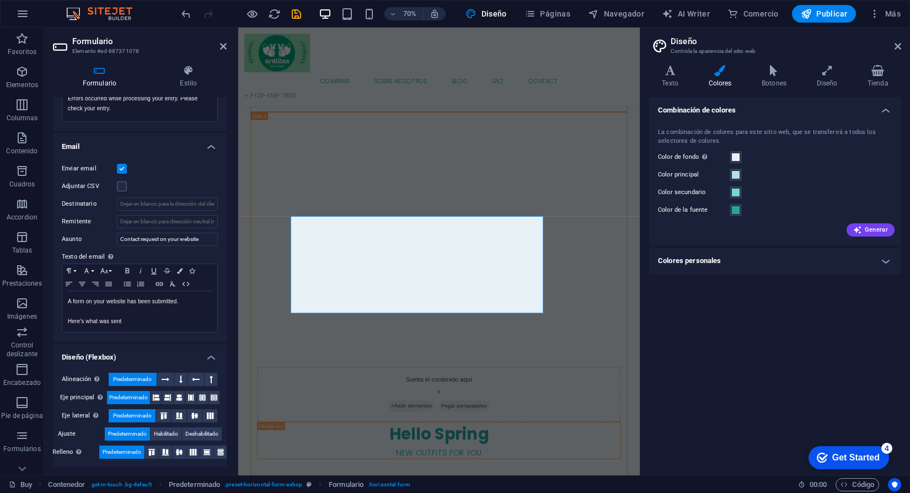
scroll to position [247, 0]
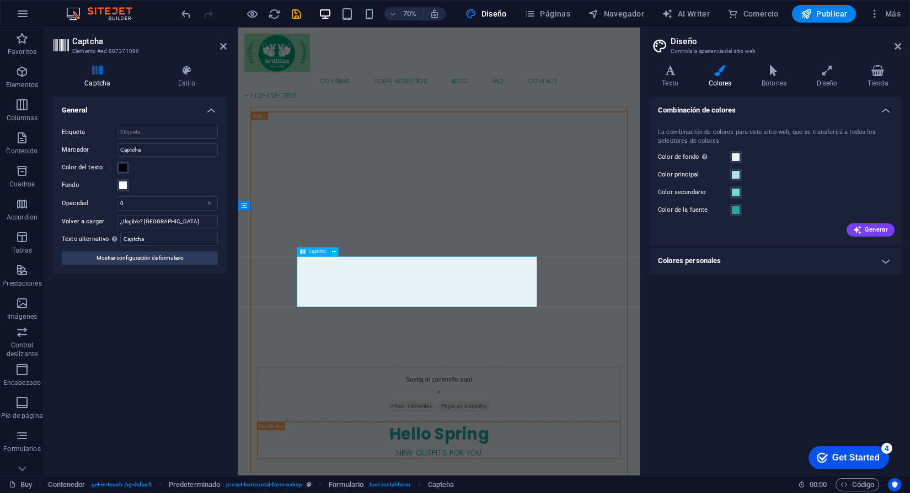
click at [178, 152] on input "Captcha" at bounding box center [167, 149] width 101 height 13
click at [179, 132] on input "Etiqueta" at bounding box center [167, 132] width 101 height 13
click at [186, 77] on h4 "Estilo" at bounding box center [187, 76] width 80 height 23
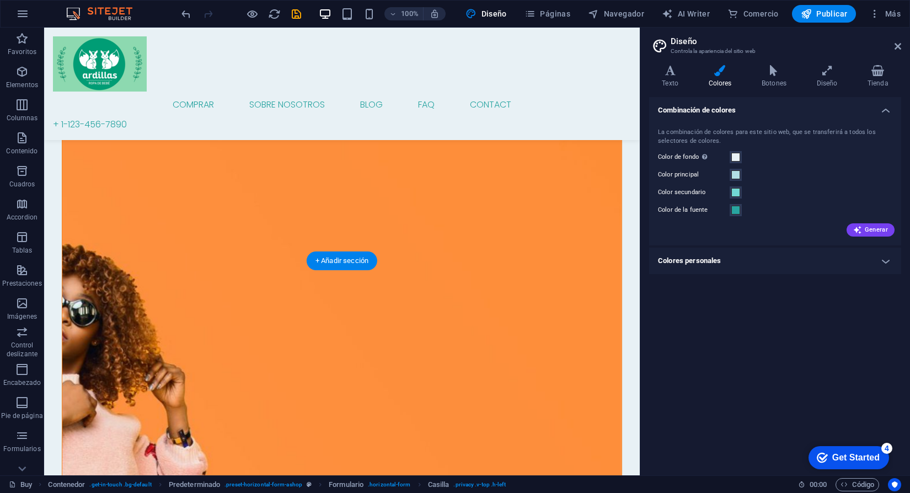
scroll to position [0, 0]
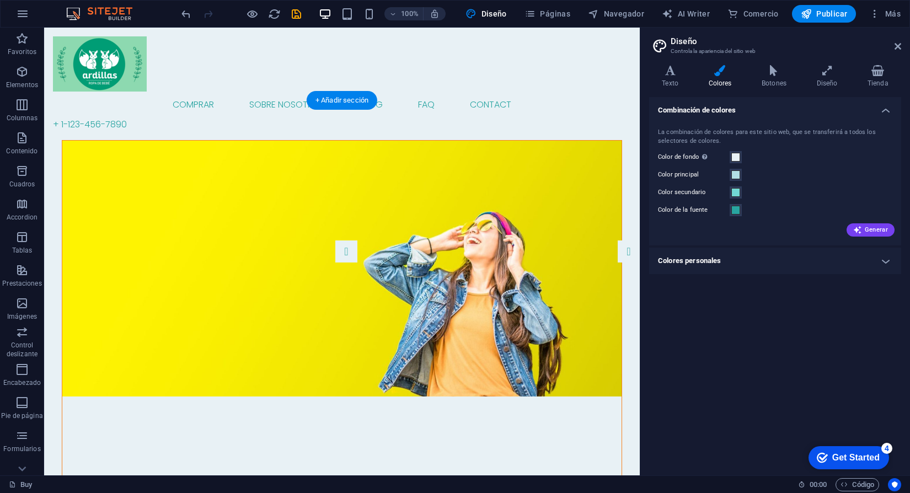
click at [502, 146] on figure at bounding box center [341, 269] width 559 height 256
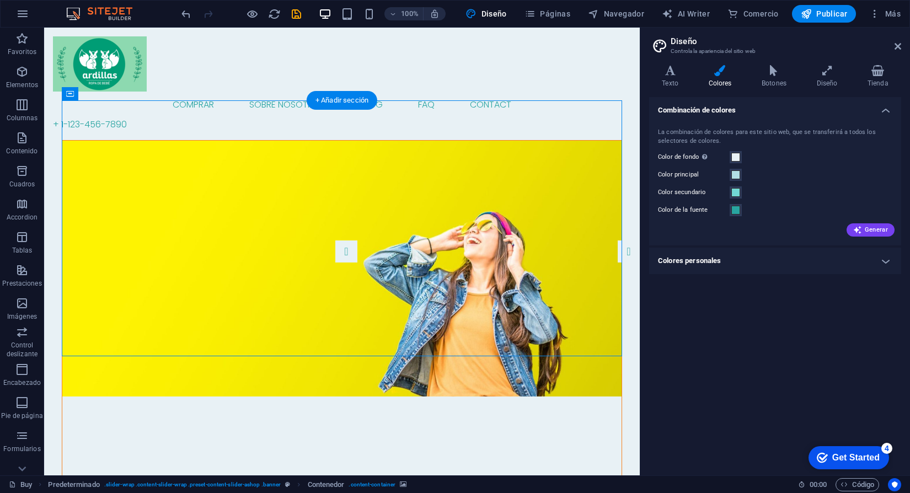
click at [502, 146] on figure at bounding box center [341, 269] width 559 height 256
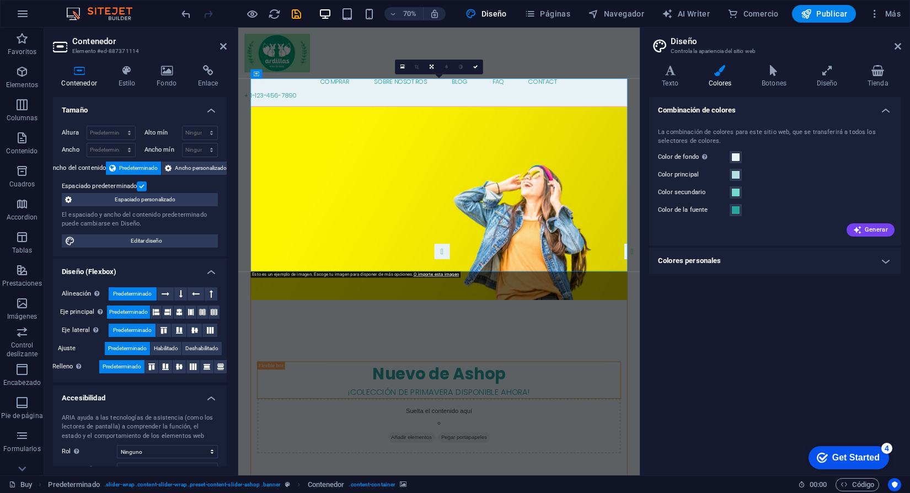
click at [620, 167] on figure at bounding box center [525, 279] width 537 height 276
click at [389, 141] on figure at bounding box center [525, 279] width 537 height 276
click at [127, 68] on icon at bounding box center [127, 70] width 34 height 11
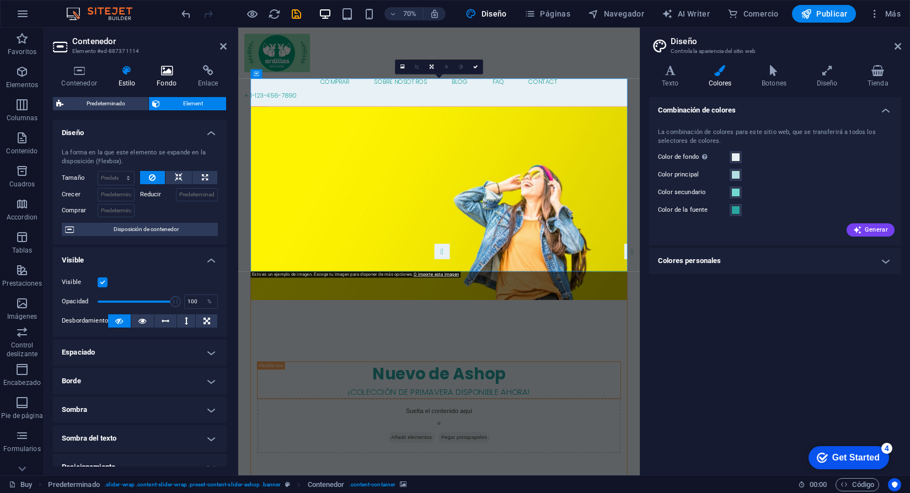
click at [151, 72] on icon at bounding box center [166, 70] width 37 height 11
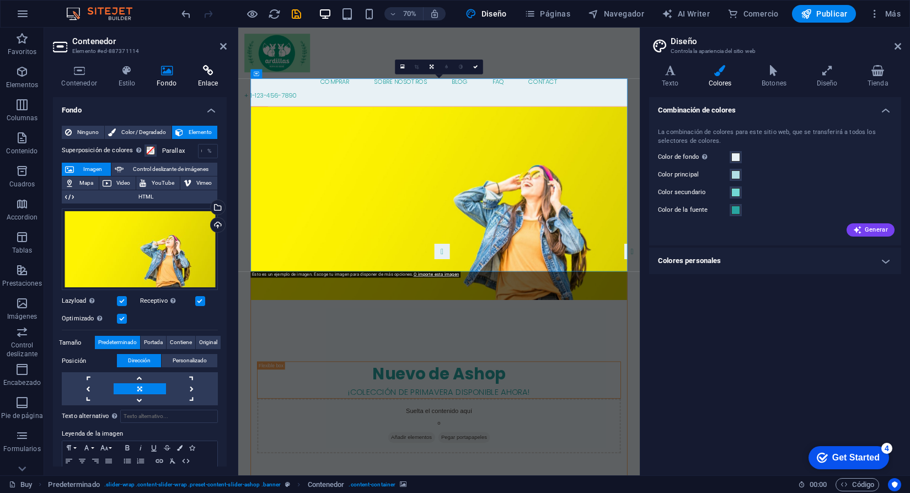
click at [205, 83] on h4 "Enlace" at bounding box center [208, 76] width 38 height 23
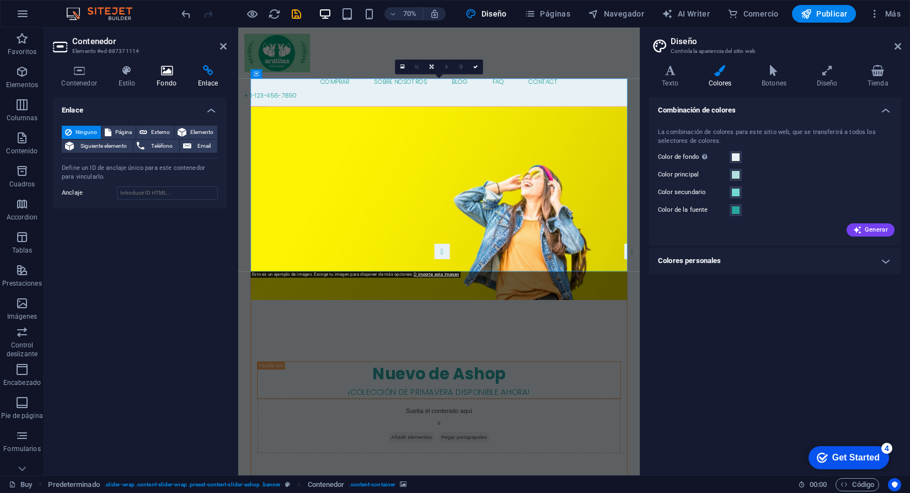
click at [175, 78] on h4 "Fondo" at bounding box center [168, 76] width 41 height 23
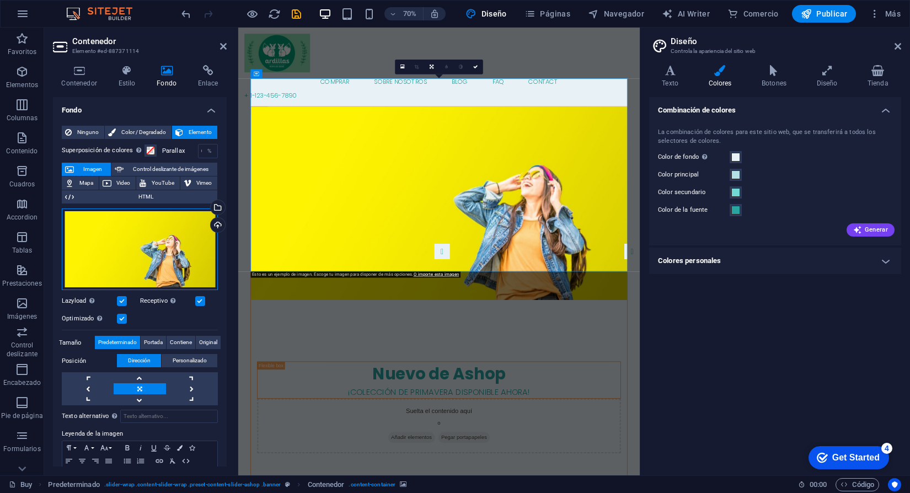
click at [159, 257] on div "Arrastra archivos aquí, haz clic para escoger archivos o selecciona archivos de…" at bounding box center [140, 250] width 156 height 82
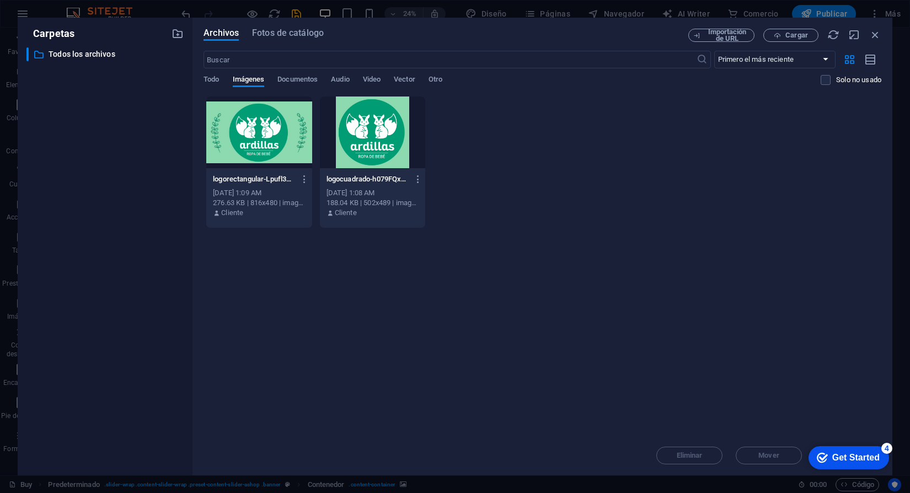
click at [159, 257] on div "​ Todos los archivos Todos los archivos" at bounding box center [104, 256] width 157 height 419
click at [874, 33] on icon "button" at bounding box center [875, 35] width 12 height 12
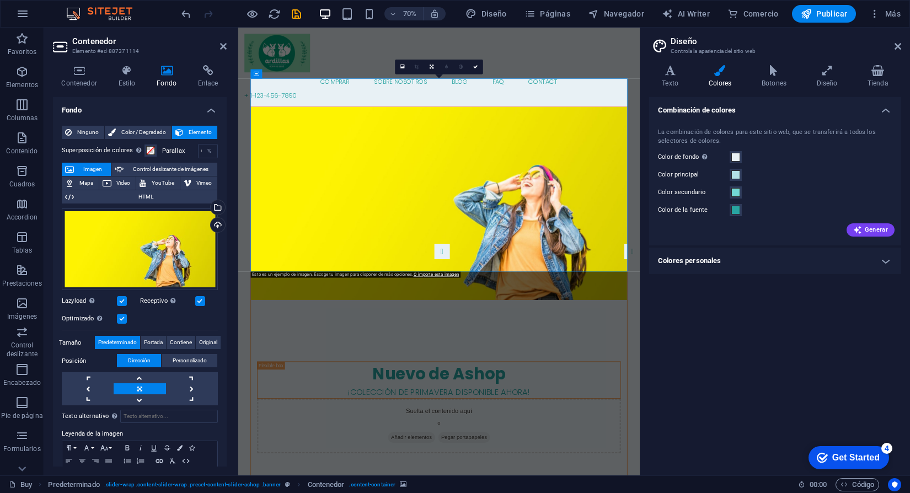
click at [721, 141] on figure at bounding box center [525, 279] width 537 height 276
click at [83, 138] on div "Ninguno Color / Degradado Elemento" at bounding box center [140, 133] width 156 height 14
click at [120, 131] on span "Color / Degradado" at bounding box center [143, 132] width 49 height 13
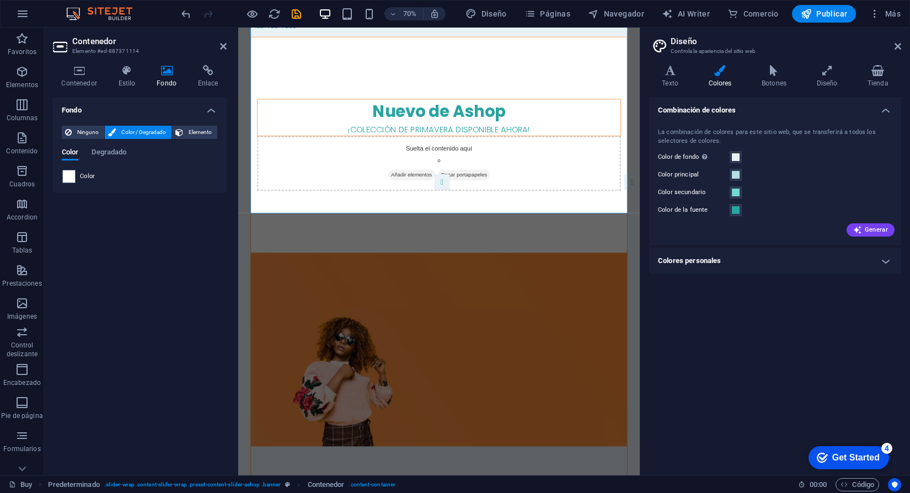
scroll to position [125, 0]
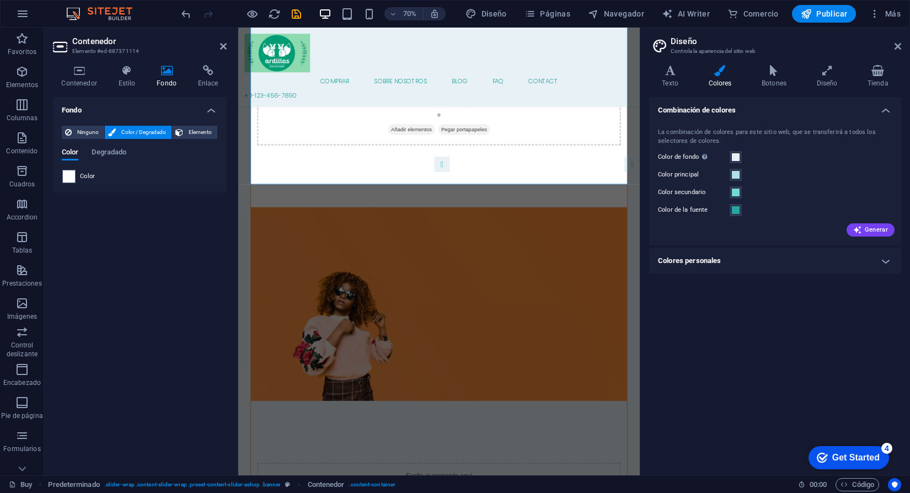
click at [147, 132] on span "Color / Degradado" at bounding box center [143, 132] width 49 height 13
click at [217, 127] on div "Ninguno Color / Degradado Elemento" at bounding box center [140, 133] width 156 height 14
click at [194, 130] on span "Elemento" at bounding box center [200, 132] width 28 height 13
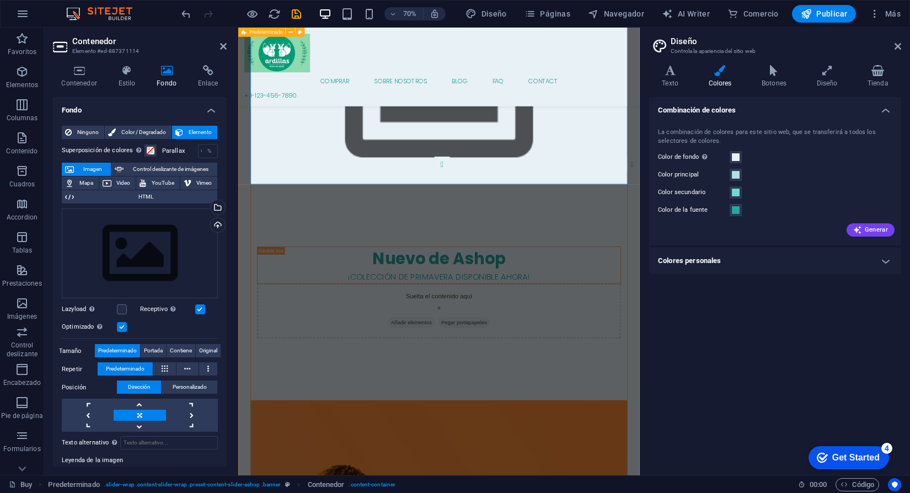
scroll to position [6, 0]
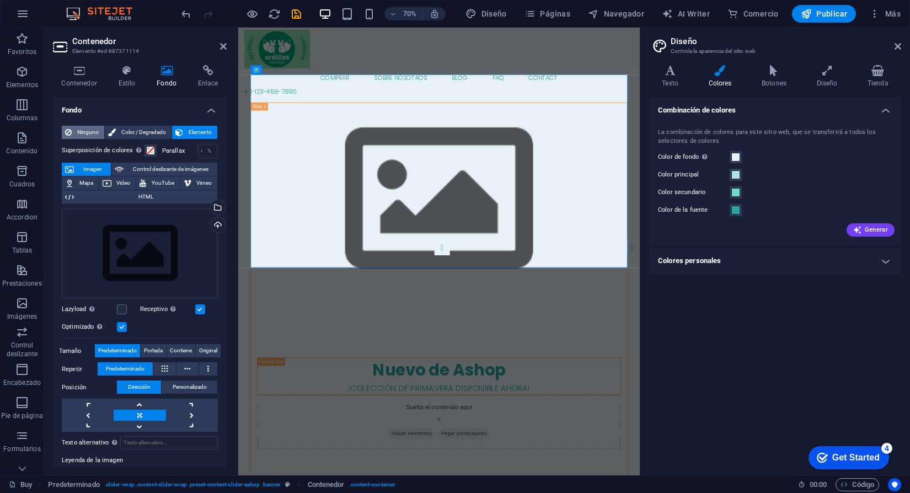
click at [84, 134] on span "Ninguno" at bounding box center [88, 132] width 26 height 13
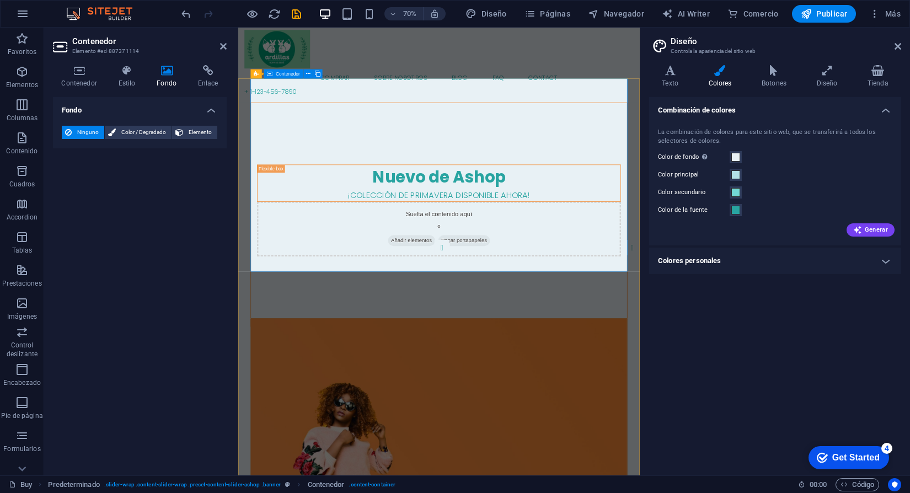
scroll to position [0, 0]
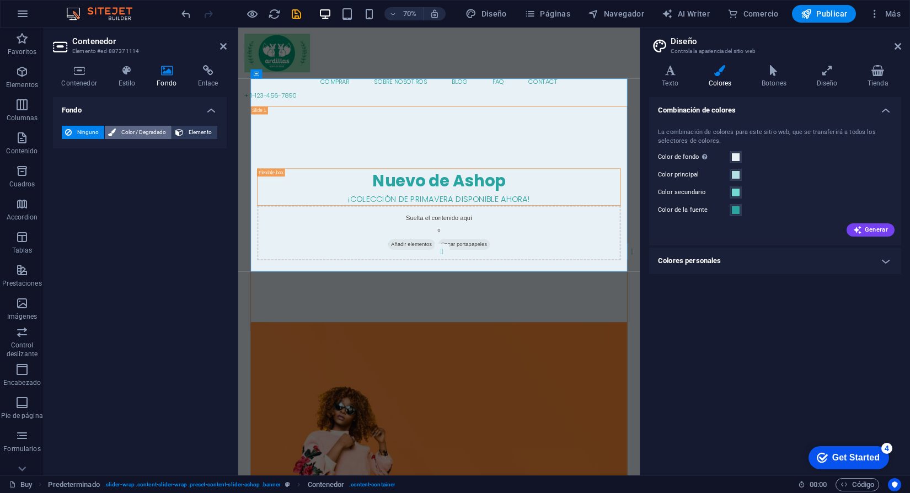
click at [148, 131] on span "Color / Degradado" at bounding box center [143, 132] width 49 height 13
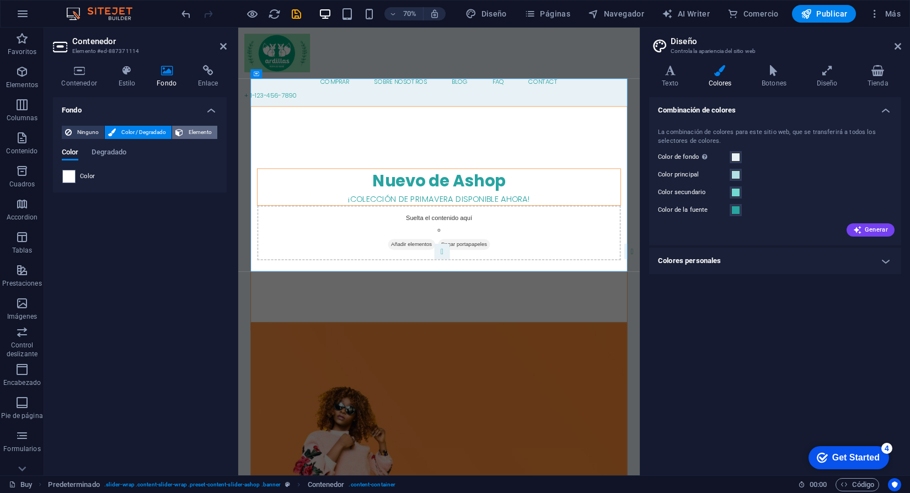
click at [191, 130] on span "Elemento" at bounding box center [200, 132] width 28 height 13
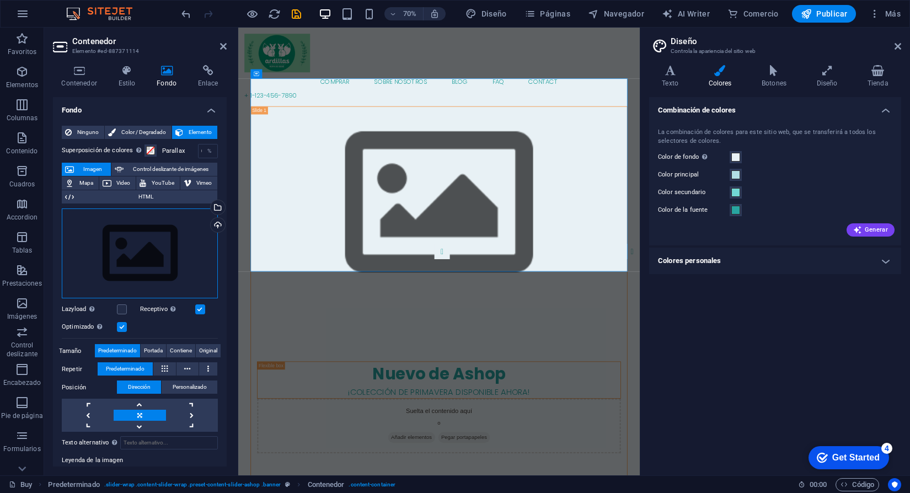
click at [164, 255] on div "Arrastra archivos aquí, haz clic para escoger archivos o selecciona archivos de…" at bounding box center [140, 254] width 156 height 90
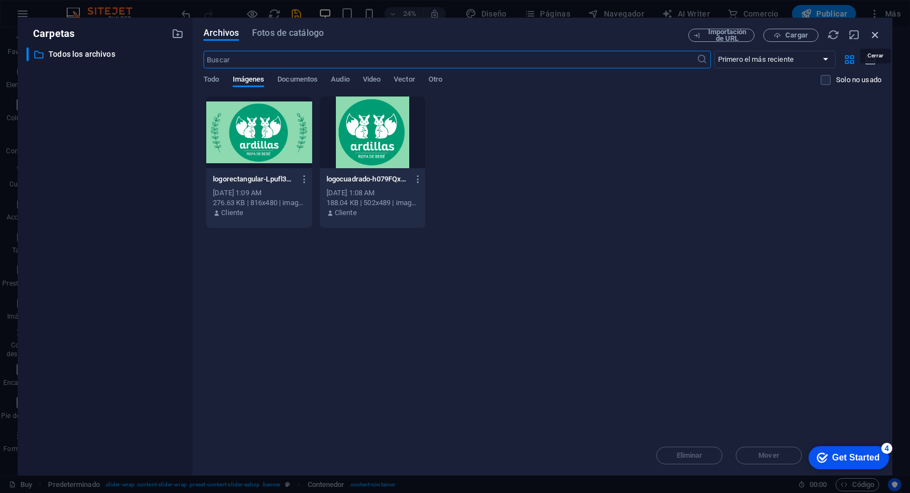
click at [871, 35] on icon "button" at bounding box center [875, 35] width 12 height 12
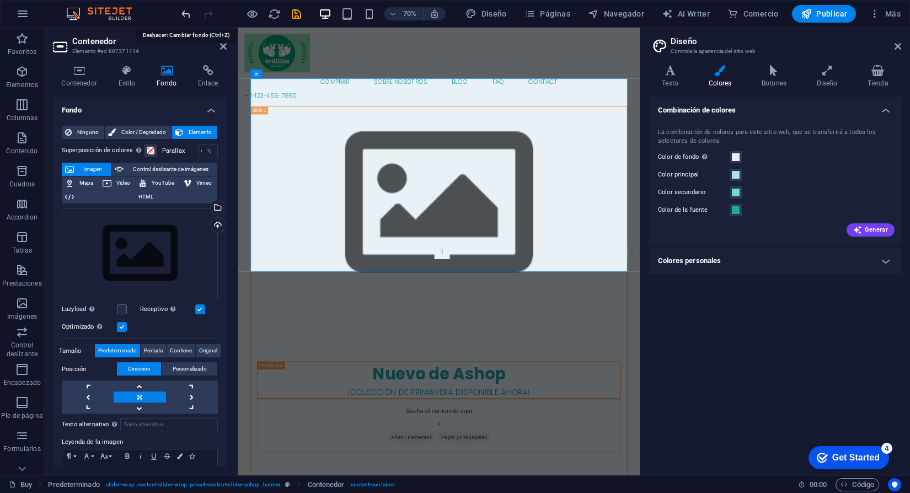
click at [185, 15] on icon "undo" at bounding box center [186, 14] width 13 height 13
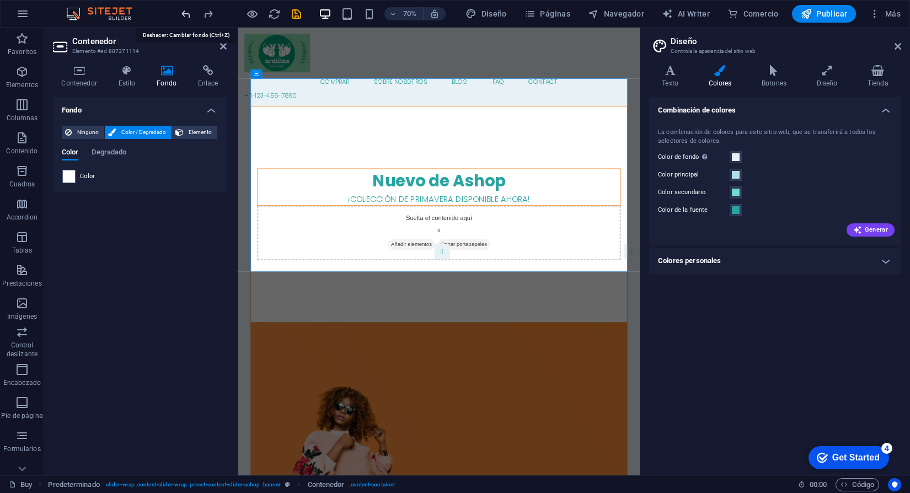
click at [185, 15] on icon "undo" at bounding box center [186, 14] width 13 height 13
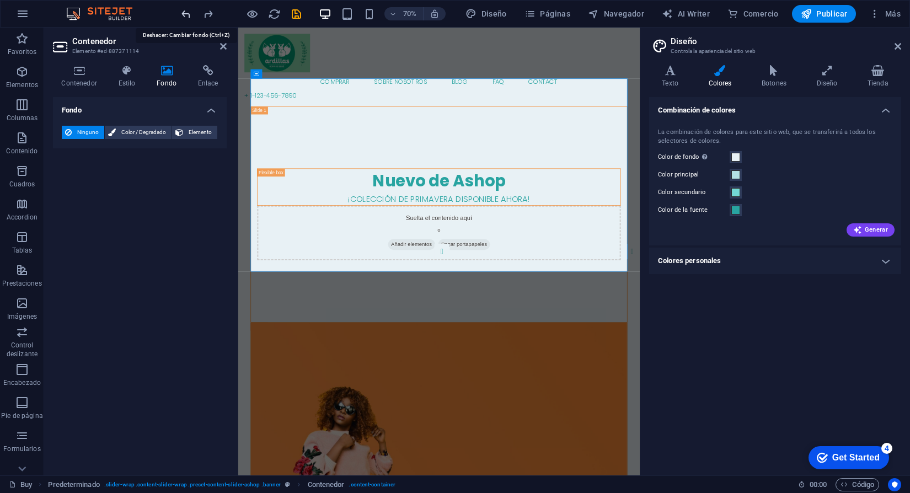
click at [185, 15] on icon "undo" at bounding box center [186, 14] width 13 height 13
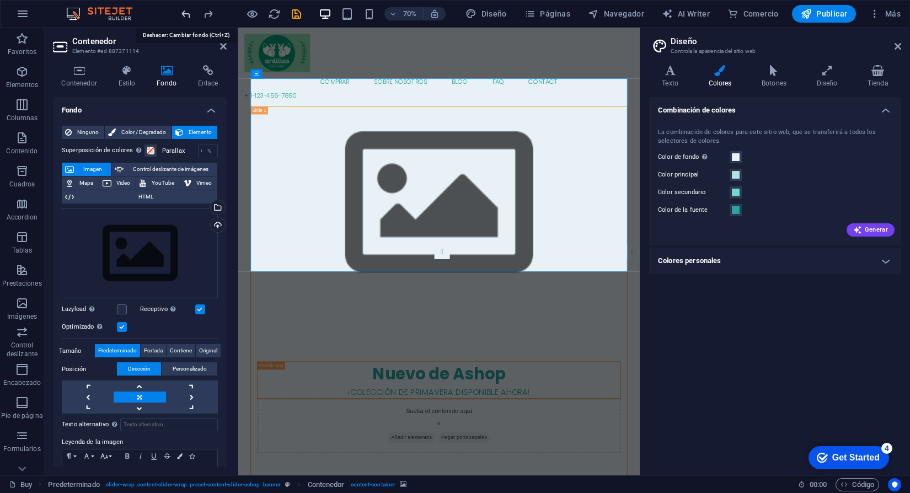
click at [185, 15] on icon "undo" at bounding box center [186, 14] width 13 height 13
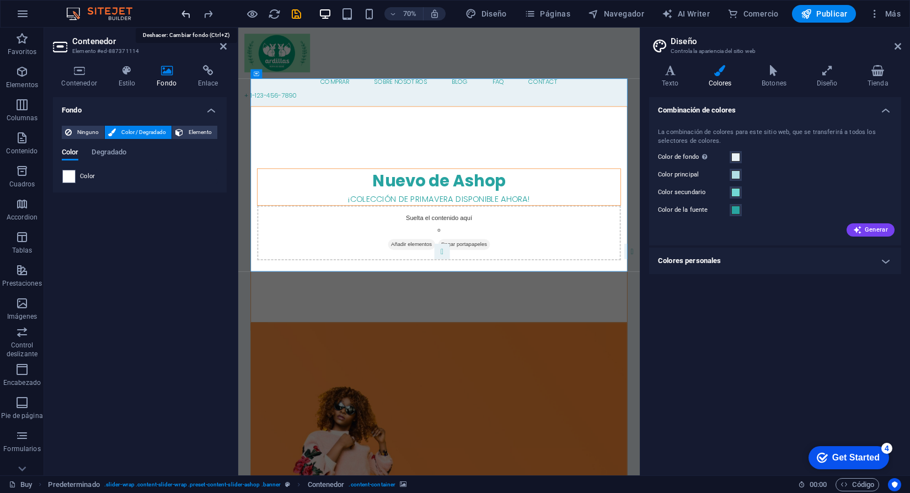
click at [185, 15] on icon "undo" at bounding box center [186, 14] width 13 height 13
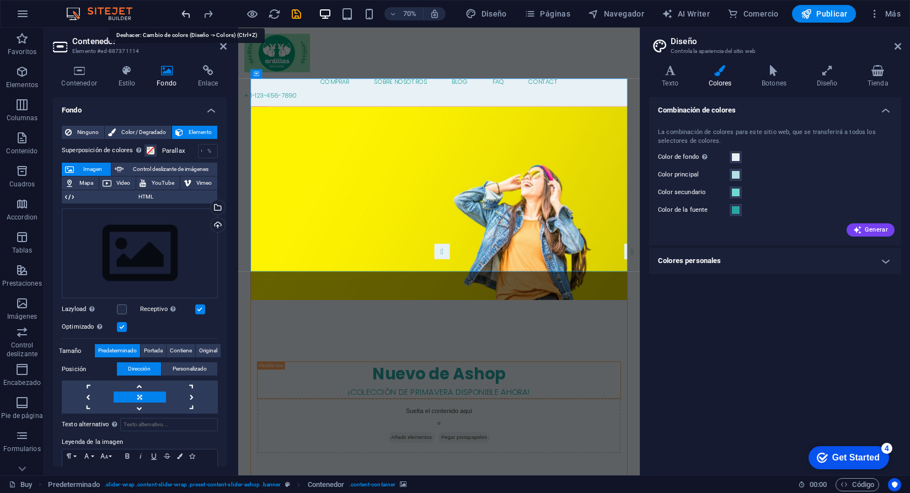
click at [185, 13] on icon "undo" at bounding box center [186, 14] width 13 height 13
click at [98, 170] on span "Imagen" at bounding box center [92, 169] width 30 height 13
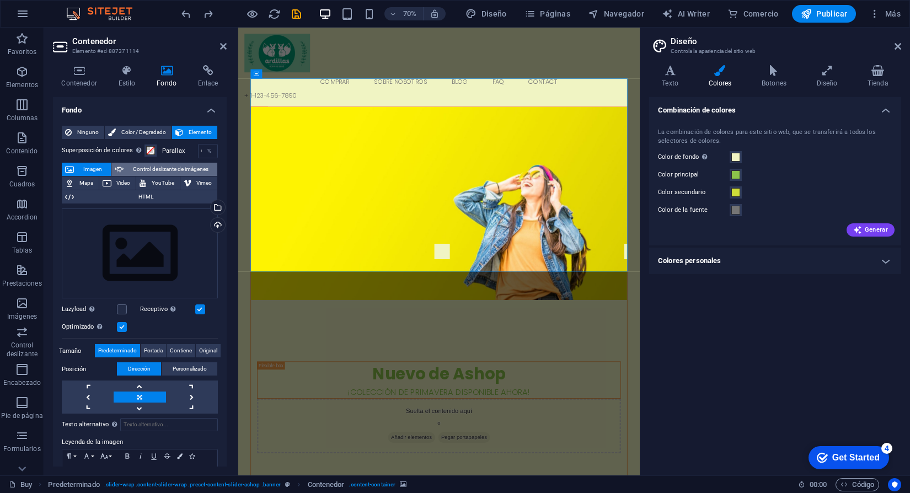
click at [138, 170] on span "Control deslizante de imágenes" at bounding box center [170, 169] width 87 height 13
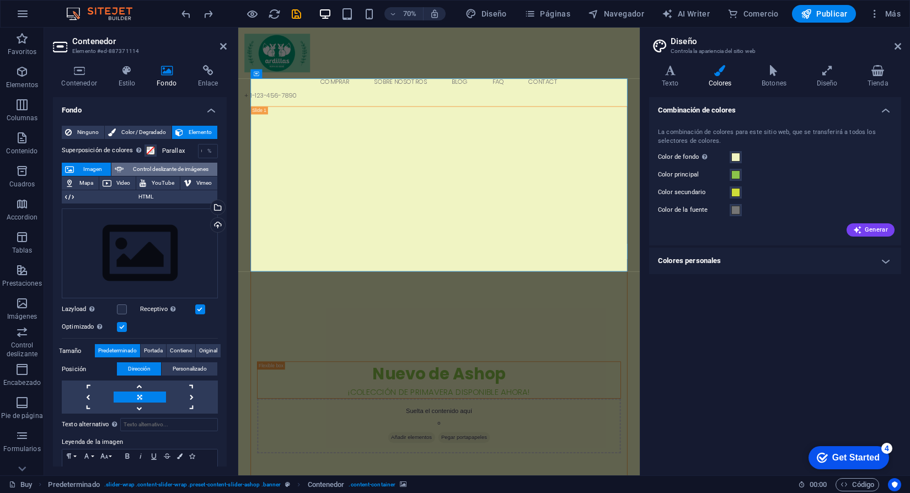
select select "ms"
select select "s"
select select "progressive"
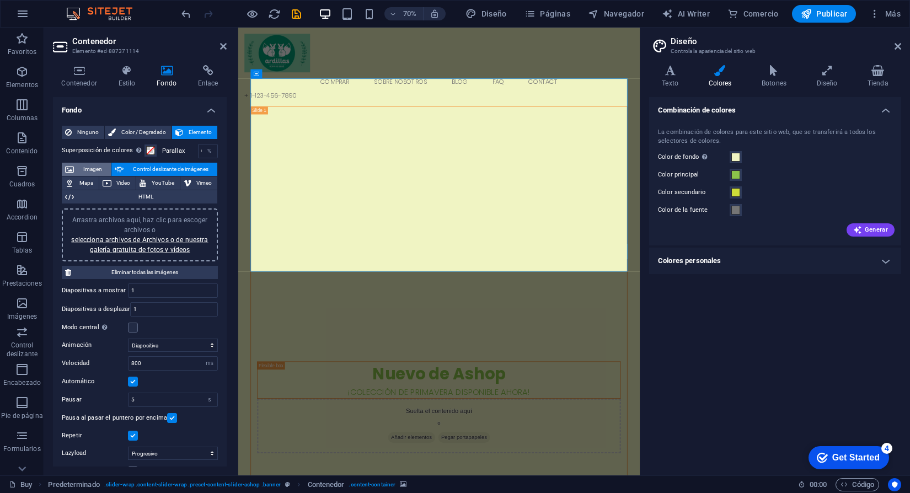
click at [96, 168] on span "Imagen" at bounding box center [92, 169] width 30 height 13
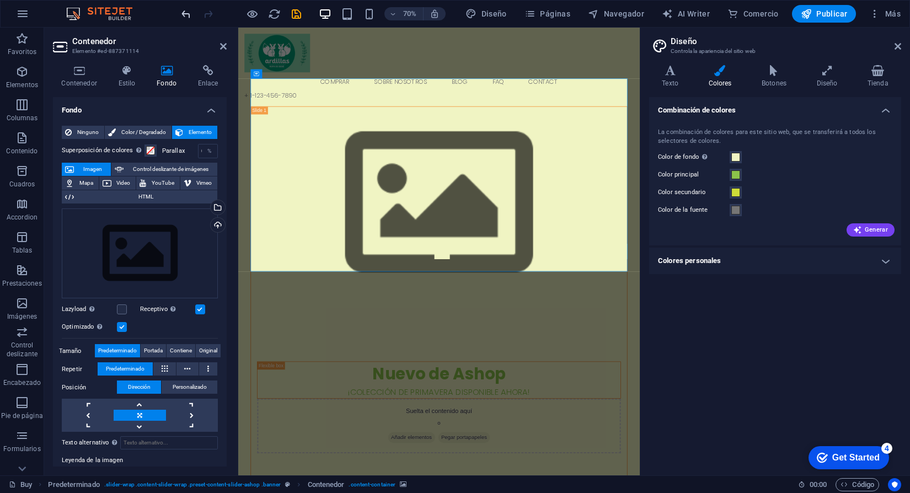
click at [186, 18] on icon "undo" at bounding box center [186, 14] width 13 height 13
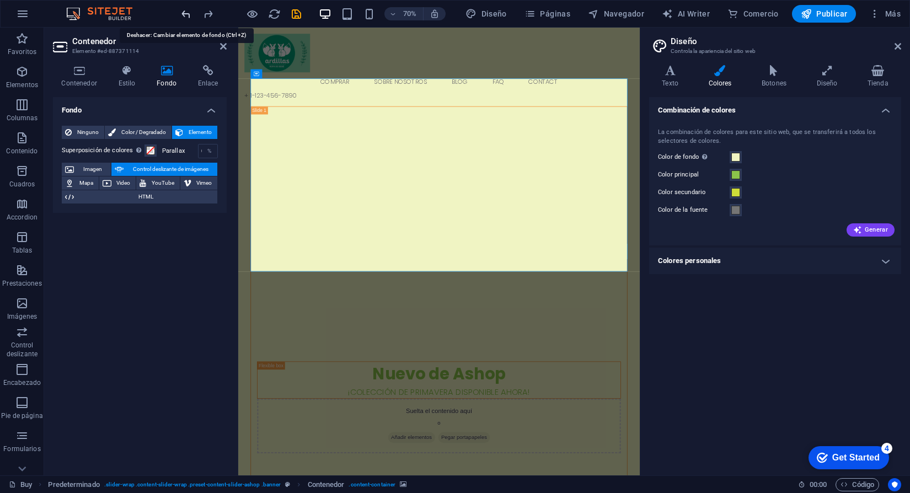
click at [186, 18] on icon "undo" at bounding box center [186, 14] width 13 height 13
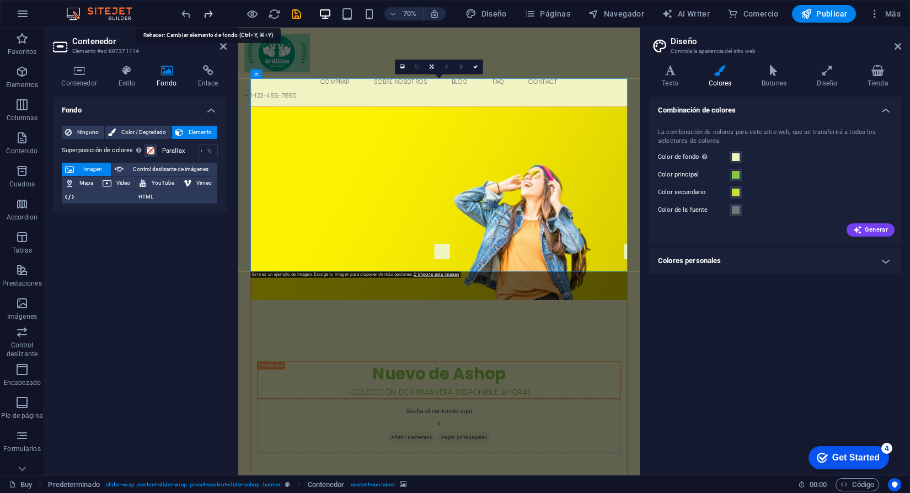
click at [210, 16] on icon "redo" at bounding box center [208, 14] width 13 height 13
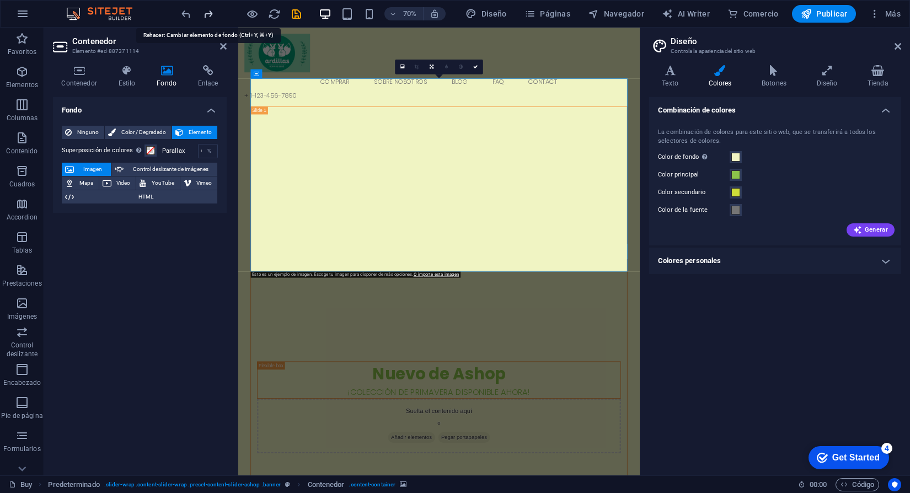
select select "ms"
select select "s"
select select "progressive"
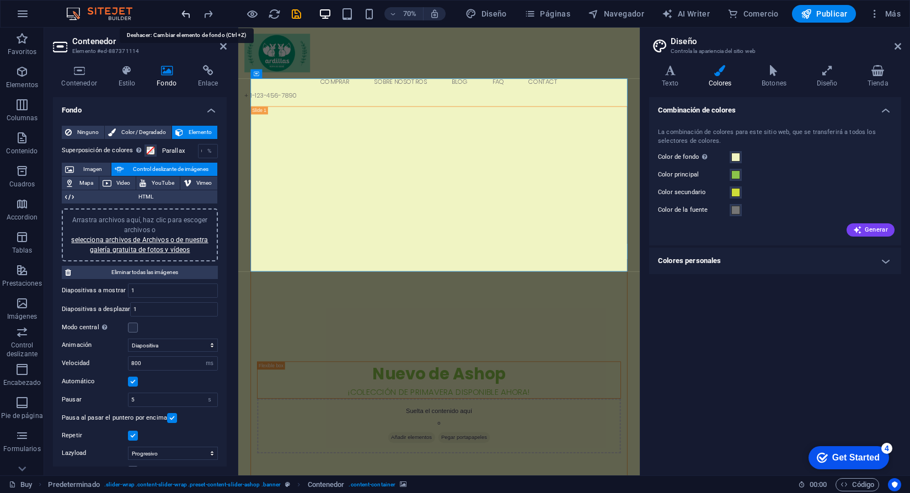
click at [185, 14] on icon "undo" at bounding box center [186, 14] width 13 height 13
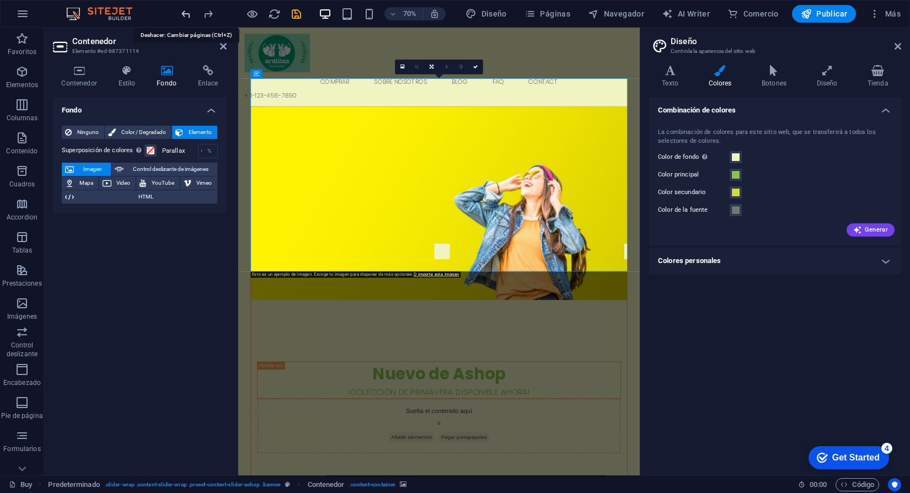
click at [185, 14] on icon "undo" at bounding box center [186, 14] width 13 height 13
click at [487, 353] on figure at bounding box center [525, 279] width 537 height 276
click at [658, 334] on figure at bounding box center [525, 279] width 537 height 276
click at [666, 321] on figure at bounding box center [525, 279] width 537 height 276
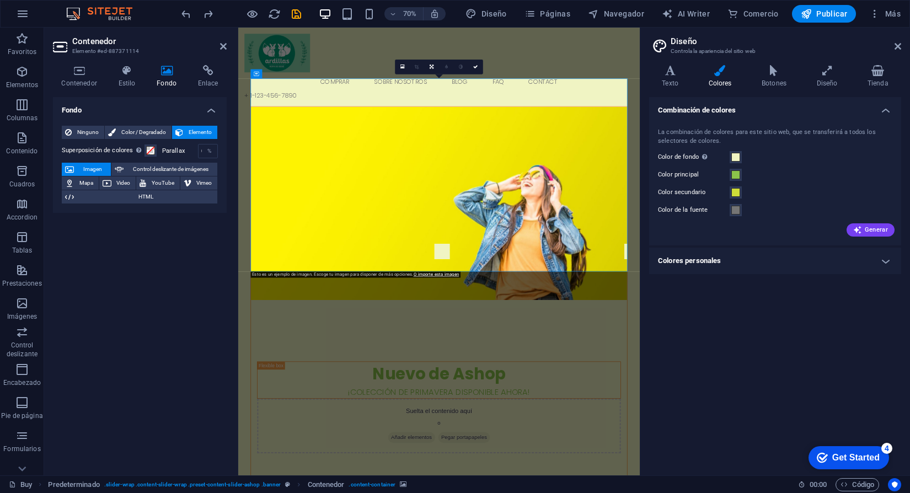
click at [666, 321] on figure at bounding box center [525, 279] width 537 height 276
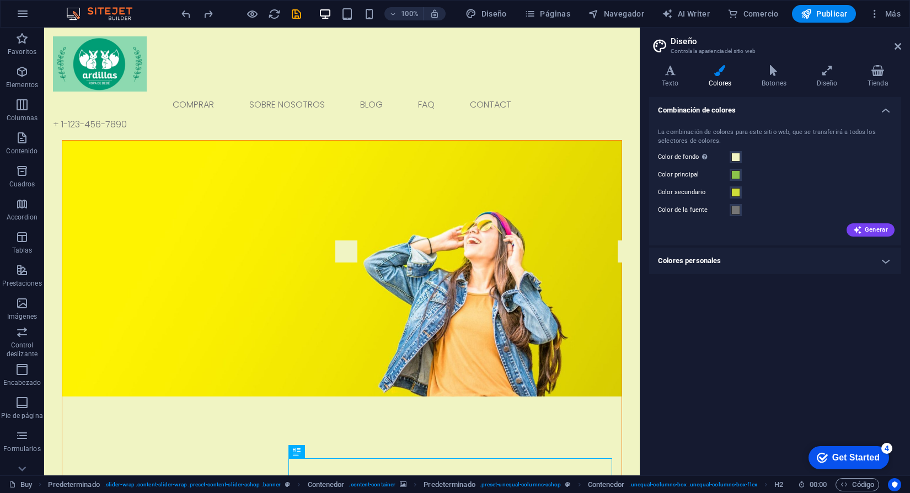
click at [423, 308] on figure at bounding box center [341, 269] width 559 height 256
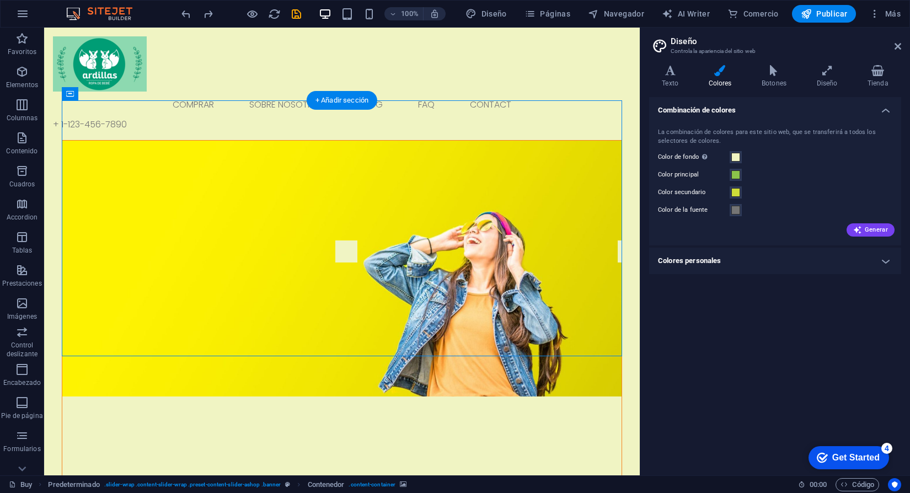
click at [255, 165] on figure at bounding box center [341, 269] width 559 height 256
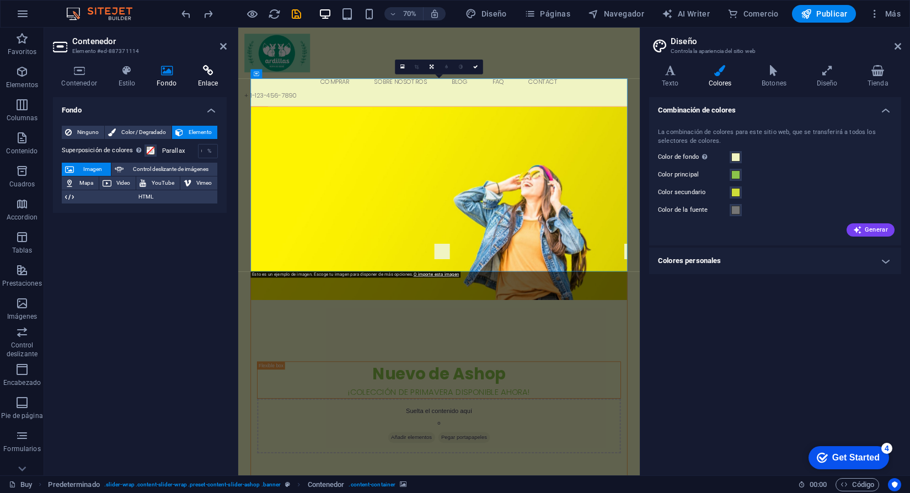
click at [208, 78] on h4 "Enlace" at bounding box center [208, 76] width 38 height 23
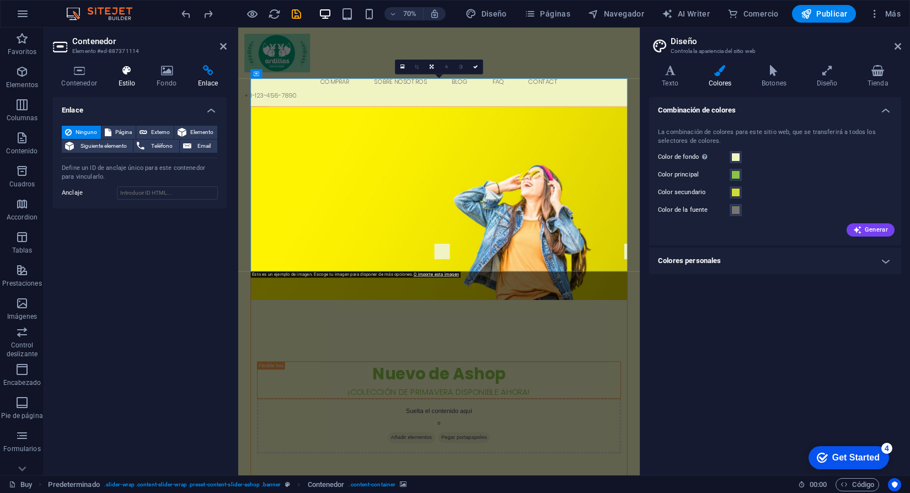
click at [127, 77] on h4 "Estilo" at bounding box center [129, 76] width 39 height 23
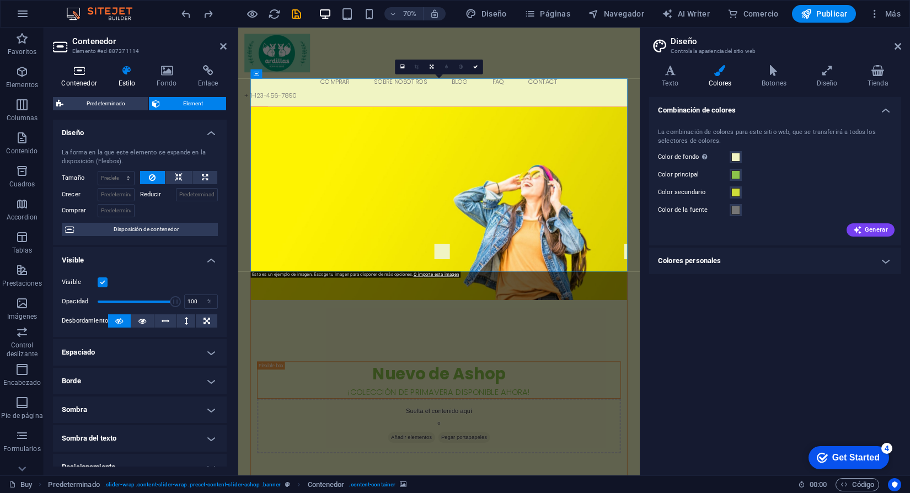
click at [78, 71] on icon at bounding box center [79, 70] width 52 height 11
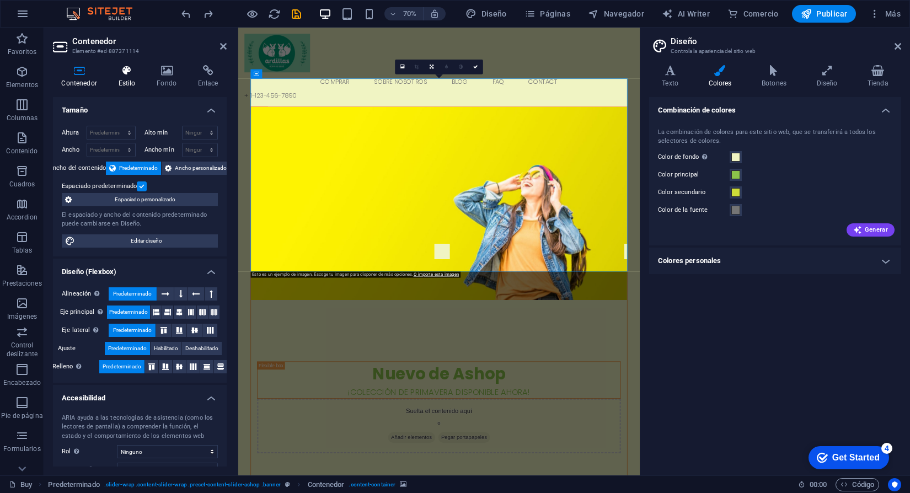
click at [132, 82] on h4 "Estilo" at bounding box center [129, 76] width 39 height 23
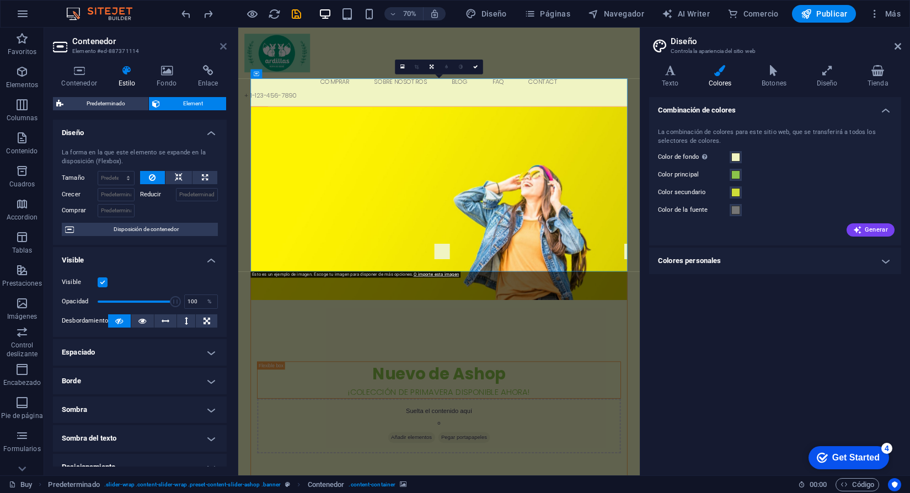
click at [223, 45] on icon at bounding box center [223, 46] width 7 height 9
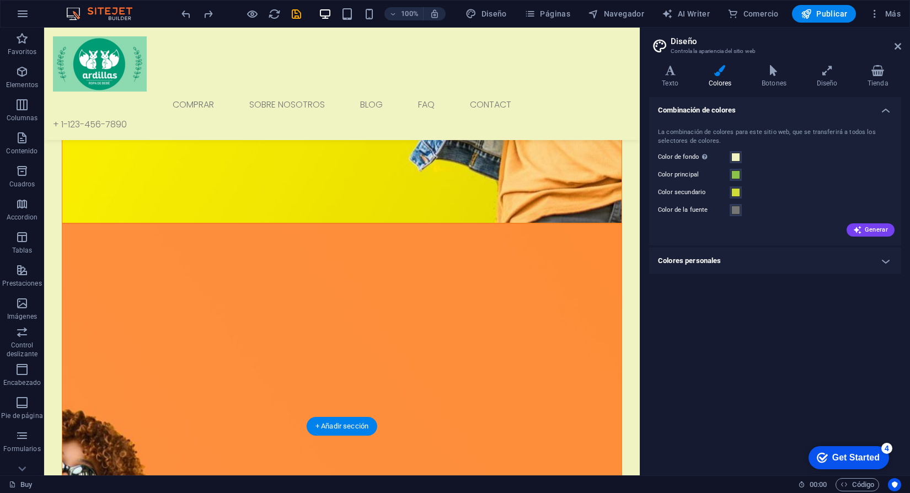
scroll to position [224, 0]
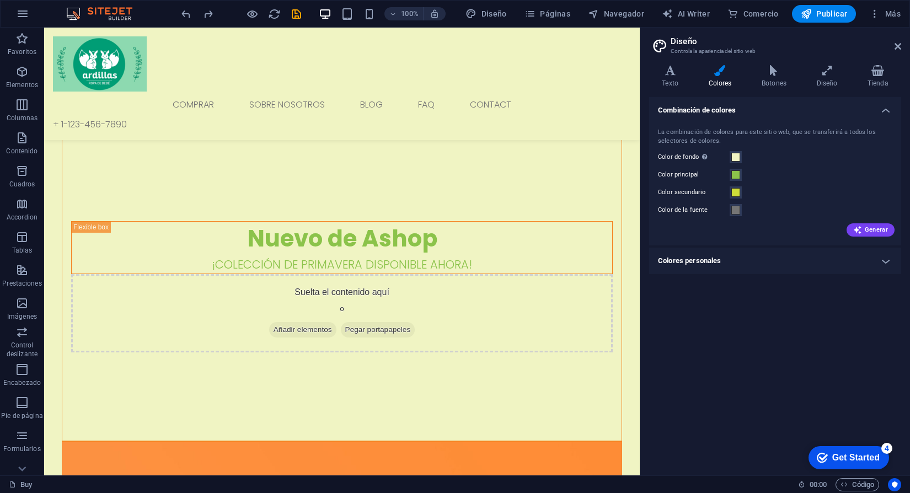
click at [778, 263] on h4 "Colores personales" at bounding box center [775, 261] width 252 height 26
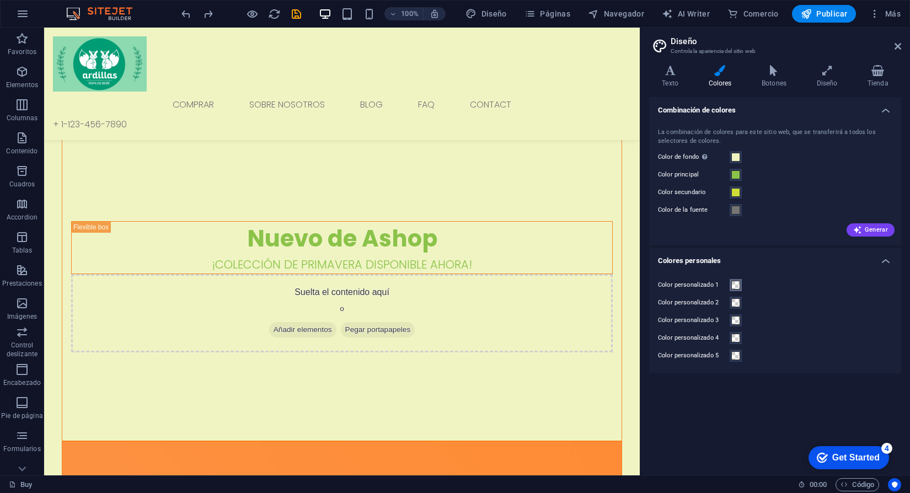
click at [737, 285] on span at bounding box center [736, 285] width 9 height 9
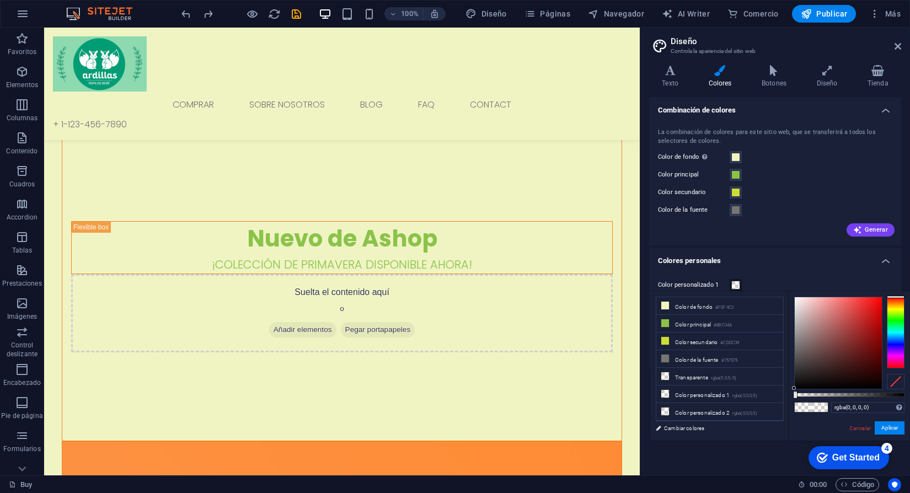
type input "rgba(178, 131, 131, 0)"
click at [817, 324] on div at bounding box center [838, 343] width 87 height 92
click at [730, 291] on div "less Color de fondo #F0F4C3 Color principal #8BC34A Color secundario #CDDC39 Co…" at bounding box center [719, 291] width 138 height 1
click at [735, 289] on span at bounding box center [736, 285] width 9 height 9
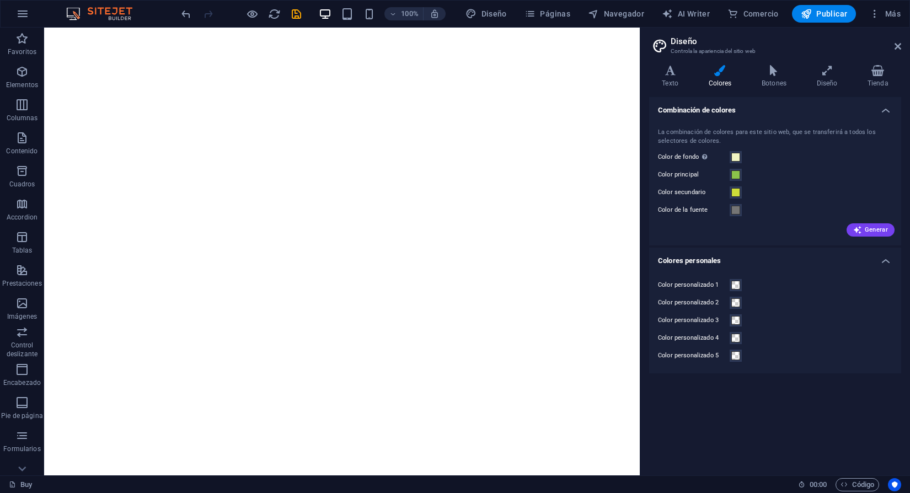
select select "rem"
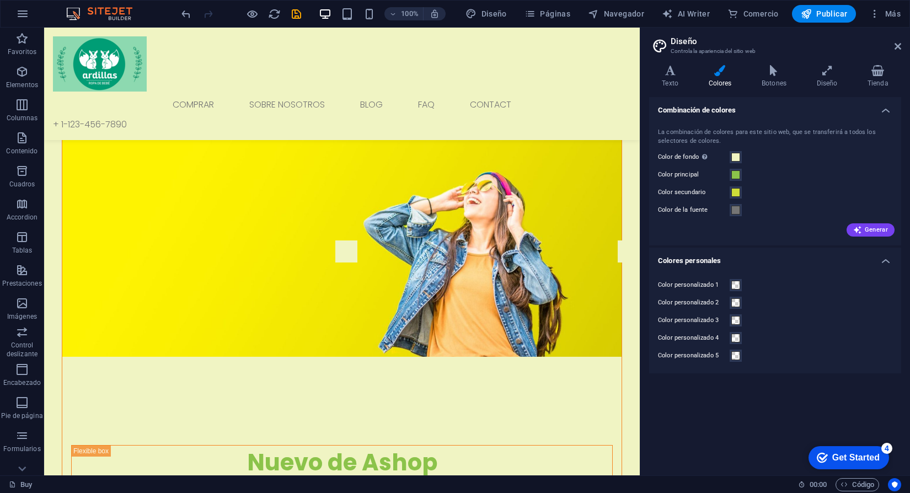
scroll to position [224, 0]
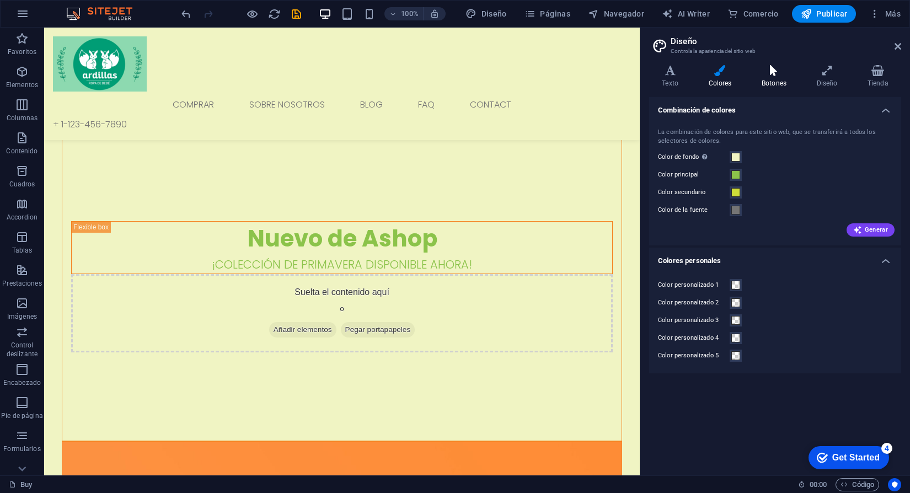
click at [776, 81] on h4 "Botones" at bounding box center [776, 76] width 55 height 23
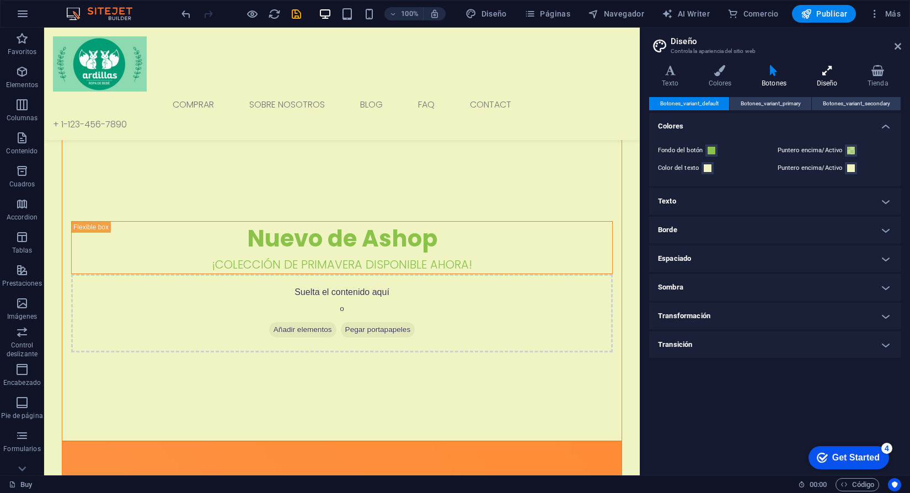
click at [806, 79] on h4 "Diseño" at bounding box center [829, 76] width 51 height 23
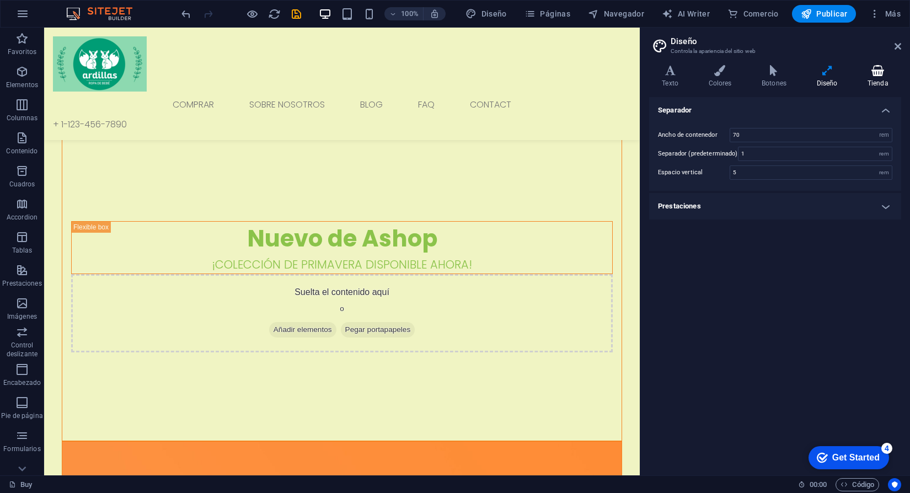
click at [880, 81] on h4 "Tienda" at bounding box center [878, 76] width 46 height 23
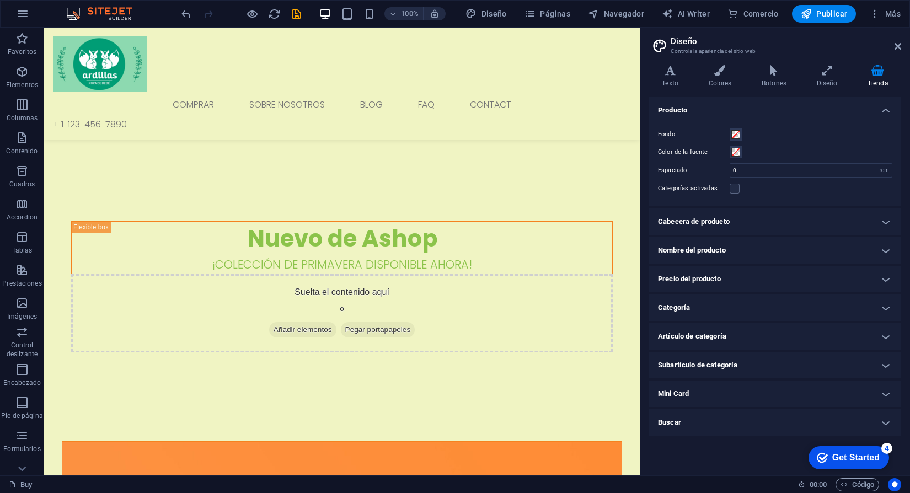
click at [720, 273] on h4 "Precio del producto" at bounding box center [775, 279] width 252 height 26
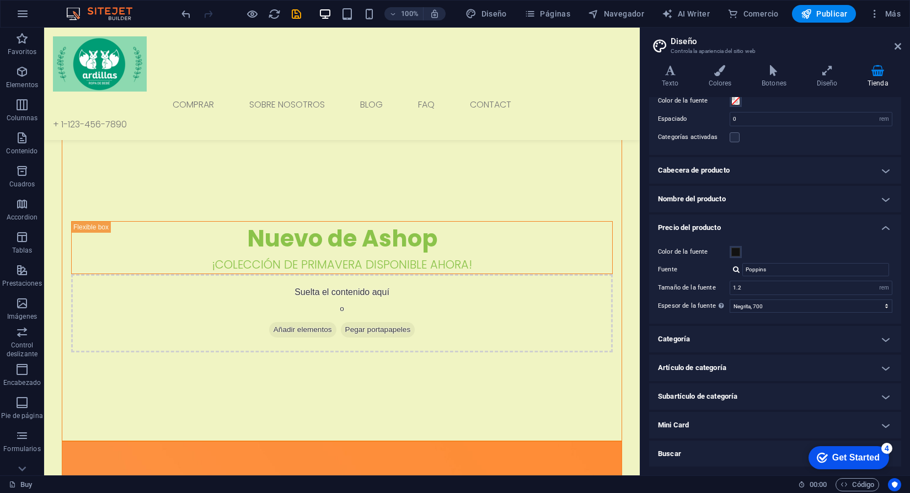
scroll to position [0, 0]
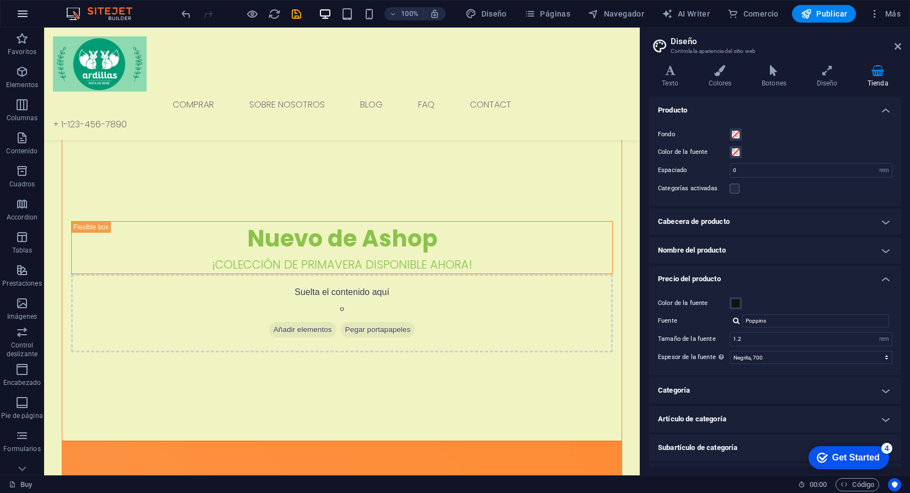
click at [22, 12] on icon "button" at bounding box center [22, 13] width 13 height 13
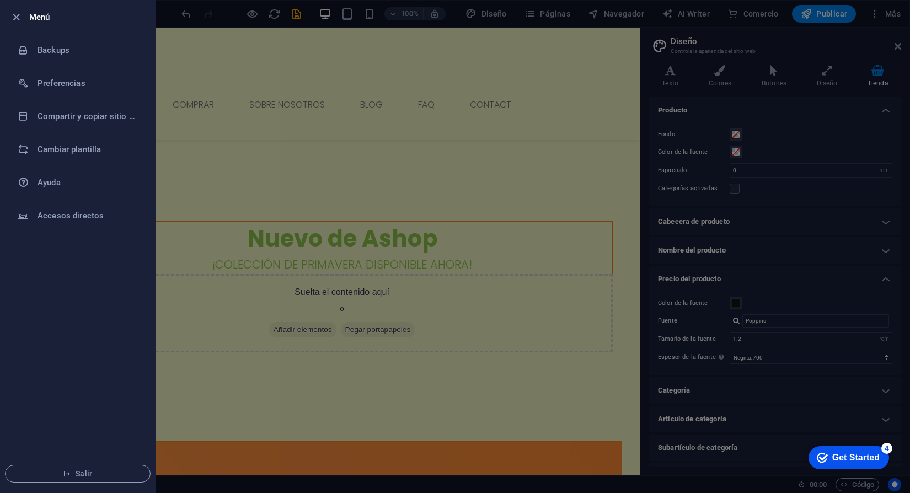
click at [179, 6] on div at bounding box center [455, 246] width 910 height 493
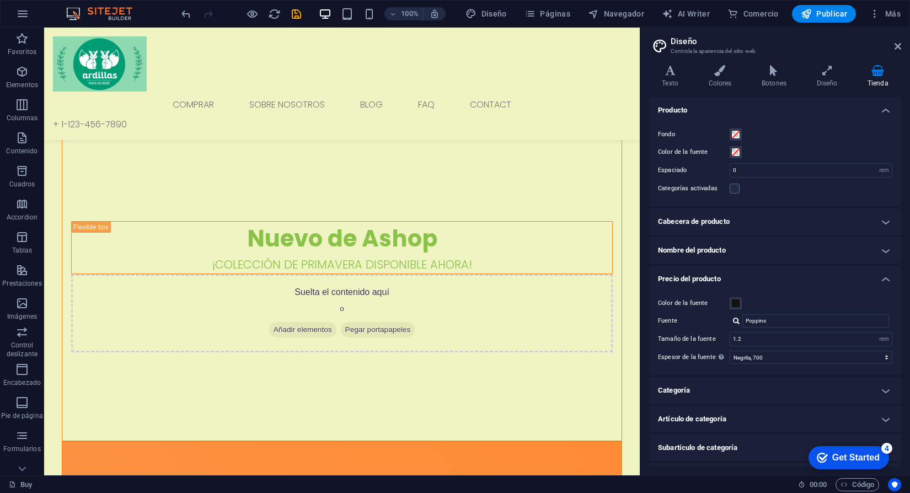
click at [123, 12] on img at bounding box center [104, 13] width 83 height 13
click at [74, 21] on div "100% Diseño Páginas Navegador AI Writer Comercio Publicar Más" at bounding box center [455, 14] width 909 height 26
click at [73, 13] on img at bounding box center [104, 13] width 83 height 13
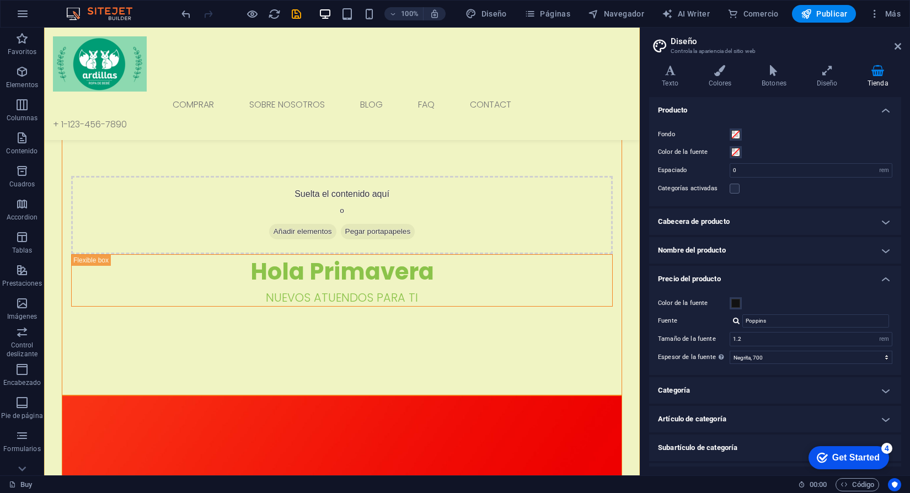
scroll to position [1079, 0]
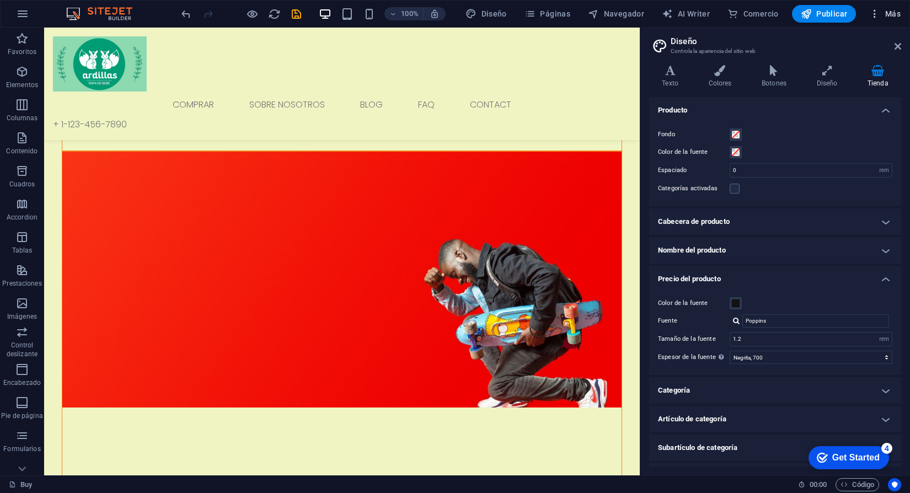
click at [887, 14] on span "Más" at bounding box center [884, 13] width 31 height 11
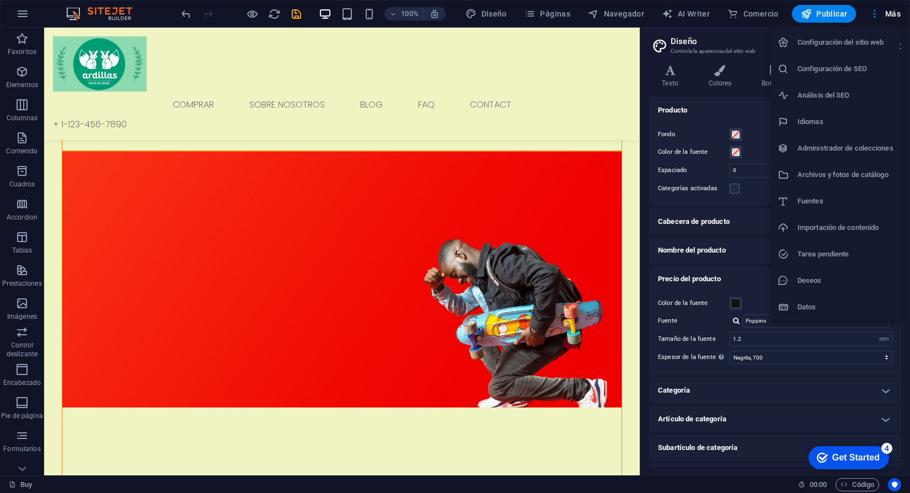
click at [891, 14] on div at bounding box center [455, 246] width 910 height 493
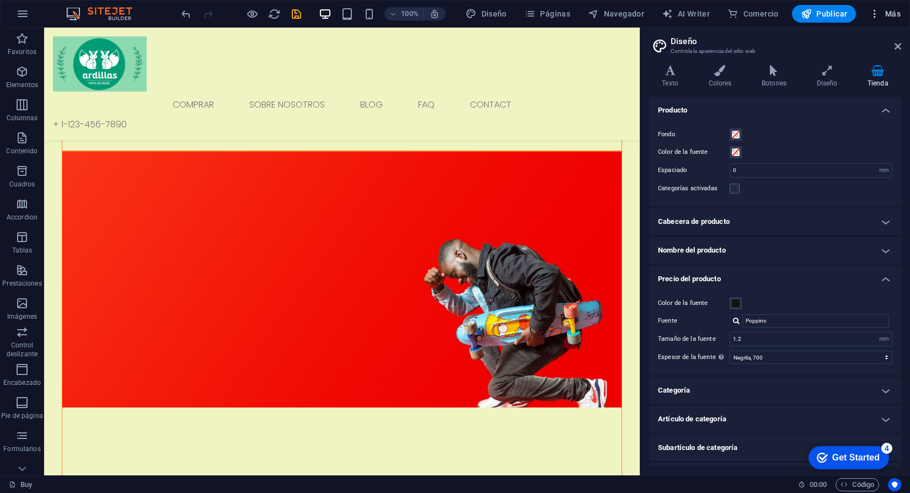
click at [892, 19] on button "Más" at bounding box center [885, 14] width 40 height 18
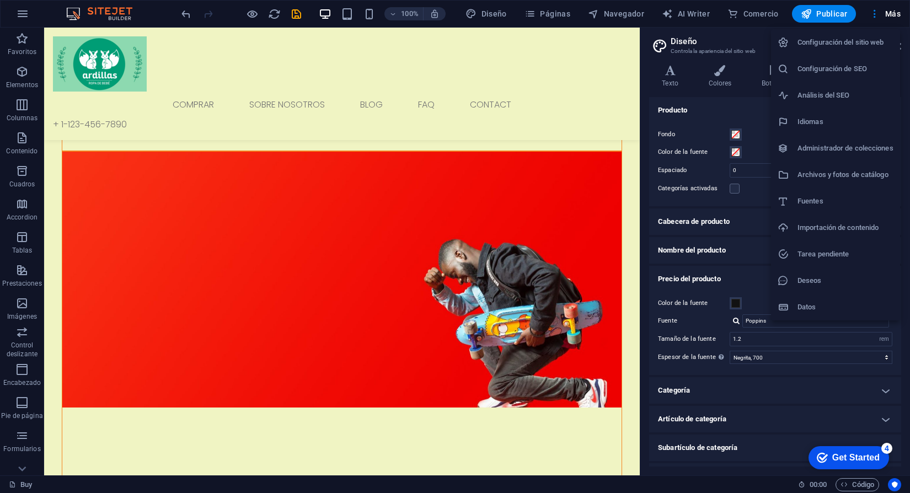
click at [875, 17] on div at bounding box center [455, 246] width 910 height 493
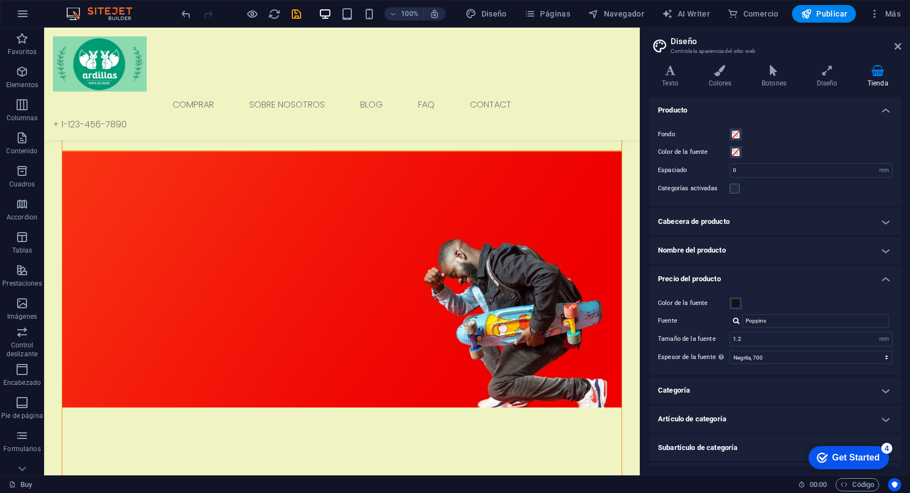
click at [875, 17] on icon "button" at bounding box center [874, 13] width 11 height 11
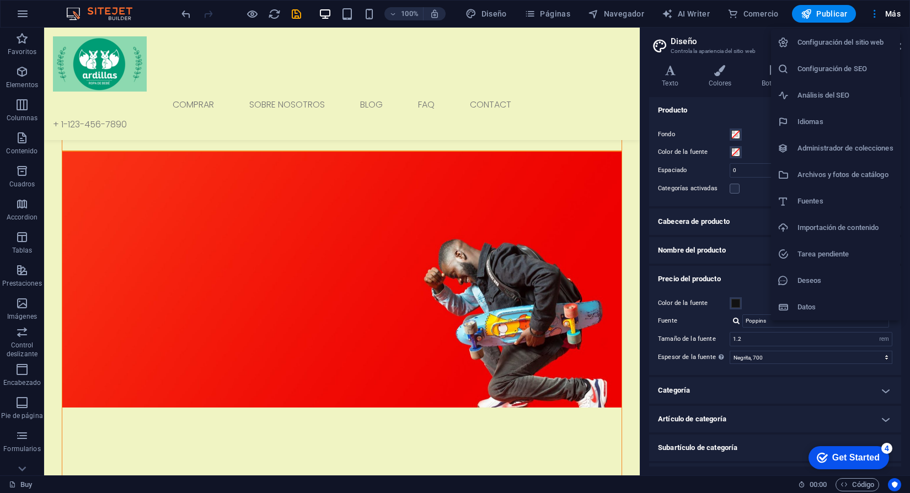
click at [833, 52] on li "Configuración del sitio web" at bounding box center [835, 42] width 129 height 26
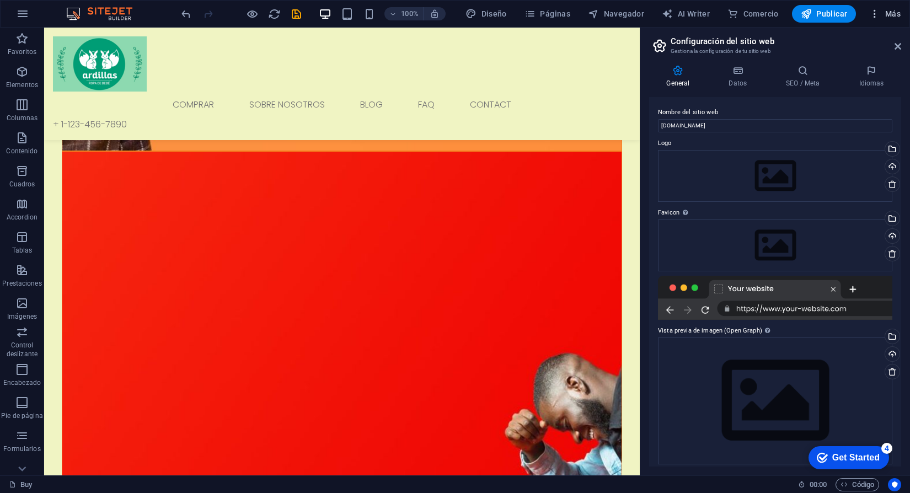
click at [878, 18] on icon "button" at bounding box center [874, 13] width 11 height 11
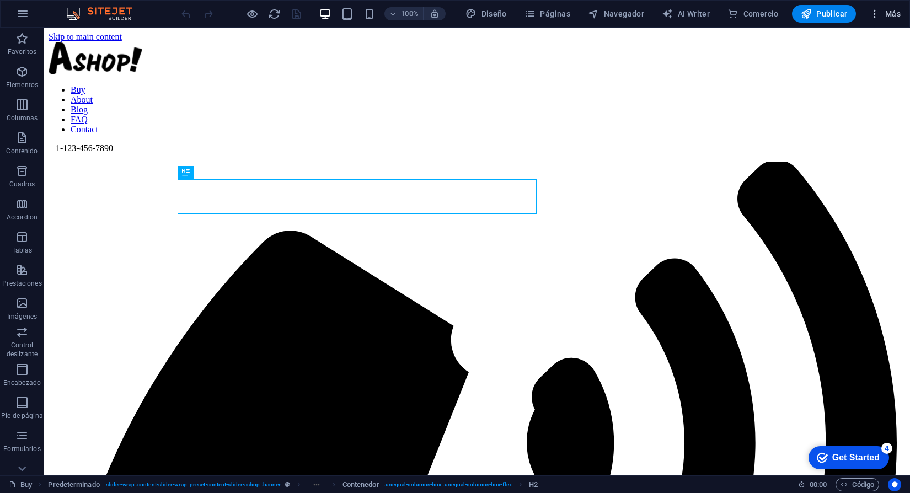
click at [888, 21] on button "Más" at bounding box center [885, 14] width 40 height 18
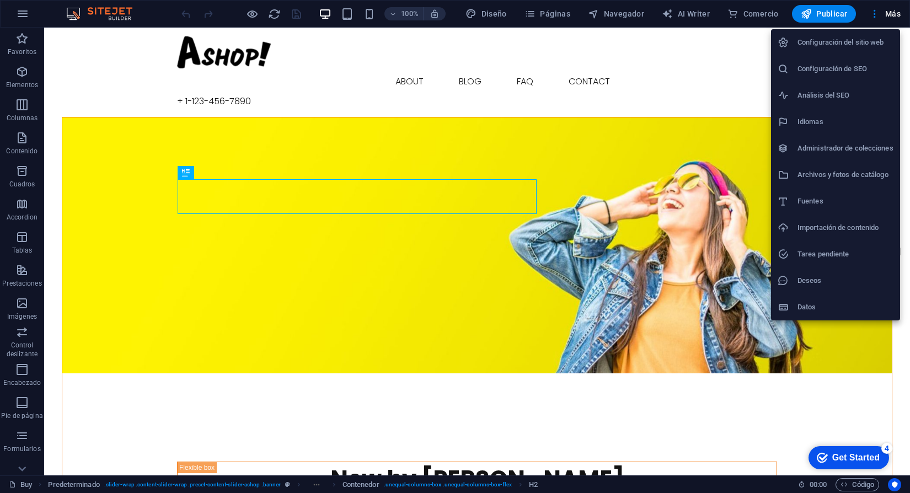
click at [21, 15] on div at bounding box center [455, 246] width 910 height 493
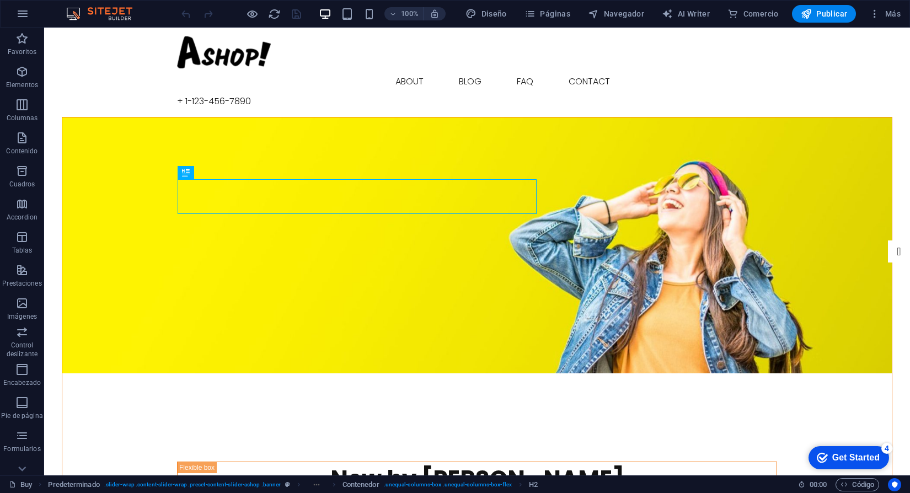
click at [21, 15] on icon "button" at bounding box center [22, 13] width 13 height 13
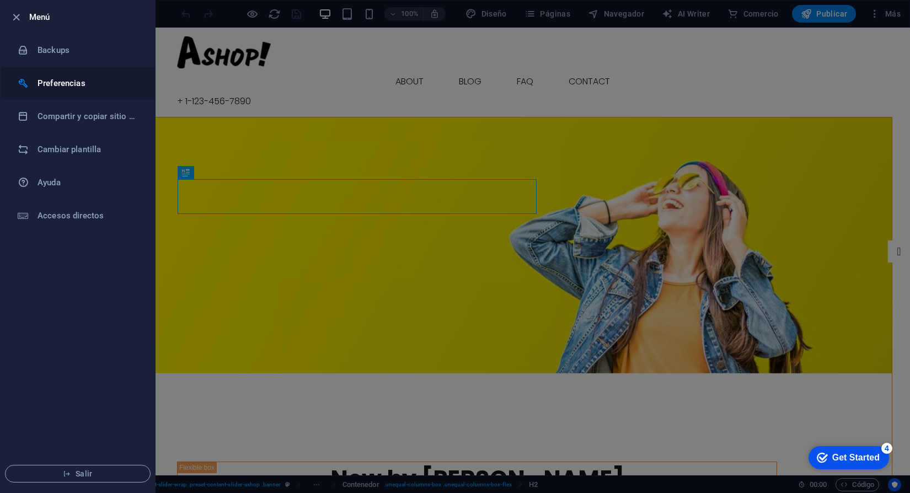
click at [39, 77] on h6 "Preferencias" at bounding box center [89, 83] width 102 height 13
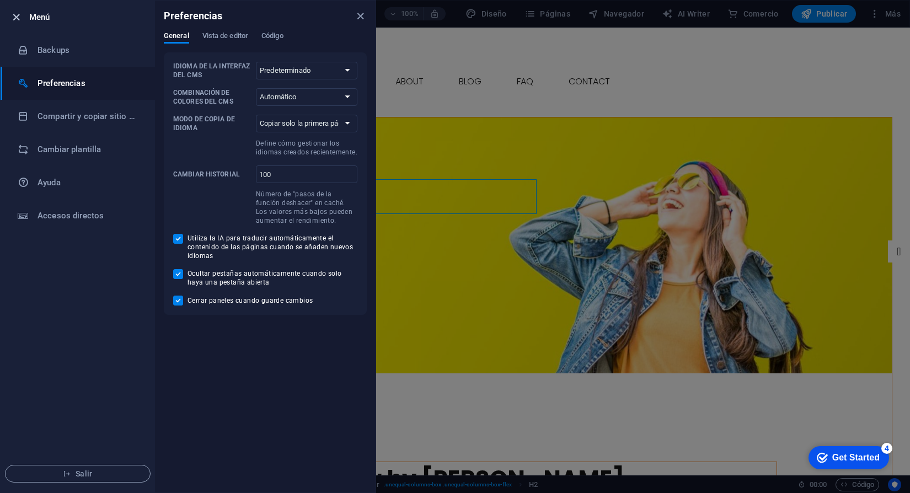
click at [13, 19] on icon "button" at bounding box center [16, 17] width 13 height 13
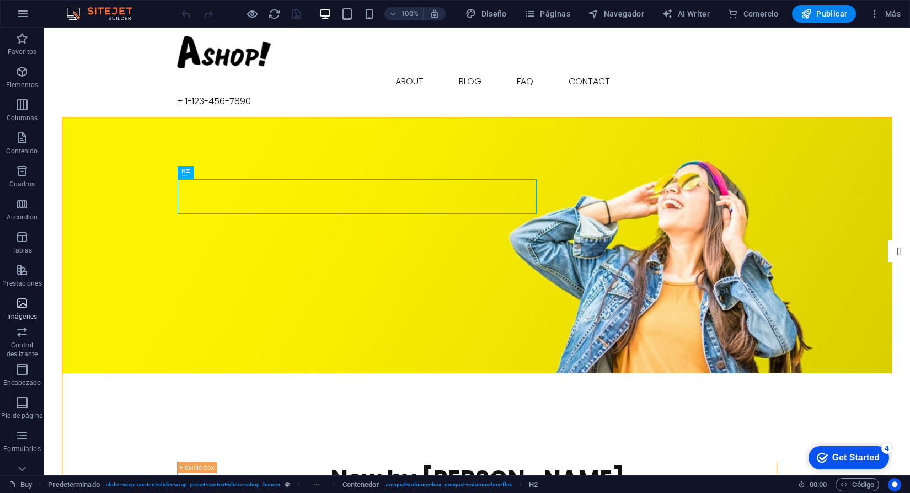
scroll to position [82, 0]
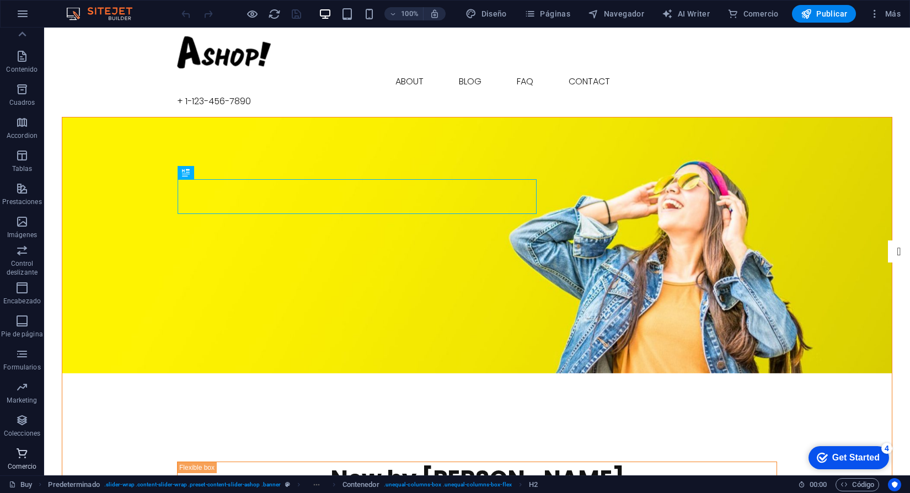
click at [24, 459] on icon "button" at bounding box center [21, 453] width 13 height 13
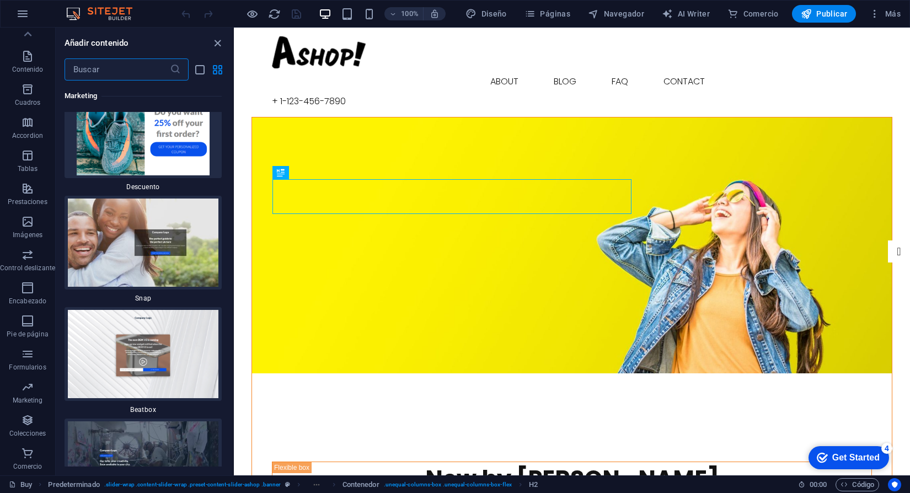
scroll to position [20430, 0]
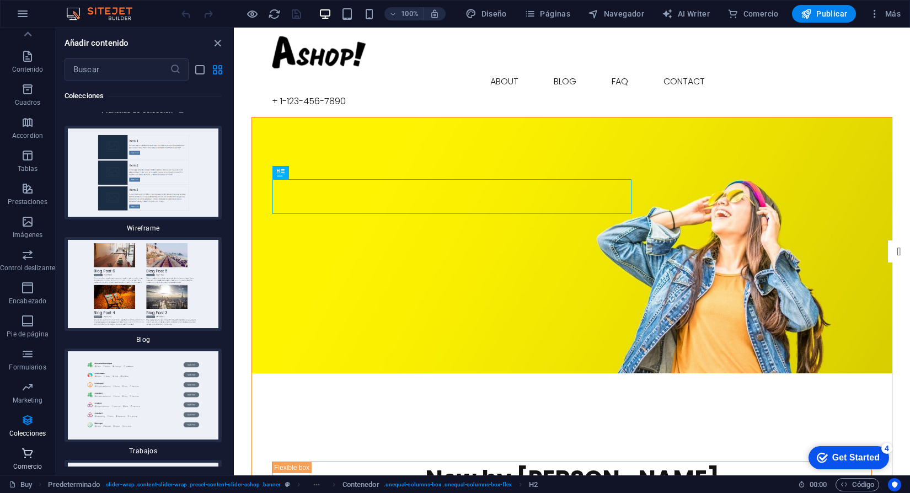
click at [30, 456] on icon "button" at bounding box center [27, 453] width 13 height 13
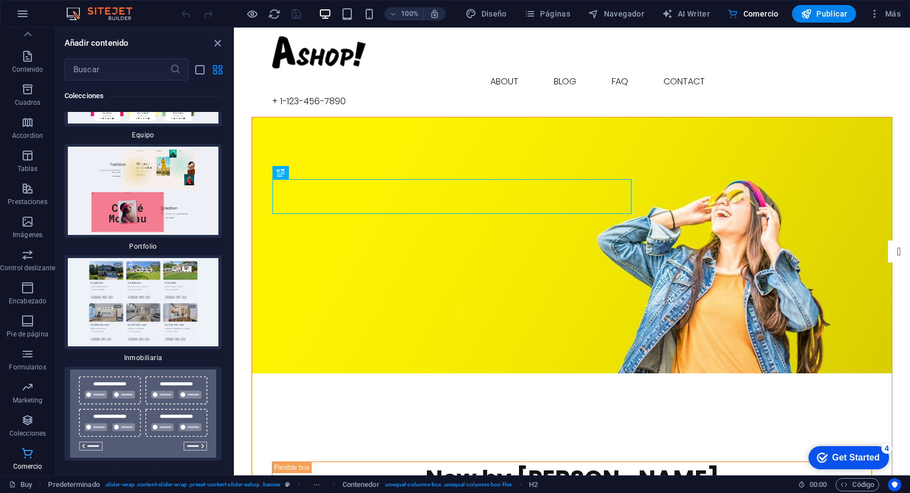
scroll to position [21515, 0]
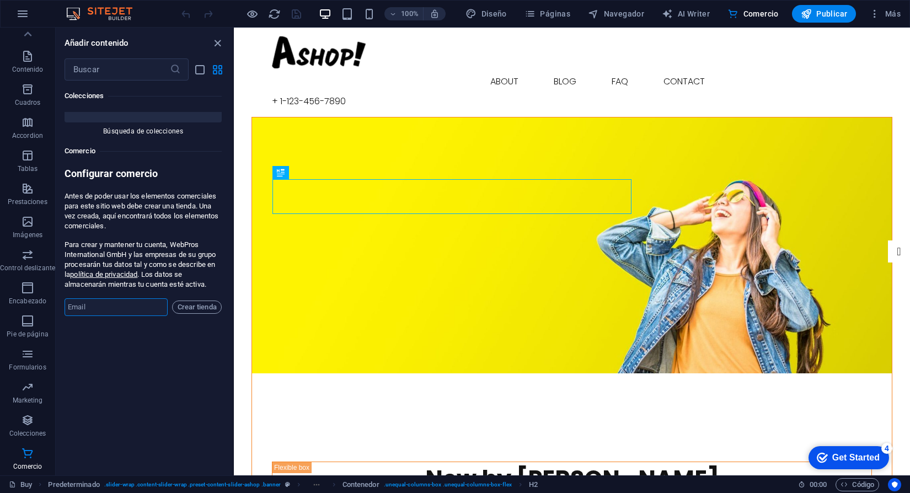
click at [143, 298] on input "email" at bounding box center [116, 307] width 103 height 18
click at [145, 298] on input "jmbastet@gmail.com" at bounding box center [116, 307] width 103 height 18
type input "ventas@ardillas.com.ar"
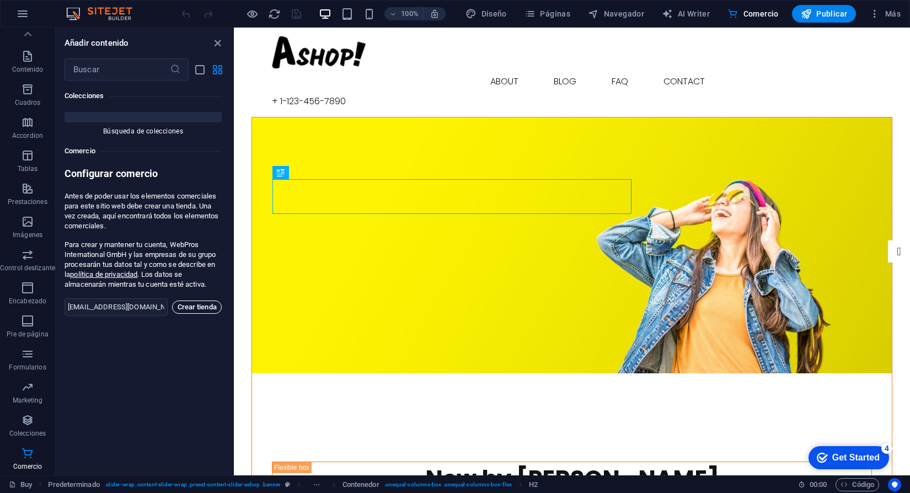
click at [185, 301] on span "Crear tienda" at bounding box center [197, 307] width 40 height 13
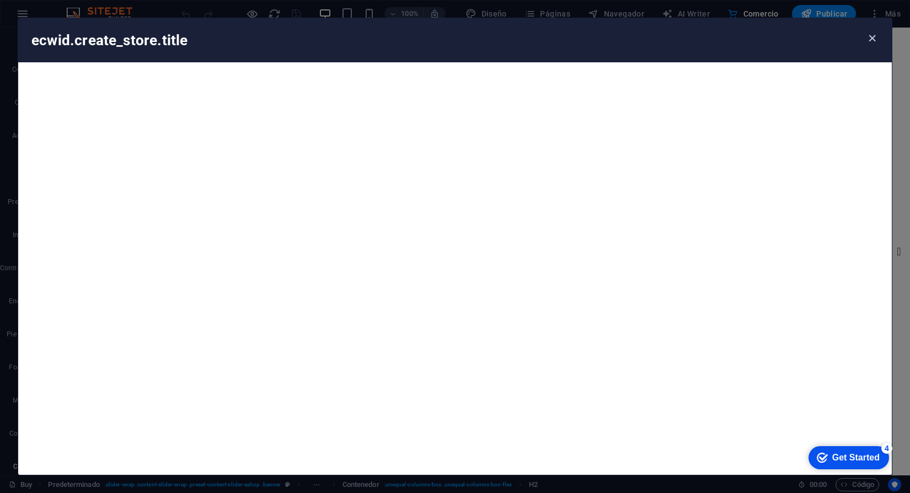
click at [871, 39] on icon "button" at bounding box center [872, 38] width 13 height 13
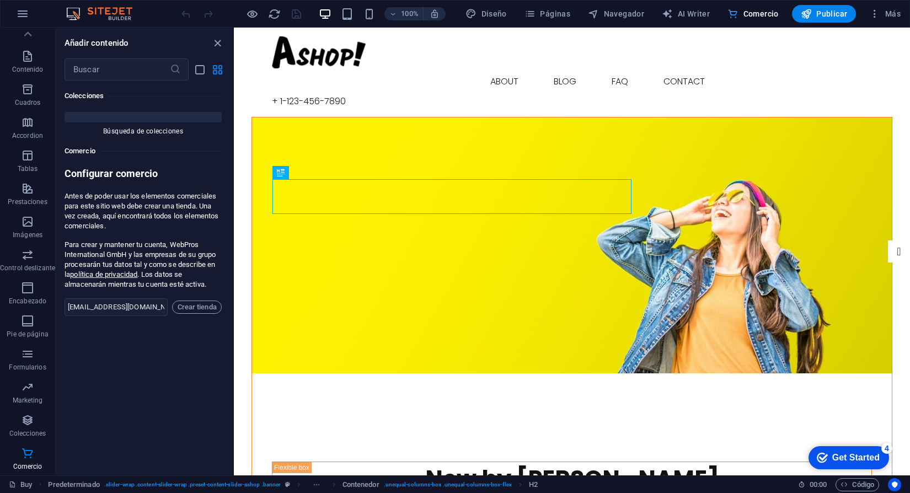
click at [765, 19] on button "Comercio" at bounding box center [753, 14] width 60 height 18
click at [762, 18] on span "Comercio" at bounding box center [753, 13] width 51 height 11
click at [762, 6] on button "Comercio" at bounding box center [753, 14] width 60 height 18
click at [215, 46] on icon "close panel" at bounding box center [217, 43] width 13 height 13
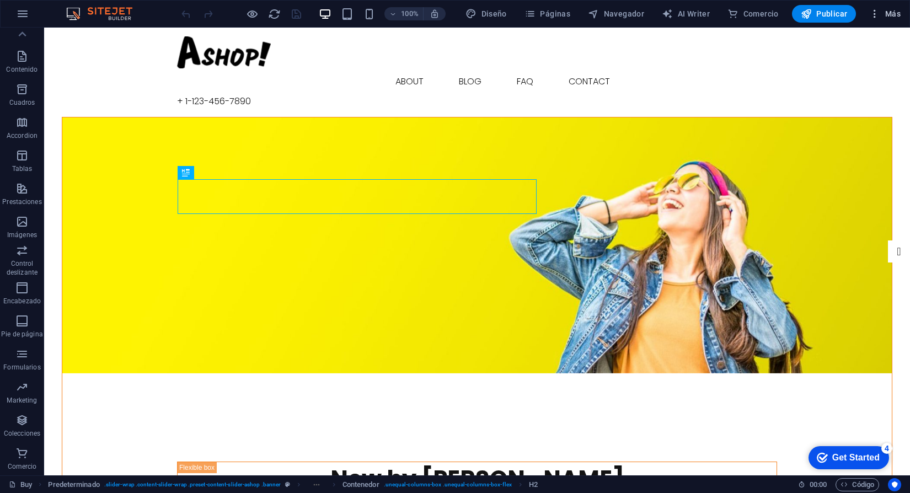
click at [885, 10] on span "Más" at bounding box center [884, 13] width 31 height 11
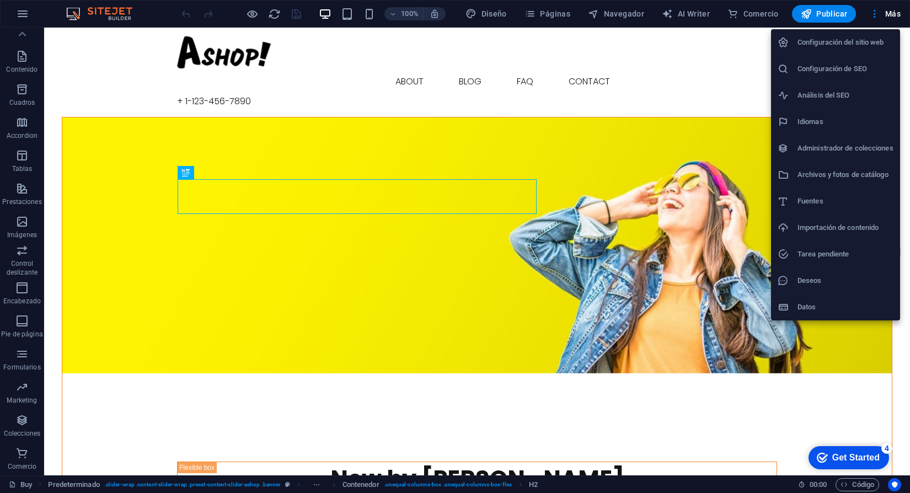
click at [24, 16] on div at bounding box center [455, 246] width 910 height 493
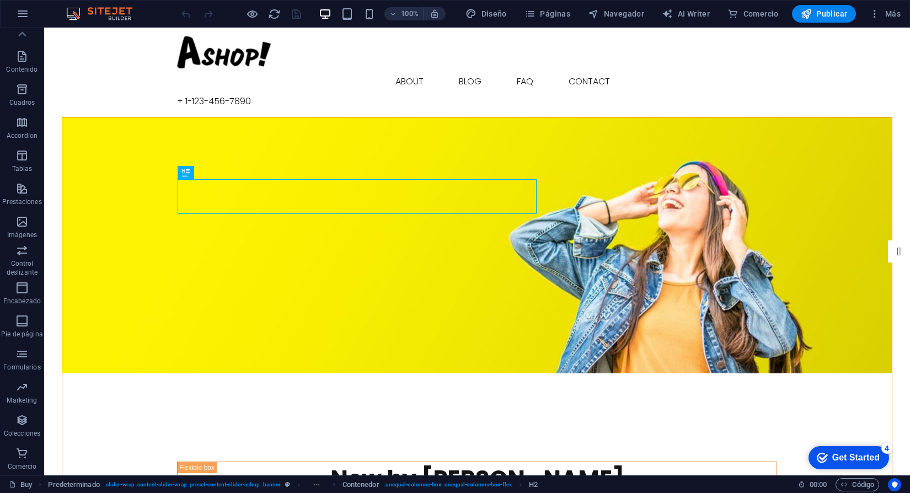
click at [126, 8] on img at bounding box center [104, 13] width 83 height 13
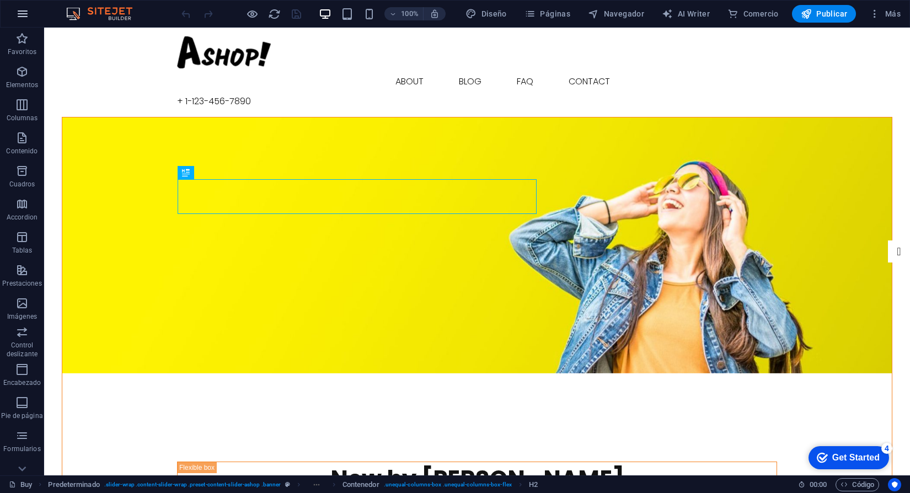
click at [15, 19] on button "button" at bounding box center [22, 14] width 26 height 26
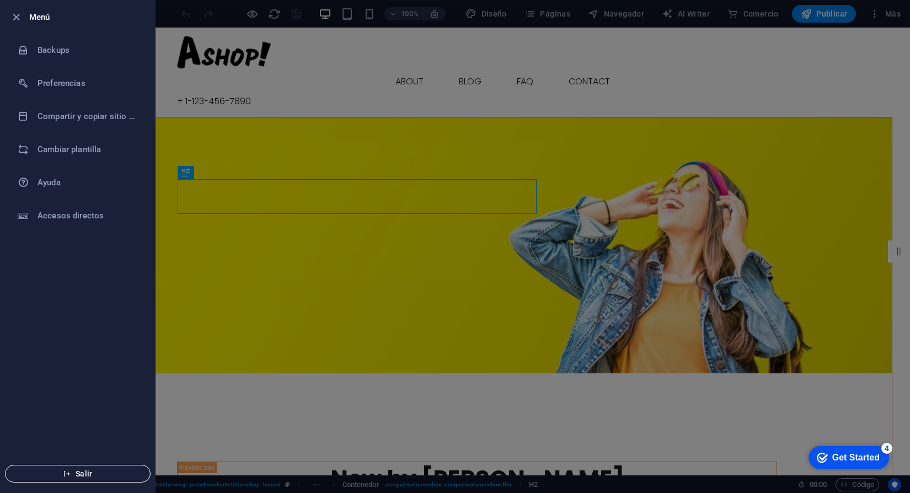
click at [57, 468] on button "Salir" at bounding box center [78, 474] width 146 height 18
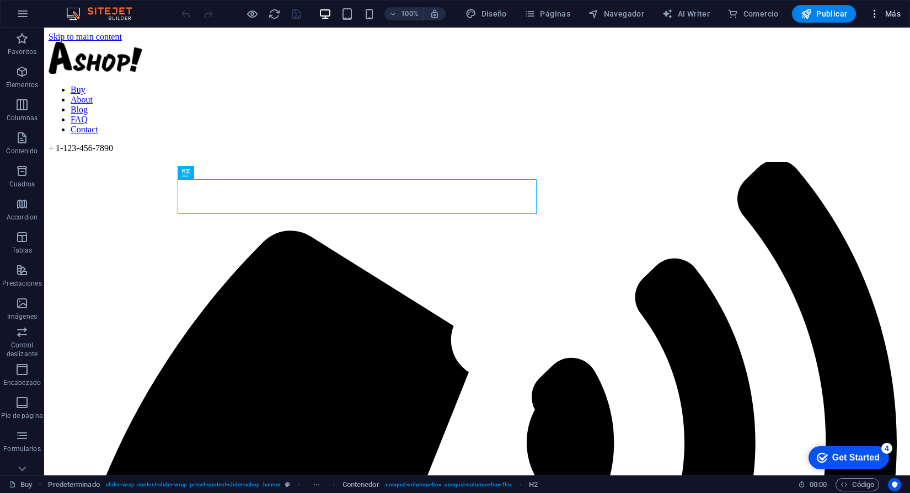
click at [882, 18] on span "Más" at bounding box center [884, 13] width 31 height 11
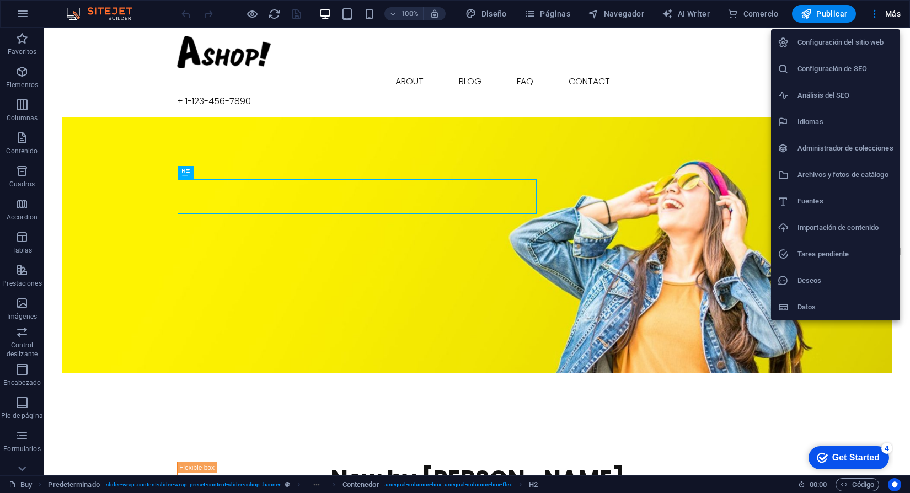
click at [823, 42] on h6 "Configuración del sitio web" at bounding box center [846, 42] width 96 height 13
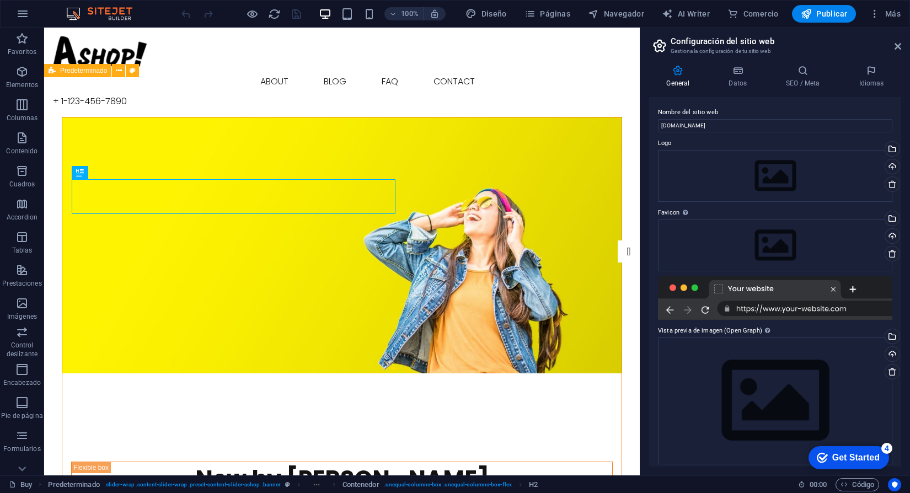
click at [106, 15] on img at bounding box center [104, 13] width 83 height 13
click at [20, 15] on icon "button" at bounding box center [22, 13] width 13 height 13
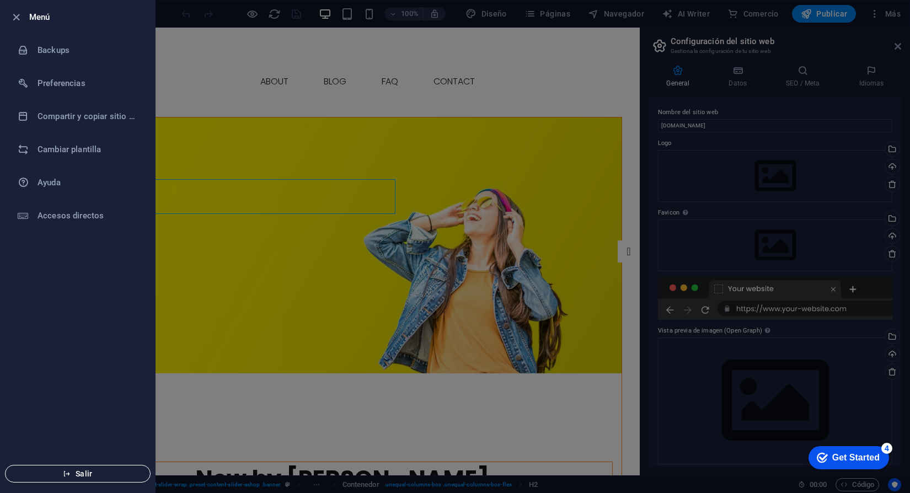
click at [93, 473] on span "Salir" at bounding box center [77, 473] width 127 height 9
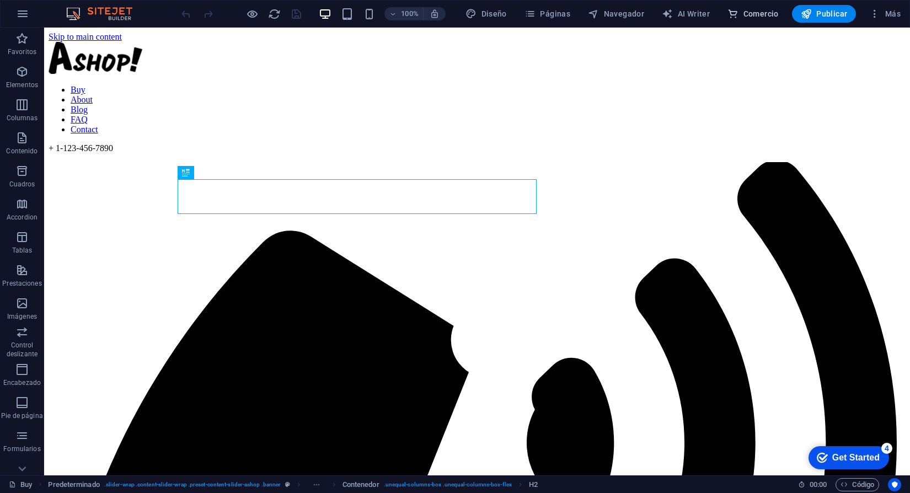
click at [763, 15] on span "Comercio" at bounding box center [753, 13] width 51 height 11
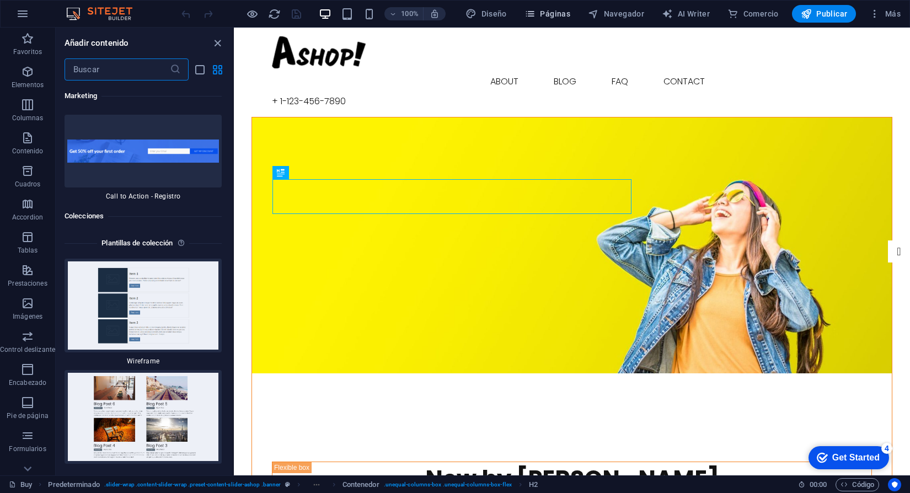
scroll to position [20446, 0]
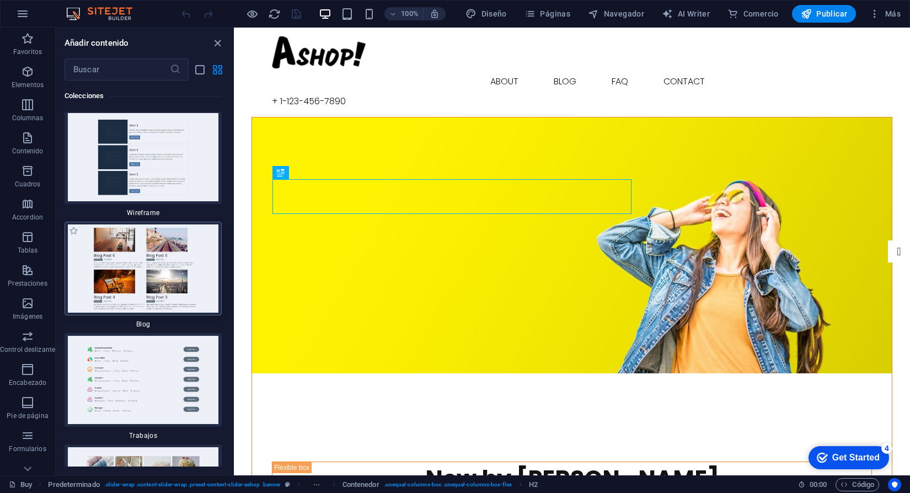
click at [147, 225] on img at bounding box center [143, 269] width 152 height 88
click at [150, 232] on img at bounding box center [143, 269] width 152 height 88
click at [23, 16] on icon "button" at bounding box center [22, 13] width 13 height 13
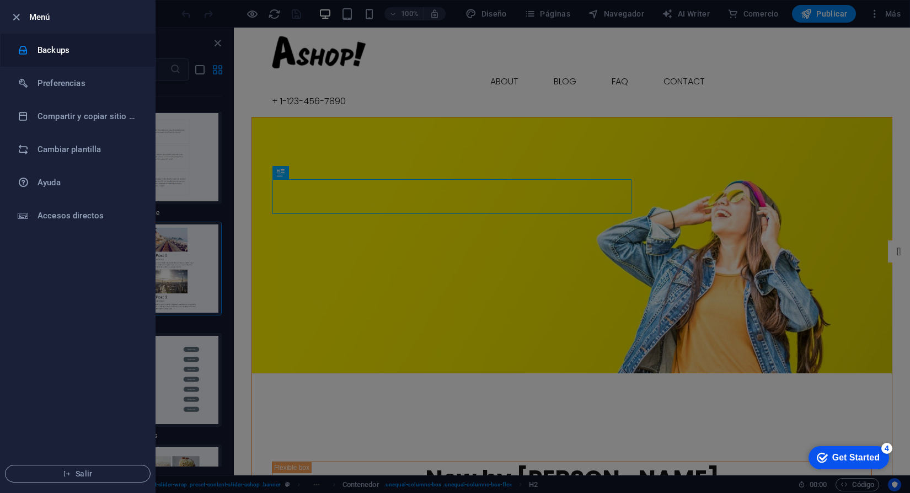
click at [62, 51] on h6 "Backups" at bounding box center [89, 50] width 102 height 13
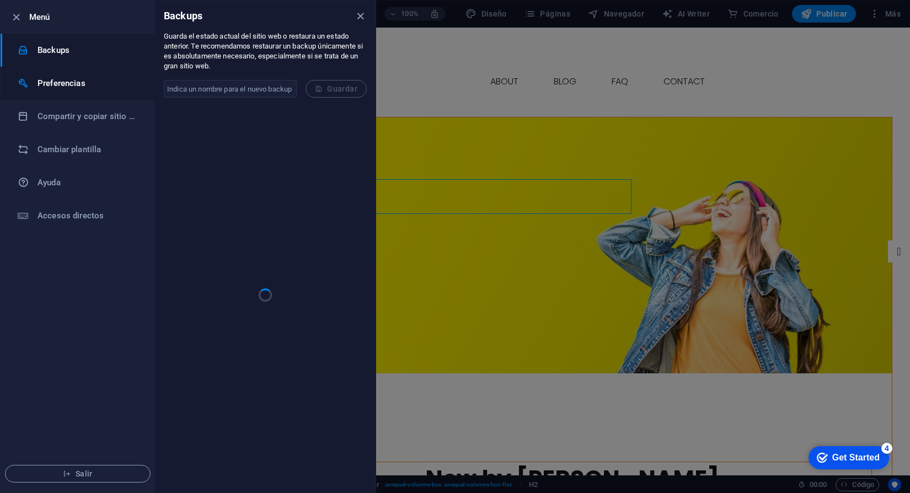
click at [75, 80] on h6 "Preferencias" at bounding box center [89, 83] width 102 height 13
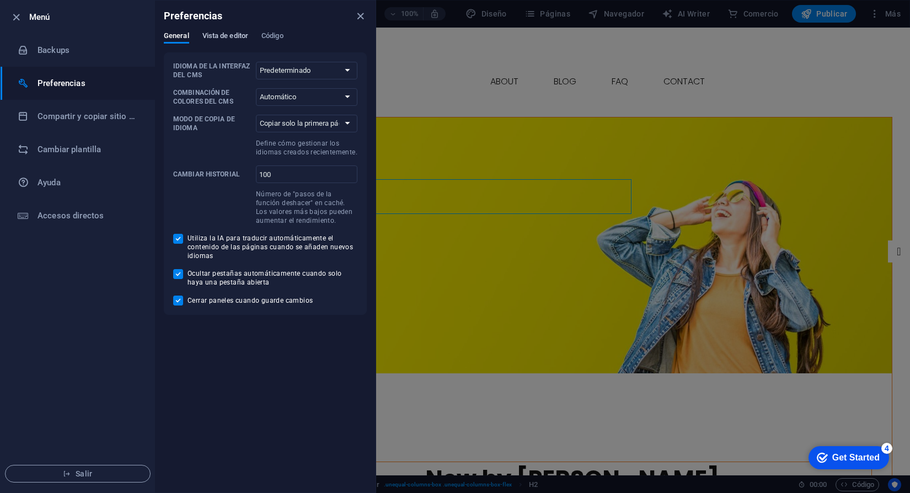
click at [216, 40] on span "Vista de editor" at bounding box center [225, 36] width 46 height 15
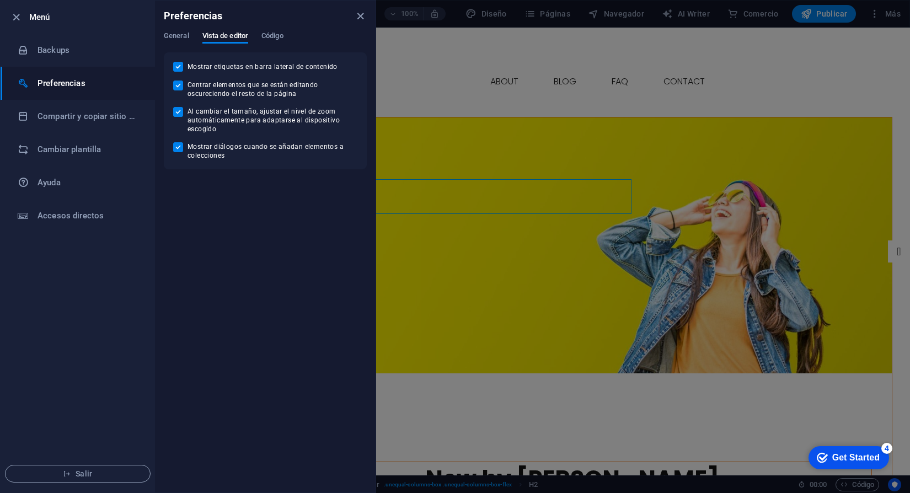
click at [290, 30] on div "Preferencias" at bounding box center [265, 16] width 221 height 31
click at [280, 36] on span "Código" at bounding box center [272, 36] width 22 height 15
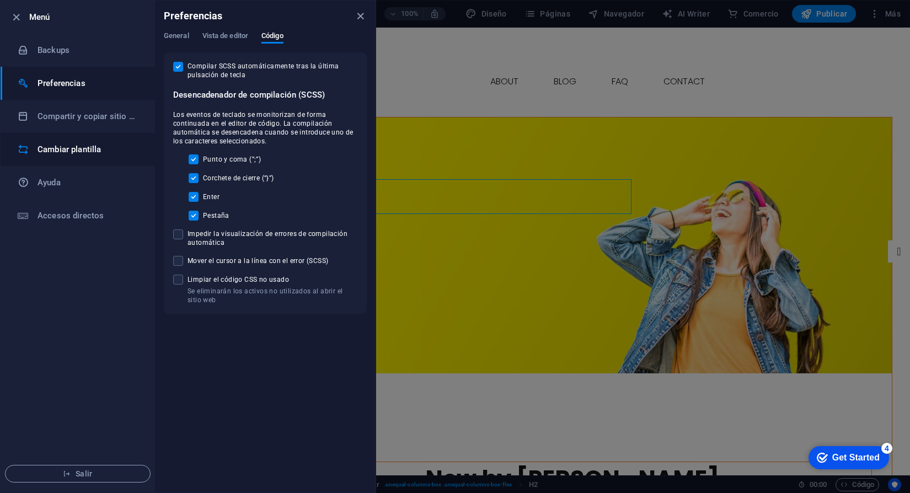
click at [61, 151] on h6 "Cambiar plantilla" at bounding box center [89, 149] width 102 height 13
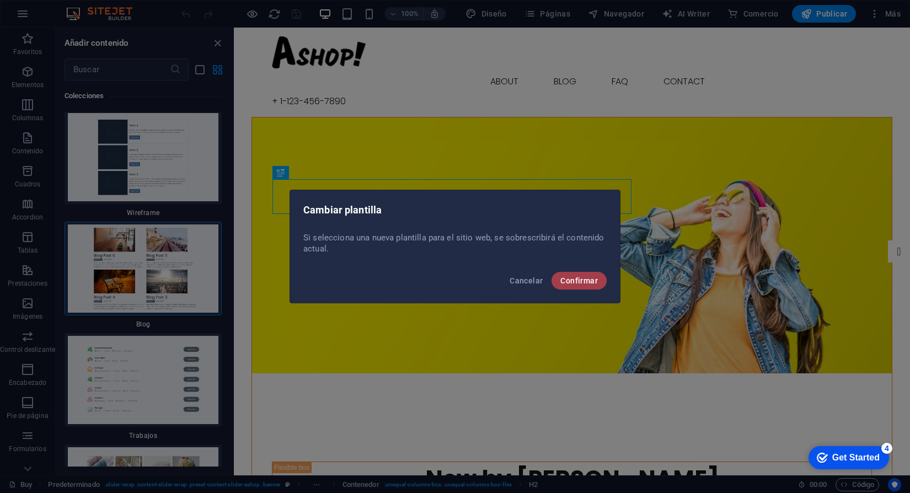
click at [580, 285] on button "Confirmar" at bounding box center [579, 281] width 55 height 18
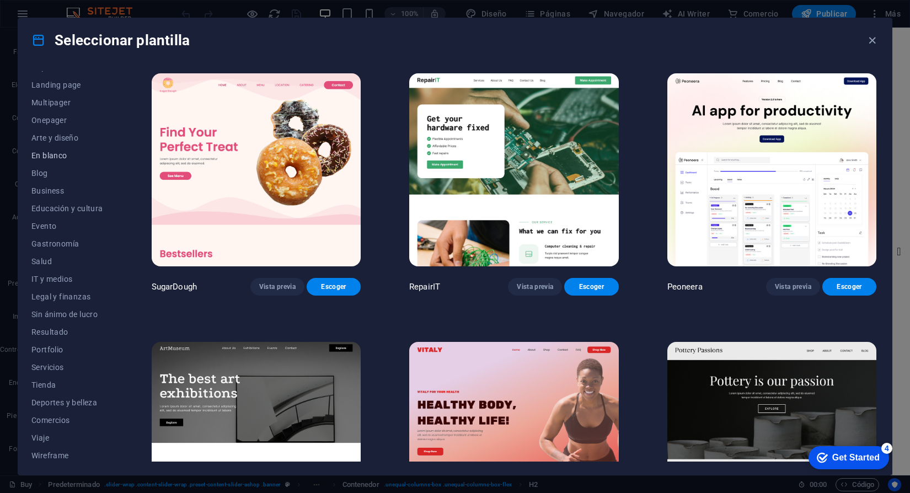
scroll to position [68, 0]
click at [60, 311] on span "Sin ánimo de lucro" at bounding box center [67, 311] width 72 height 9
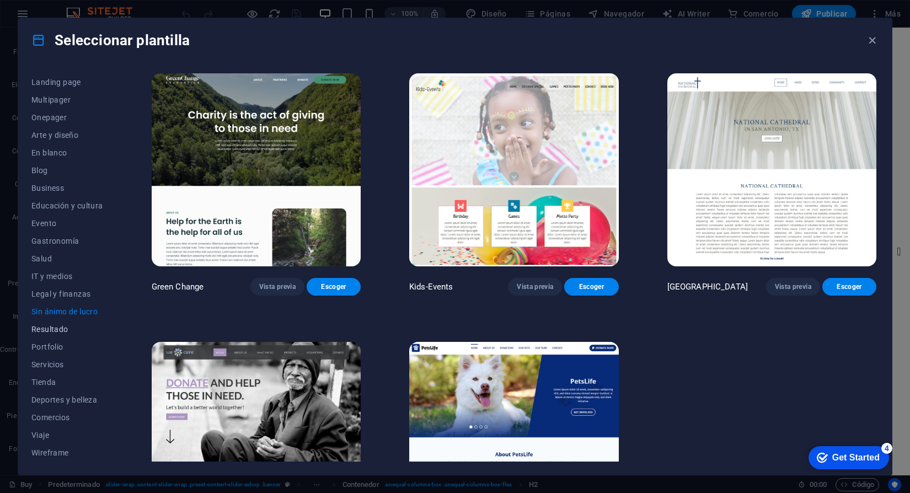
click at [55, 328] on span "Resultado" at bounding box center [67, 329] width 72 height 9
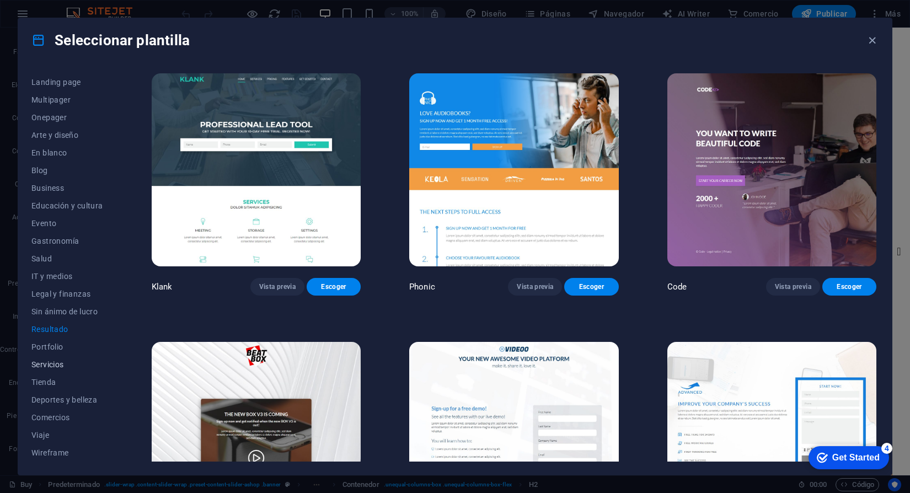
click at [56, 359] on button "Servicios" at bounding box center [67, 365] width 72 height 18
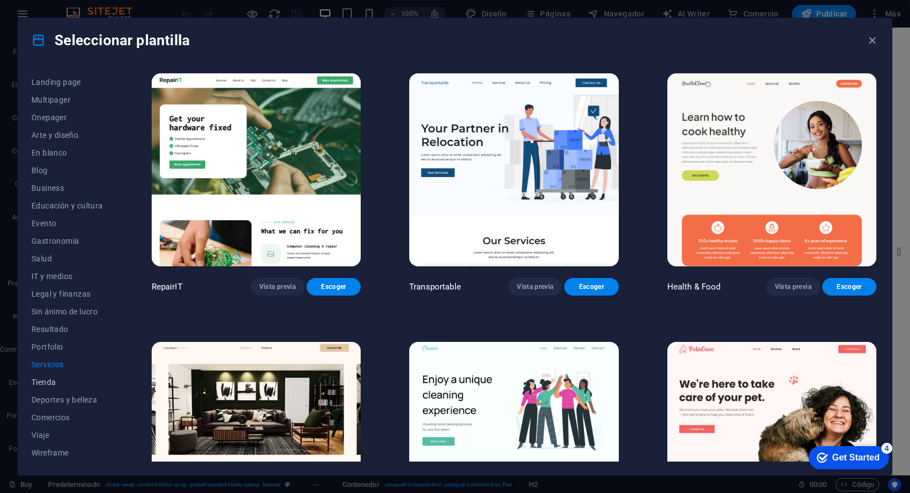
click at [35, 381] on span "Tienda" at bounding box center [67, 382] width 72 height 9
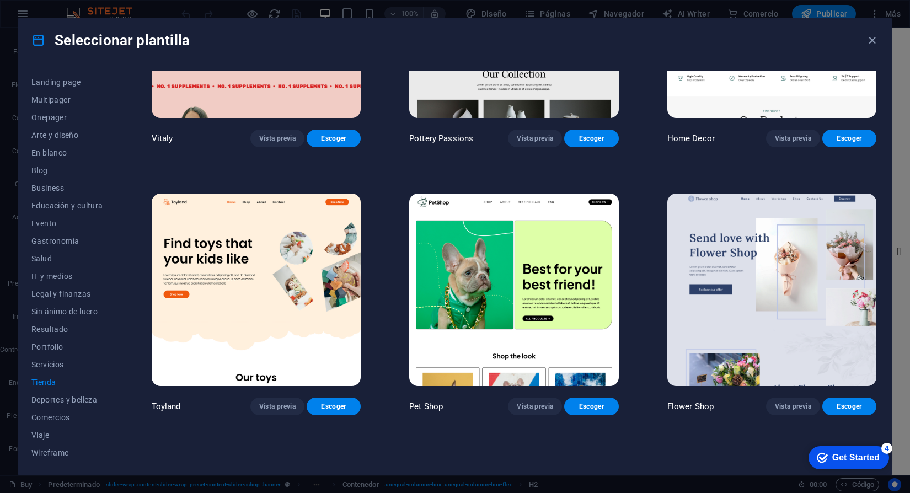
scroll to position [0, 0]
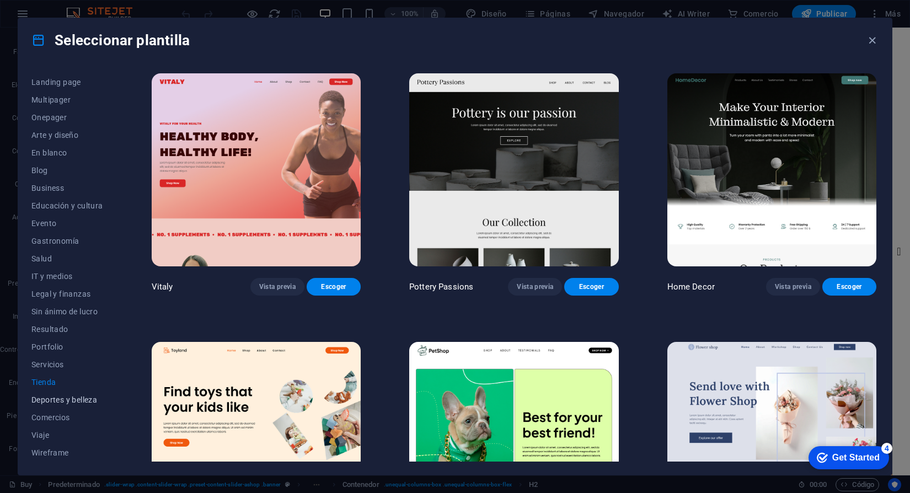
click at [63, 402] on span "Deportes y belleza" at bounding box center [67, 400] width 72 height 9
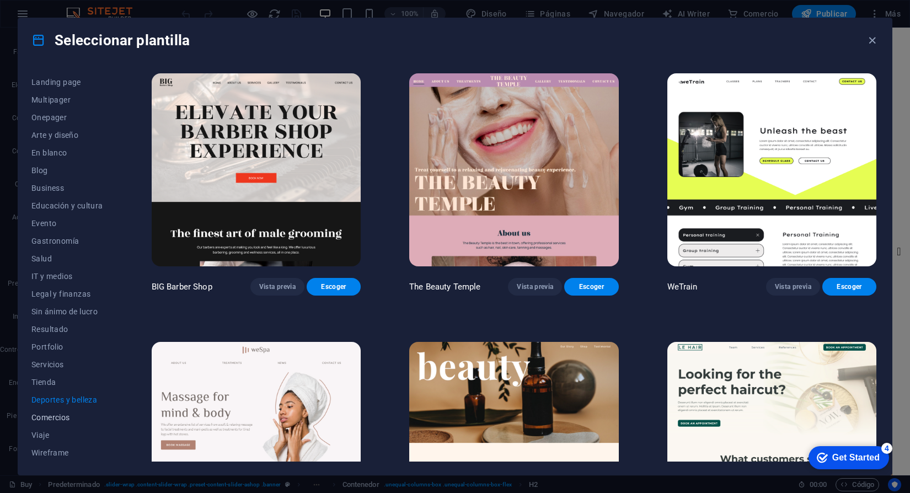
click at [57, 414] on span "Comercios" at bounding box center [67, 417] width 72 height 9
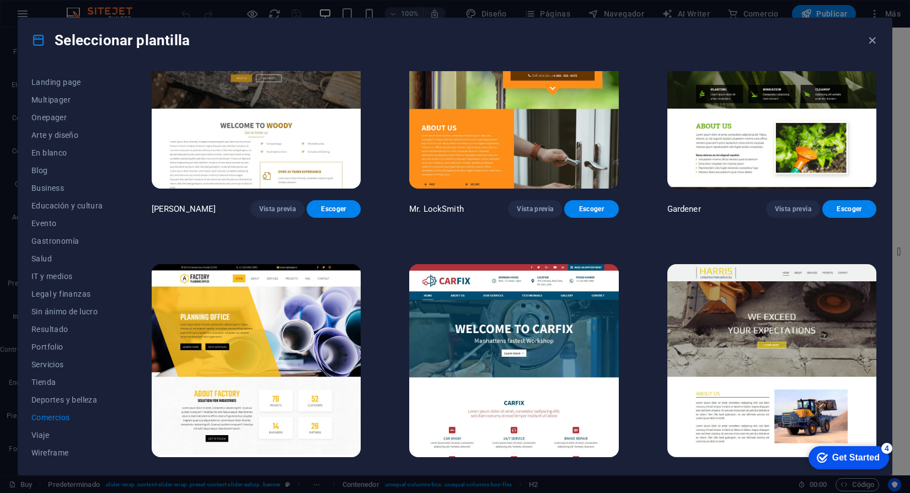
scroll to position [366, 0]
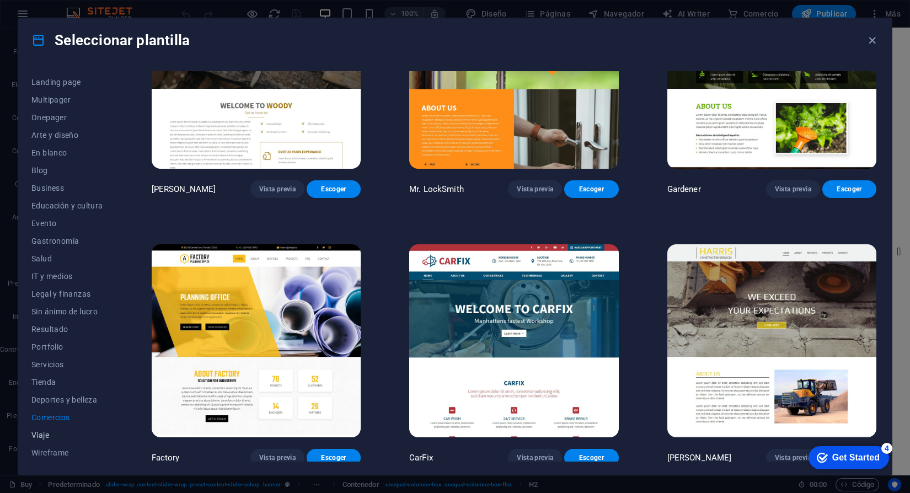
click at [41, 440] on button "Viaje" at bounding box center [67, 435] width 72 height 18
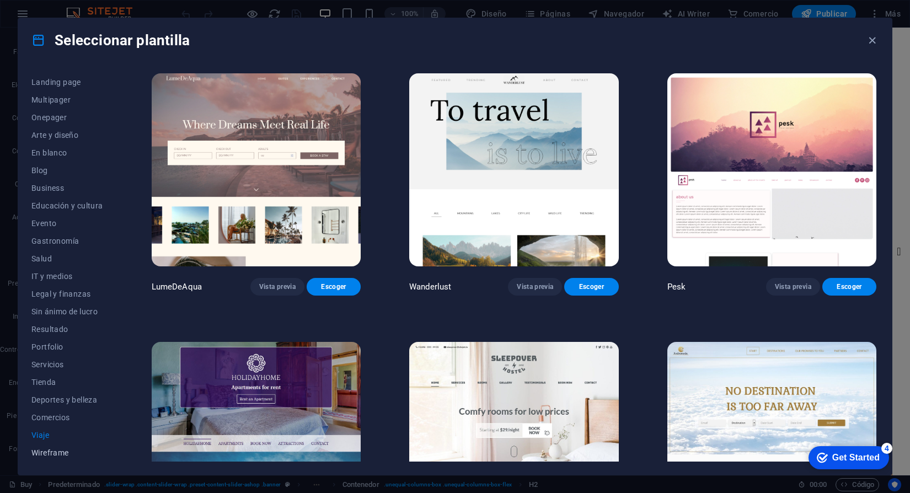
click at [46, 455] on span "Wireframe" at bounding box center [67, 453] width 72 height 9
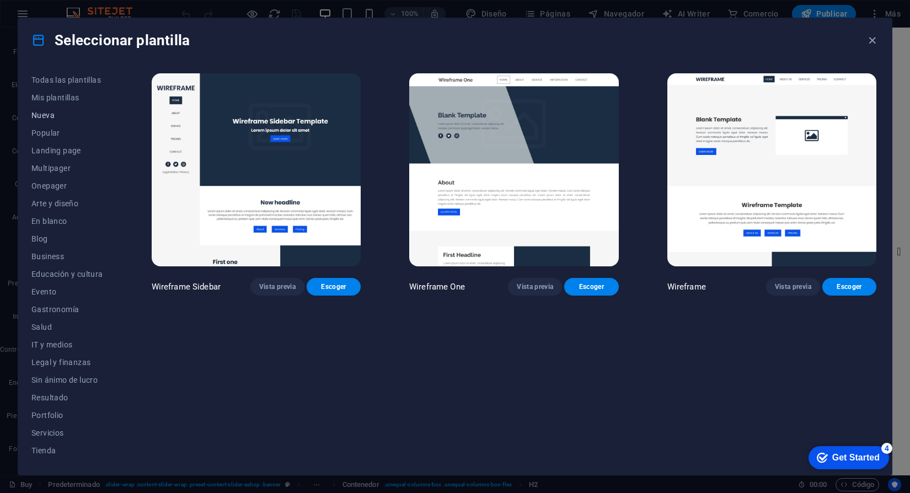
click at [57, 114] on span "Nueva" at bounding box center [67, 115] width 72 height 9
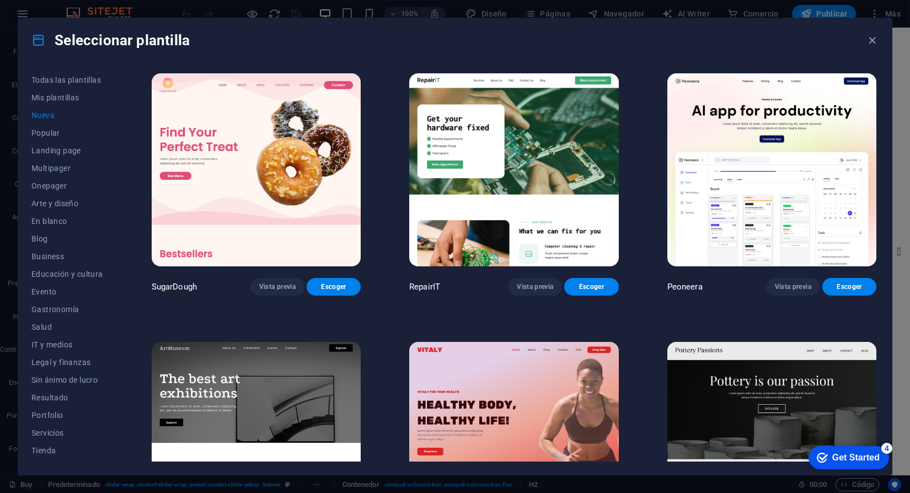
click at [483, 182] on img at bounding box center [513, 169] width 209 height 193
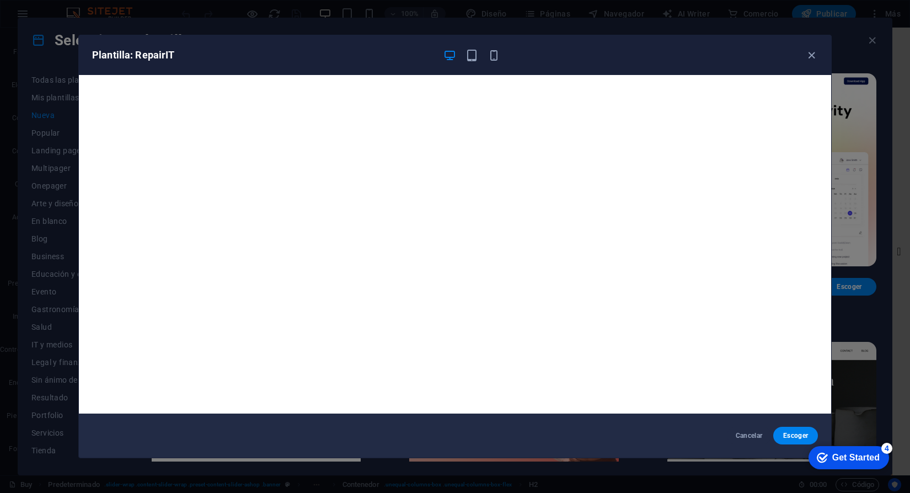
scroll to position [2, 0]
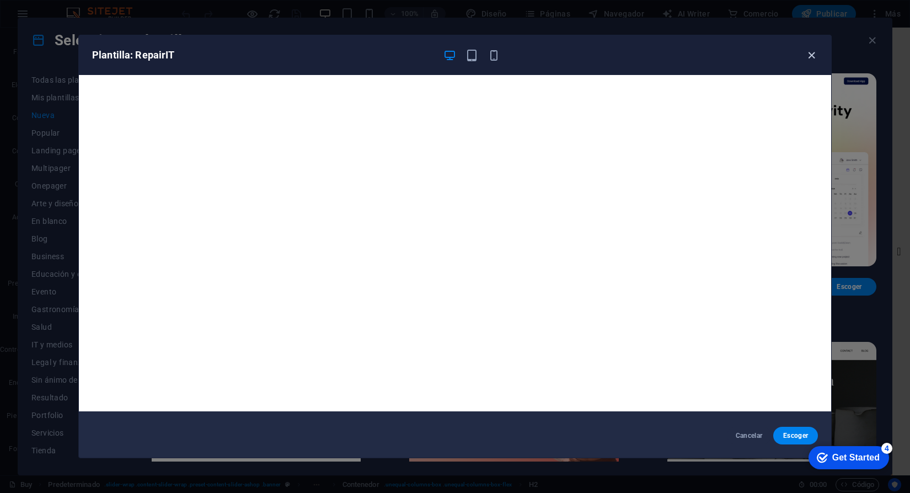
click at [810, 54] on icon "button" at bounding box center [811, 55] width 13 height 13
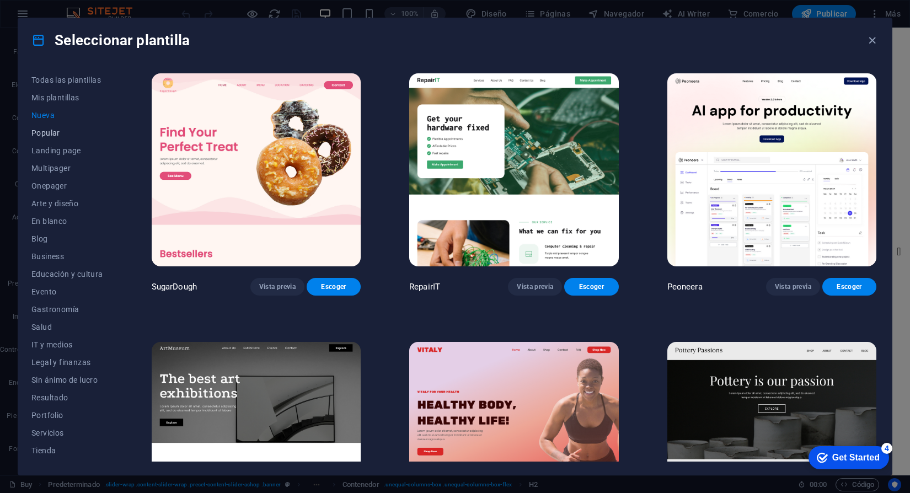
click at [45, 132] on span "Popular" at bounding box center [67, 133] width 72 height 9
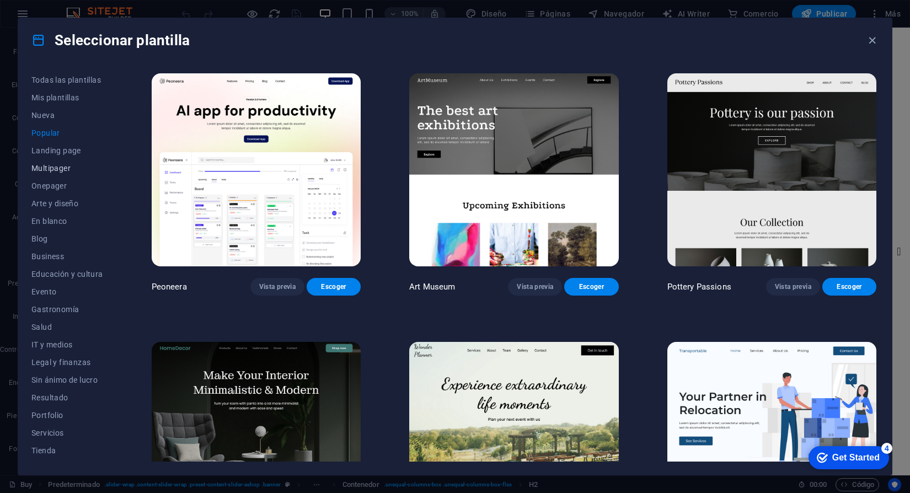
click at [56, 173] on button "Multipager" at bounding box center [67, 168] width 72 height 18
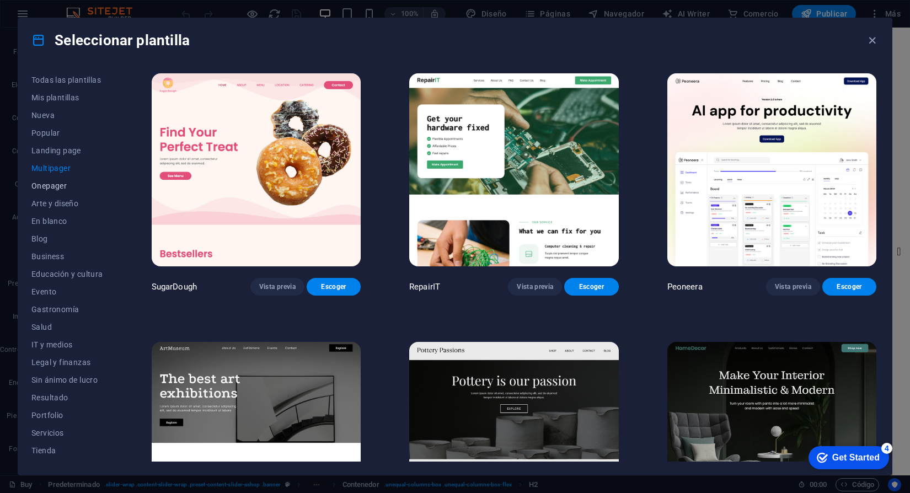
click at [56, 184] on span "Onepager" at bounding box center [67, 185] width 72 height 9
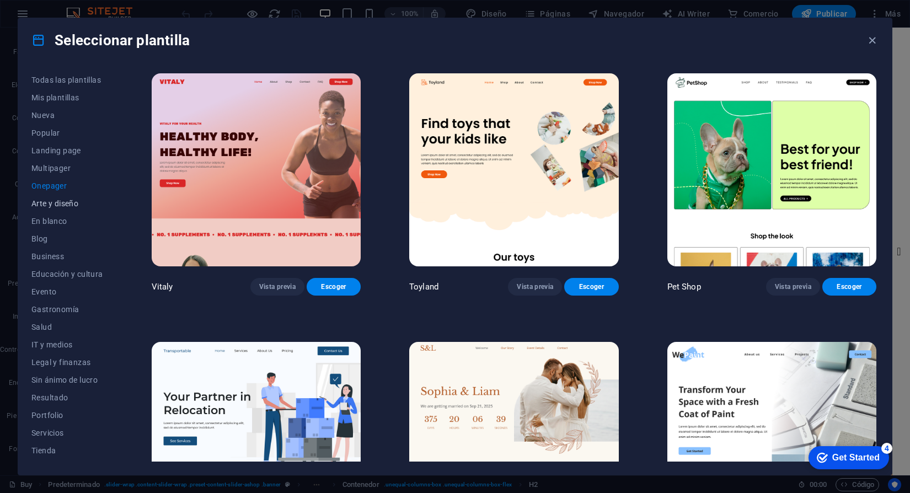
click at [60, 206] on span "Arte y diseño" at bounding box center [67, 203] width 72 height 9
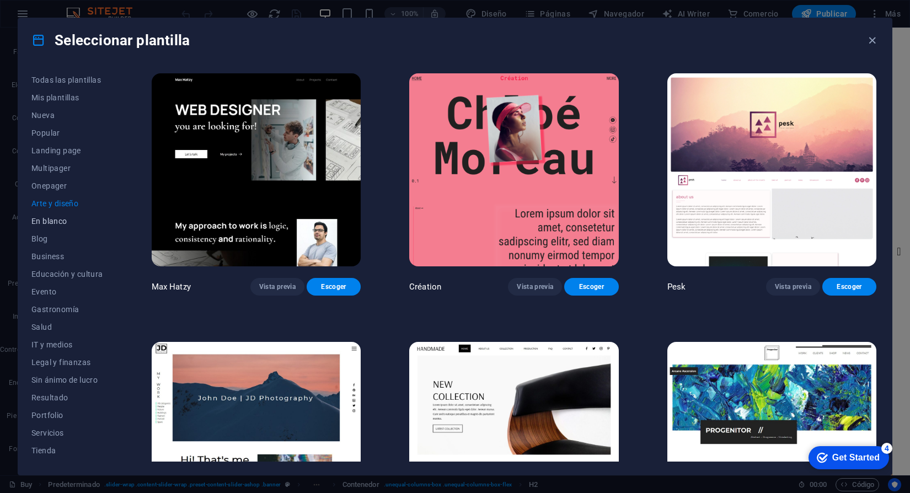
click at [59, 226] on button "En blanco" at bounding box center [67, 221] width 72 height 18
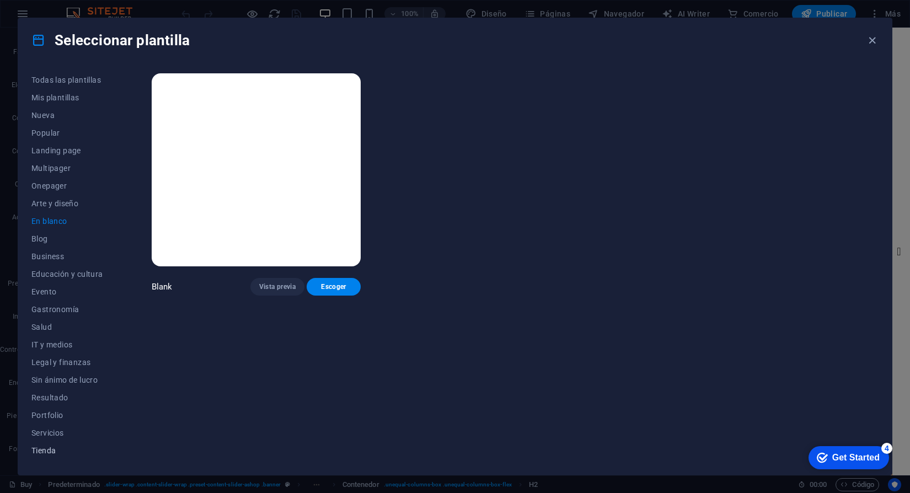
click at [42, 454] on span "Tienda" at bounding box center [67, 450] width 72 height 9
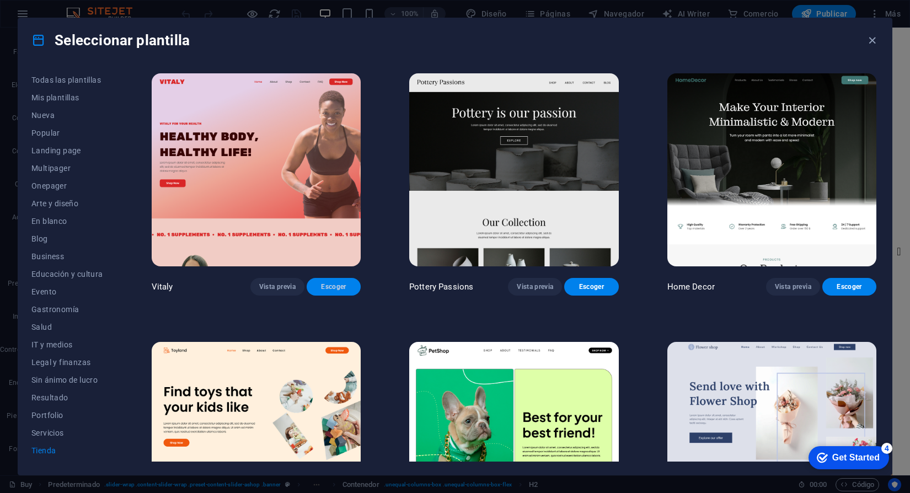
click at [341, 286] on span "Escoger" at bounding box center [334, 286] width 36 height 9
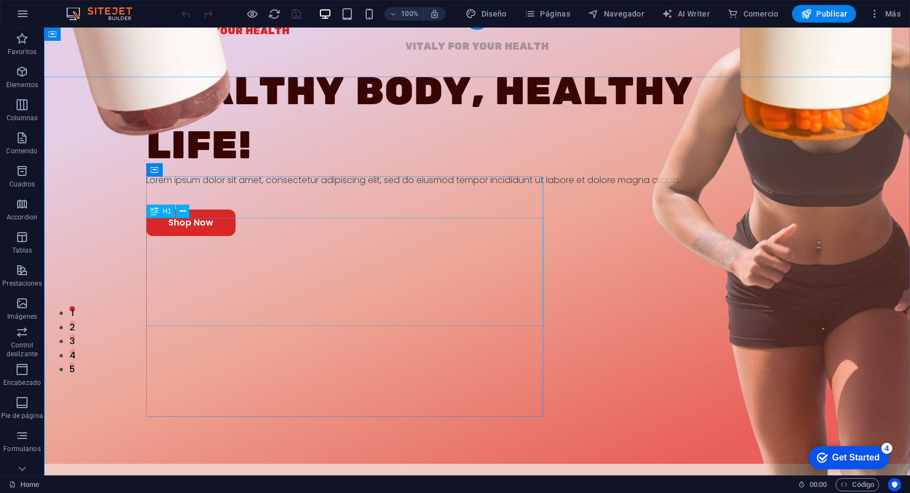
scroll to position [8, 0]
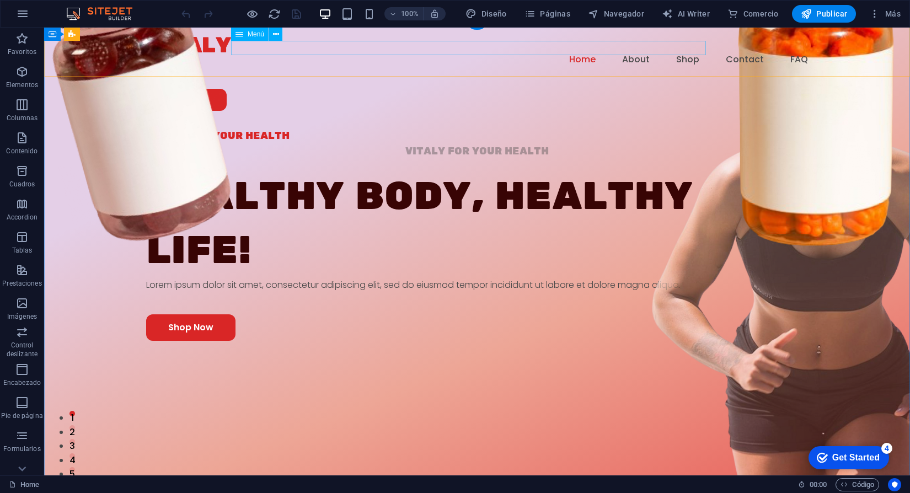
click at [591, 54] on nav "Home About Shop Contact FAQ" at bounding box center [477, 59] width 662 height 14
click at [590, 52] on nav "Home About Shop Contact FAQ" at bounding box center [477, 59] width 662 height 14
select select "1"
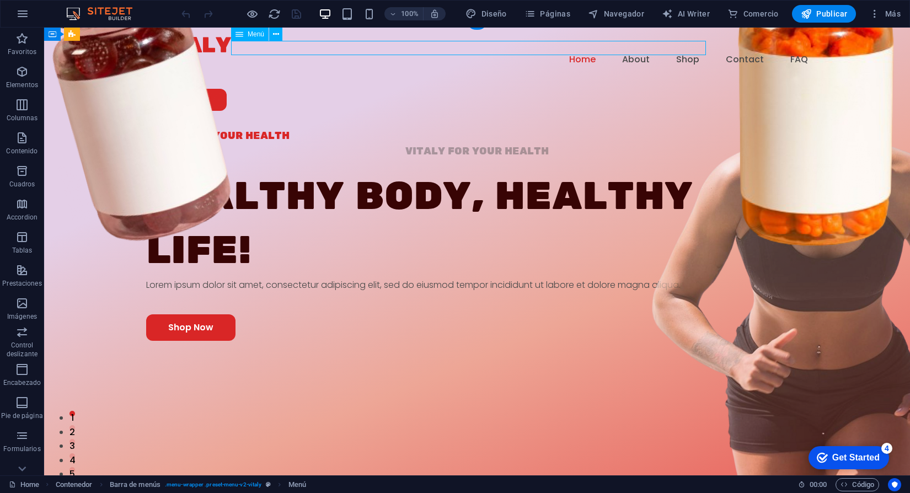
select select
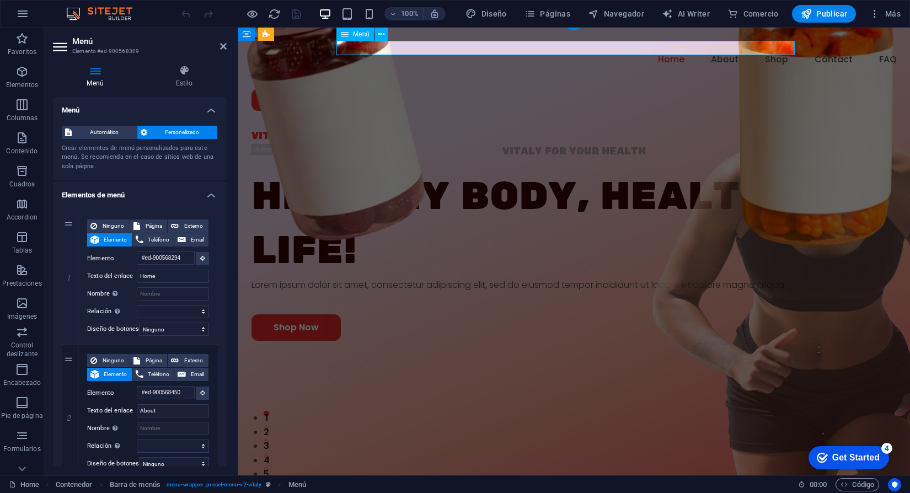
click at [590, 52] on nav "Home About Shop Contact FAQ" at bounding box center [574, 59] width 645 height 14
drag, startPoint x: 784, startPoint y: 46, endPoint x: 590, endPoint y: 46, distance: 194.2
click at [590, 52] on nav "Home About Shop Contact FAQ" at bounding box center [574, 59] width 645 height 14
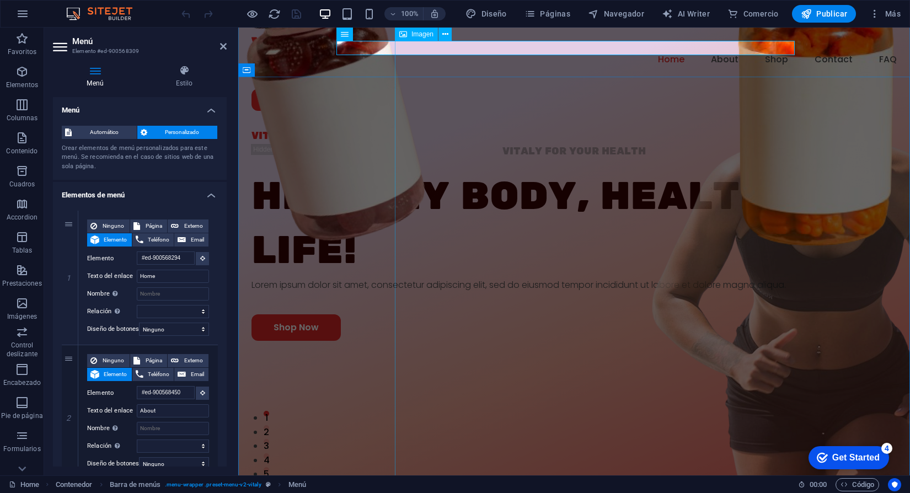
click at [612, 124] on figure at bounding box center [684, 265] width 579 height 748
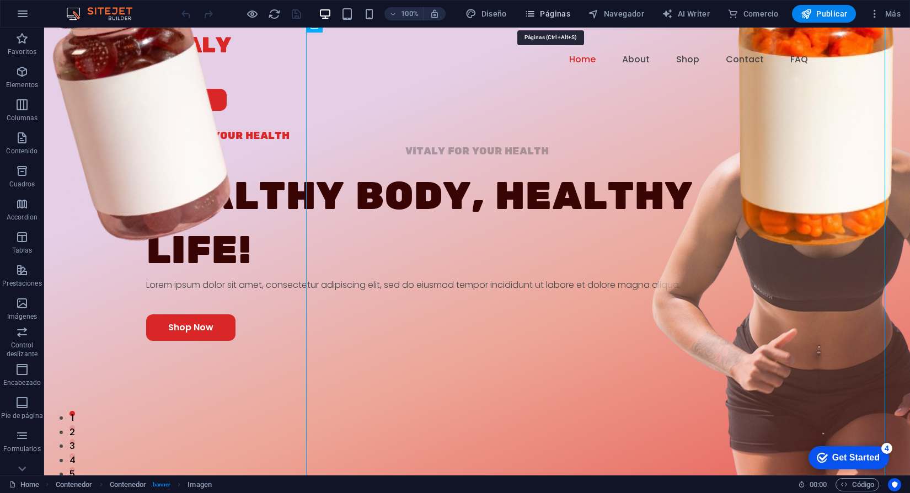
click at [568, 14] on span "Páginas" at bounding box center [548, 13] width 46 height 11
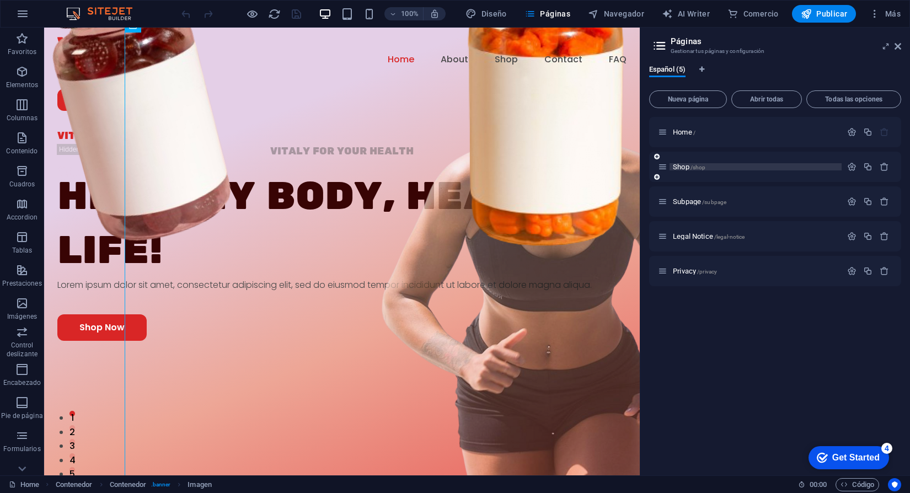
click at [681, 167] on span "Shop /shop" at bounding box center [689, 167] width 33 height 8
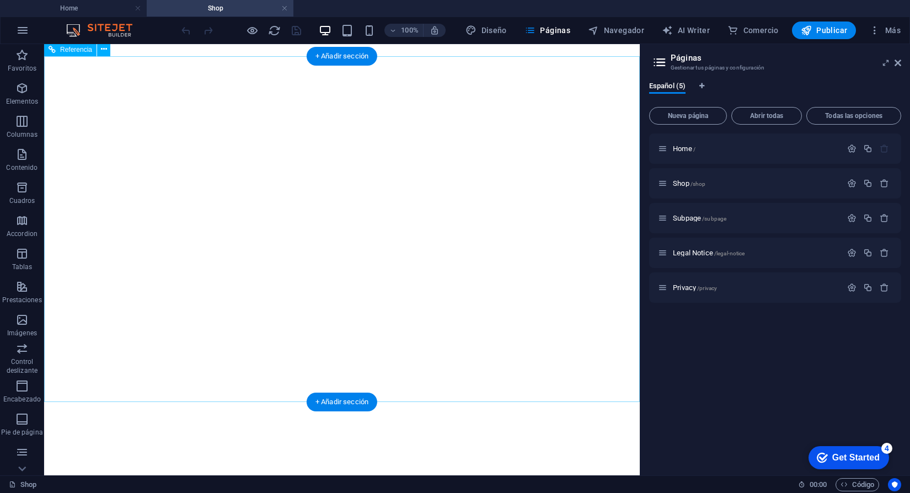
scroll to position [2031, 0]
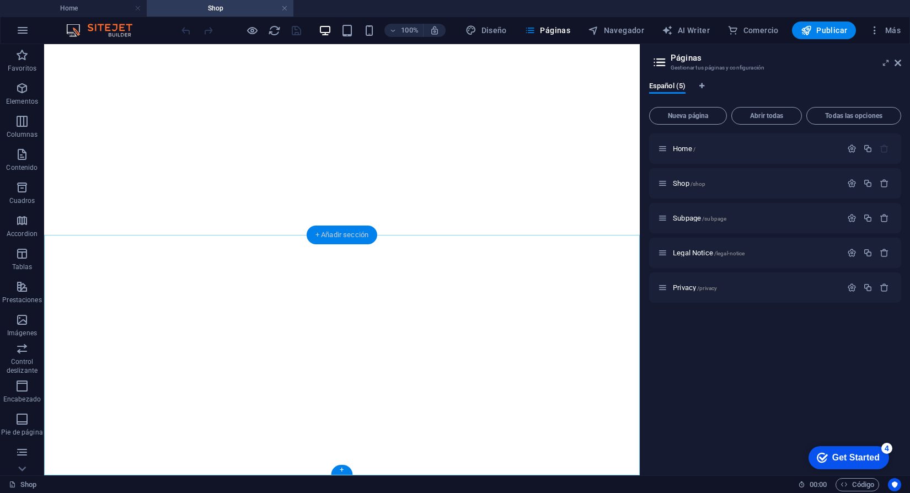
click at [350, 233] on div "+ Añadir sección" at bounding box center [342, 235] width 71 height 19
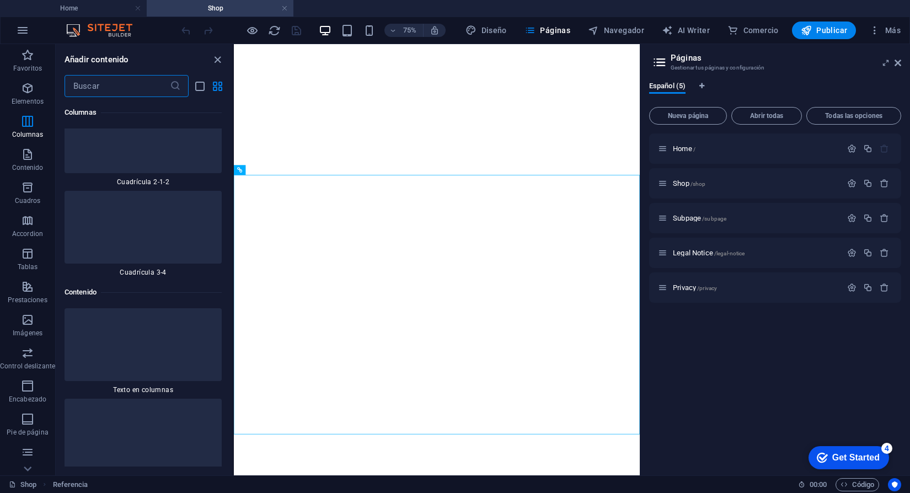
scroll to position [3788, 0]
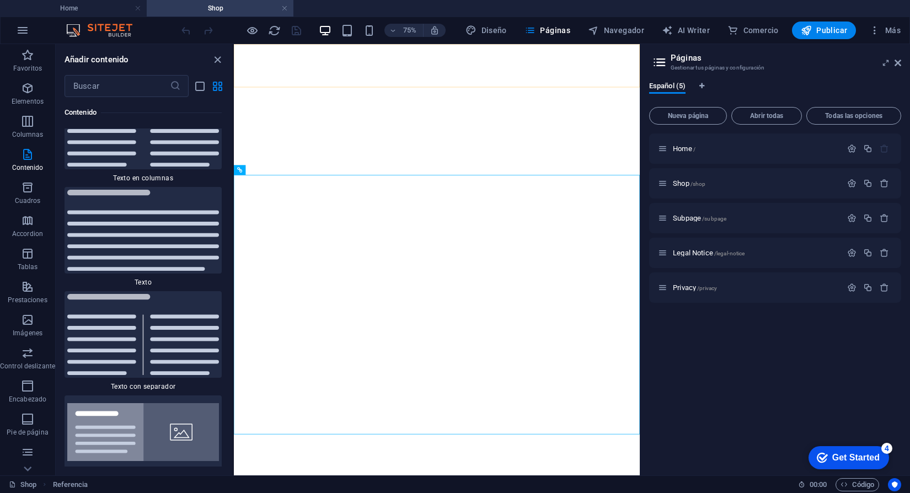
select select "rem"
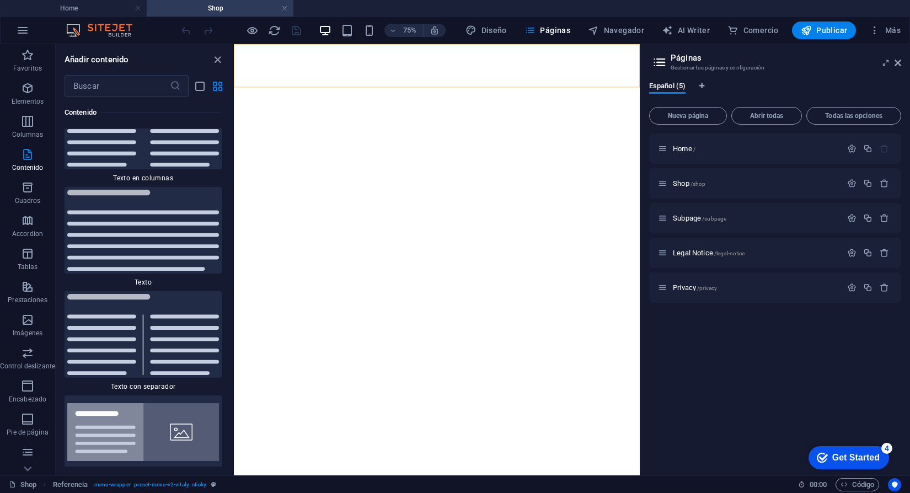
select select "rem"
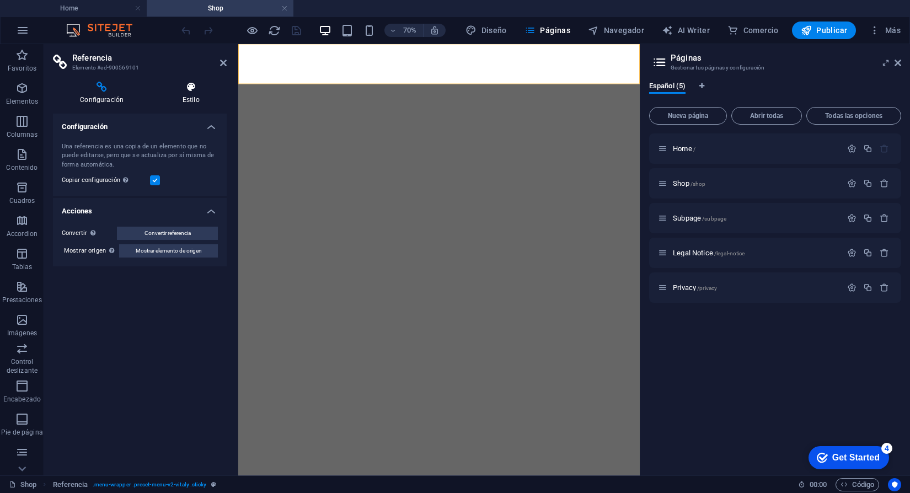
click at [191, 94] on h4 "Estilo" at bounding box center [191, 93] width 72 height 23
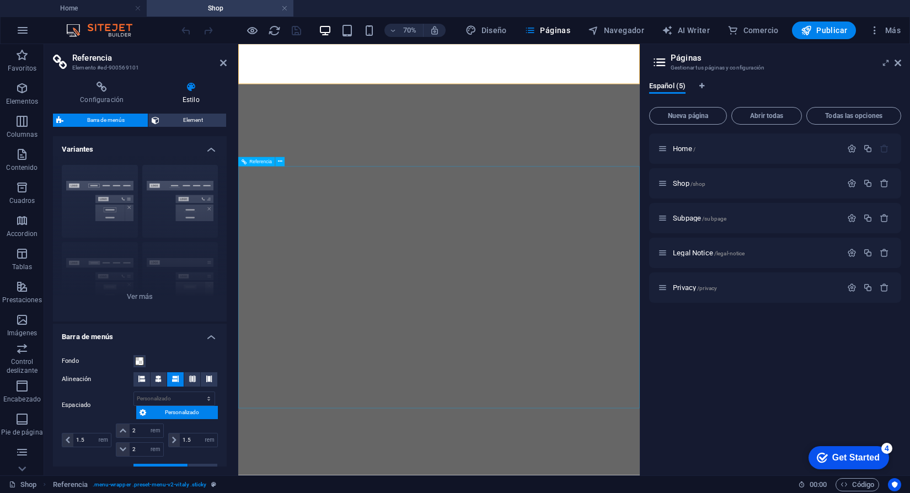
scroll to position [1860, 0]
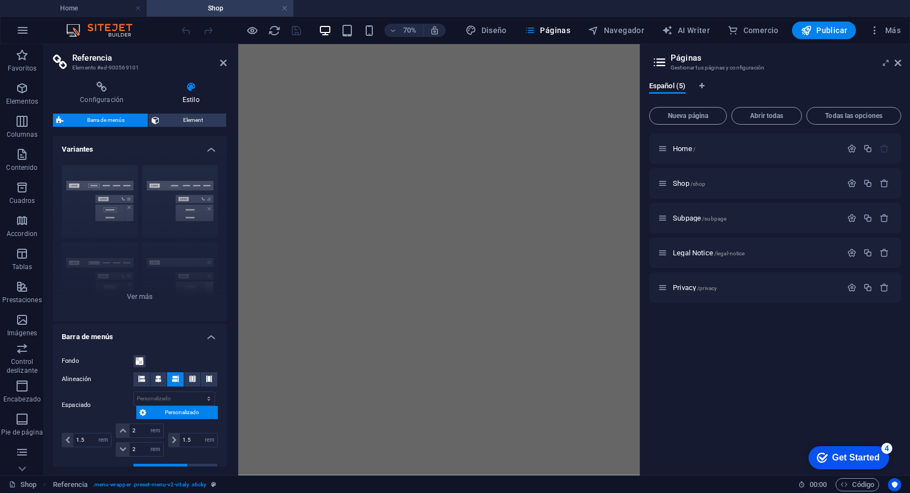
click at [740, 386] on div "Home / Shop /shop Subpage /subpage Legal Notice /legal-notice Privacy /privacy" at bounding box center [775, 300] width 252 height 333
click at [703, 242] on div "Legal Notice /legal-notice" at bounding box center [775, 253] width 252 height 30
click at [702, 253] on span "Legal Notice /legal-notice" at bounding box center [709, 253] width 72 height 8
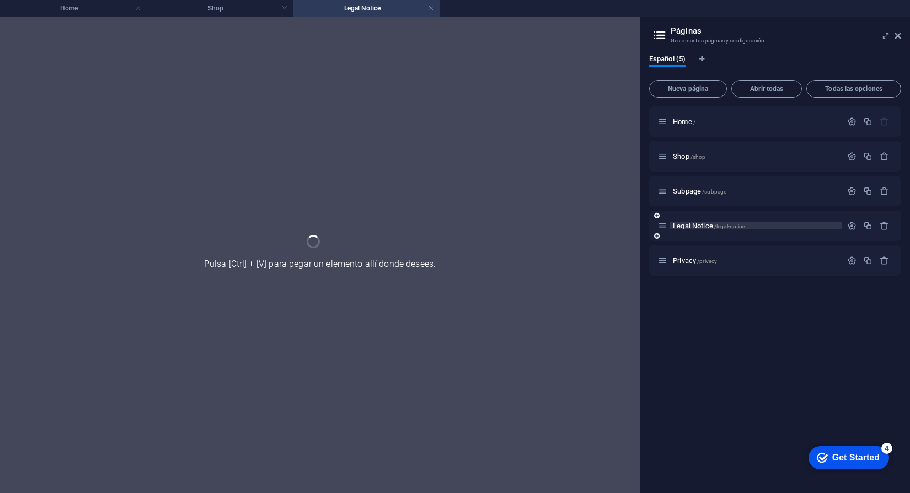
scroll to position [0, 0]
click at [702, 253] on div "Privacy /privacy" at bounding box center [775, 260] width 252 height 30
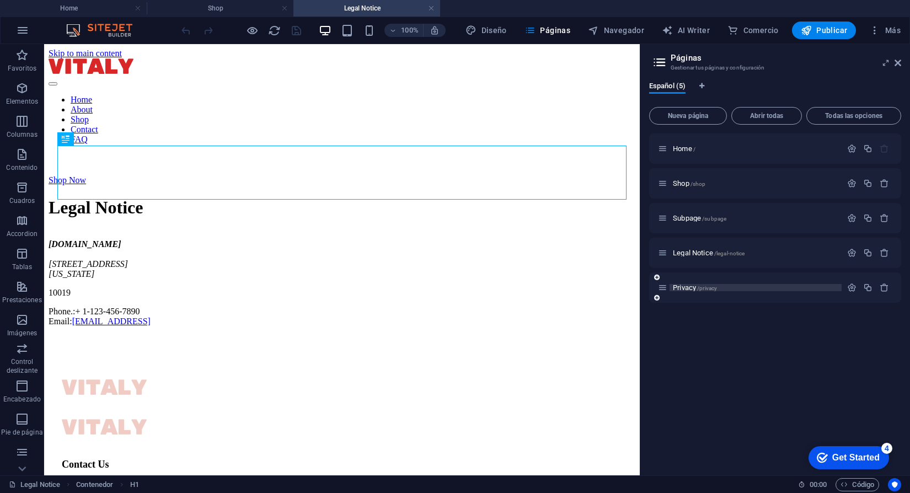
click at [691, 284] on span "Privacy /privacy" at bounding box center [695, 288] width 44 height 8
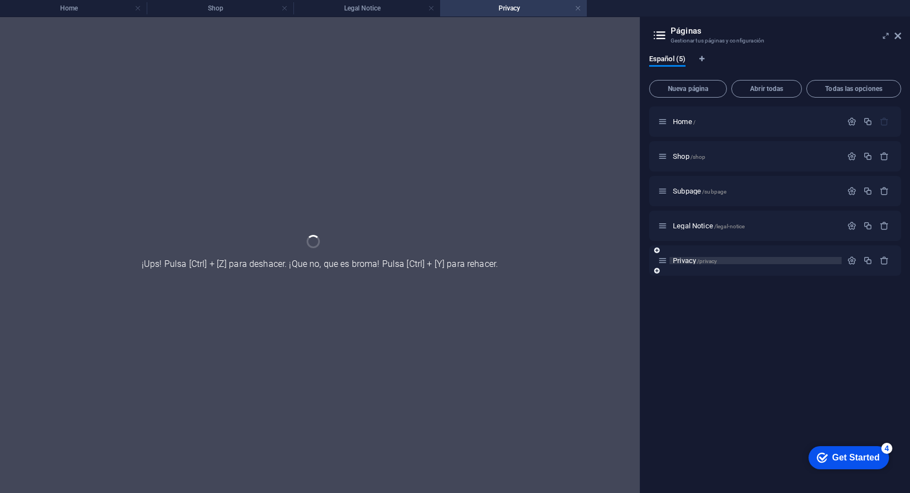
click at [691, 284] on div "Home / Shop /shop Subpage /subpage Legal Notice /legal-notice Privacy /privacy" at bounding box center [775, 295] width 252 height 378
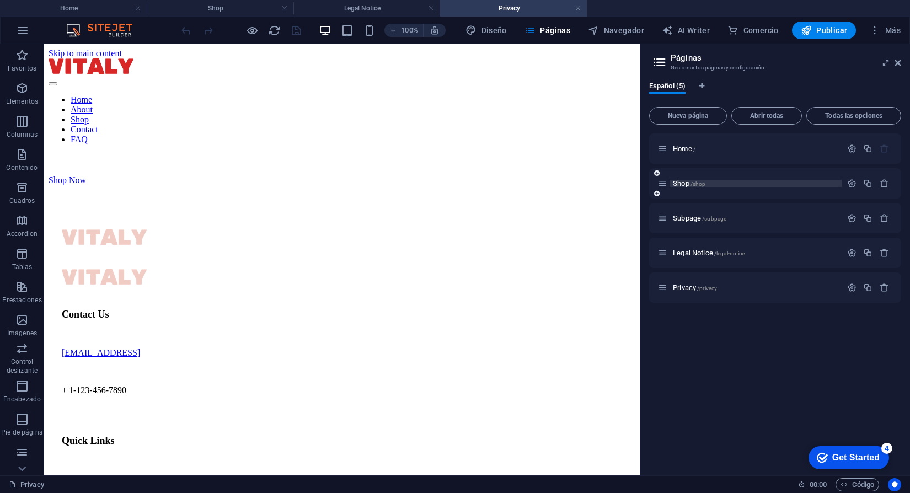
click at [683, 186] on span "Shop /shop" at bounding box center [689, 183] width 33 height 8
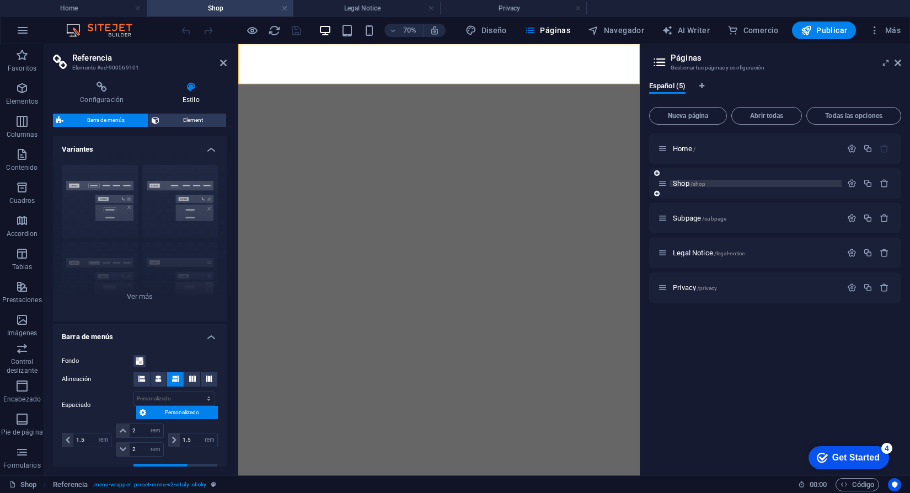
click at [683, 186] on span "Shop /shop" at bounding box center [689, 183] width 33 height 8
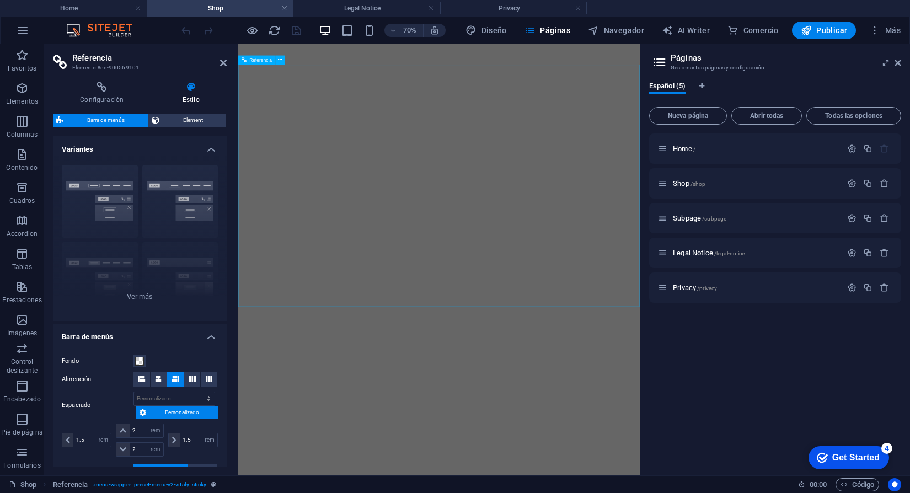
scroll to position [1860, 0]
click at [18, 322] on icon "button" at bounding box center [21, 319] width 13 height 13
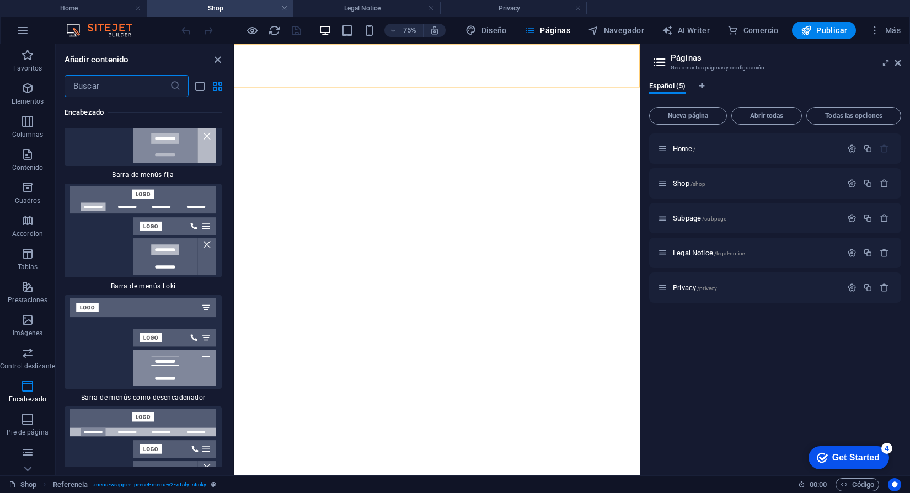
scroll to position [13917, 0]
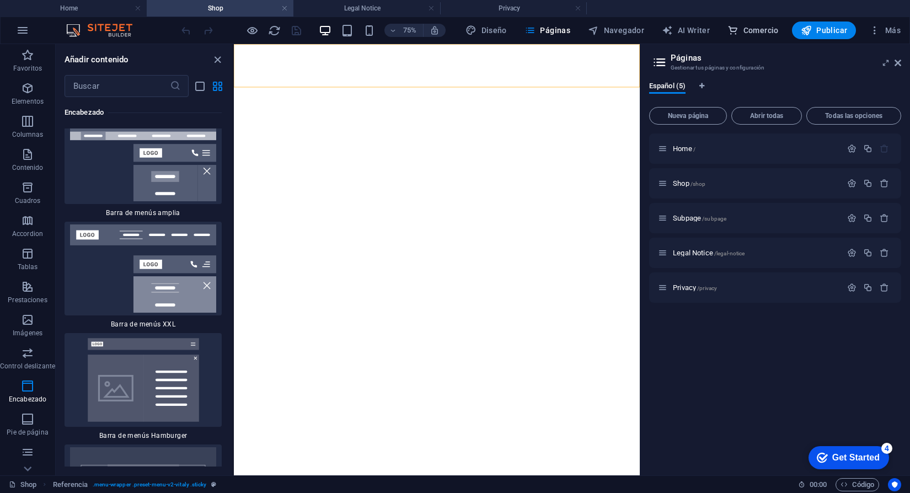
click at [743, 33] on span "Comercio" at bounding box center [753, 30] width 51 height 11
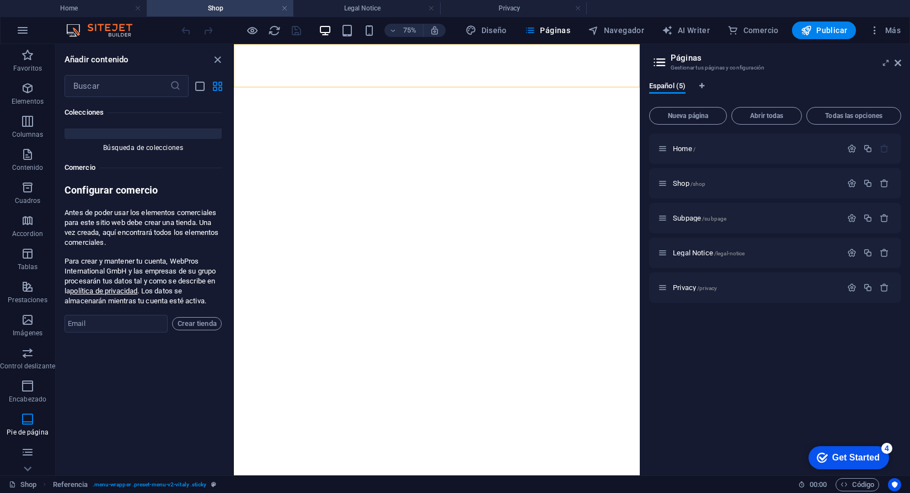
scroll to position [21515, 0]
click at [682, 33] on span "AI Writer" at bounding box center [686, 30] width 48 height 11
select select "English"
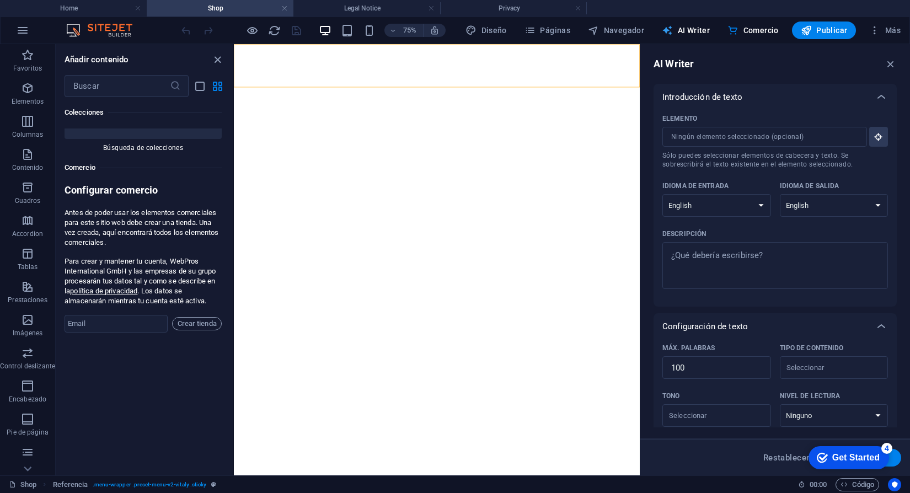
scroll to position [0, 0]
click at [25, 26] on icon "button" at bounding box center [22, 30] width 13 height 13
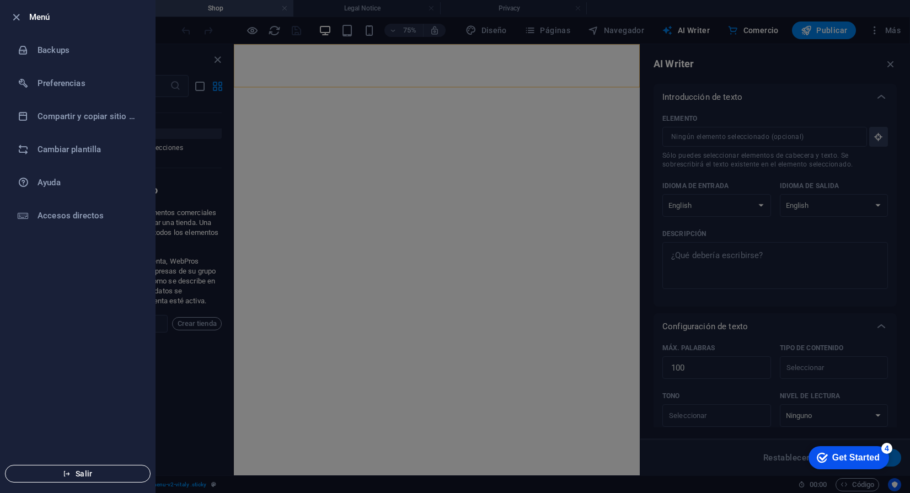
click at [60, 477] on span "Salir" at bounding box center [77, 473] width 127 height 9
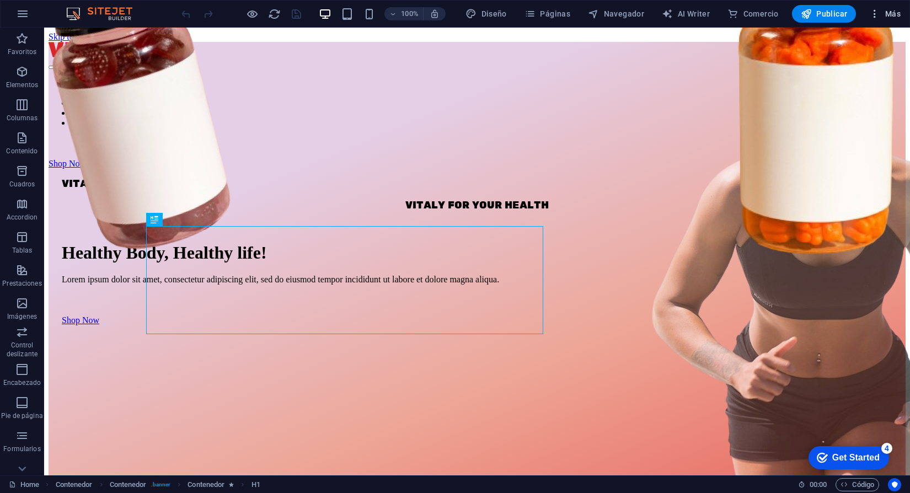
click at [895, 14] on span "Más" at bounding box center [884, 13] width 31 height 11
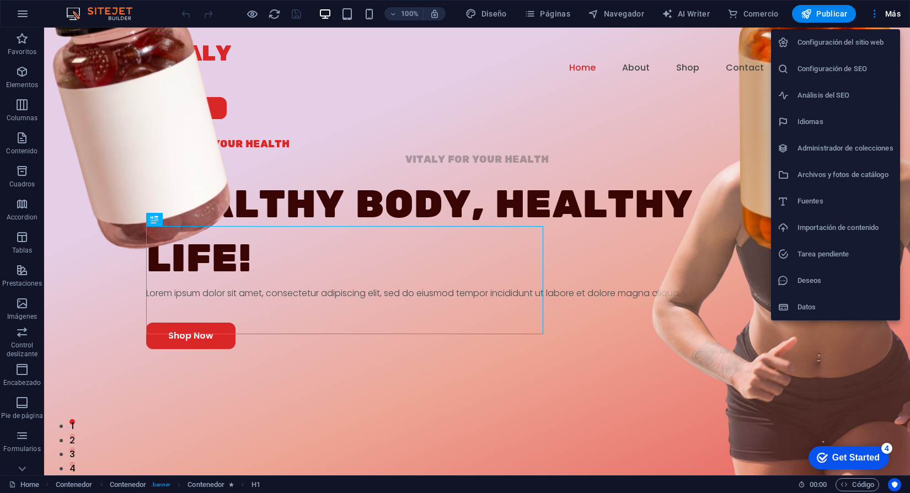
click at [108, 4] on div at bounding box center [455, 246] width 910 height 493
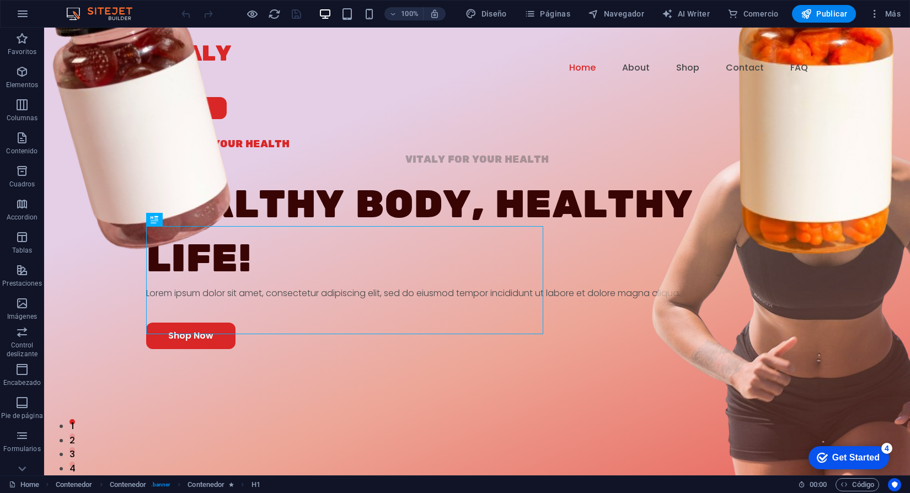
click at [108, 4] on div "100% Diseño Páginas Navegador AI Writer Comercio Publicar Más" at bounding box center [455, 14] width 909 height 26
click at [13, 6] on button "button" at bounding box center [22, 14] width 26 height 26
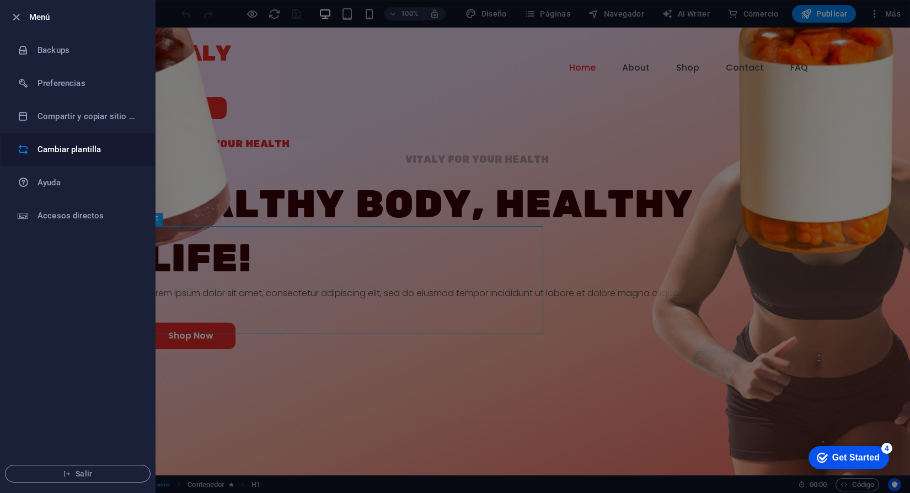
click at [56, 152] on h6 "Cambiar plantilla" at bounding box center [89, 149] width 102 height 13
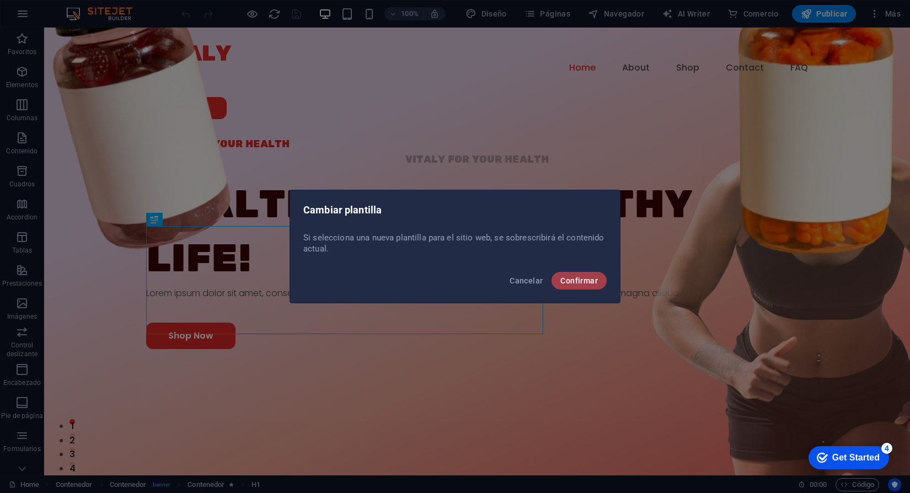
click at [589, 278] on span "Confirmar" at bounding box center [579, 280] width 38 height 9
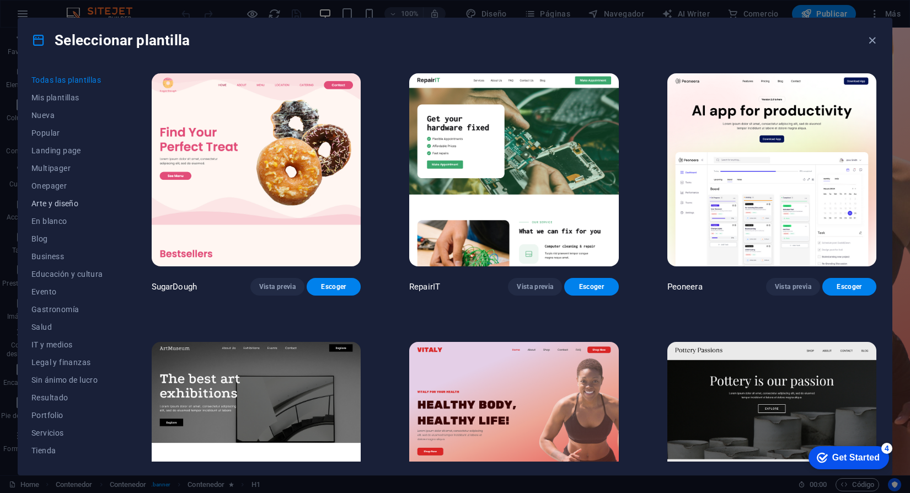
click at [45, 210] on button "Arte y diseño" at bounding box center [67, 204] width 72 height 18
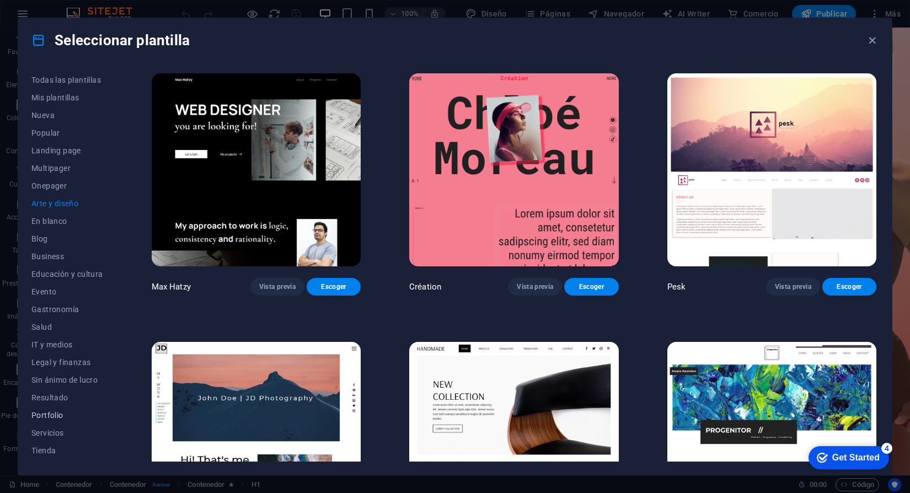
click at [41, 413] on span "Portfolio" at bounding box center [67, 415] width 72 height 9
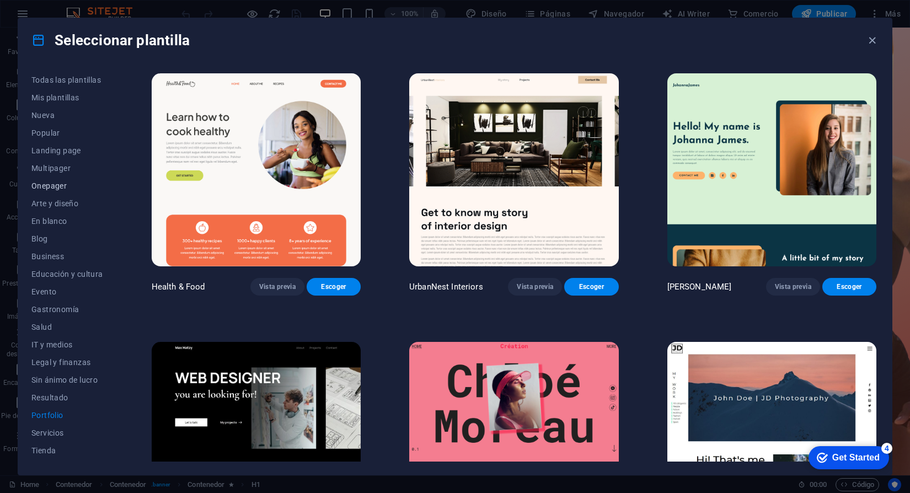
click at [38, 188] on span "Onepager" at bounding box center [67, 185] width 72 height 9
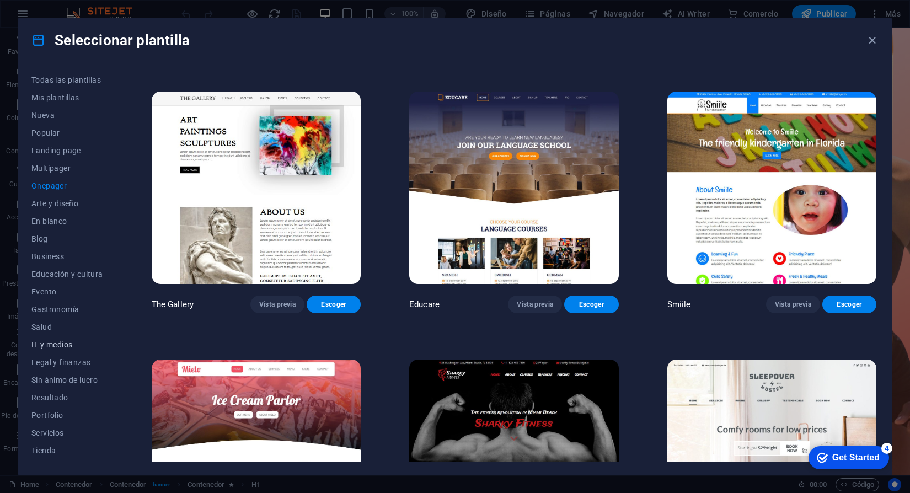
scroll to position [68, 0]
click at [39, 384] on span "Tienda" at bounding box center [67, 382] width 72 height 9
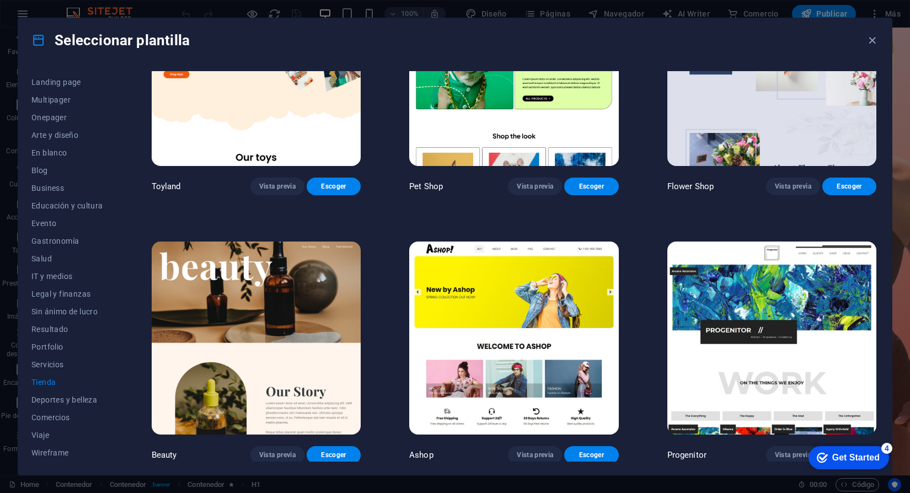
scroll to position [443, 0]
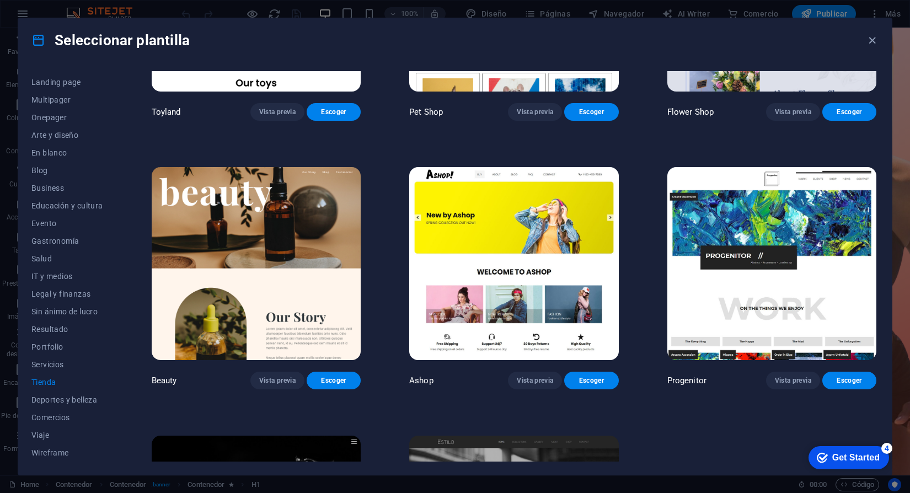
click at [524, 241] on img at bounding box center [513, 263] width 209 height 193
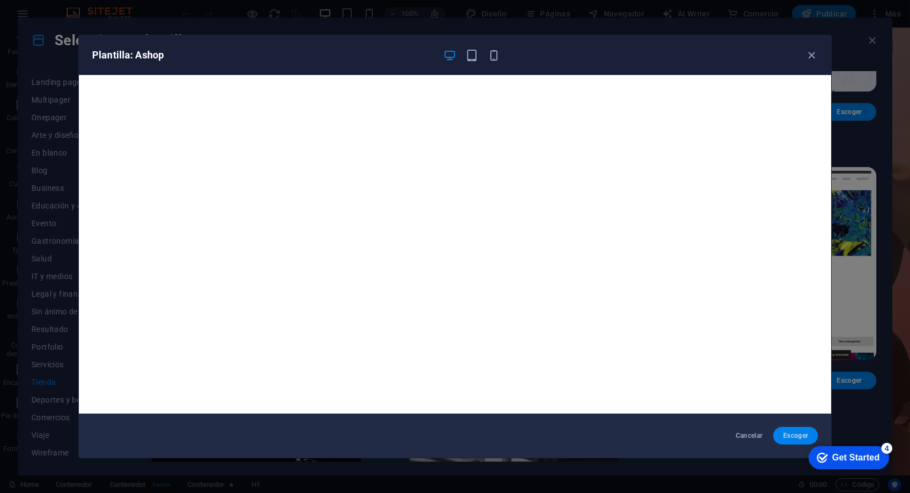
click at [792, 436] on span "Escoger" at bounding box center [795, 435] width 27 height 9
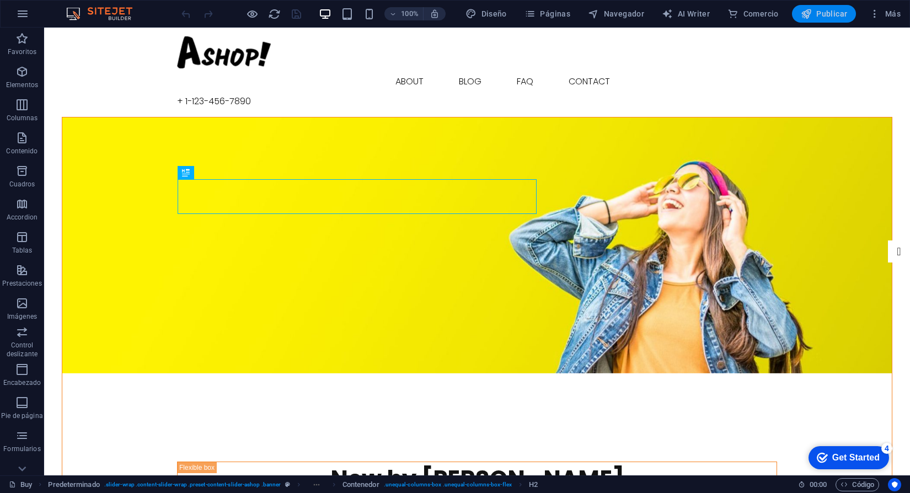
click at [842, 12] on span "Publicar" at bounding box center [824, 13] width 47 height 11
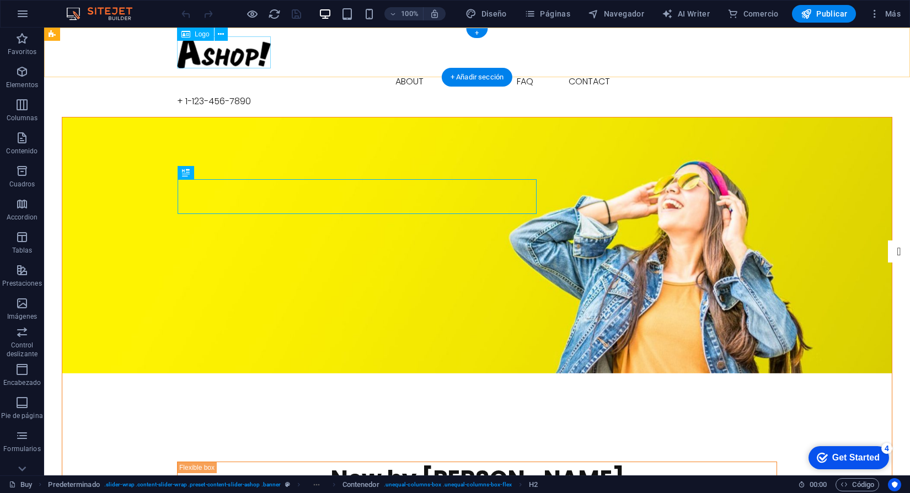
click at [206, 59] on div at bounding box center [477, 52] width 600 height 32
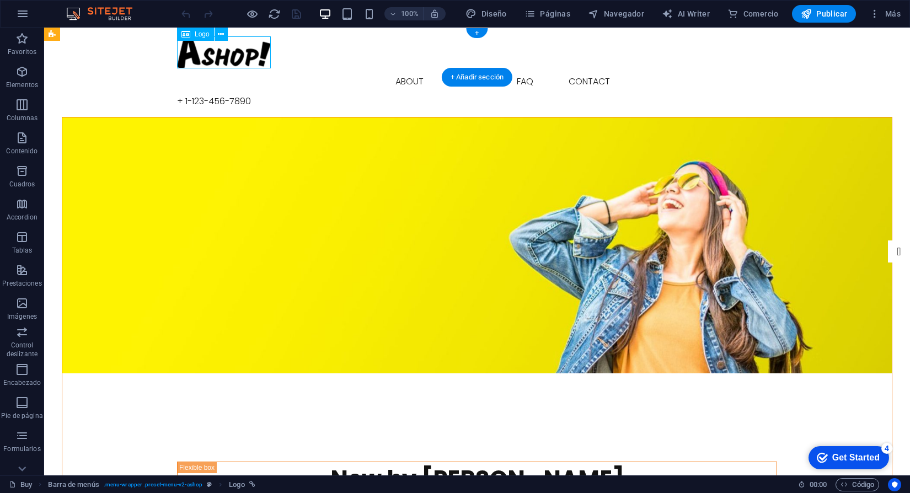
click at [206, 59] on div at bounding box center [477, 52] width 600 height 32
select select "px"
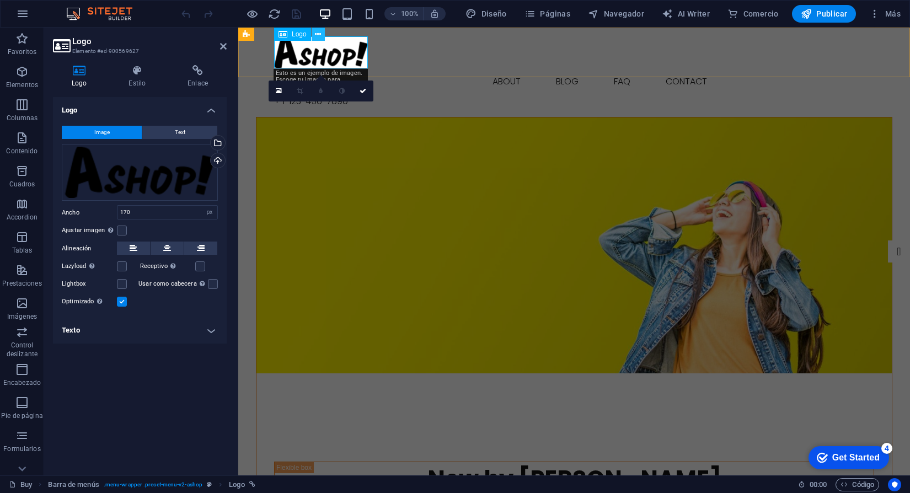
click at [318, 34] on icon at bounding box center [318, 35] width 6 height 12
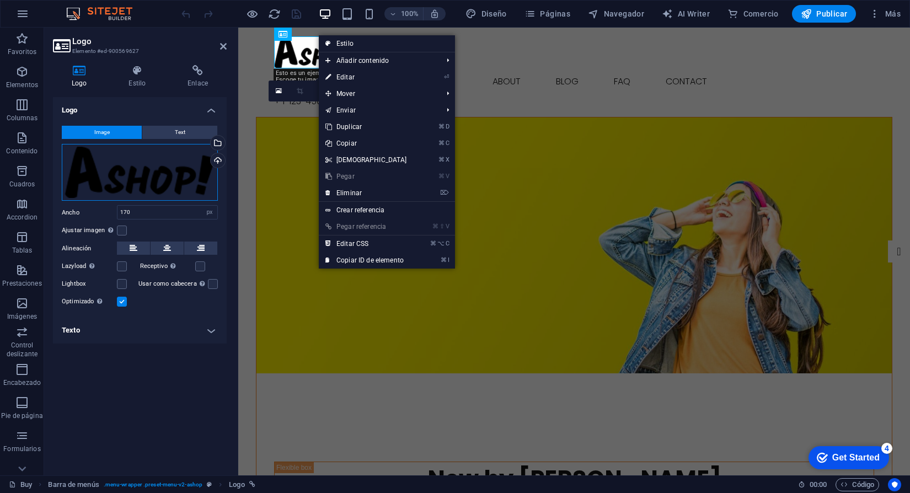
click at [173, 168] on div "Arrastra archivos aquí, haz clic para escoger archivos o selecciona archivos de…" at bounding box center [140, 172] width 156 height 57
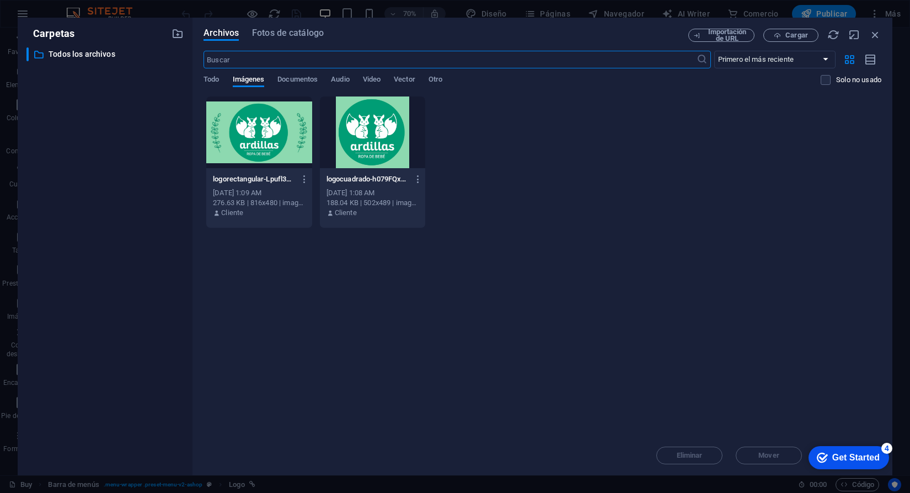
click at [173, 168] on div "​ Todos los archivos Todos los archivos" at bounding box center [104, 256] width 157 height 419
click at [279, 138] on div at bounding box center [258, 133] width 105 height 72
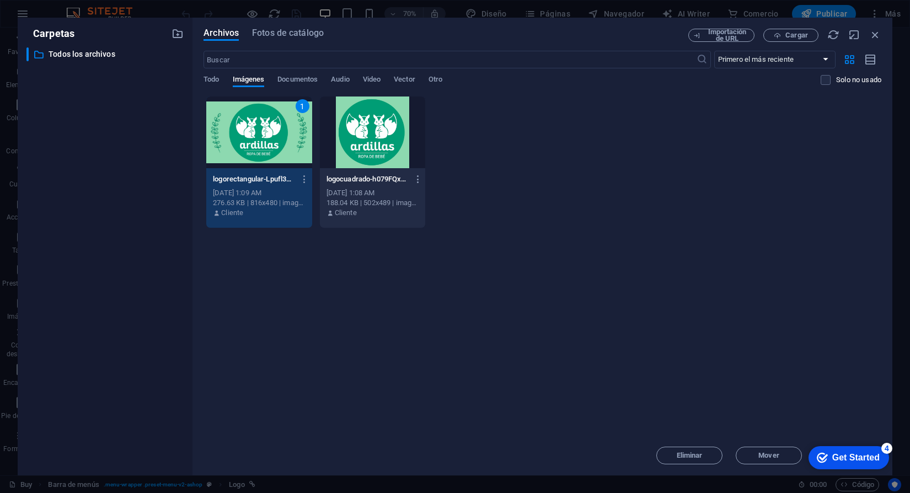
click at [279, 138] on div "1" at bounding box center [258, 133] width 105 height 72
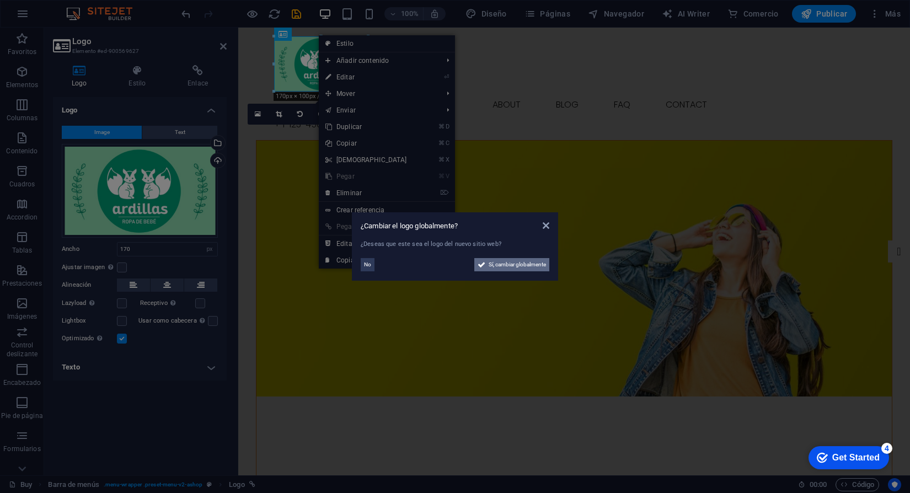
click at [538, 267] on span "Sí, cambiar globalmente" at bounding box center [517, 264] width 57 height 13
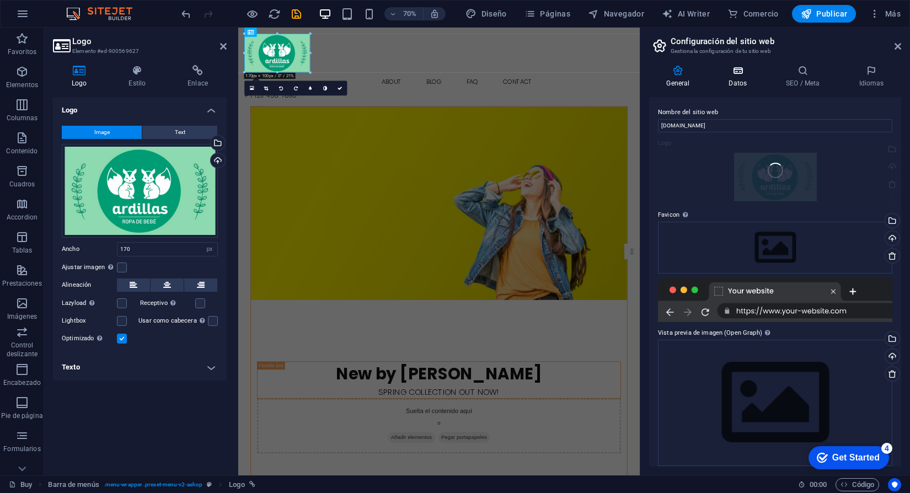
click at [739, 80] on h4 "Datos" at bounding box center [740, 76] width 57 height 23
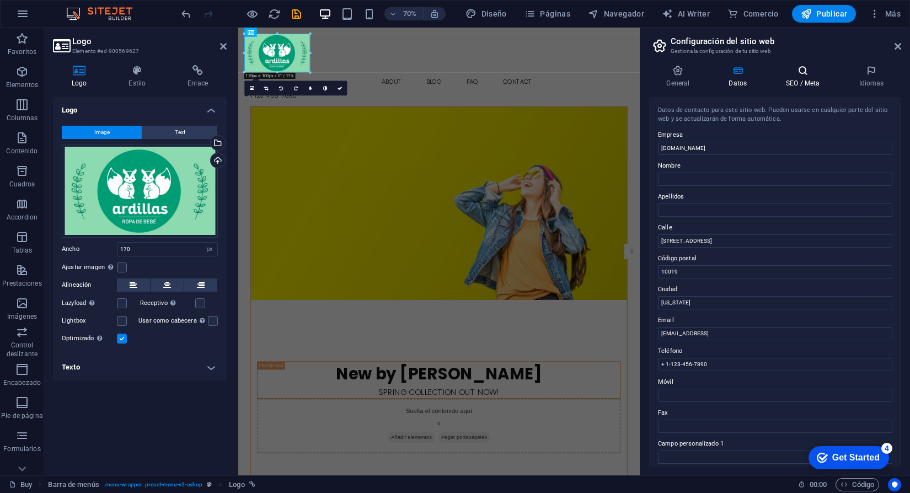
click at [788, 83] on h4 "SEO / Meta" at bounding box center [805, 76] width 73 height 23
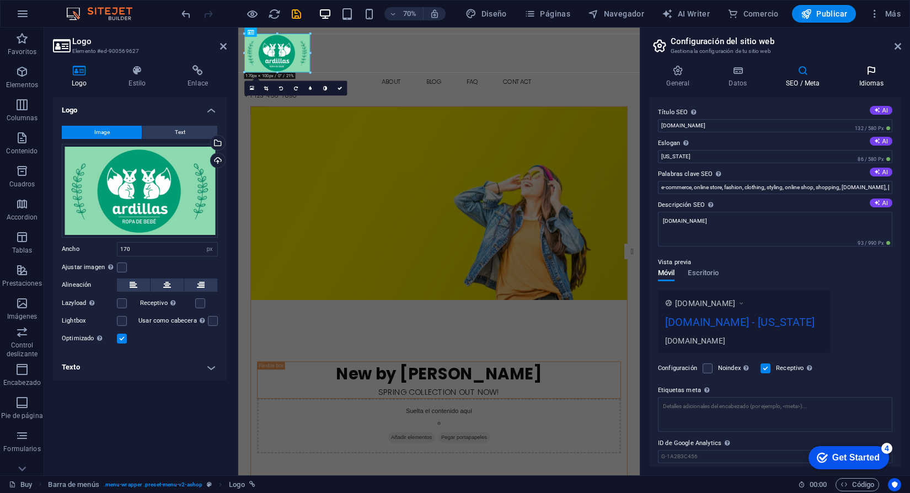
click at [884, 87] on h4 "Idiomas" at bounding box center [872, 76] width 60 height 23
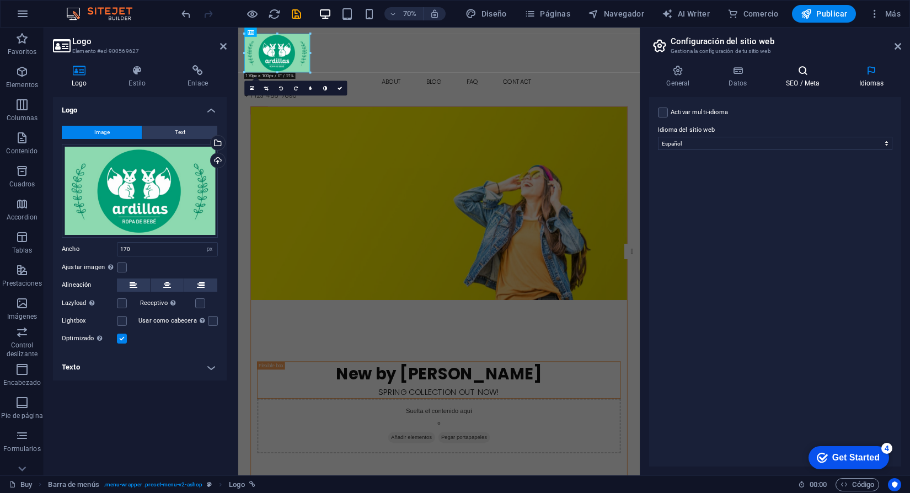
click at [809, 79] on h4 "SEO / Meta" at bounding box center [805, 76] width 73 height 23
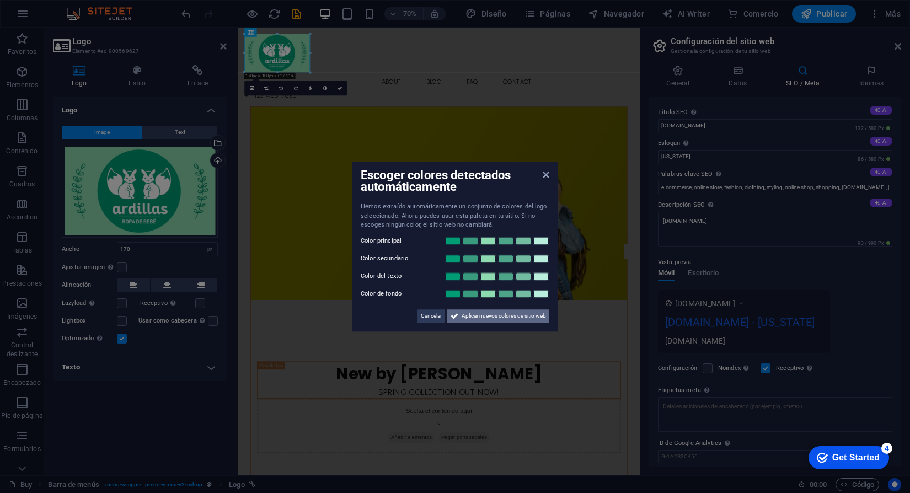
click at [504, 316] on span "Aplicar nuevos colores de sitio web" at bounding box center [504, 315] width 84 height 13
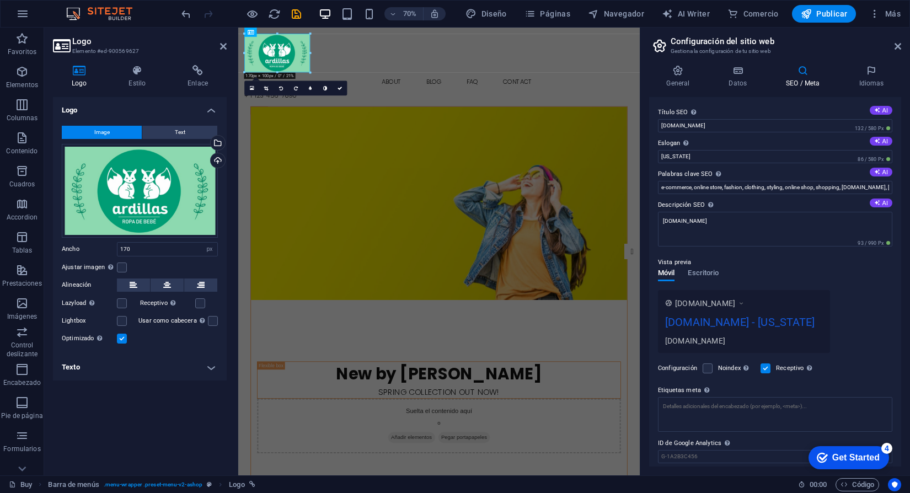
click at [804, 87] on h4 "SEO / Meta" at bounding box center [805, 76] width 73 height 23
click at [864, 83] on h4 "Idiomas" at bounding box center [872, 76] width 60 height 23
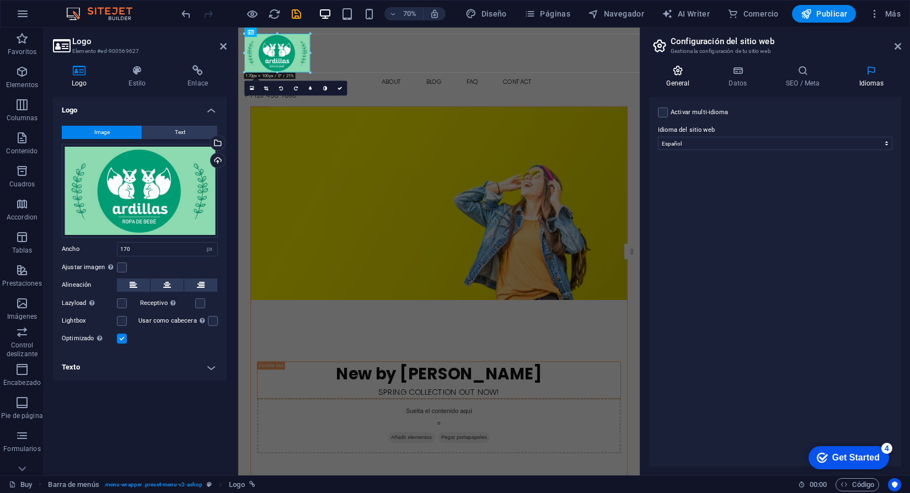
click at [692, 78] on h4 "General" at bounding box center [680, 76] width 62 height 23
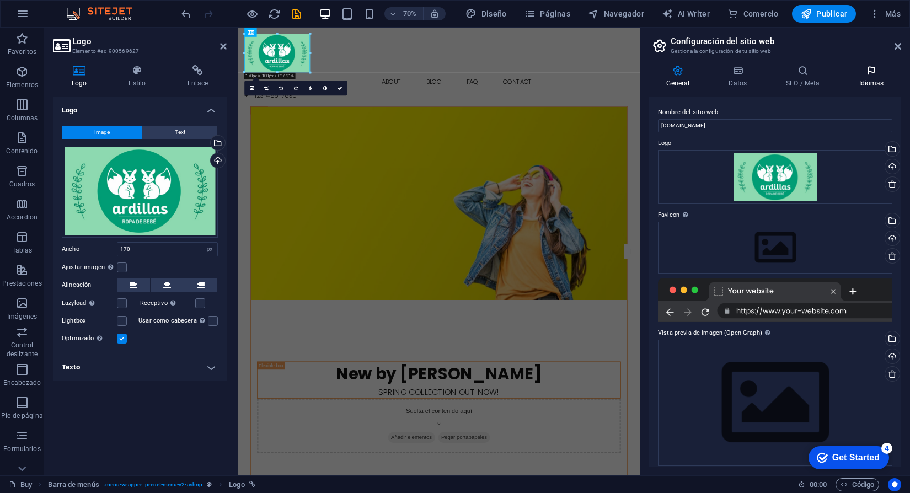
click at [879, 87] on h4 "Idiomas" at bounding box center [872, 76] width 60 height 23
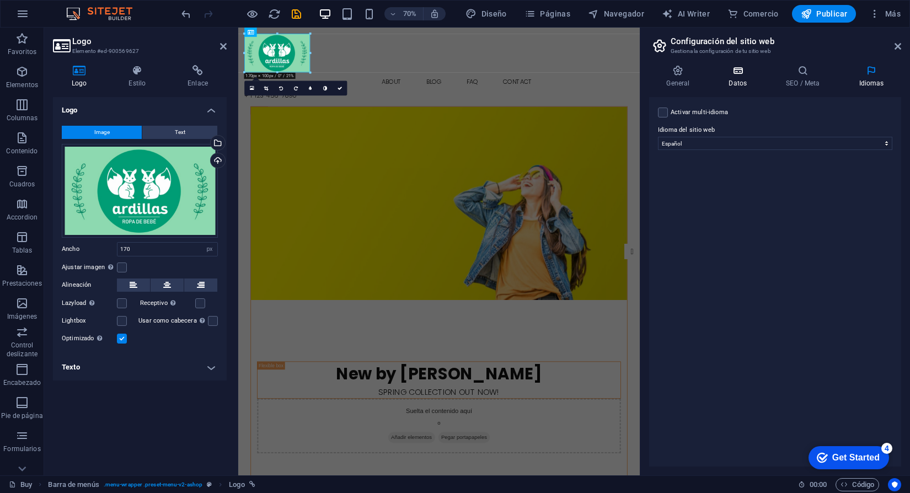
click at [735, 81] on h4 "Datos" at bounding box center [740, 76] width 57 height 23
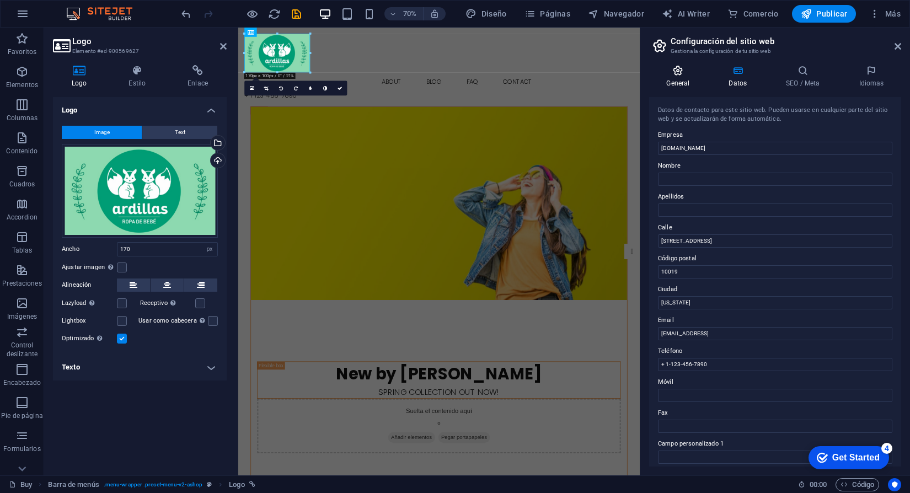
click at [678, 76] on icon at bounding box center [678, 70] width 58 height 11
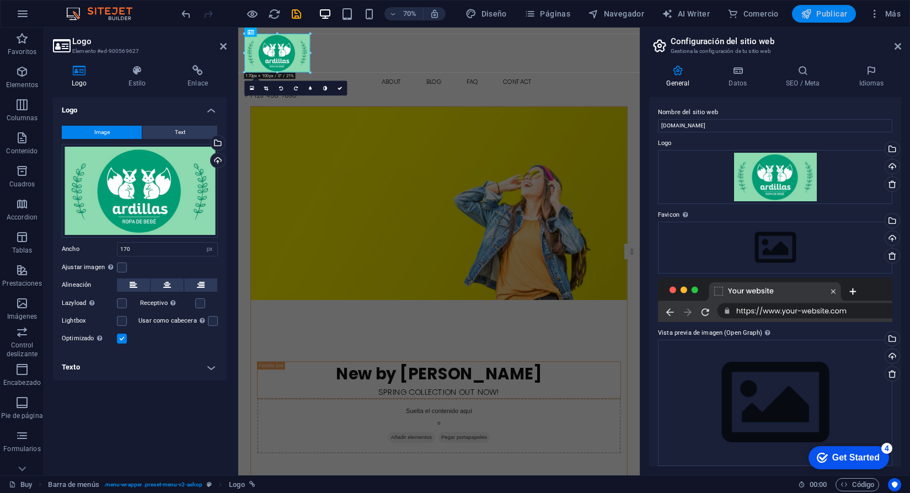
click at [828, 19] on span "Publicar" at bounding box center [824, 13] width 47 height 11
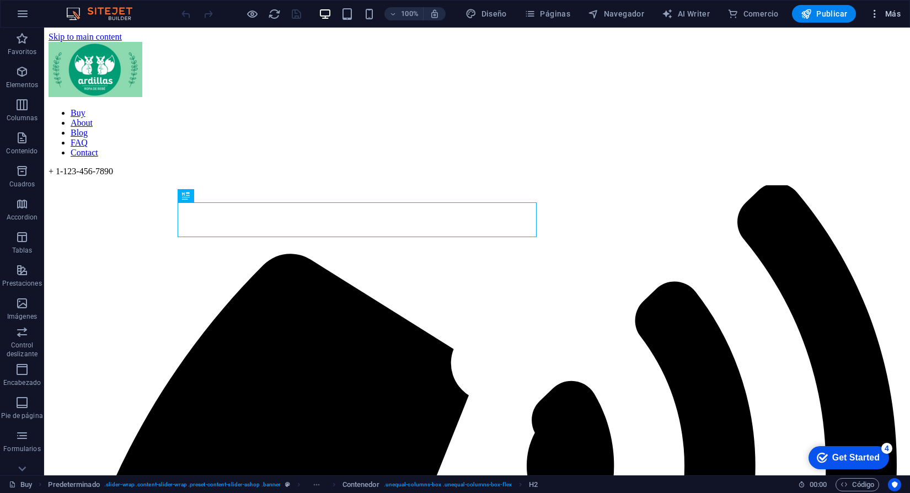
click at [884, 15] on span "Más" at bounding box center [884, 13] width 31 height 11
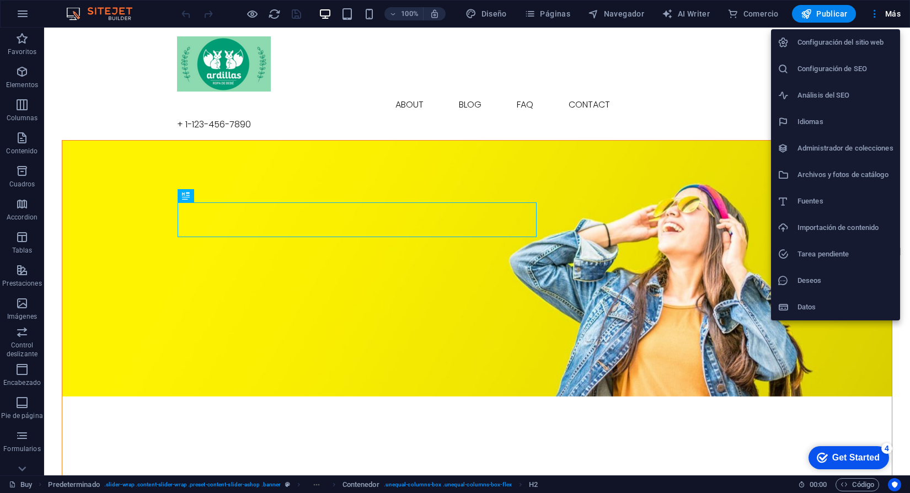
click at [855, 42] on h6 "Configuración del sitio web" at bounding box center [846, 42] width 96 height 13
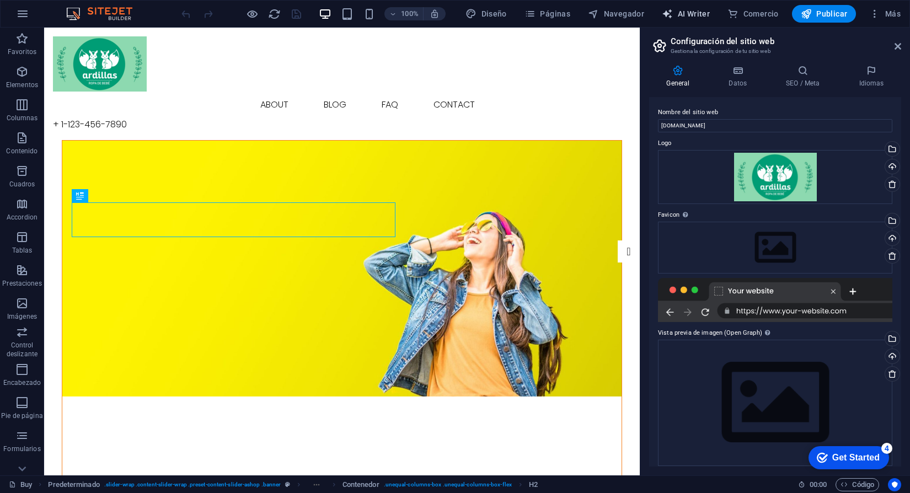
click at [681, 13] on span "AI Writer" at bounding box center [686, 13] width 48 height 11
select select "English"
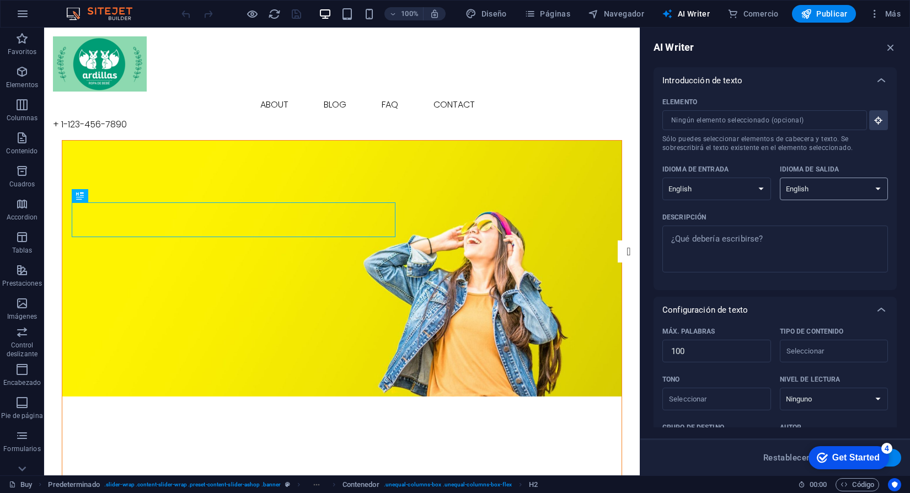
click at [818, 191] on select "Albanian Arabic Armenian Awadhi Azerbaijani Bashkir Basque Belarusian Bengali B…" at bounding box center [834, 189] width 109 height 23
select select "Spanish"
click at [894, 461] on button "Generar texto" at bounding box center [862, 458] width 77 height 18
type textarea "x"
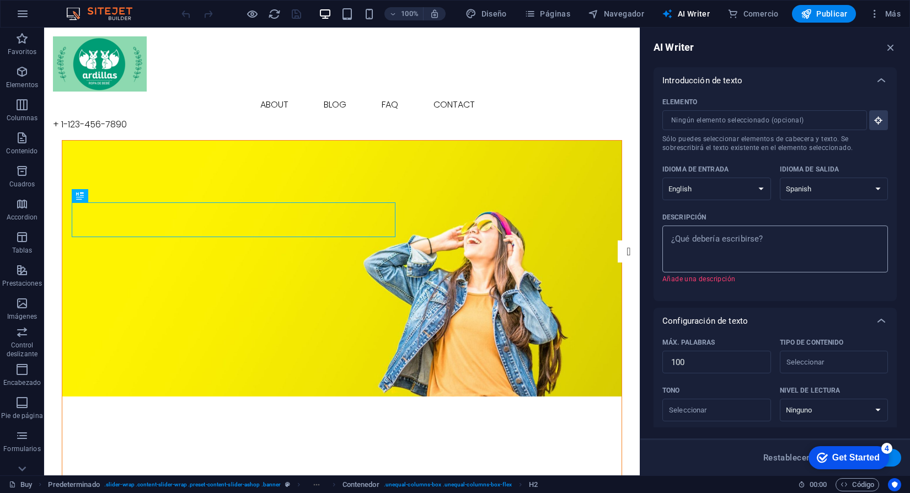
click at [756, 242] on textarea "Descripción x ​ Añade una descripción" at bounding box center [775, 249] width 215 height 36
type textarea "x"
click div "checkmark Get Started 4 First Steps in the Editor Let's guide you through the t…"
click at [856, 455] on div "Get Started" at bounding box center [855, 458] width 47 height 10
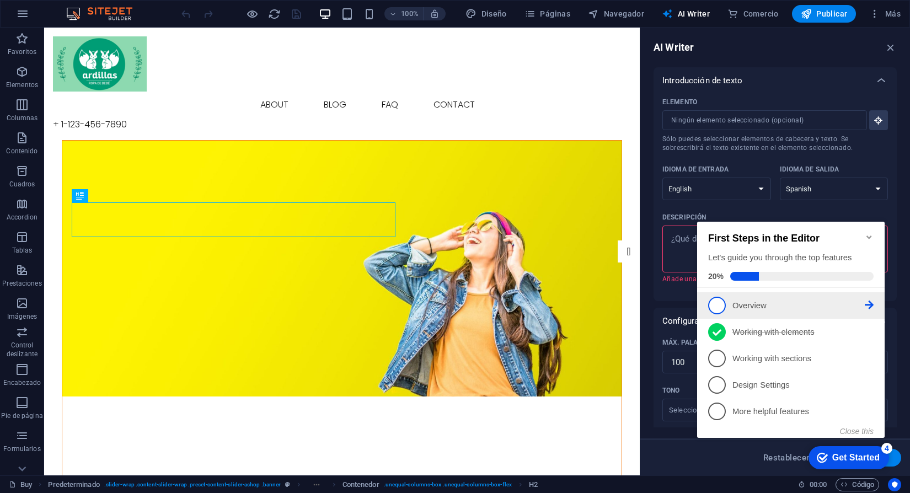
click at [782, 297] on link "1 Overview - incomplete" at bounding box center [791, 306] width 166 height 18
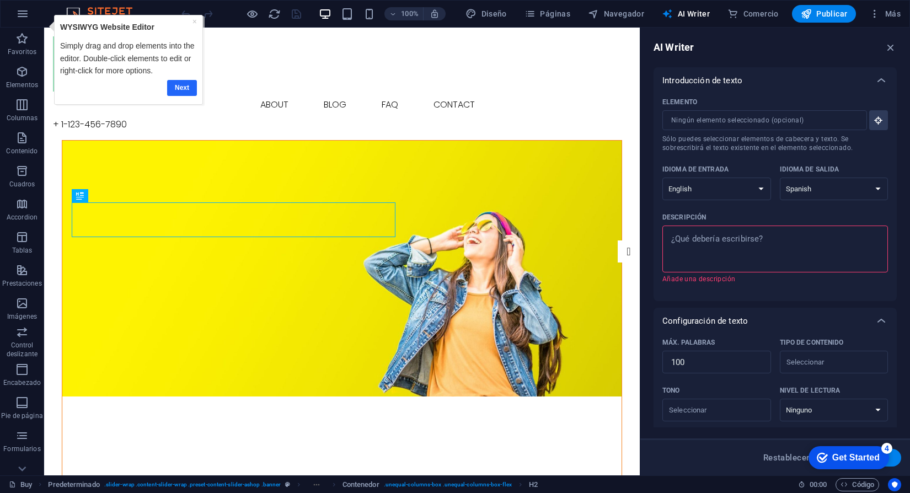
drag, startPoint x: 181, startPoint y: 89, endPoint x: 183, endPoint y: 76, distance: 12.8
click at [181, 89] on link "Next" at bounding box center [182, 88] width 30 height 16
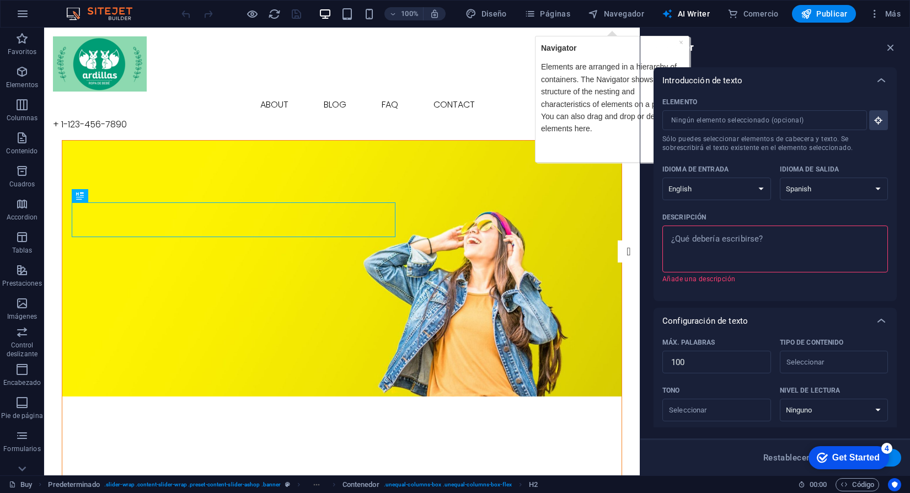
click at [849, 465] on div "checkmark Get Started 4" at bounding box center [849, 457] width 81 height 23
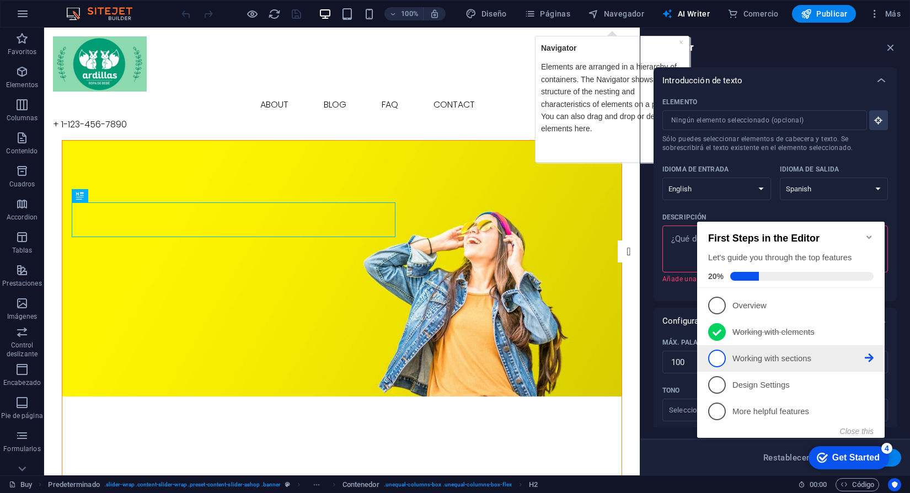
click at [729, 360] on link "3 Working with sections - incomplete" at bounding box center [791, 359] width 166 height 18
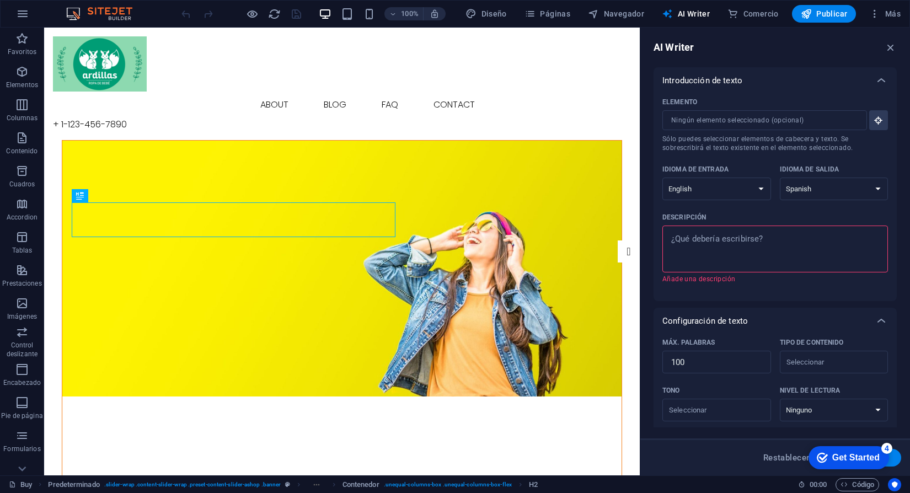
click at [844, 467] on div "checkmark Get Started 4" at bounding box center [849, 457] width 81 height 23
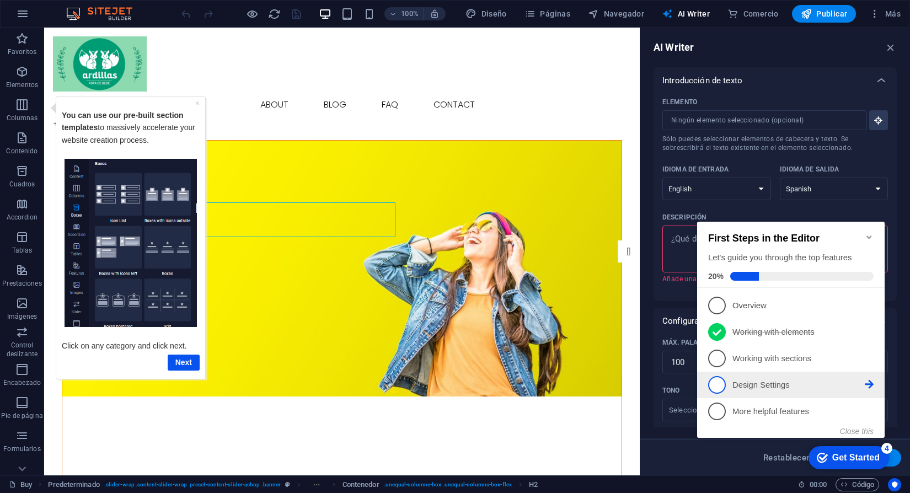
click at [750, 381] on p "Design Settings - incomplete" at bounding box center [799, 386] width 132 height 12
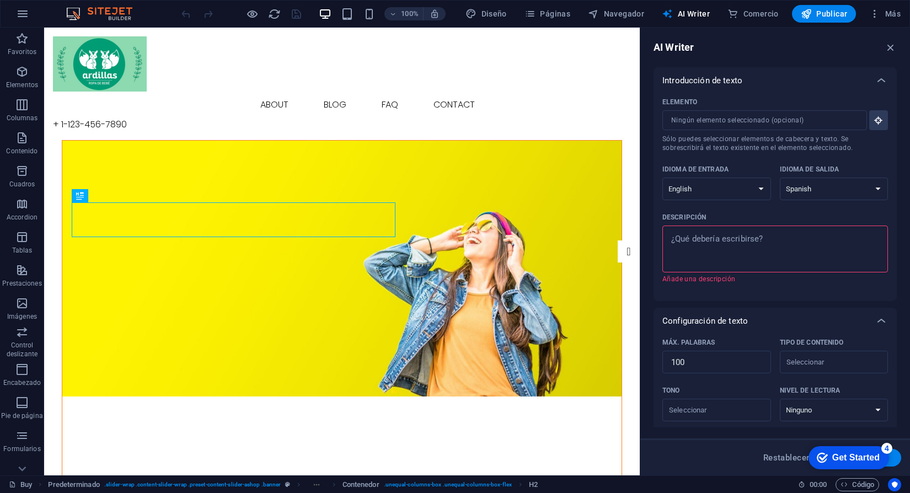
click at [837, 465] on div "checkmark Get Started 4" at bounding box center [849, 457] width 81 height 23
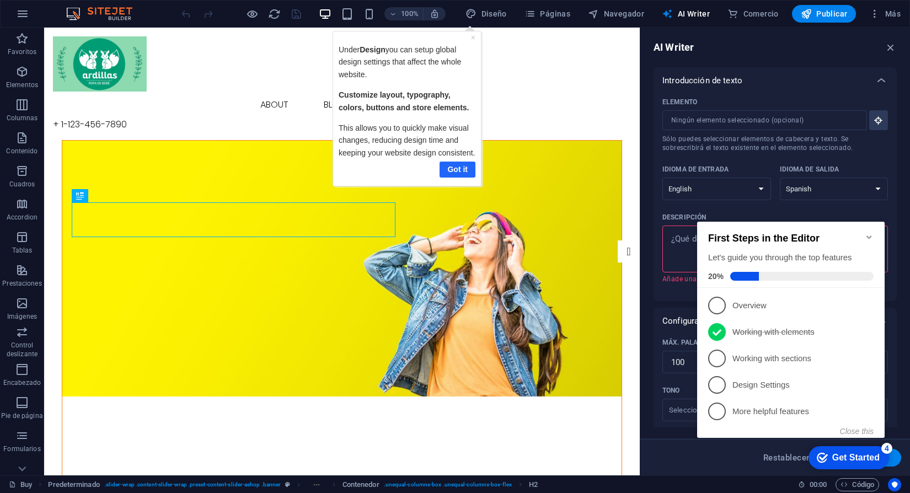
drag, startPoint x: 465, startPoint y: 168, endPoint x: 751, endPoint y: 152, distance: 287.3
click at [465, 168] on link "Got it" at bounding box center [457, 170] width 36 height 16
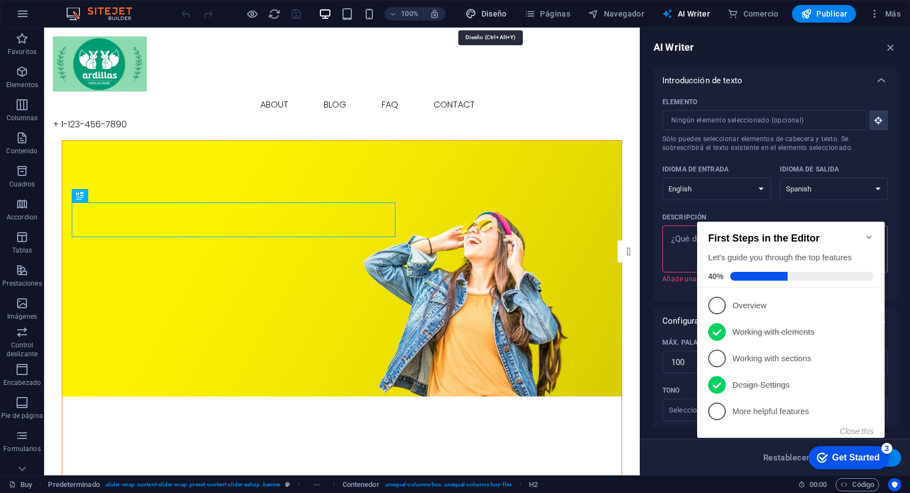
click at [497, 19] on span "Diseño" at bounding box center [486, 13] width 41 height 11
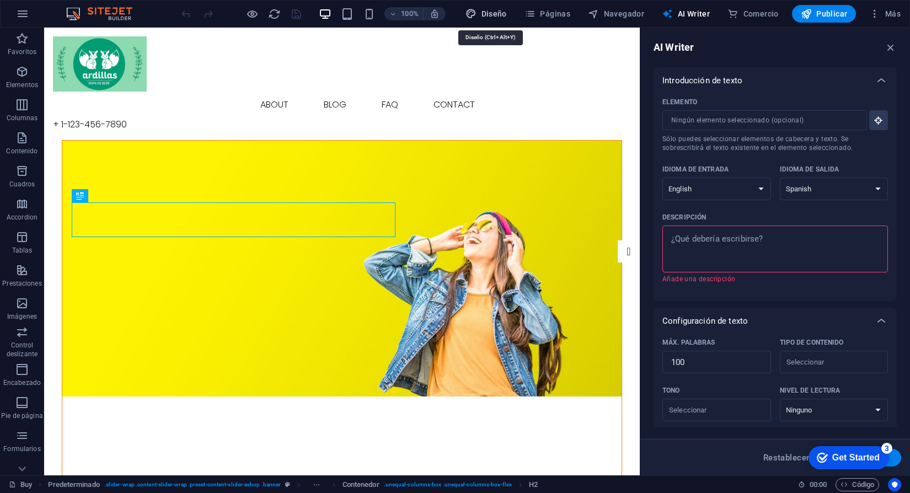
select select "px"
select select "300"
select select "px"
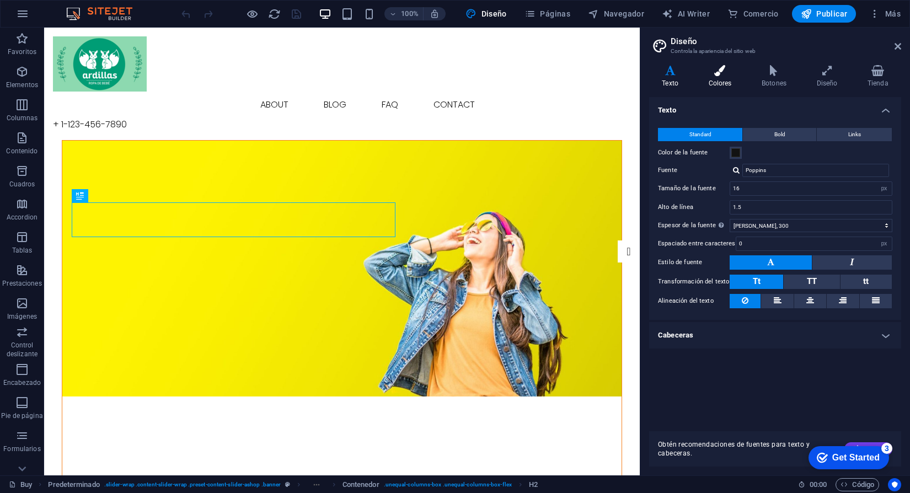
click at [724, 76] on icon at bounding box center [720, 70] width 49 height 11
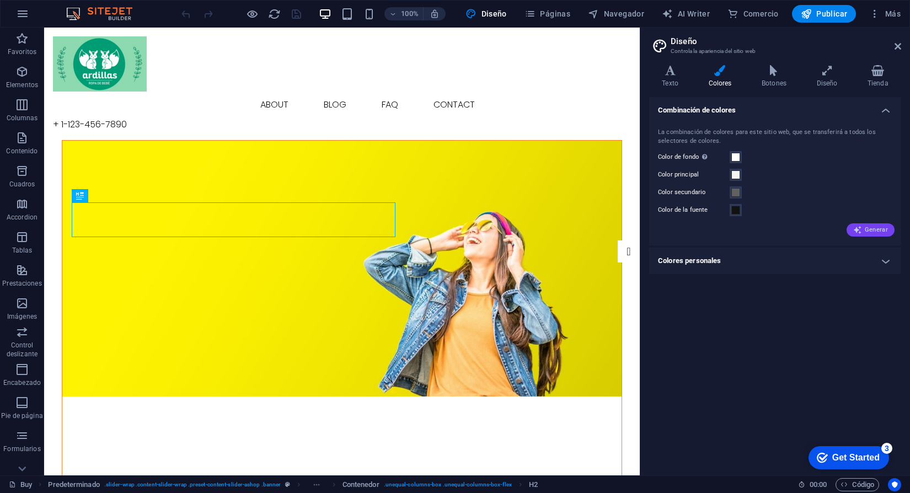
click at [876, 233] on span "Generar" at bounding box center [870, 230] width 35 height 9
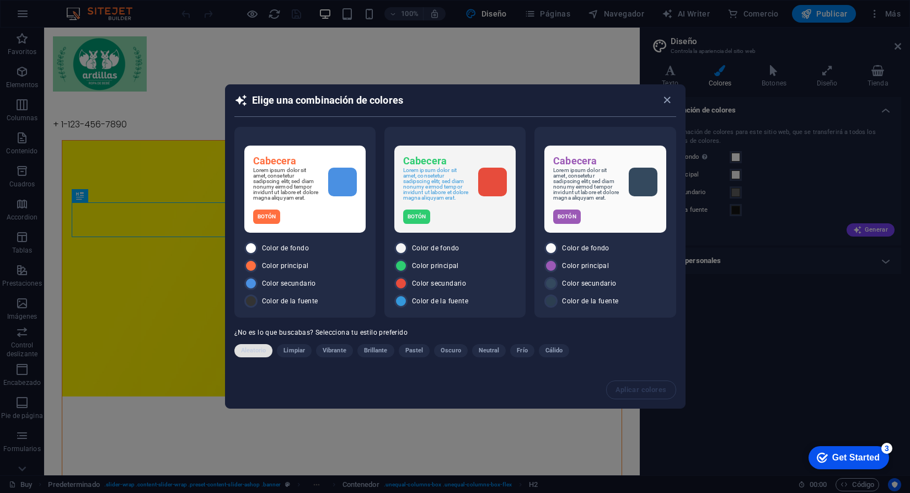
click at [257, 355] on span "Aleatorio" at bounding box center [253, 350] width 25 height 13
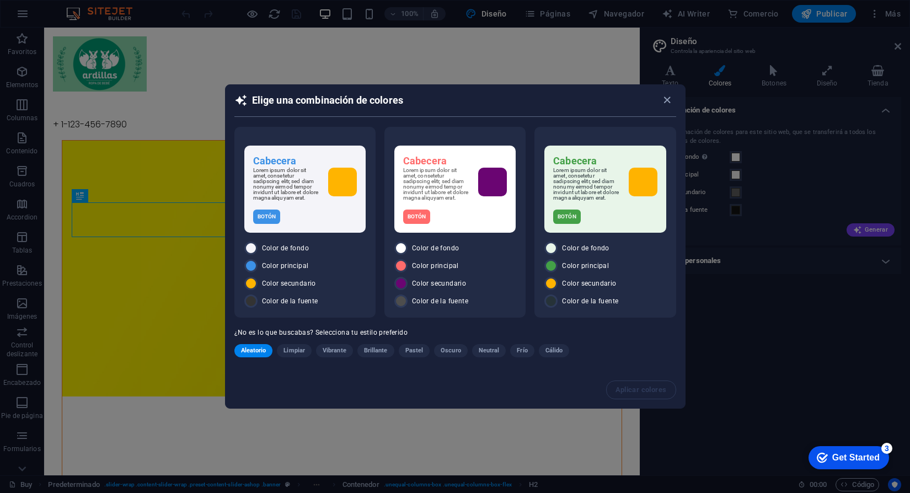
click at [296, 352] on span "Limpiar" at bounding box center [295, 350] width 22 height 13
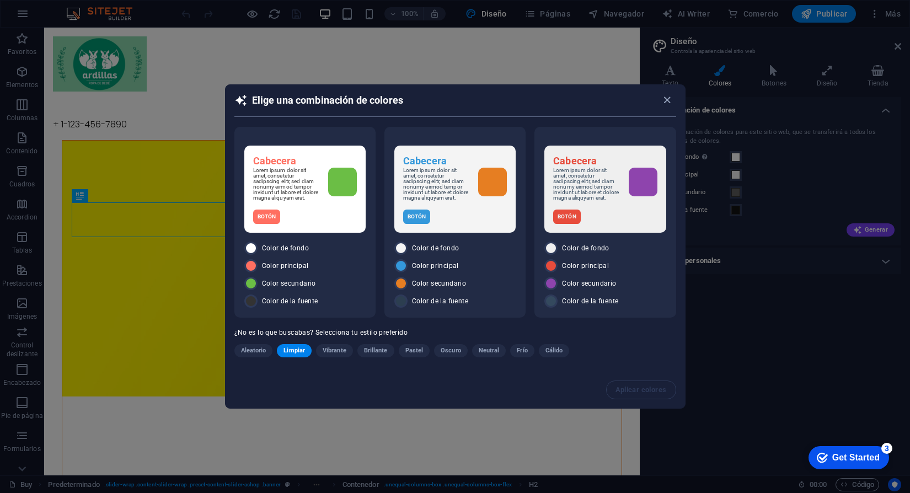
click at [338, 351] on span "Vibrante" at bounding box center [335, 350] width 24 height 13
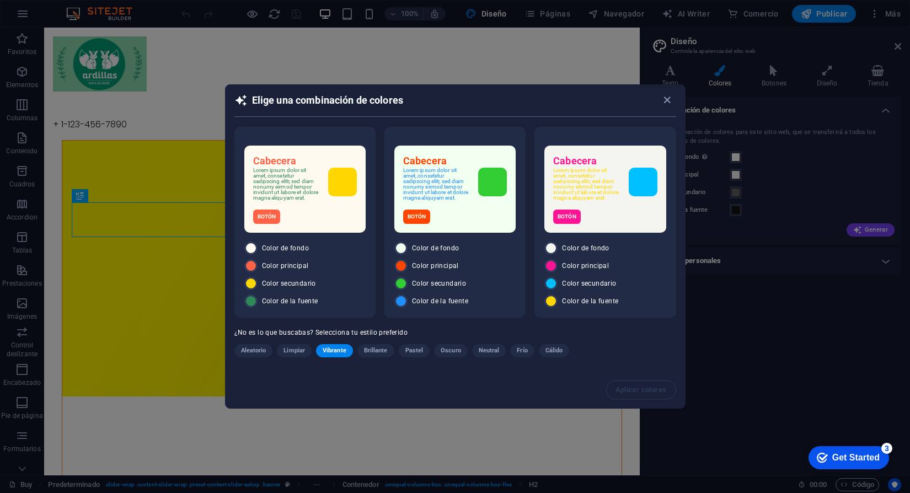
click at [380, 353] on span "Brillante" at bounding box center [376, 350] width 24 height 13
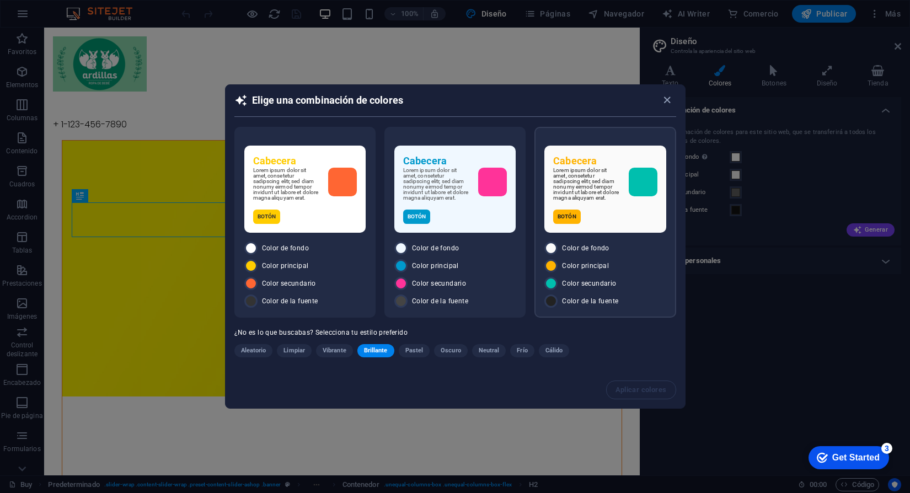
click at [594, 205] on div "Cabecera Lorem ipsum dolor sit amet, consetetur sadipscing elitr, sed diam nonu…" at bounding box center [604, 189] width 121 height 87
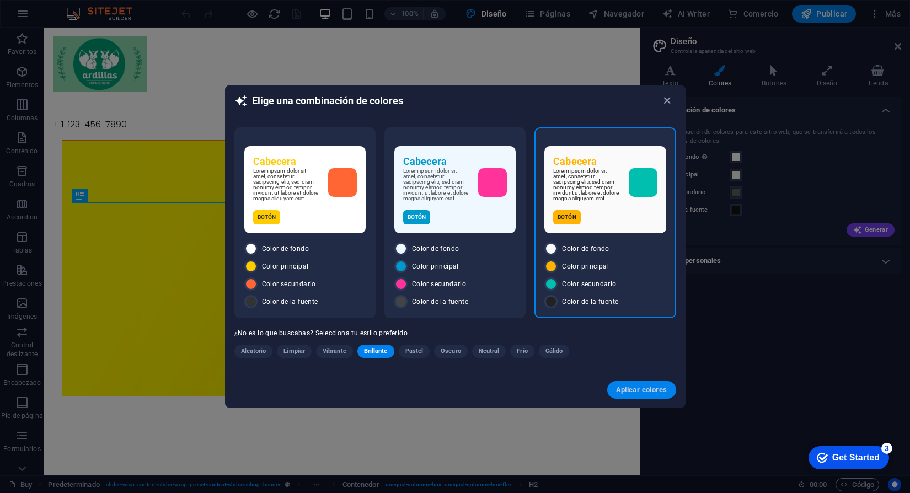
click at [652, 393] on span "Aplicar colores" at bounding box center [641, 390] width 51 height 9
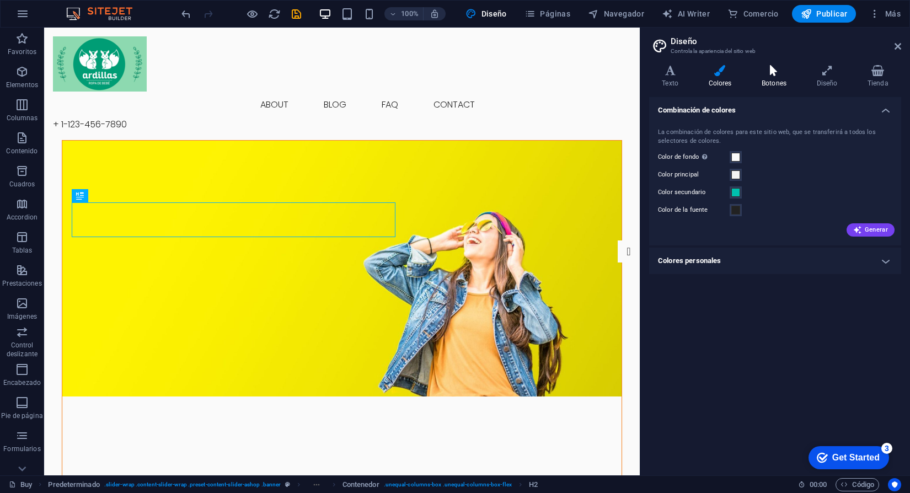
click at [771, 67] on icon at bounding box center [774, 70] width 51 height 11
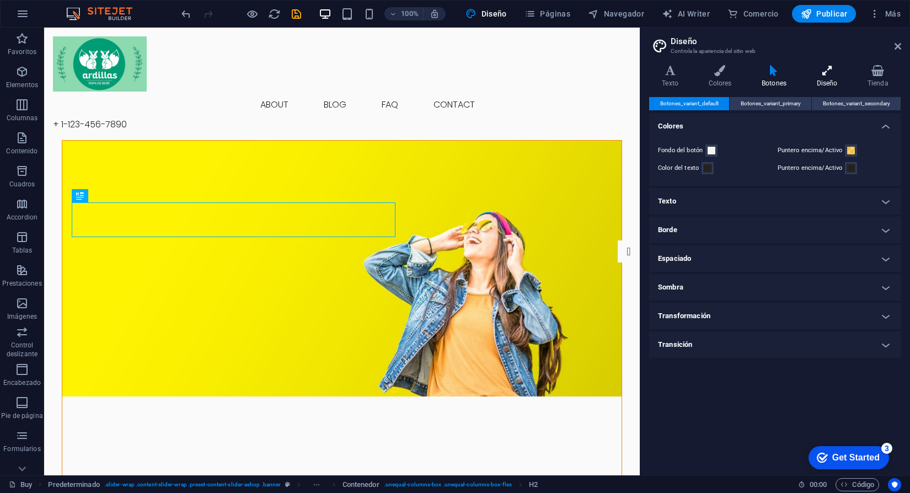
click at [826, 83] on h4 "Diseño" at bounding box center [829, 76] width 51 height 23
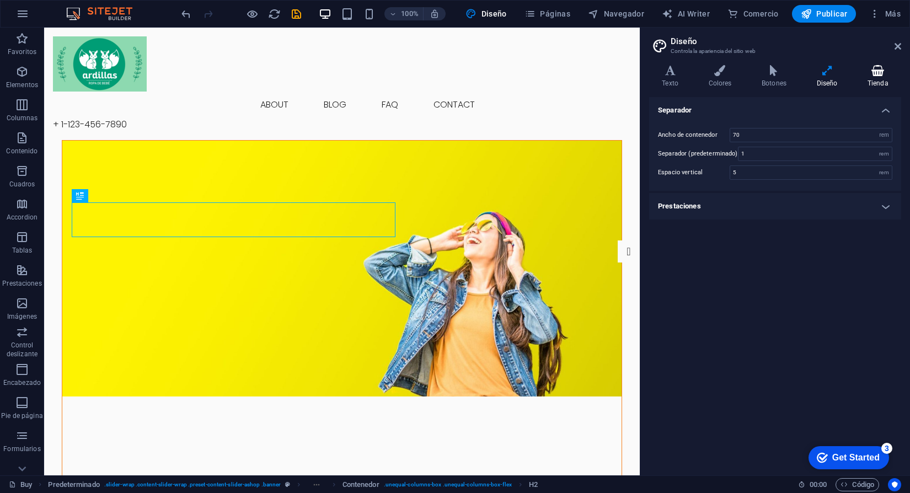
click at [873, 83] on h4 "Tienda" at bounding box center [878, 76] width 46 height 23
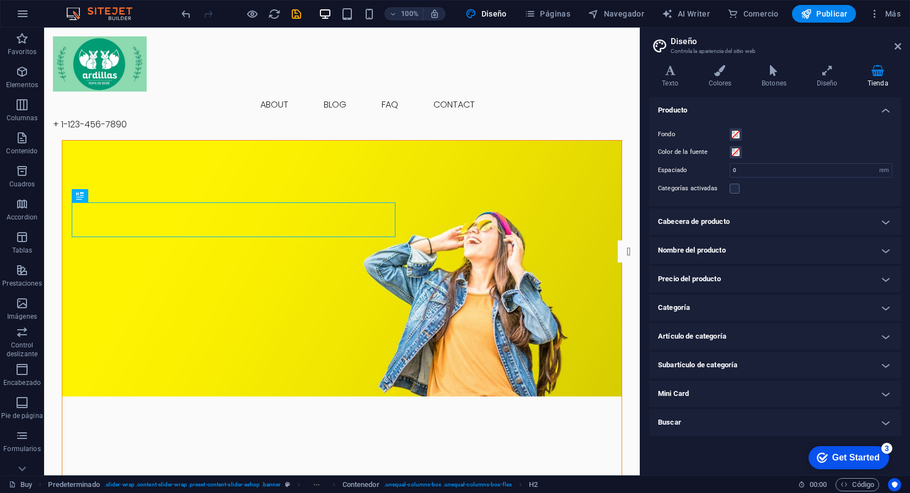
click at [675, 63] on div "Variantes Texto Colores Botones Diseño Tienda Texto Standard Bold Links Color d…" at bounding box center [775, 265] width 270 height 419
click at [669, 83] on h4 "Texto" at bounding box center [672, 76] width 46 height 23
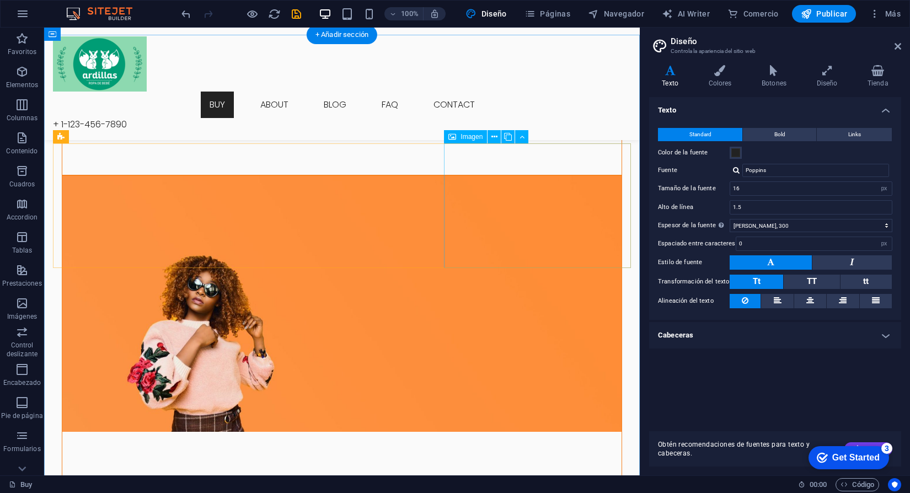
scroll to position [266, 0]
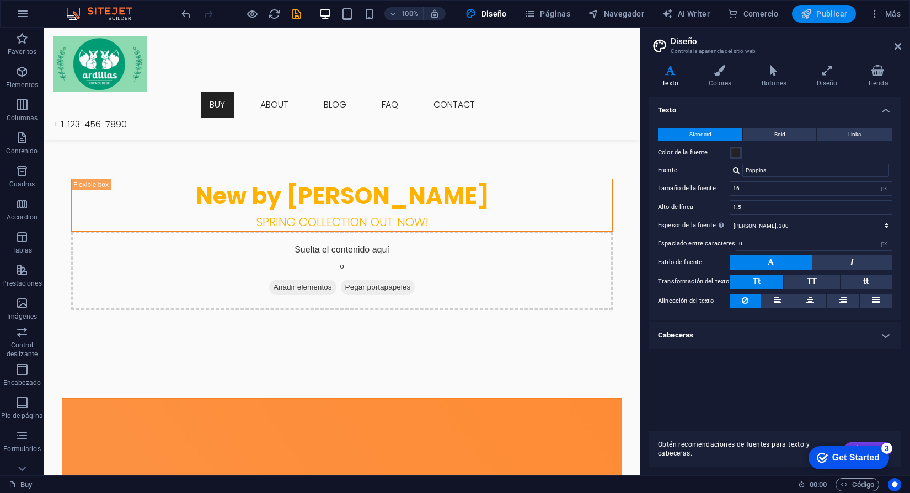
click at [835, 11] on span "Publicar" at bounding box center [824, 13] width 47 height 11
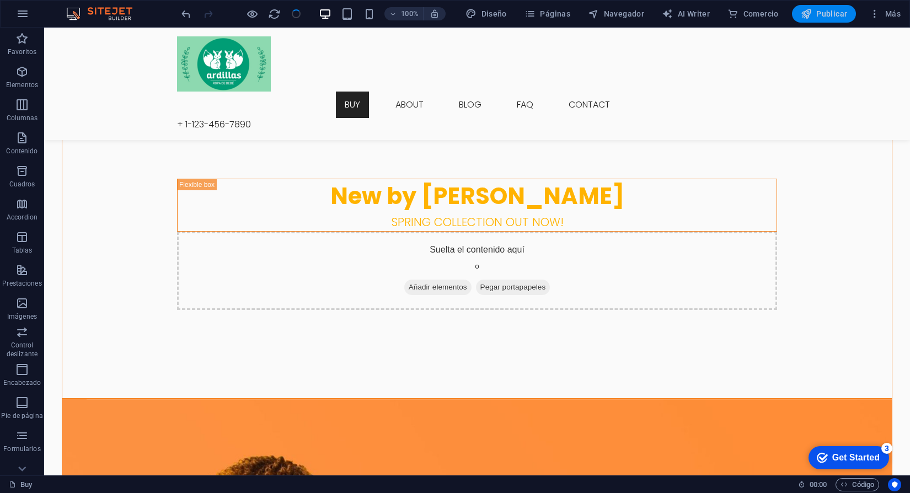
click at [814, 15] on span "Publicar" at bounding box center [824, 13] width 47 height 11
